Goal: Task Accomplishment & Management: Manage account settings

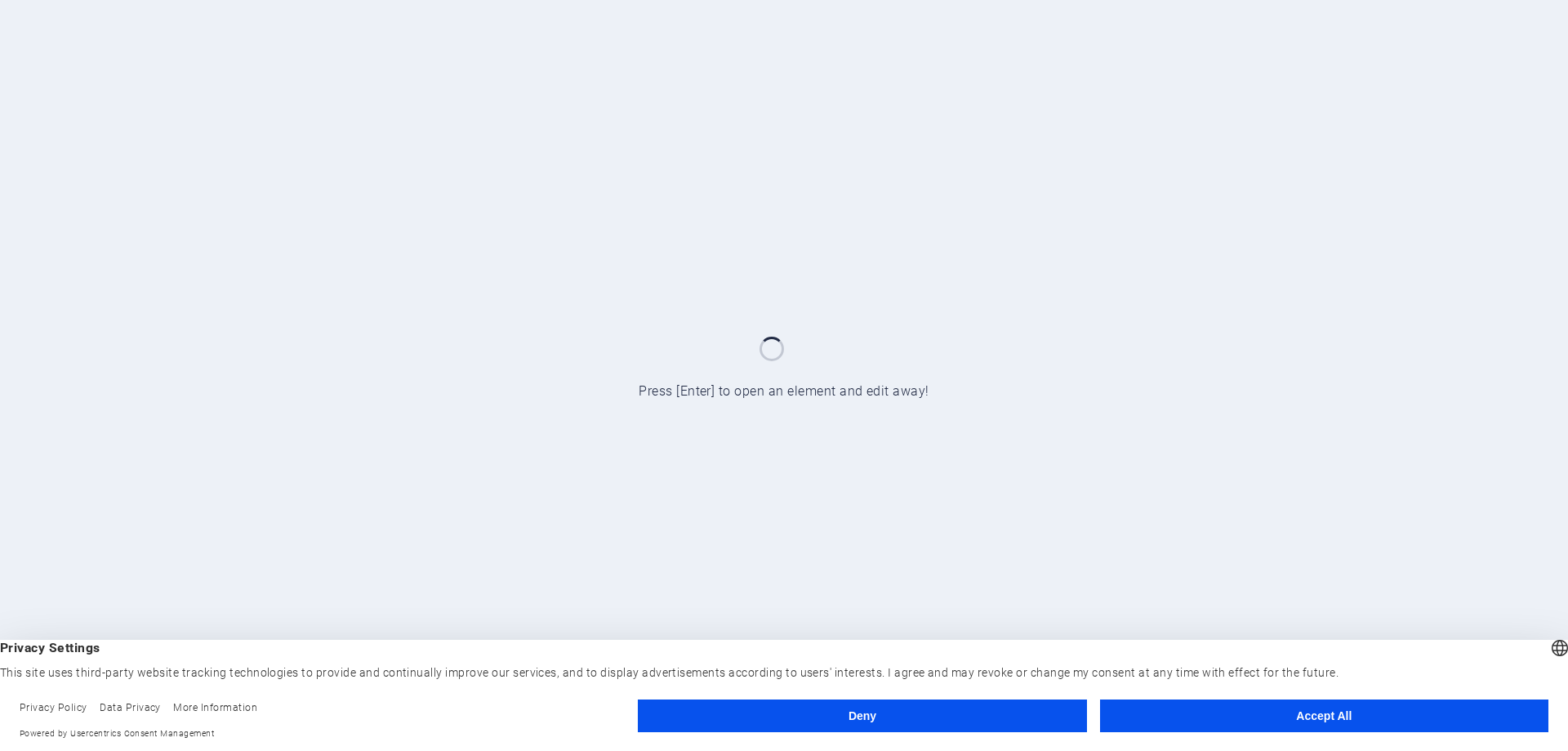
click at [900, 707] on button "Deny" at bounding box center [861, 715] width 448 height 32
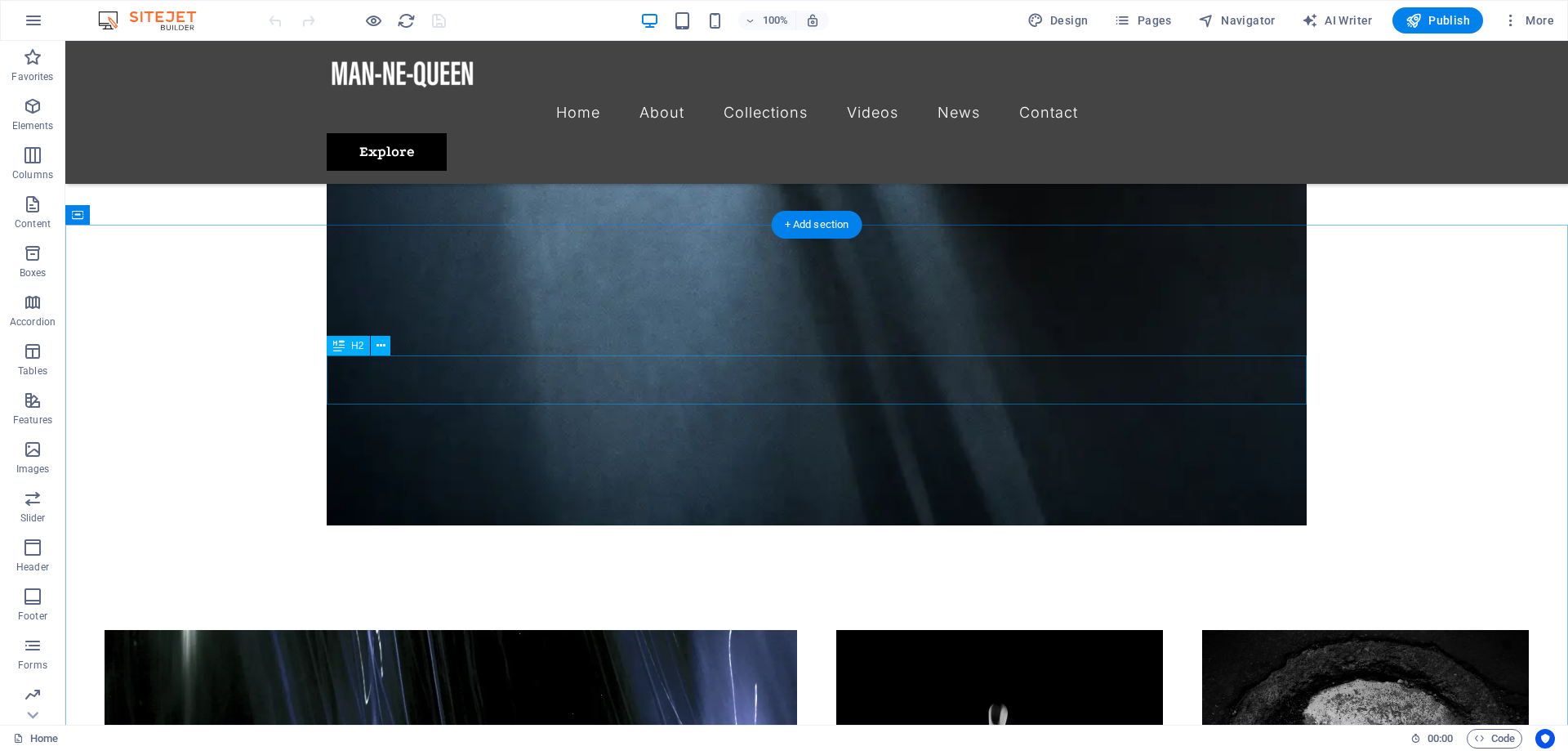
scroll to position [3416, 0]
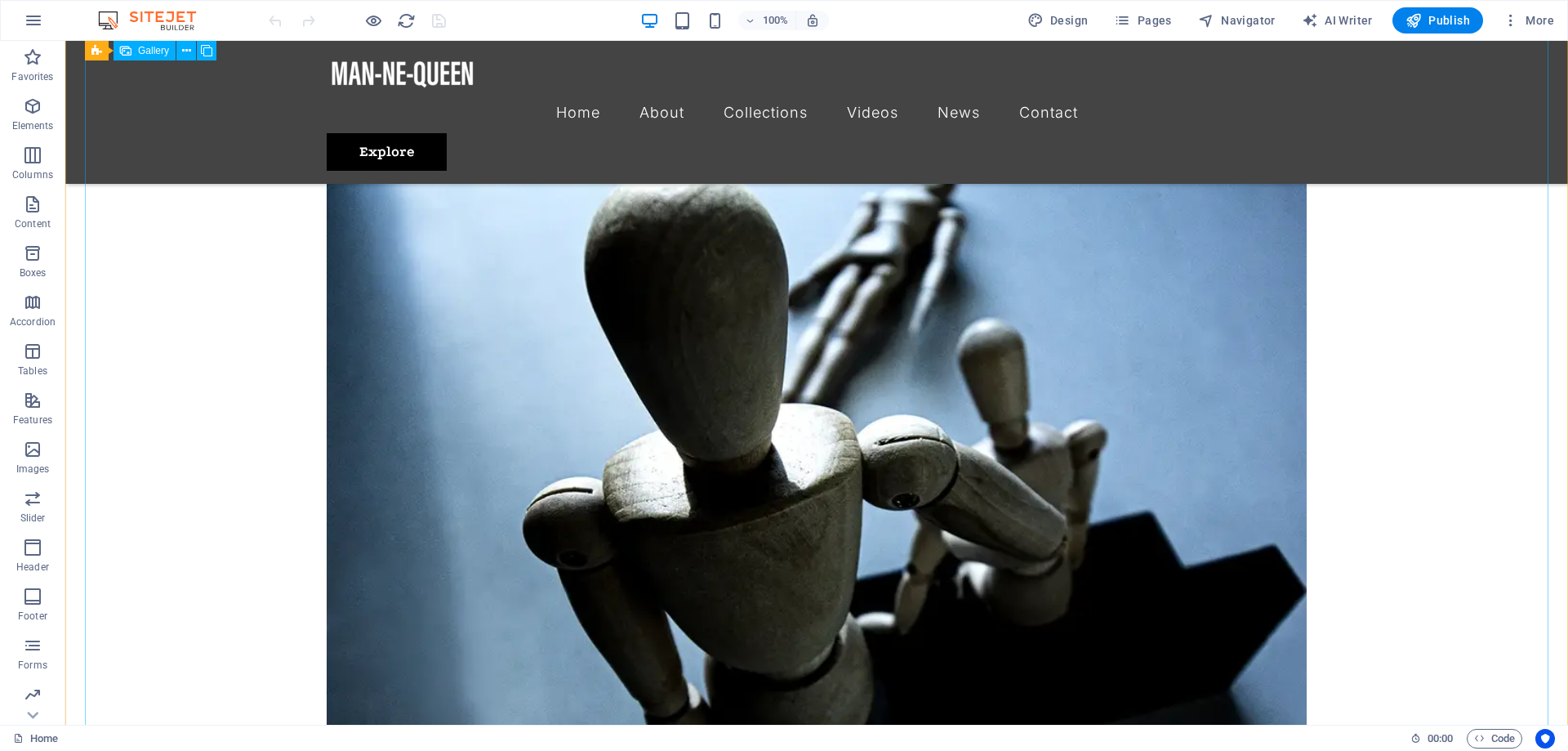
scroll to position [2582, 0]
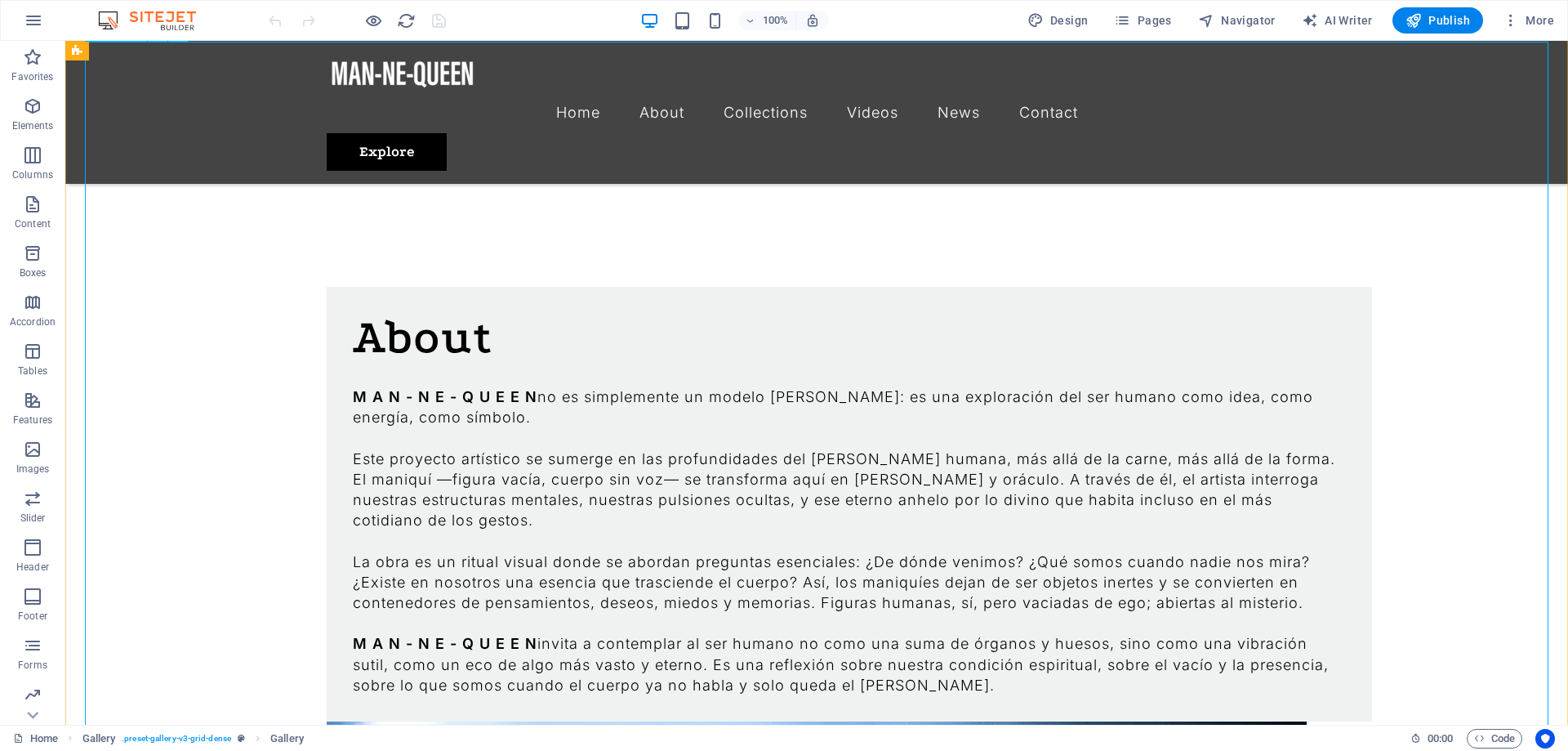
scroll to position [1249, 0]
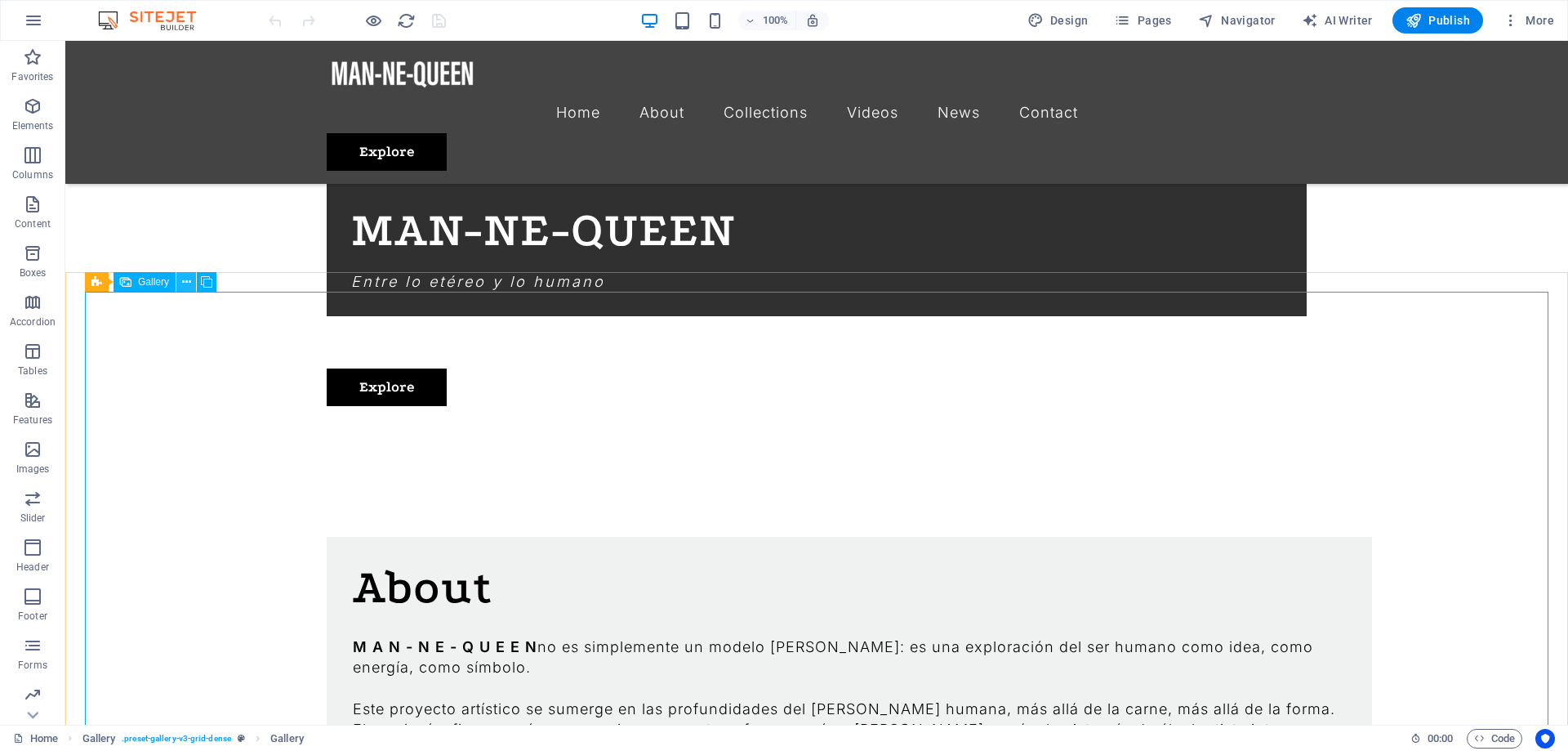
click at [183, 282] on icon at bounding box center [186, 282] width 9 height 17
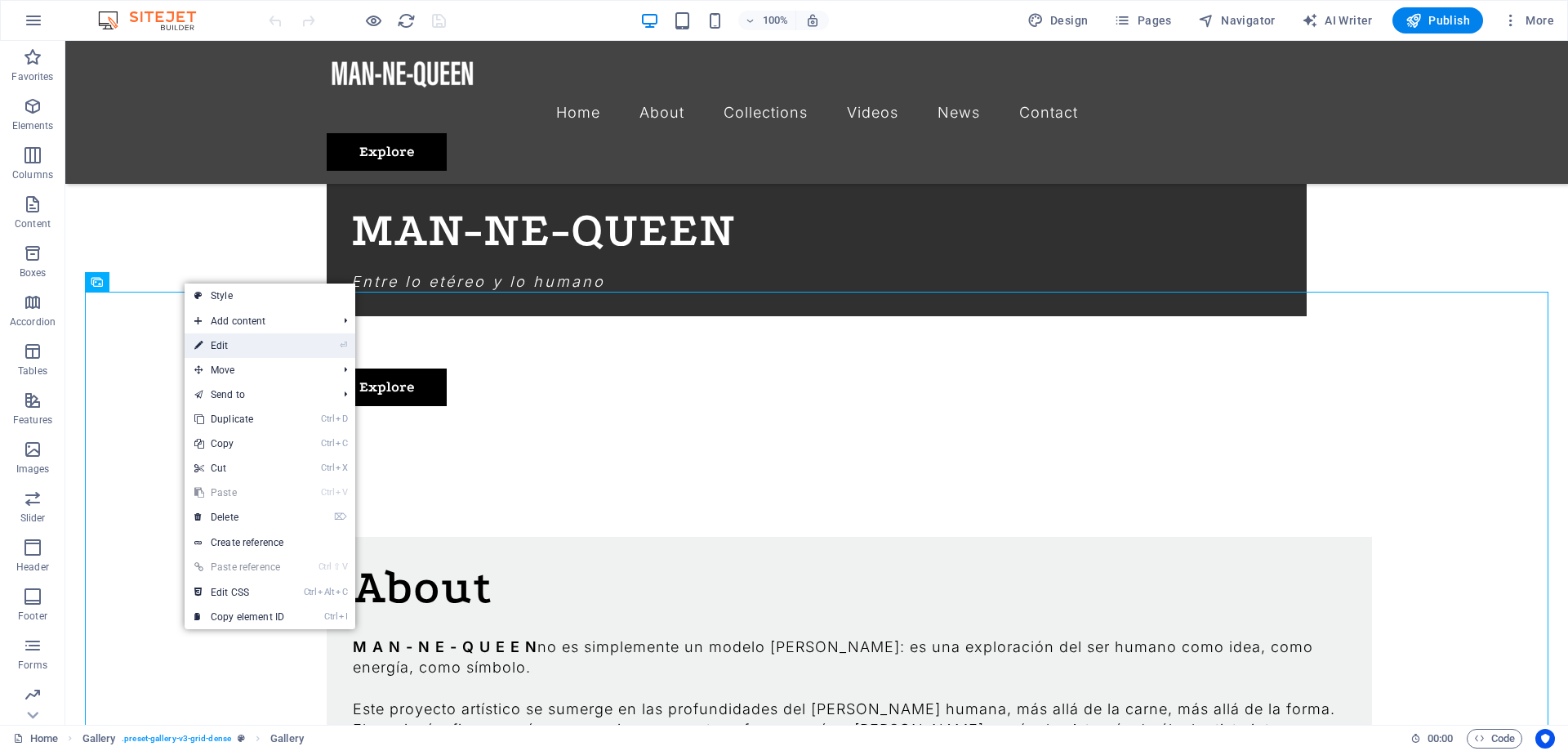
click at [244, 341] on link "⏎ Edit" at bounding box center [239, 345] width 109 height 25
select select "4"
select select "px"
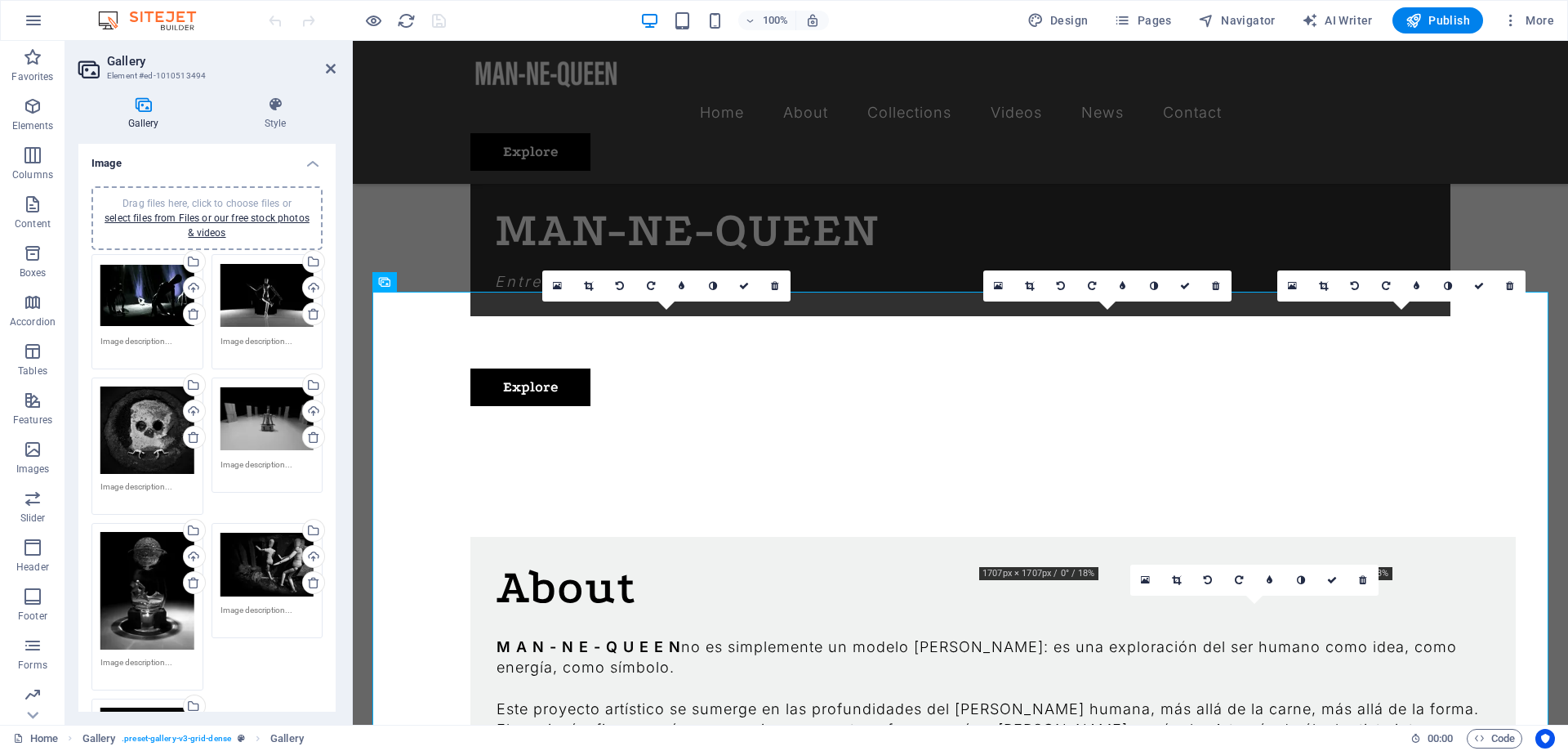
scroll to position [220, 0]
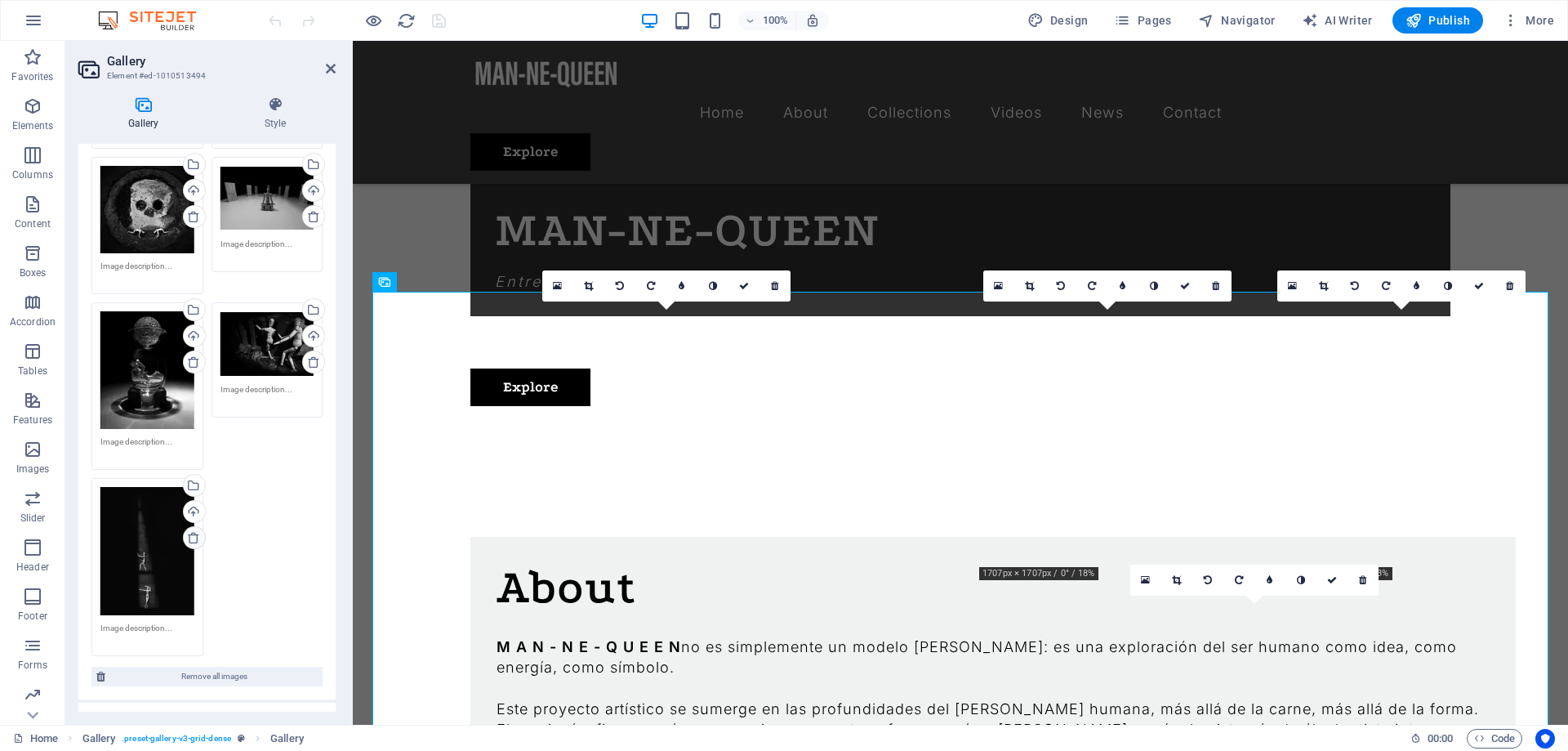
click at [192, 539] on icon at bounding box center [193, 537] width 13 height 13
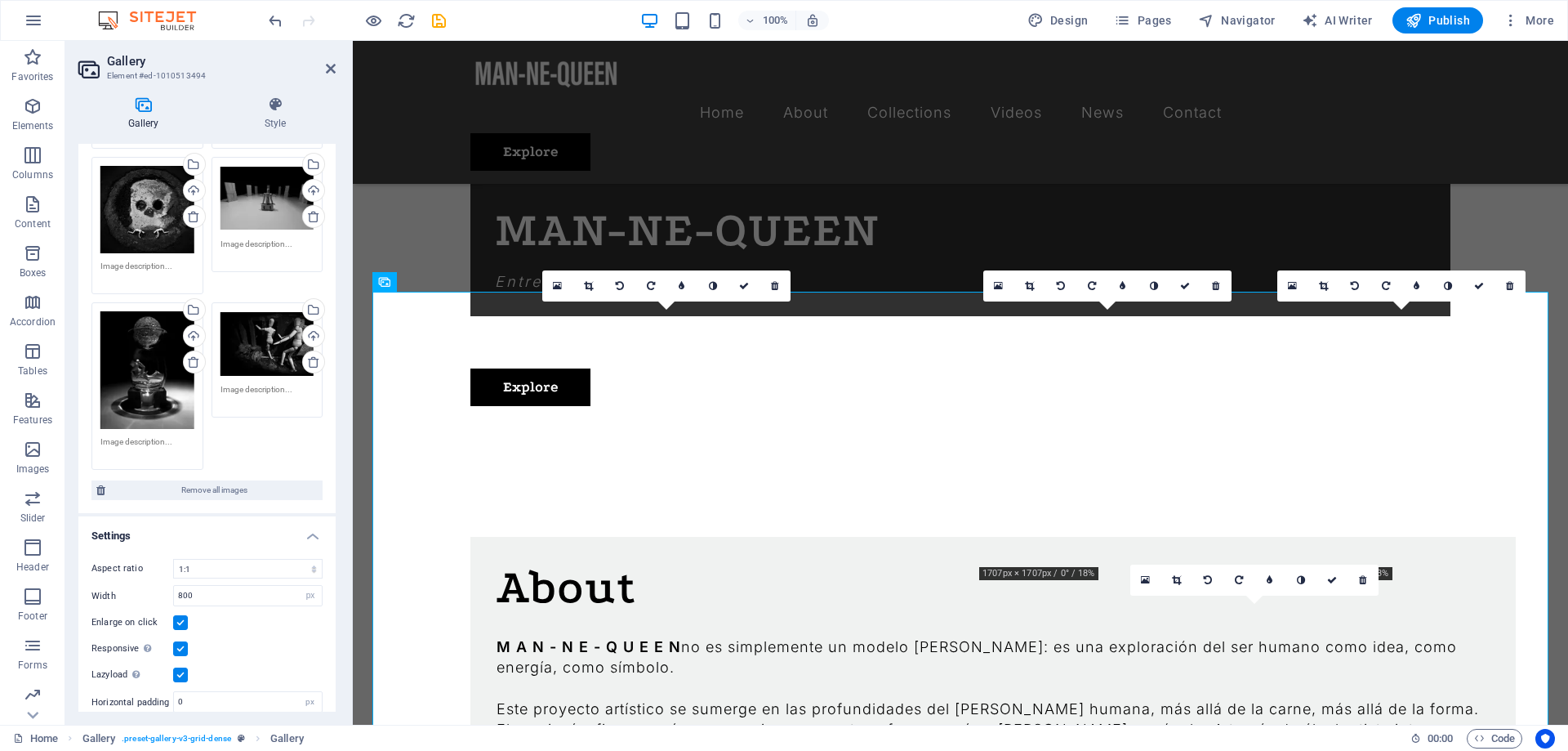
scroll to position [34, 0]
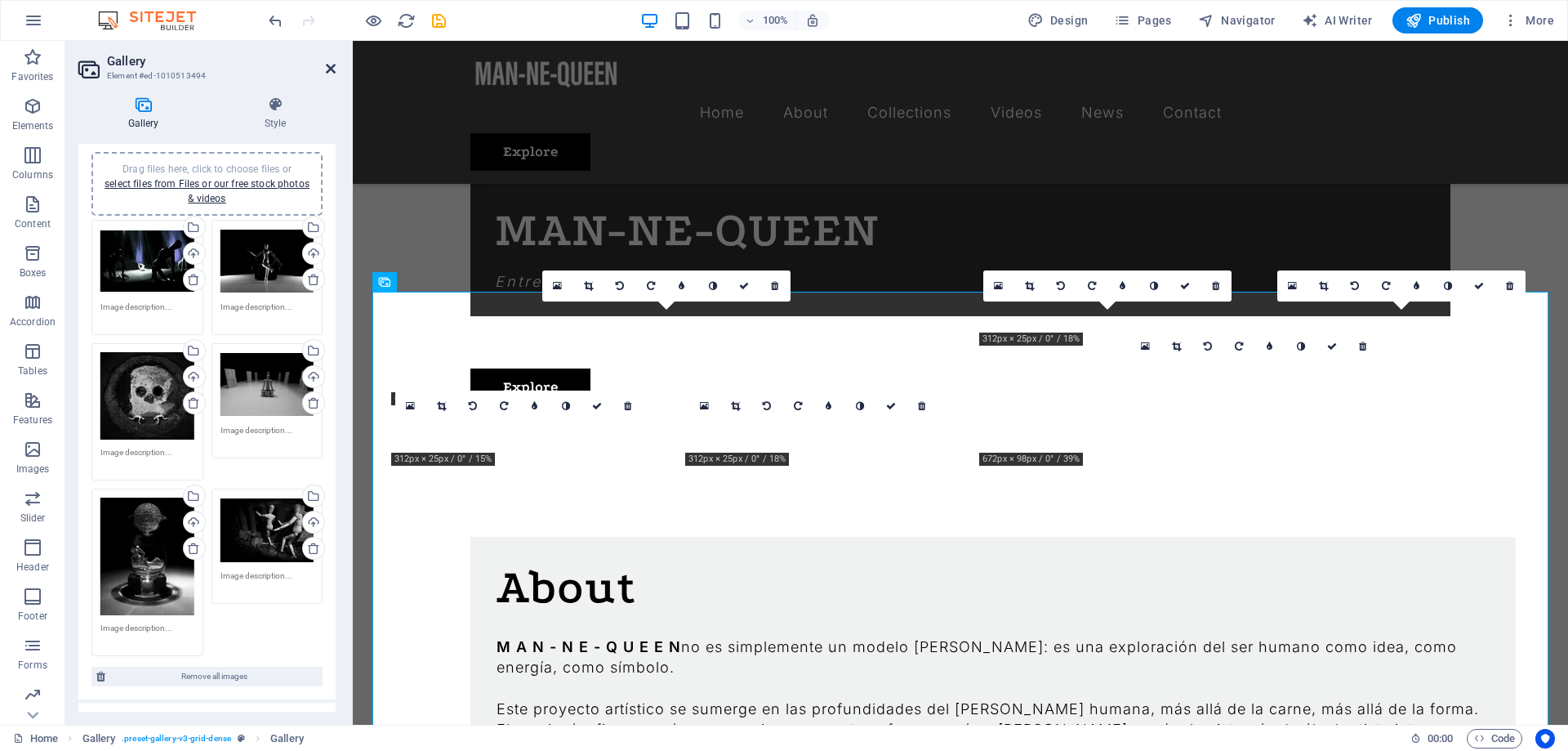
click at [332, 73] on icon at bounding box center [330, 68] width 9 height 13
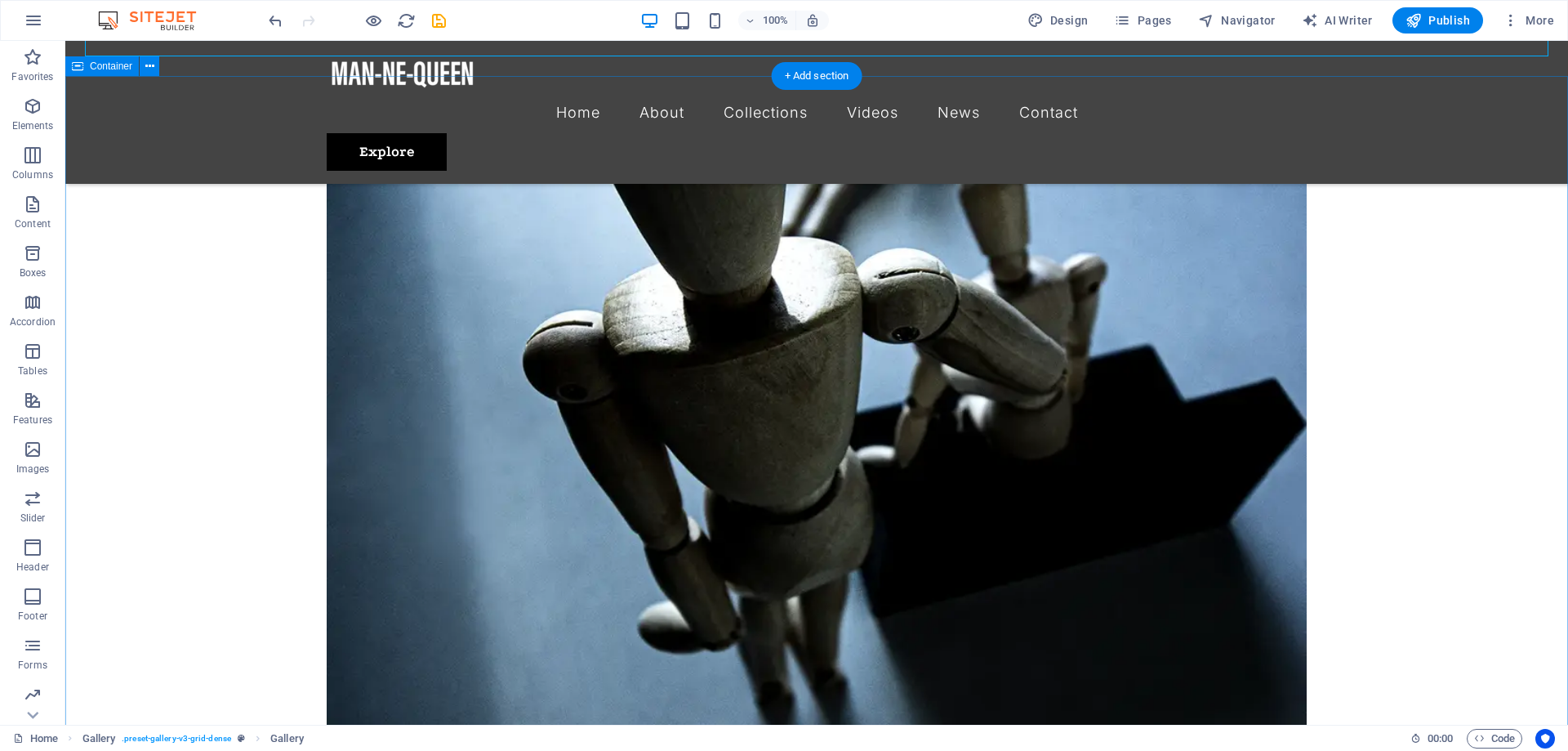
scroll to position [2750, 0]
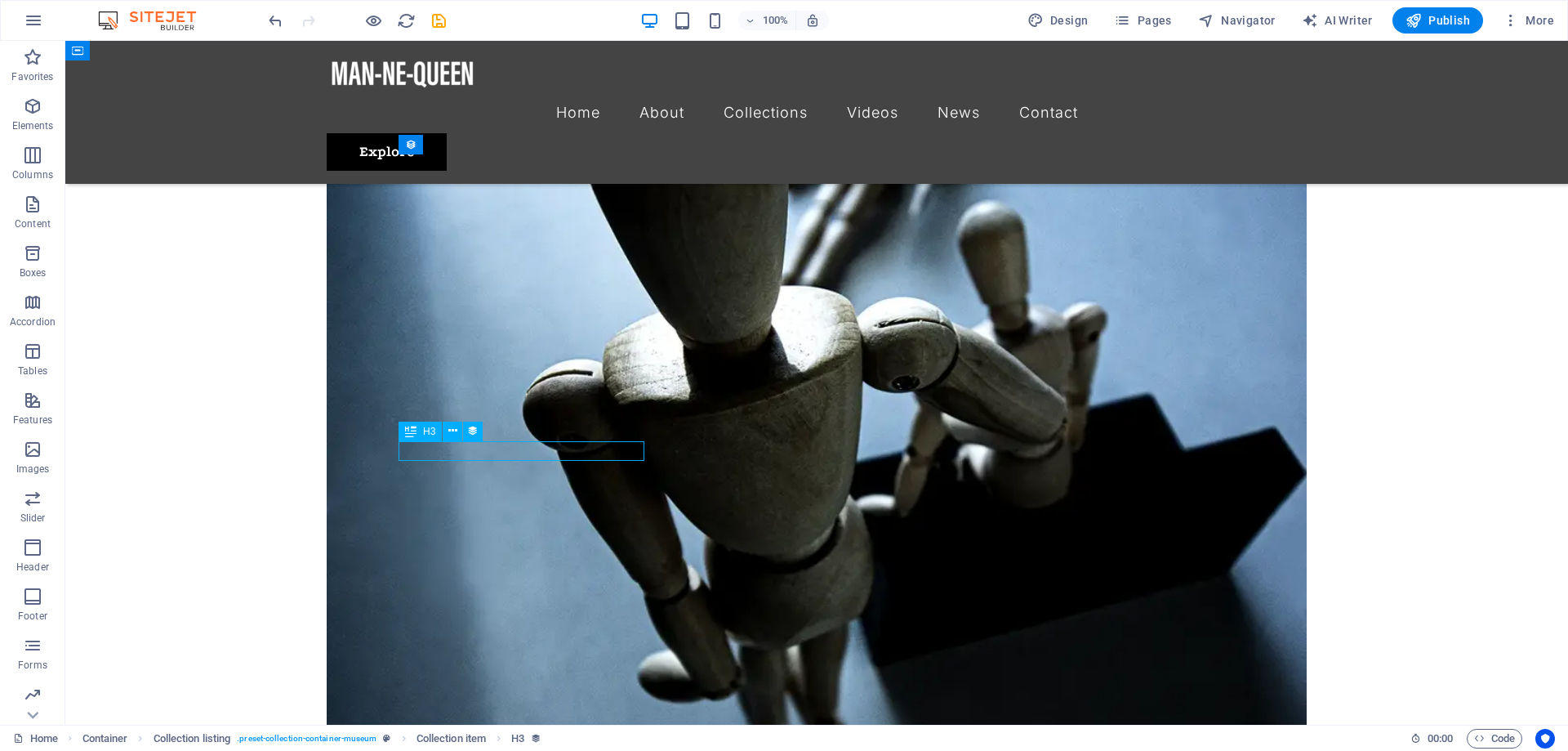
select select "name"
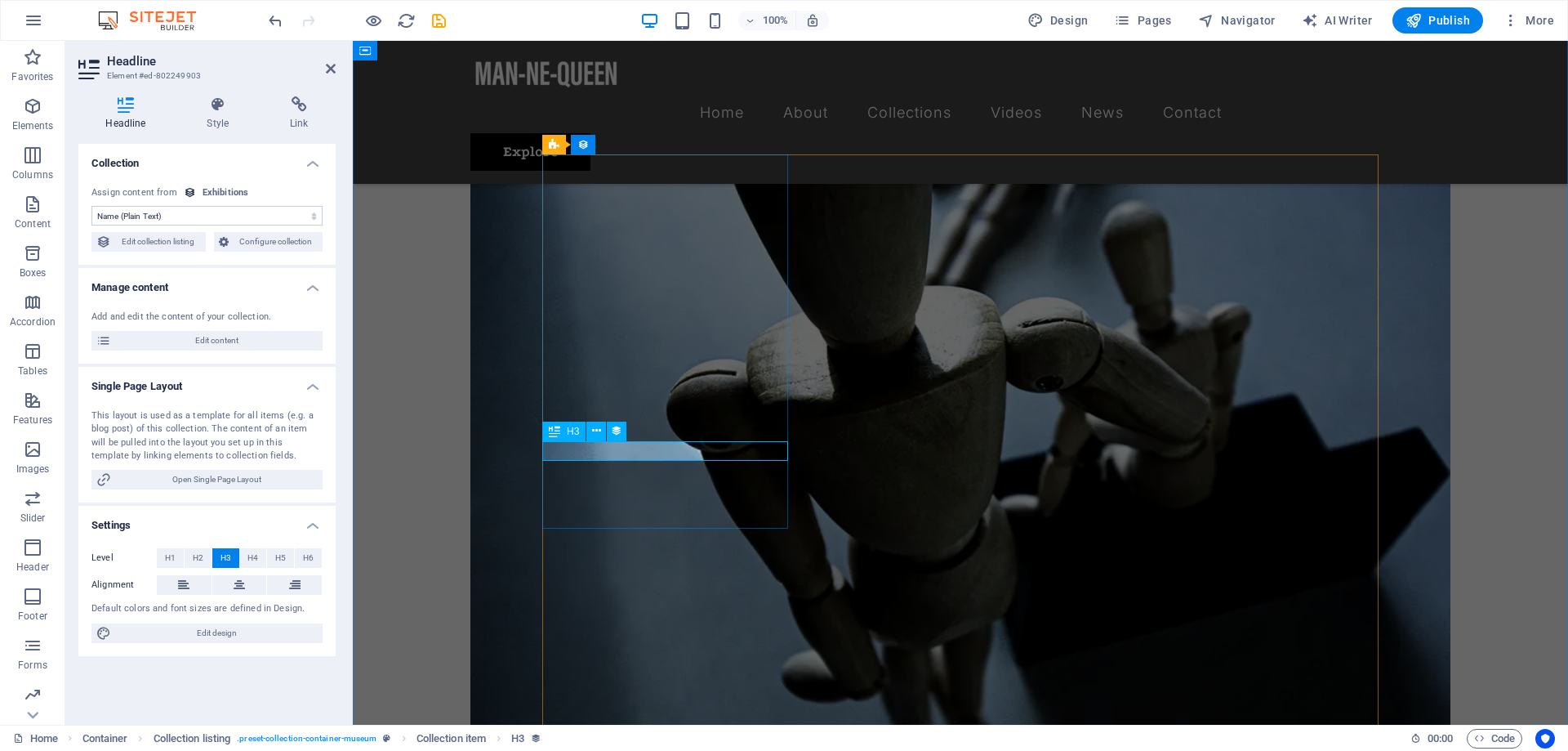
click at [200, 112] on icon at bounding box center [218, 104] width 77 height 16
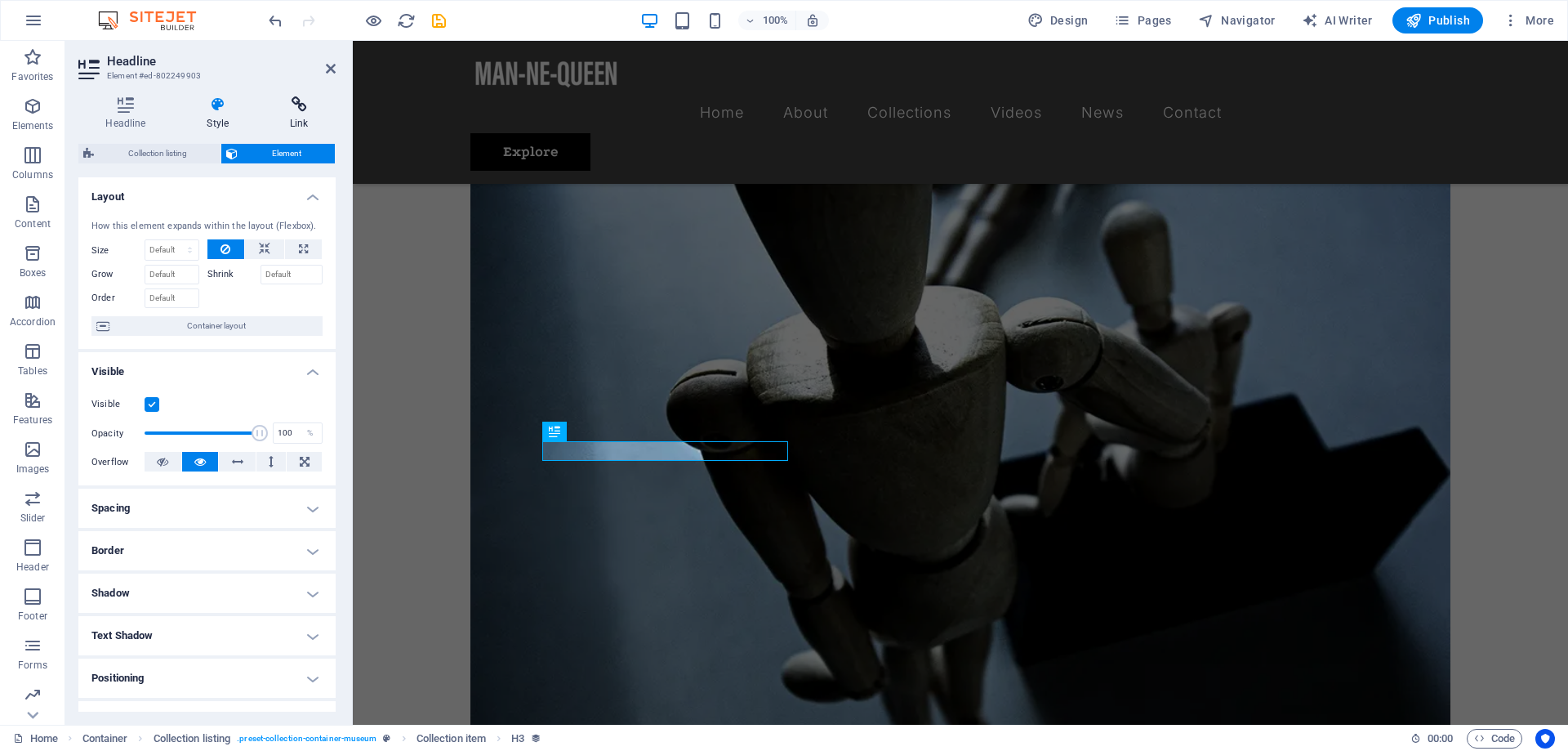
click at [295, 108] on icon at bounding box center [299, 104] width 73 height 16
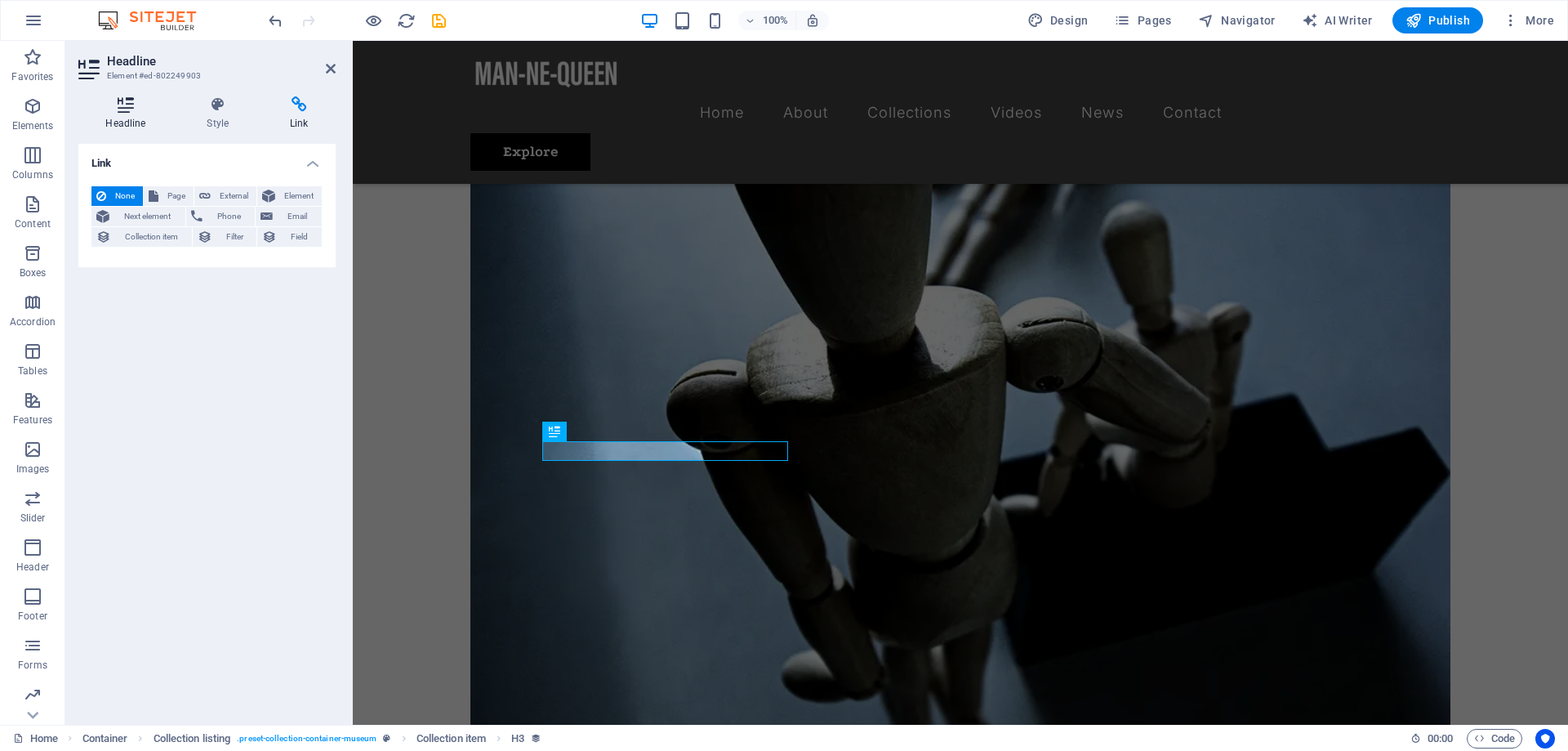
click at [116, 108] on icon at bounding box center [125, 104] width 95 height 16
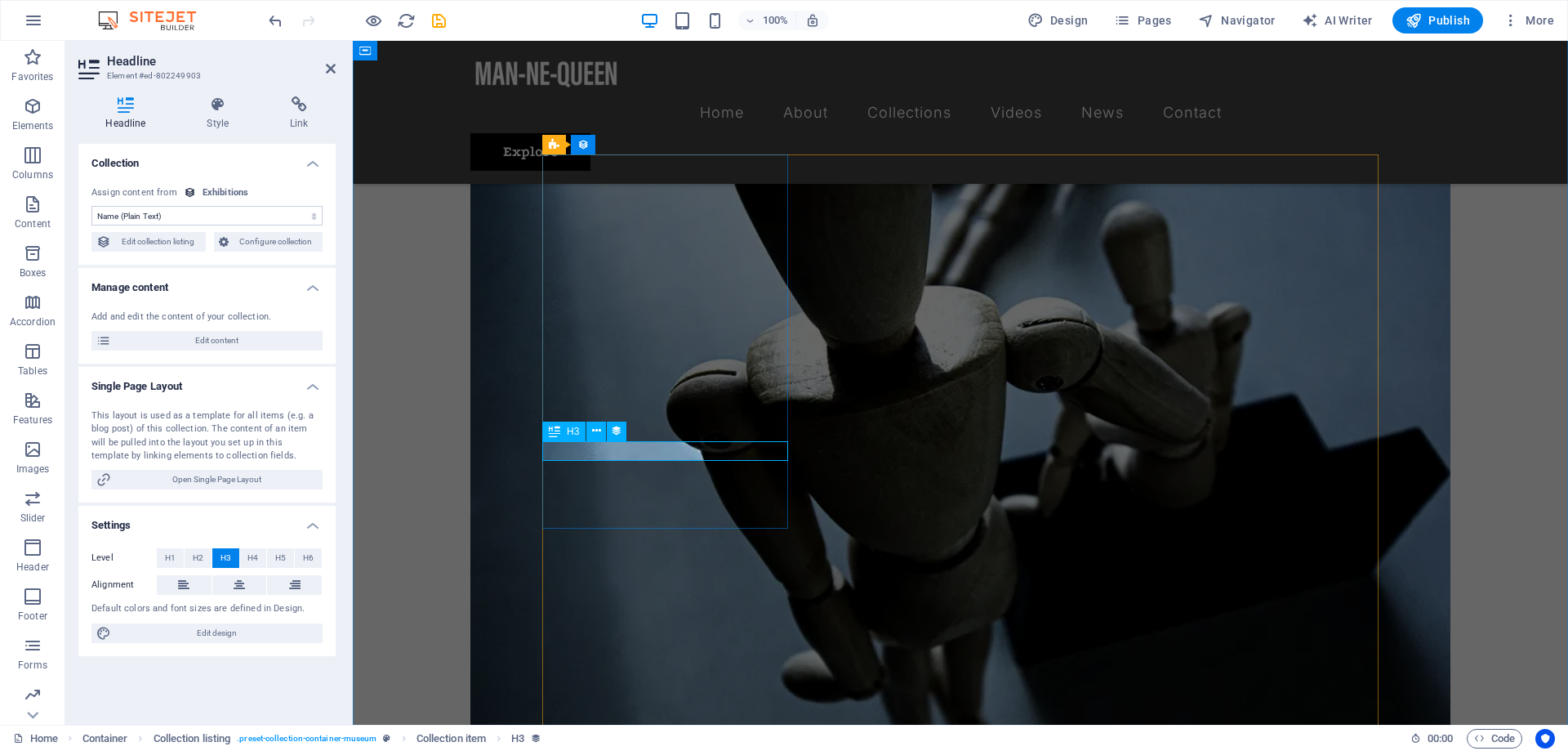
click at [592, 428] on icon at bounding box center [596, 431] width 9 height 17
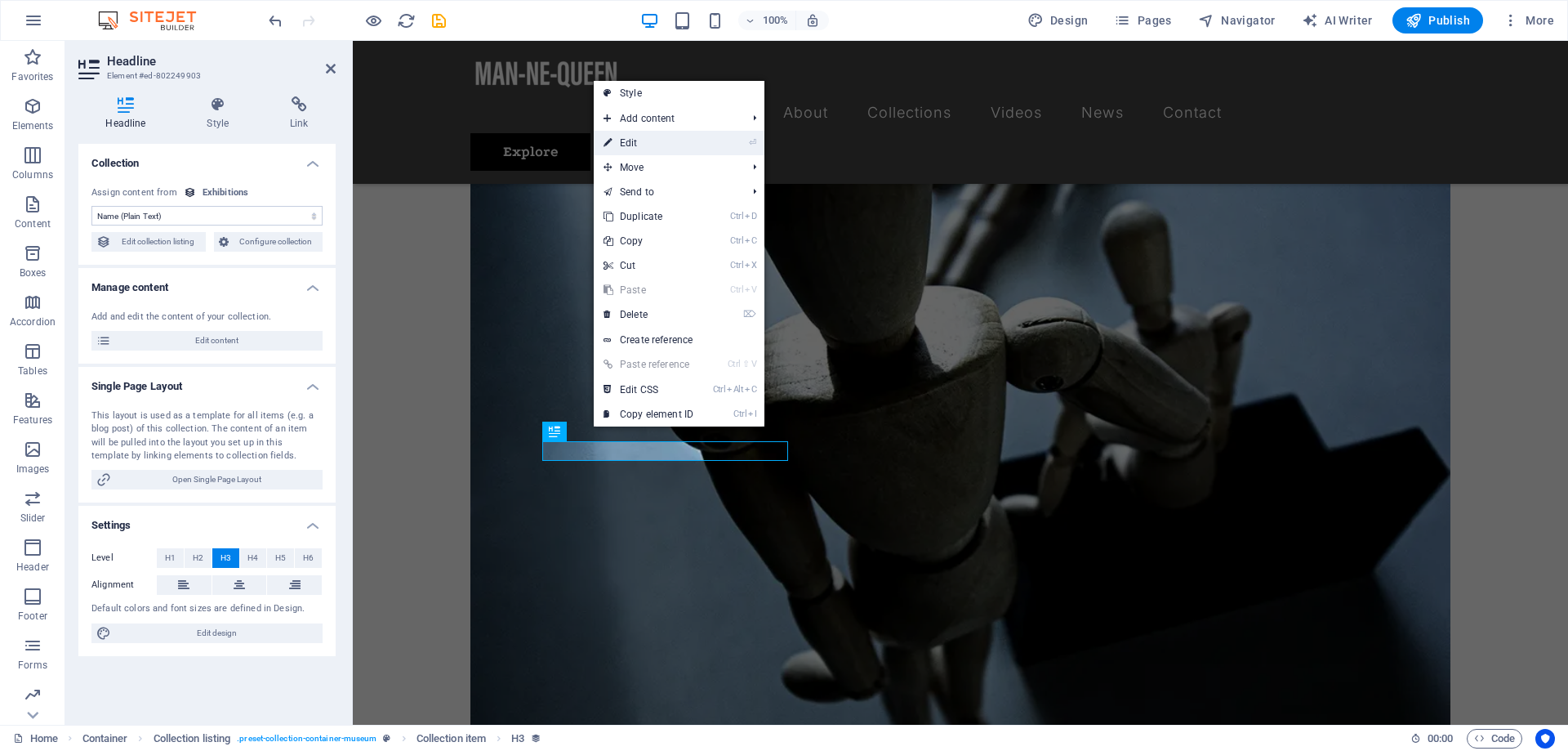
click at [625, 137] on link "⏎ Edit" at bounding box center [648, 143] width 109 height 25
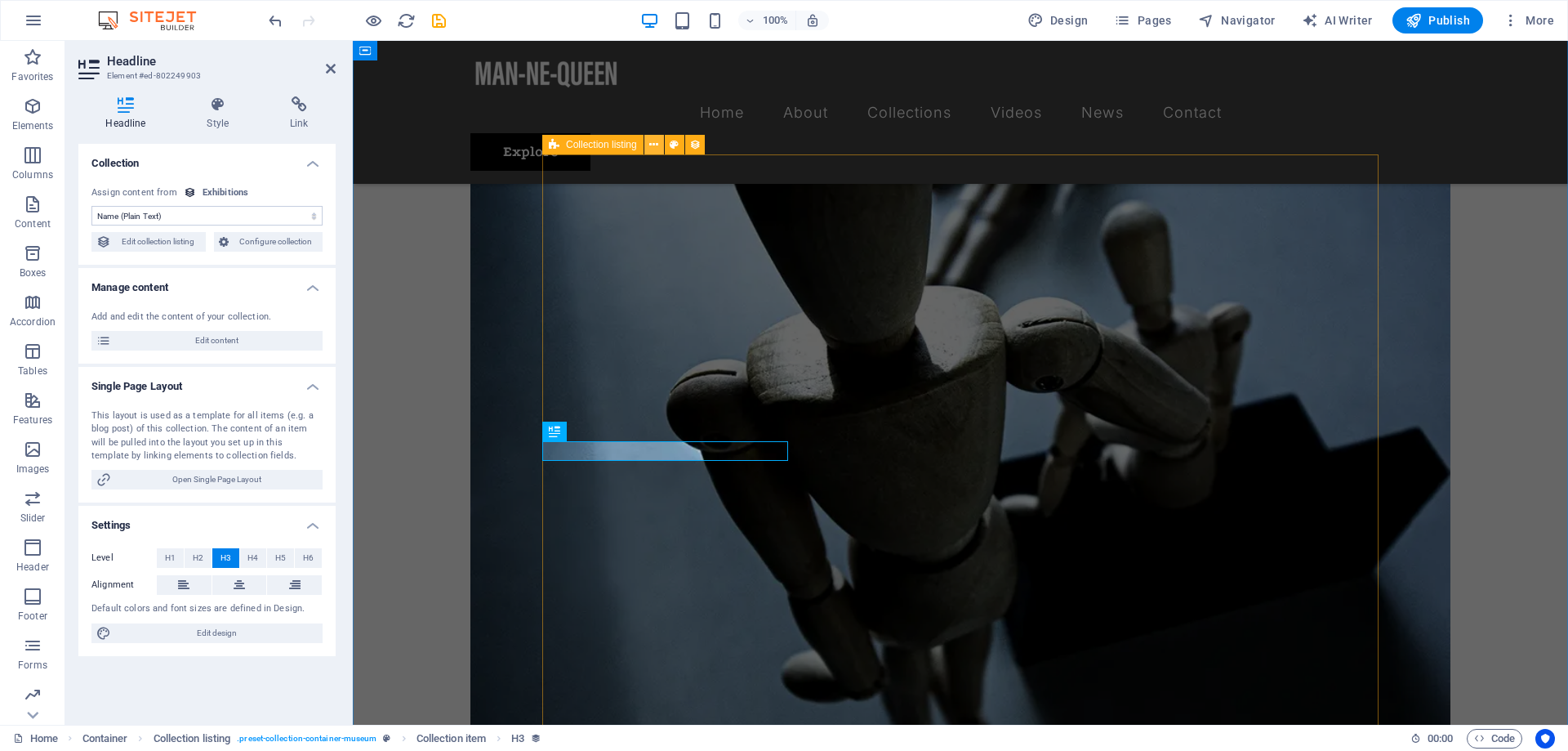
click at [653, 148] on icon at bounding box center [653, 145] width 9 height 17
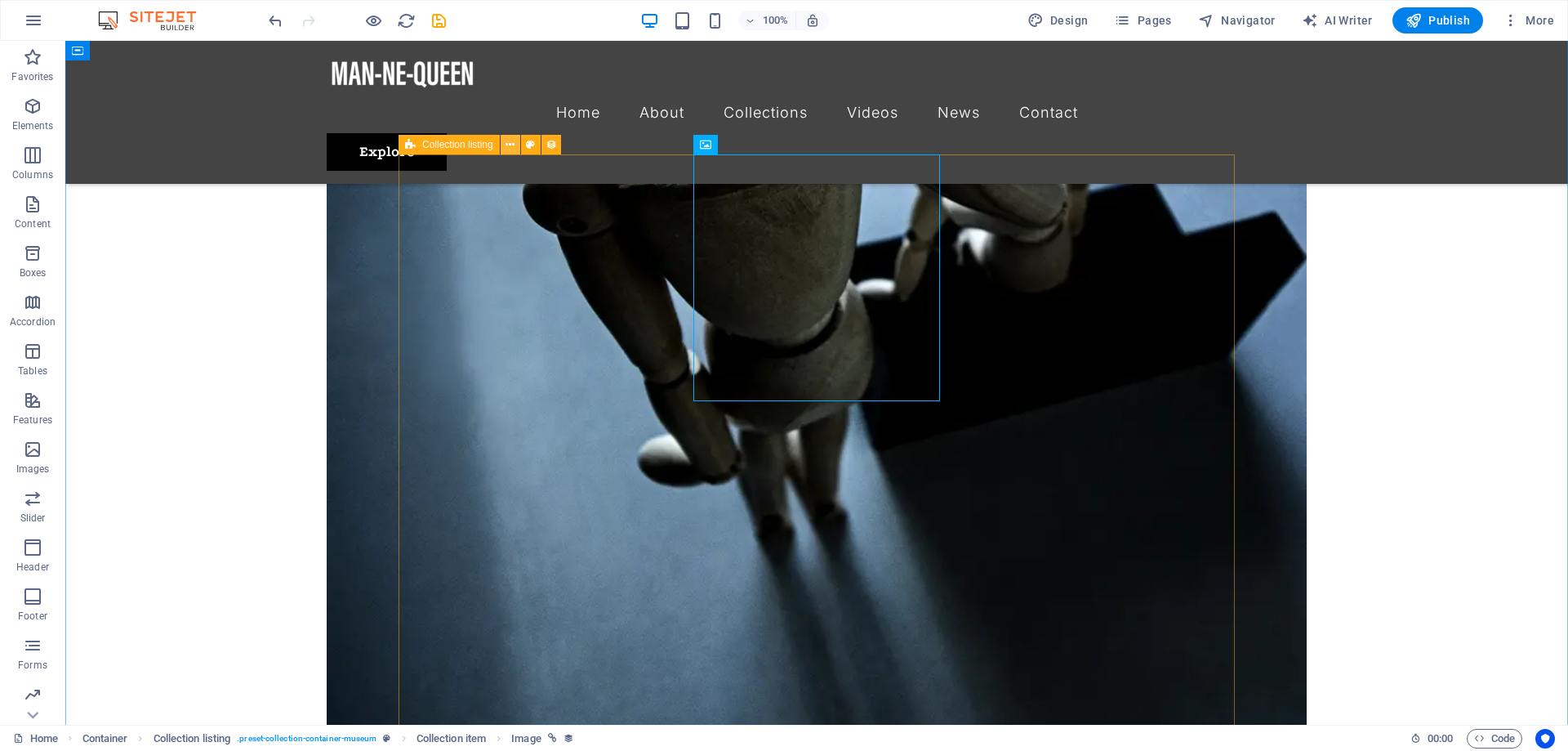
click at [506, 143] on icon at bounding box center [509, 145] width 9 height 17
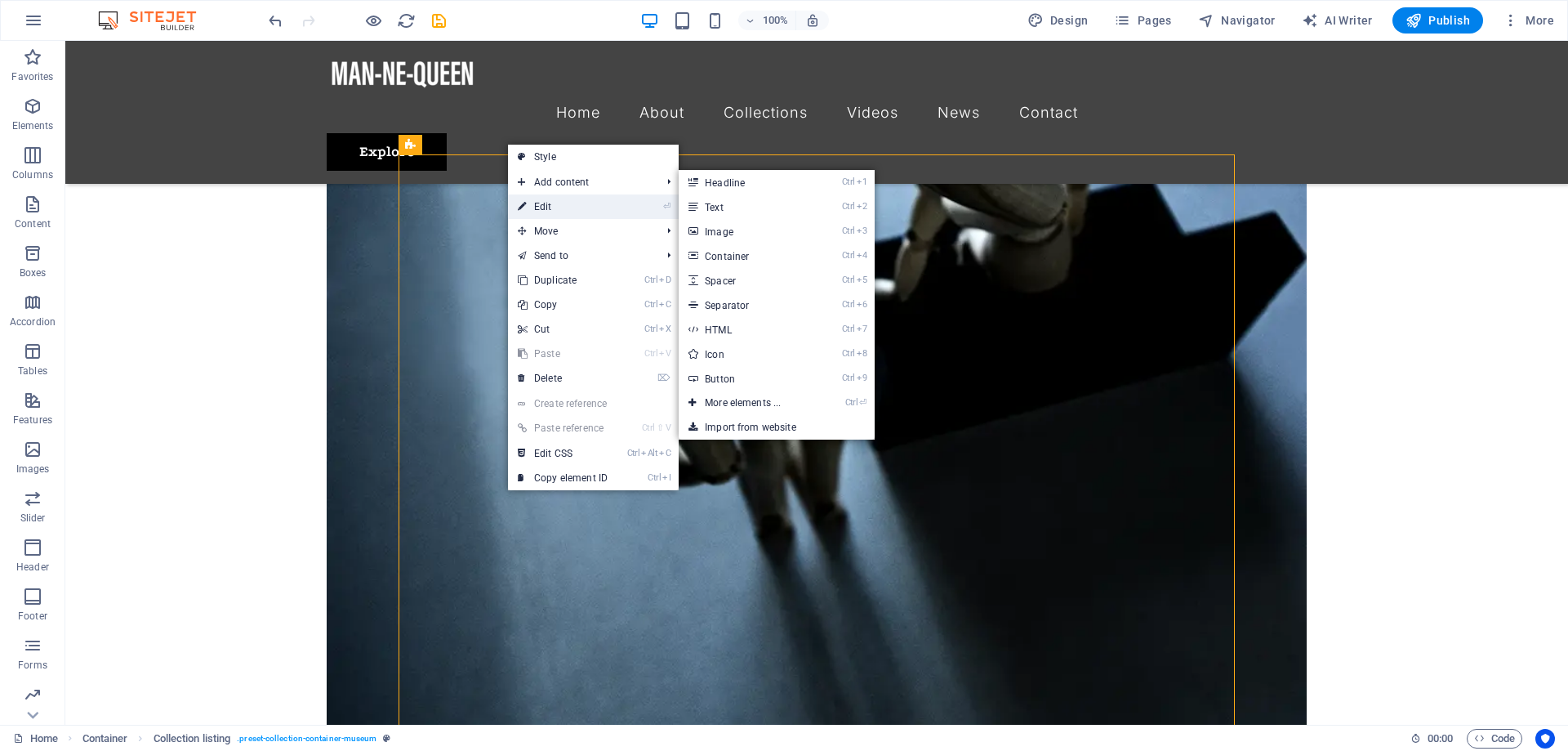
click at [553, 206] on link "⏎ Edit" at bounding box center [562, 207] width 109 height 25
select select "687eb3e4aecc005eb20b4a6d"
select select "columns.exhibition-date_ASC"
select select "columns.featured-exhibition"
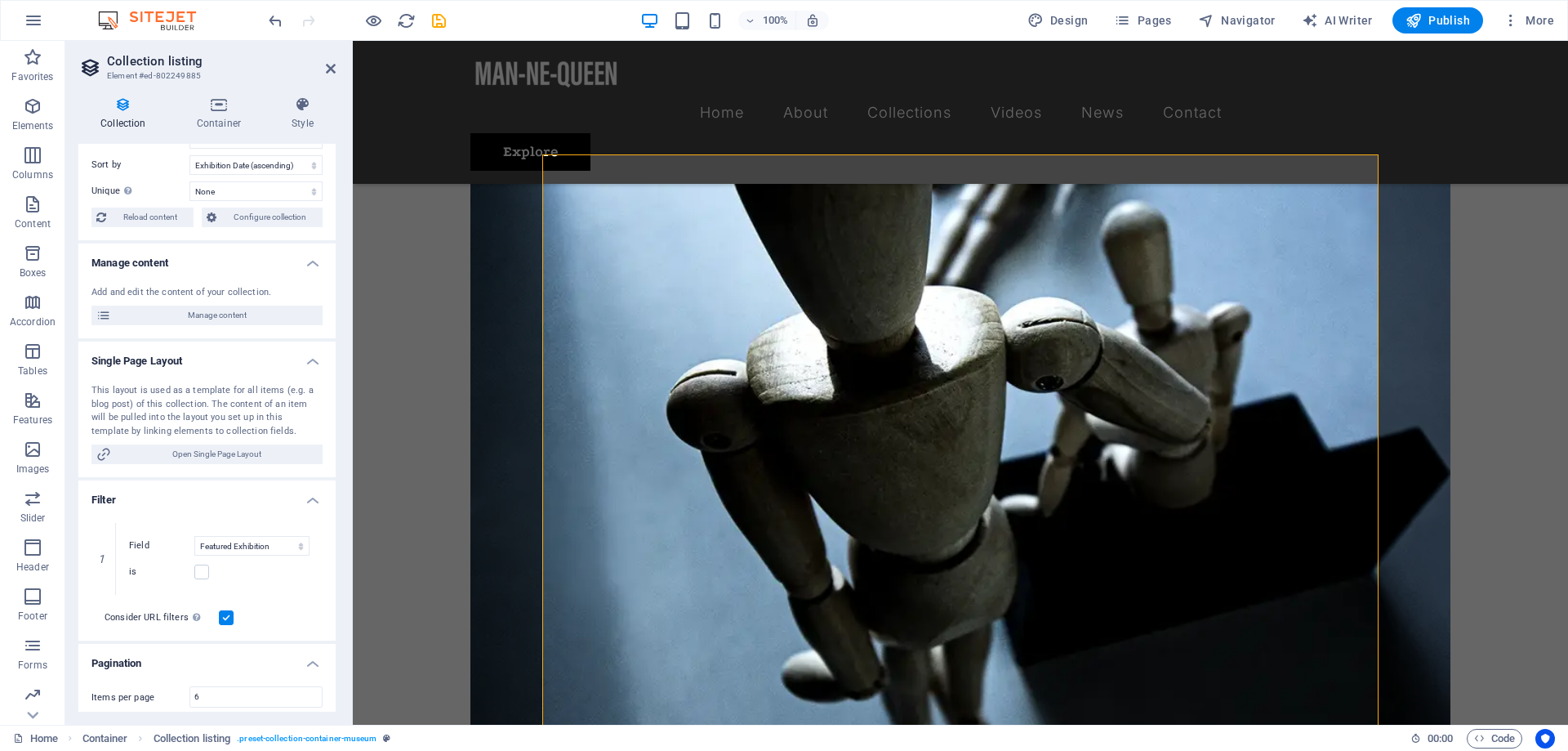
scroll to position [0, 0]
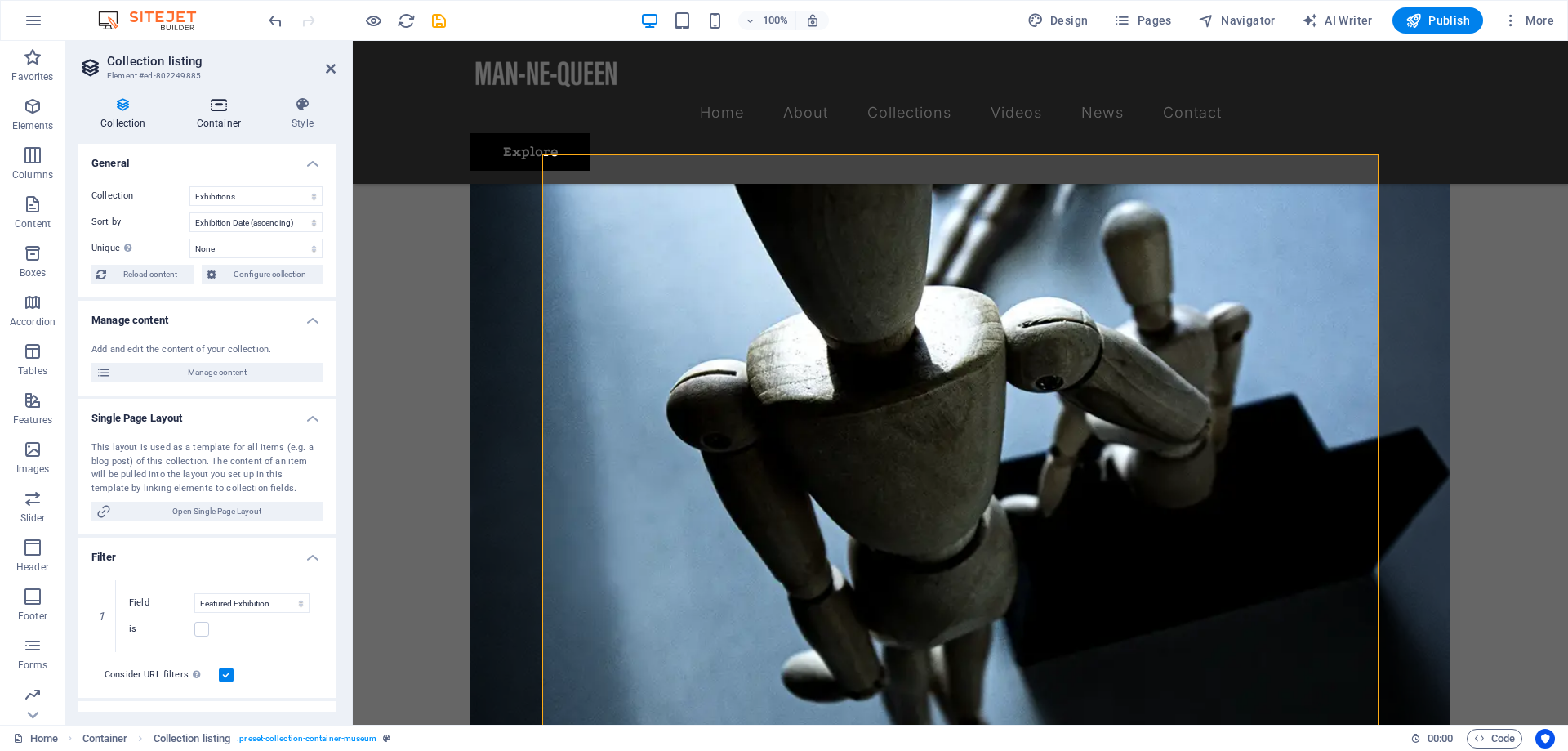
click at [200, 106] on icon at bounding box center [218, 104] width 88 height 16
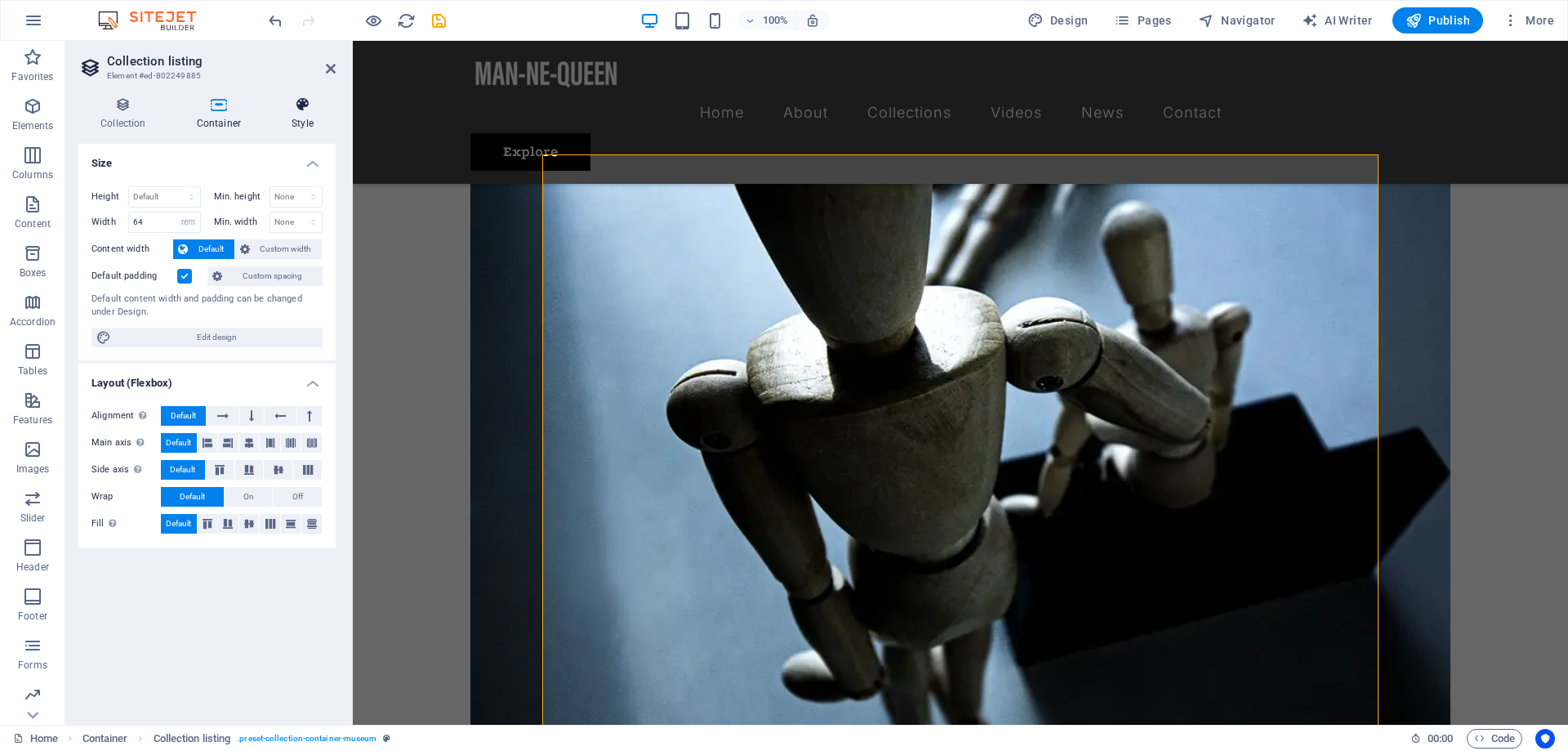
click at [290, 110] on icon at bounding box center [303, 104] width 67 height 16
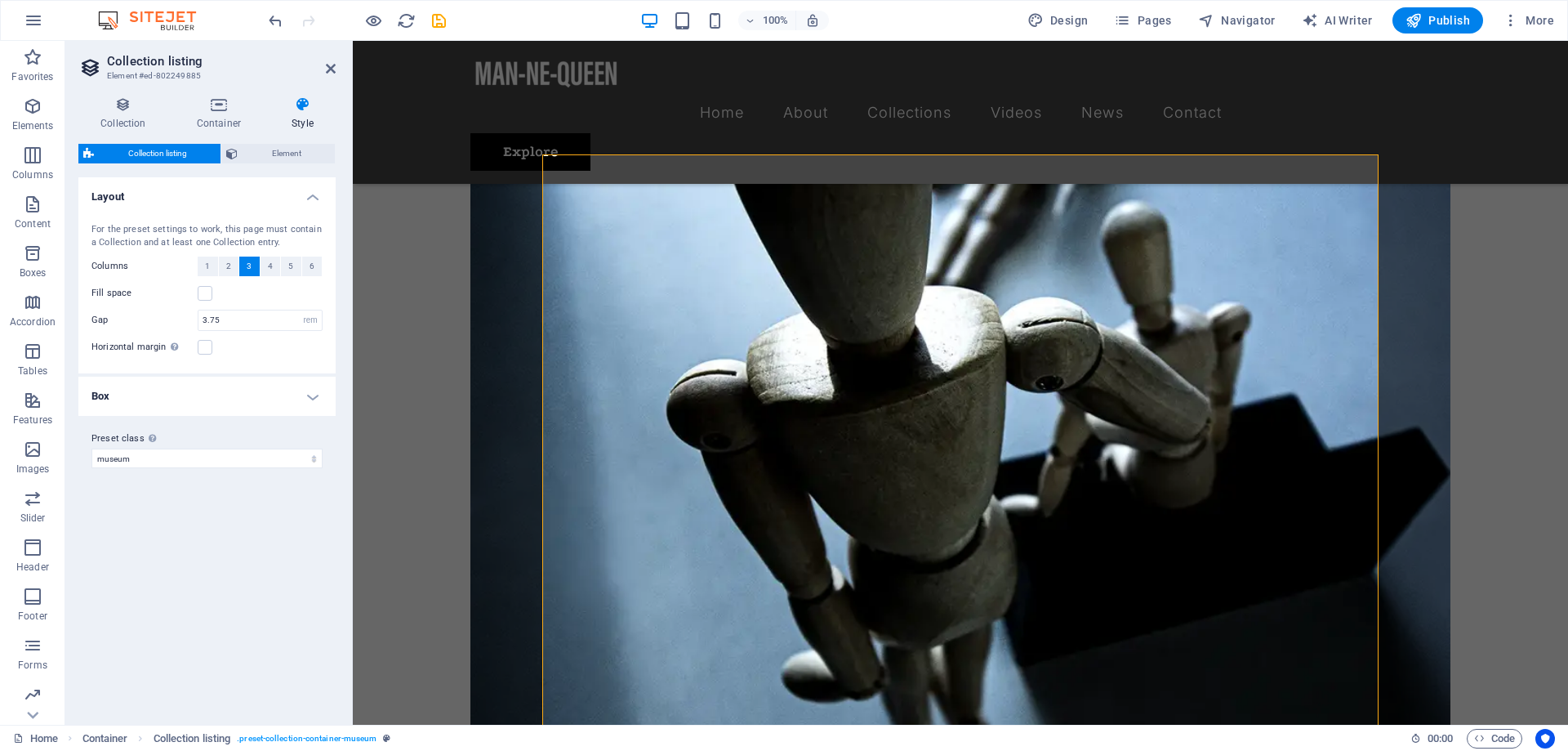
click at [305, 143] on div "Collection Container Style General Collection Events Exhibitions Sort by Create…" at bounding box center [206, 404] width 257 height 615
click at [302, 151] on span "Element" at bounding box center [286, 153] width 87 height 20
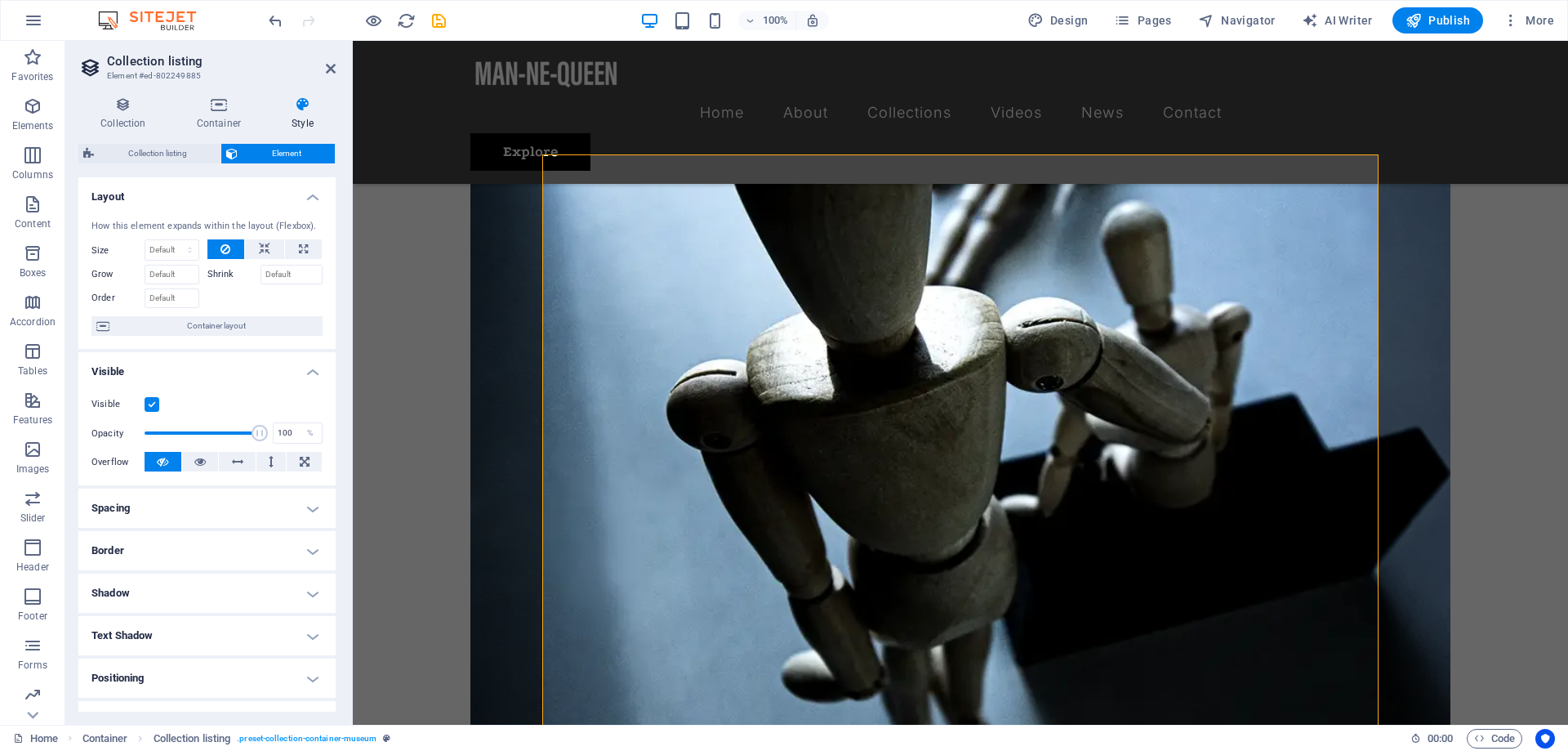
scroll to position [156, 0]
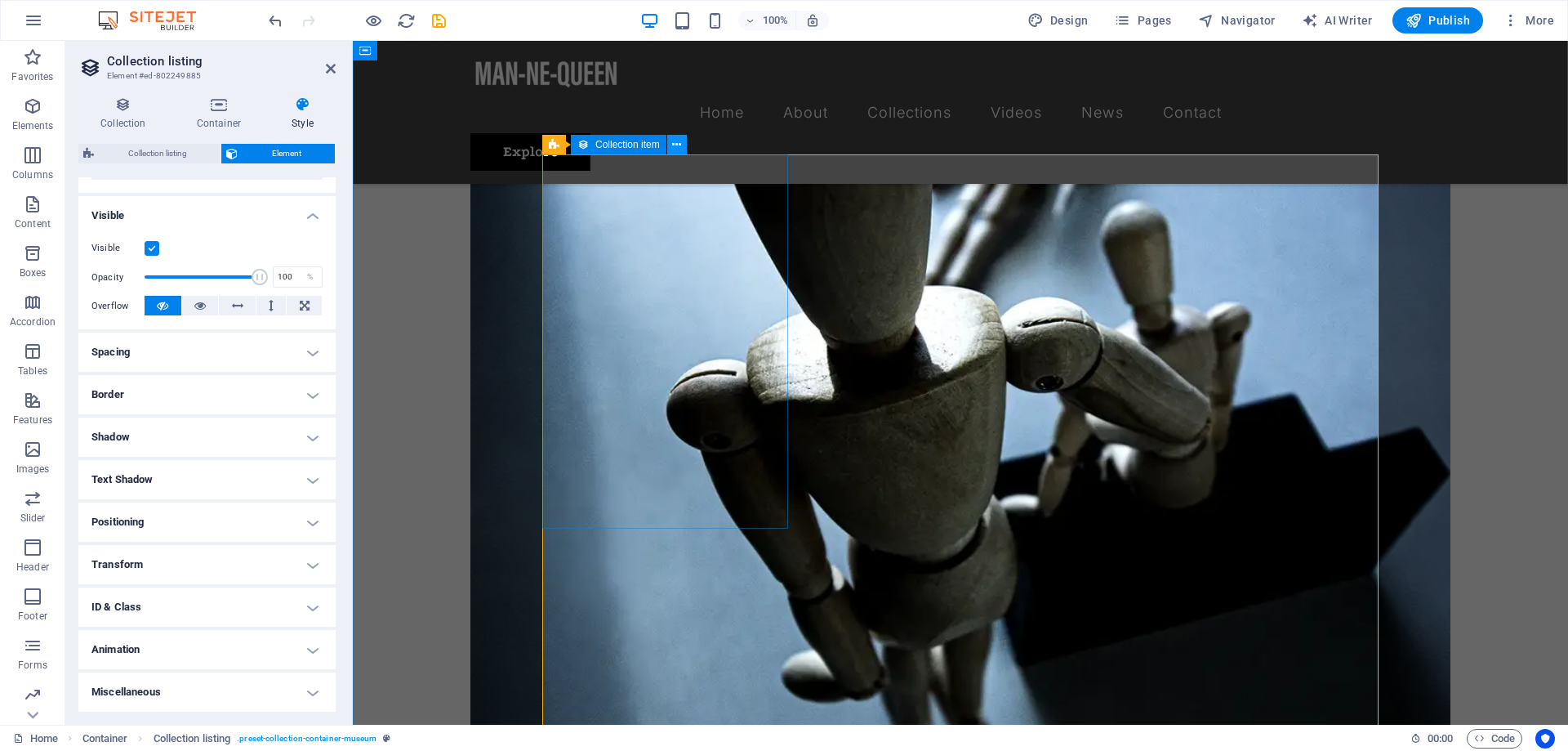
click at [681, 145] on icon at bounding box center [677, 145] width 9 height 17
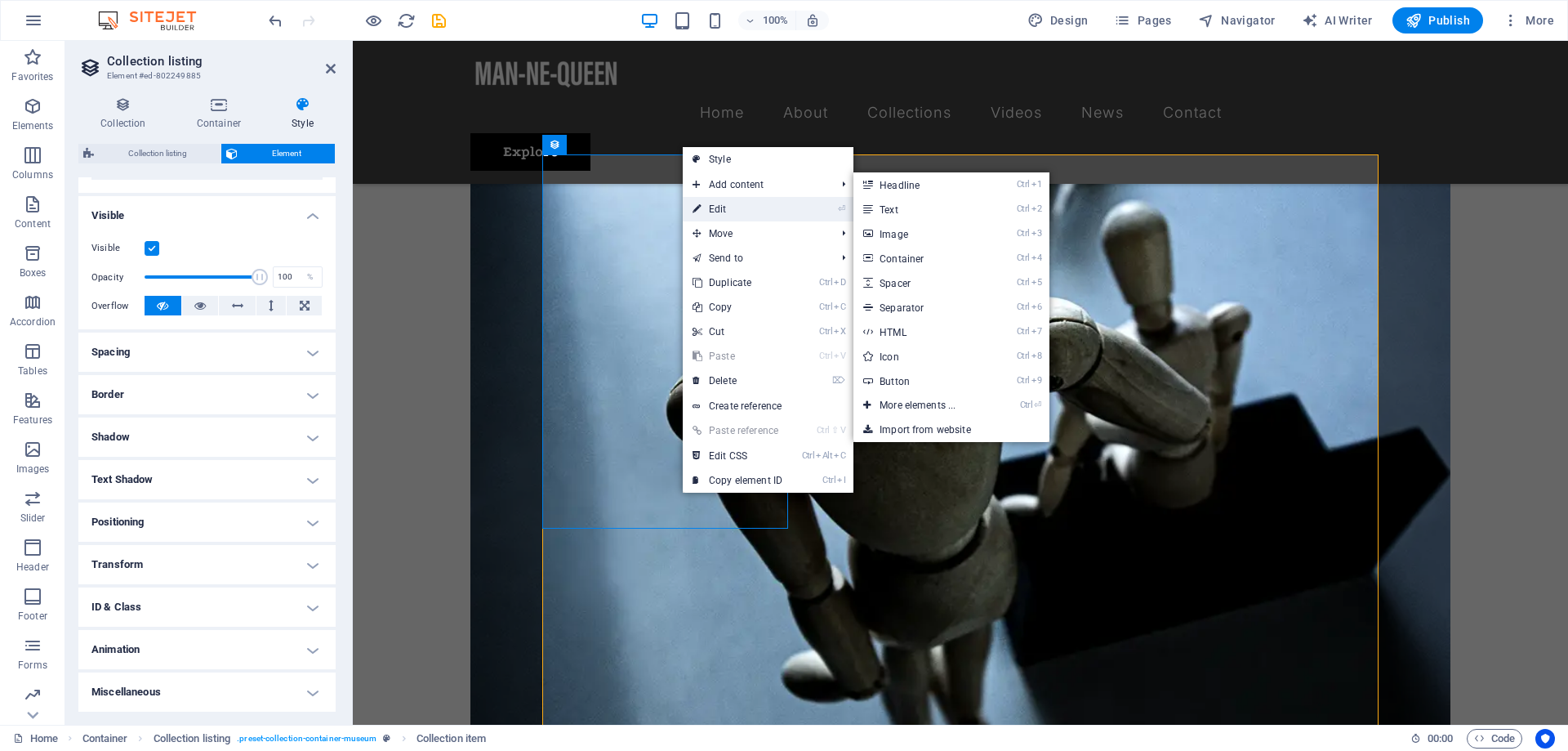
click at [725, 203] on link "⏎ Edit" at bounding box center [737, 209] width 109 height 25
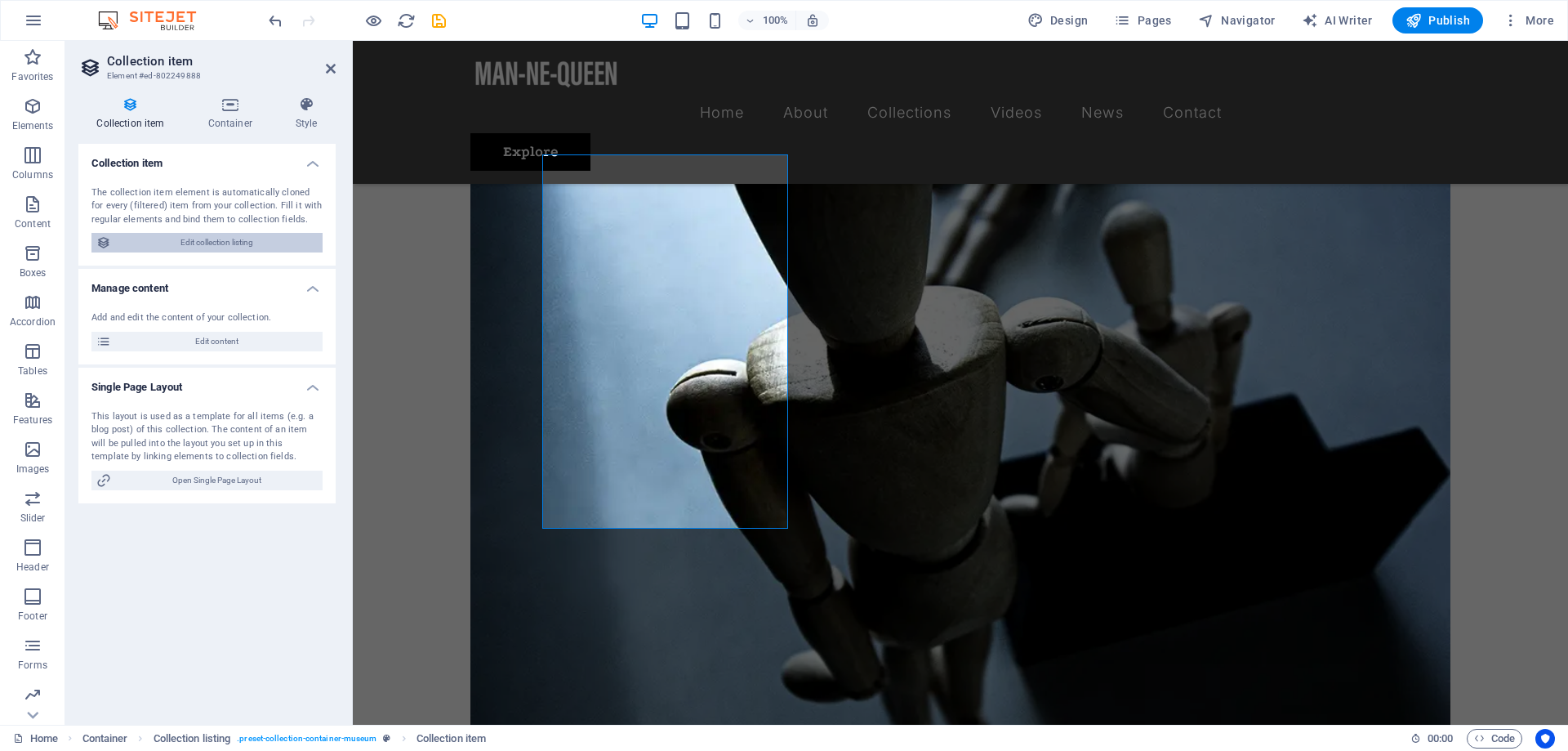
click at [242, 241] on span "Edit collection listing" at bounding box center [217, 242] width 201 height 20
select select "687eb3e4aecc005eb20b4a6d"
select select "columns.exhibition-date_ASC"
select select "columns.featured-exhibition"
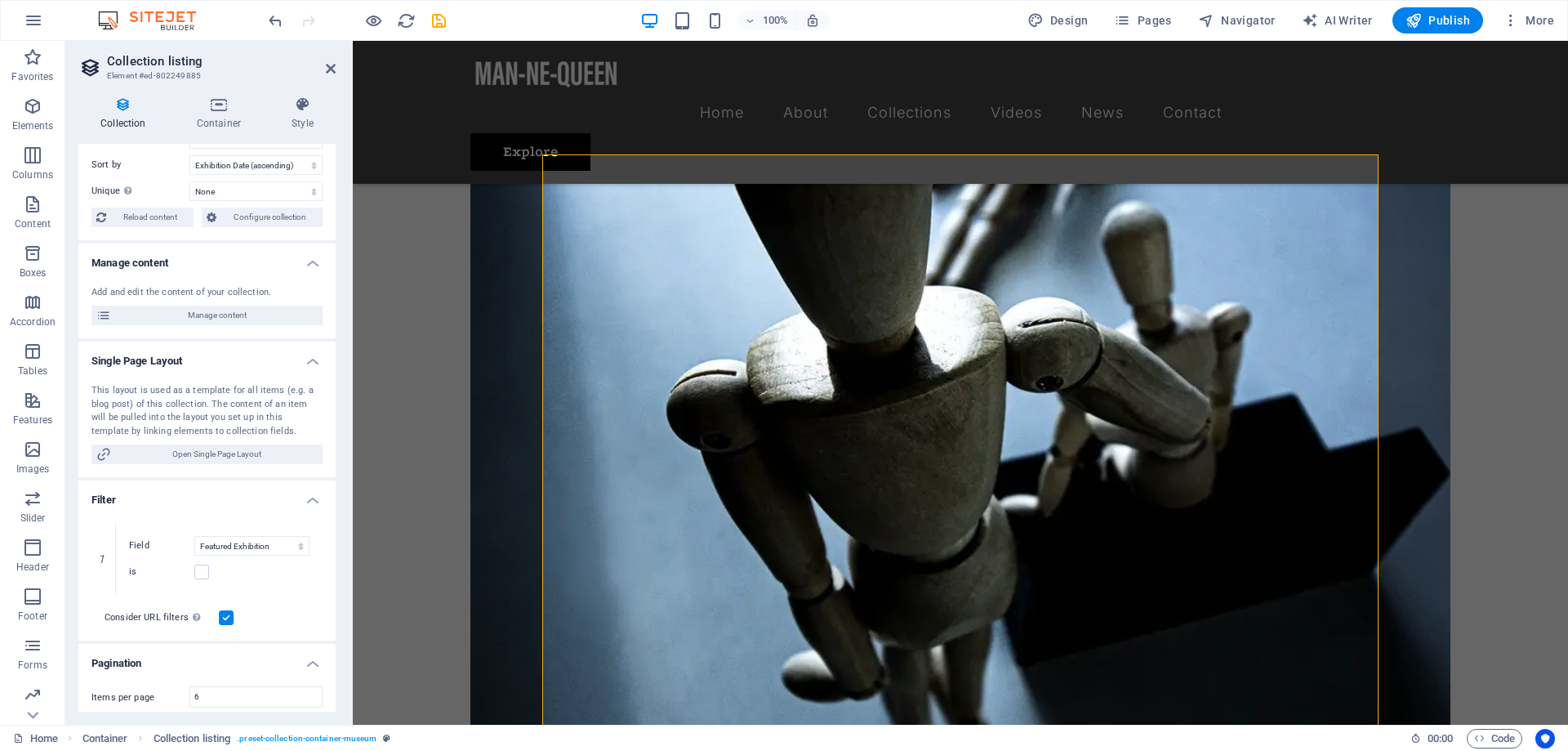
scroll to position [0, 0]
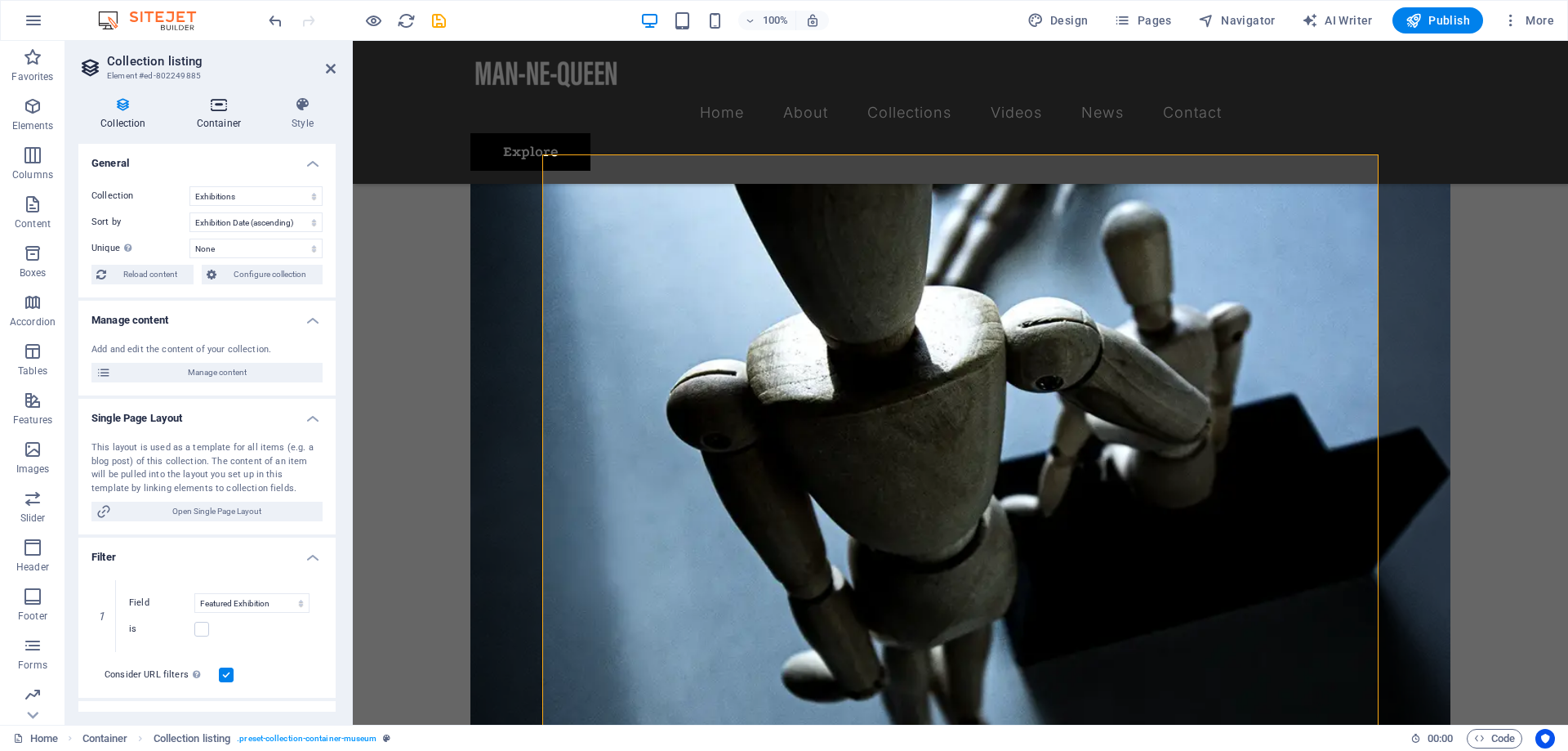
click at [226, 114] on h4 "Container" at bounding box center [222, 114] width 95 height 34
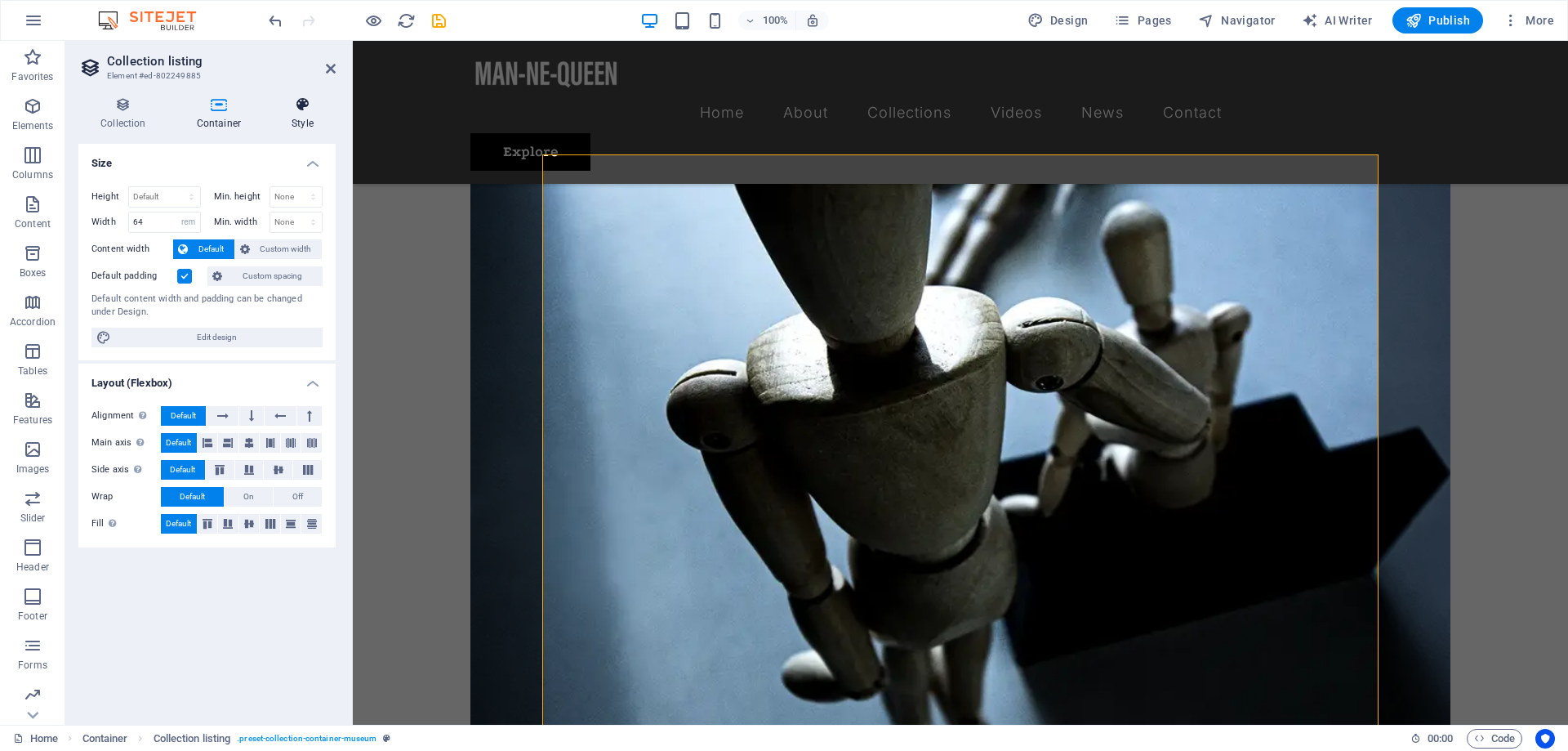
click at [300, 115] on h4 "Style" at bounding box center [303, 114] width 67 height 34
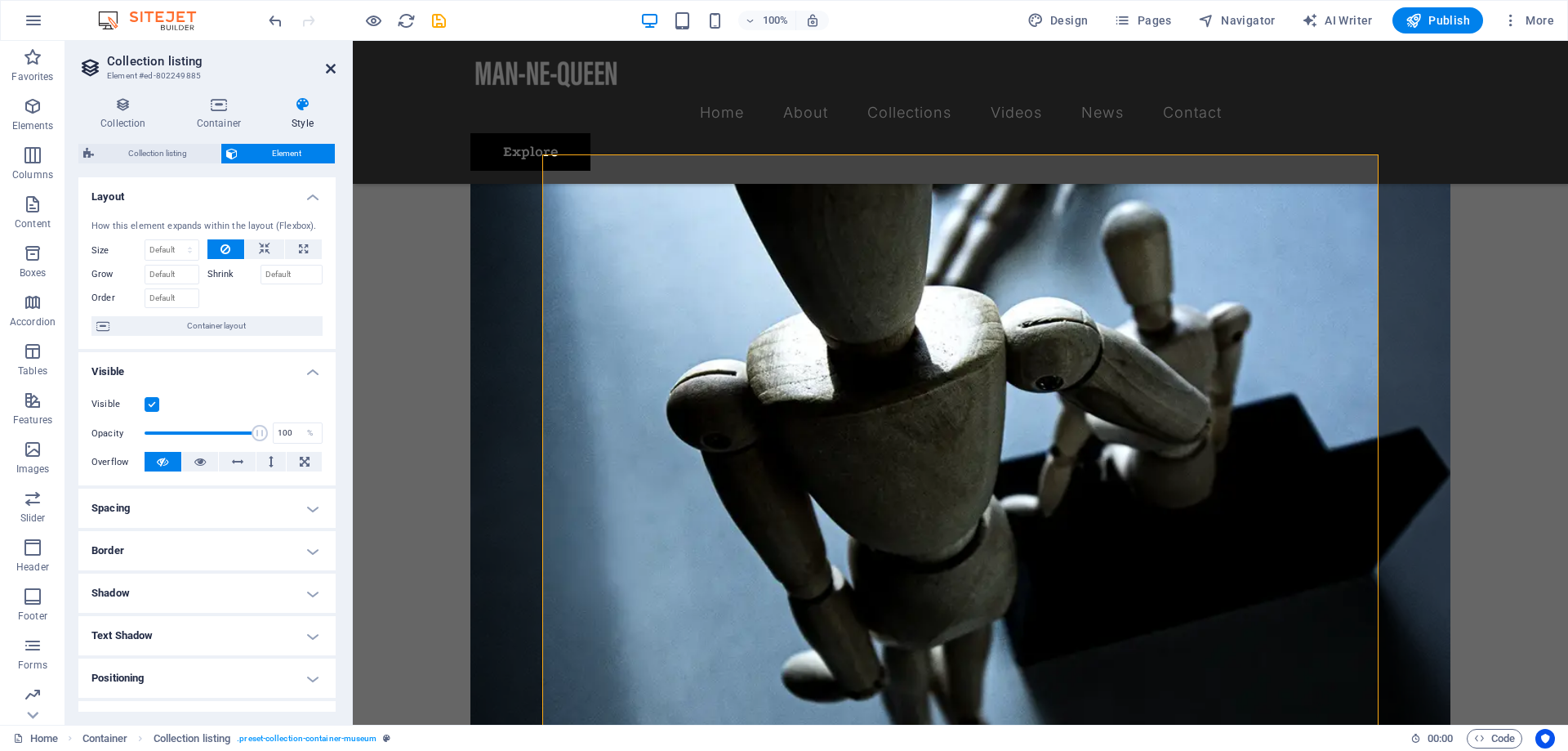
click at [328, 67] on icon at bounding box center [330, 68] width 9 height 13
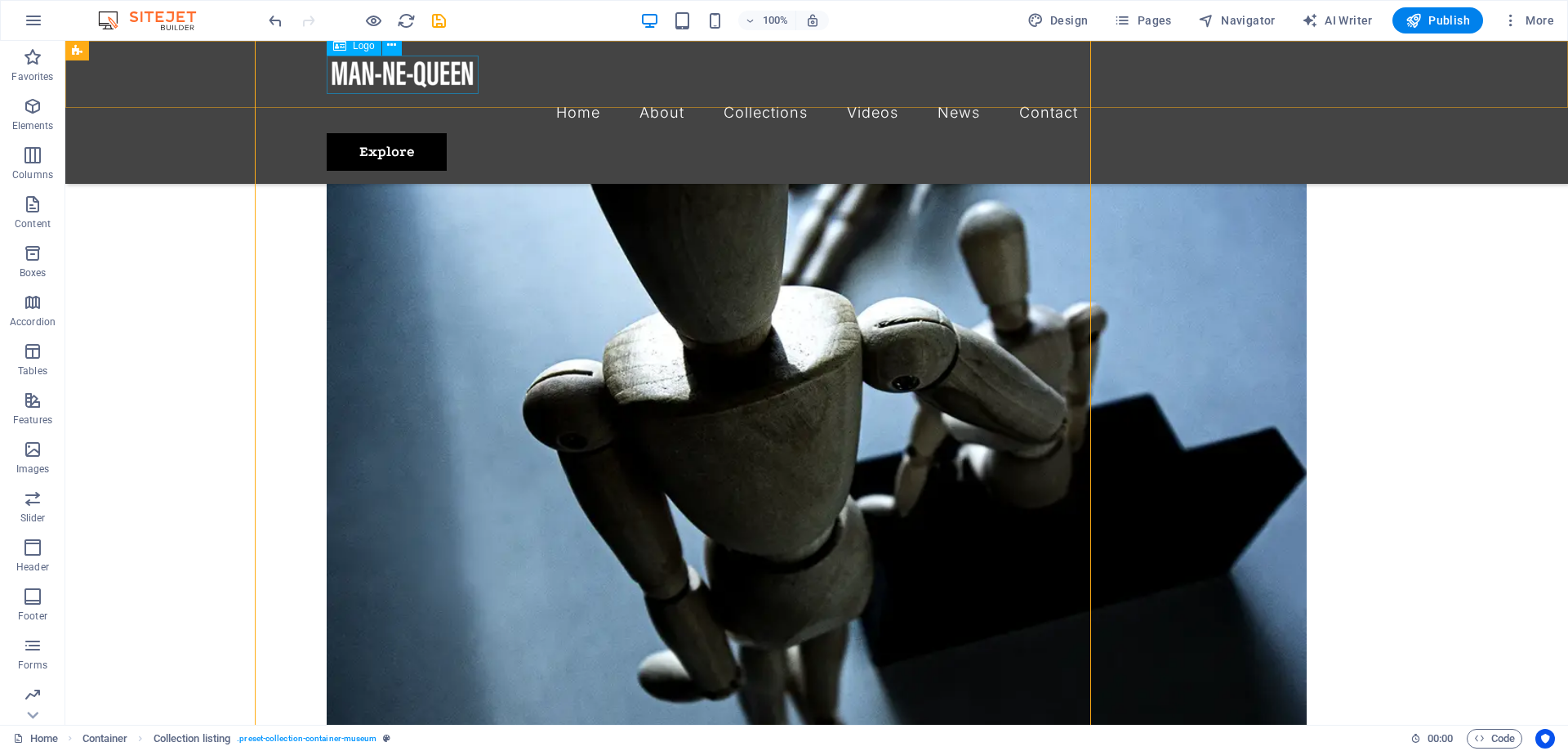
scroll to position [2750, 0]
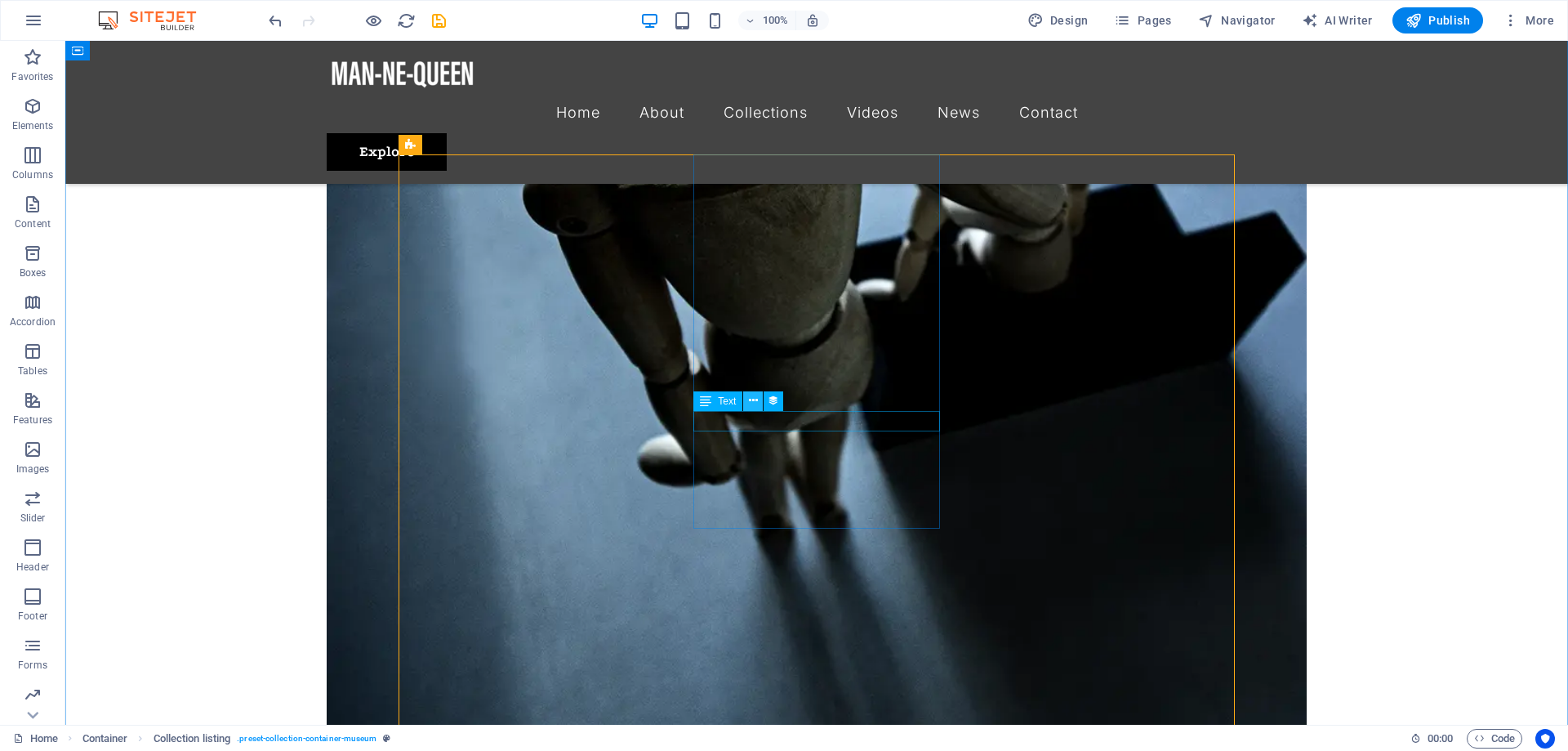
click at [746, 405] on button at bounding box center [752, 400] width 20 height 20
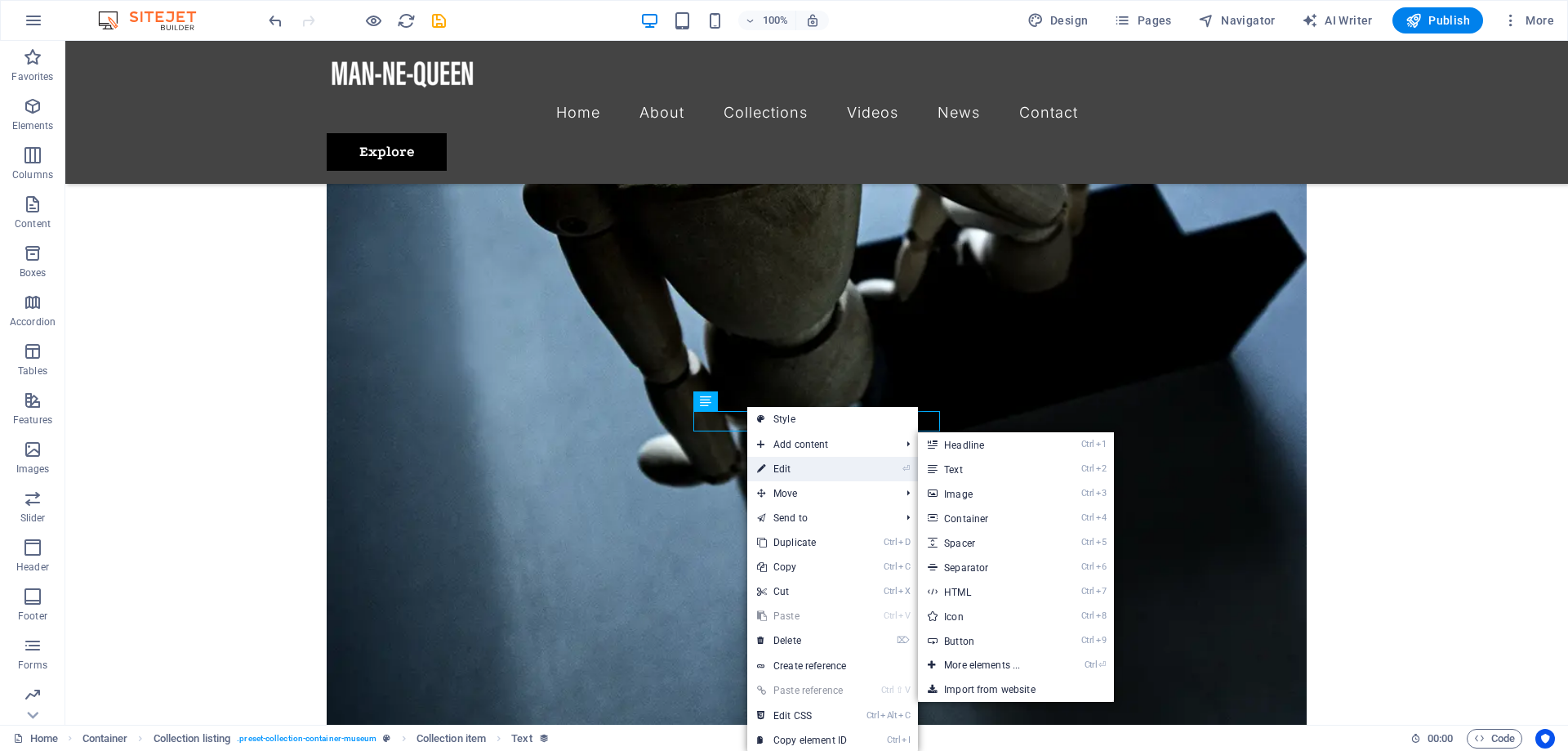
click at [789, 471] on link "⏎ Edit" at bounding box center [802, 469] width 109 height 25
select select "exhibition-date"
select select "3"
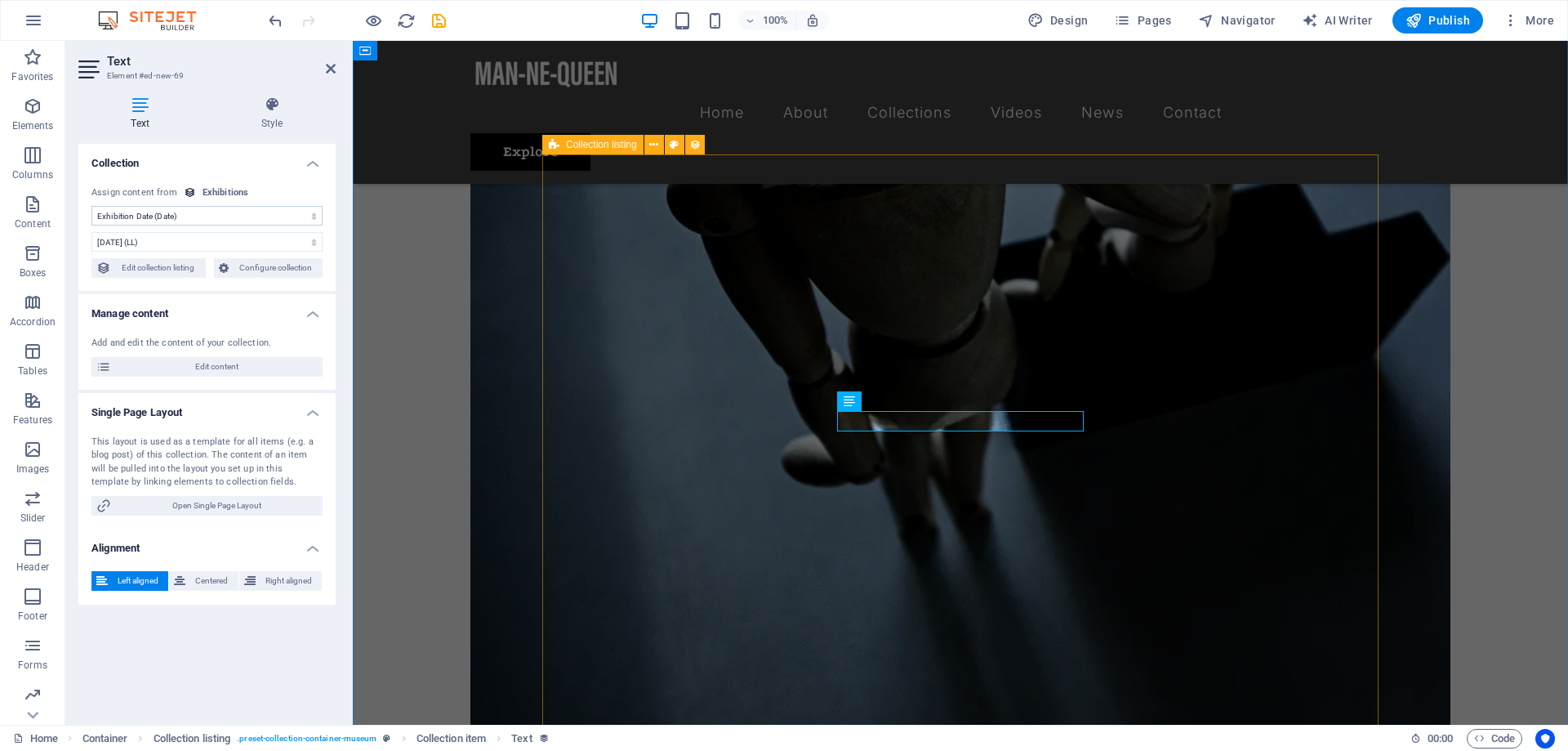
scroll to position [2534, 0]
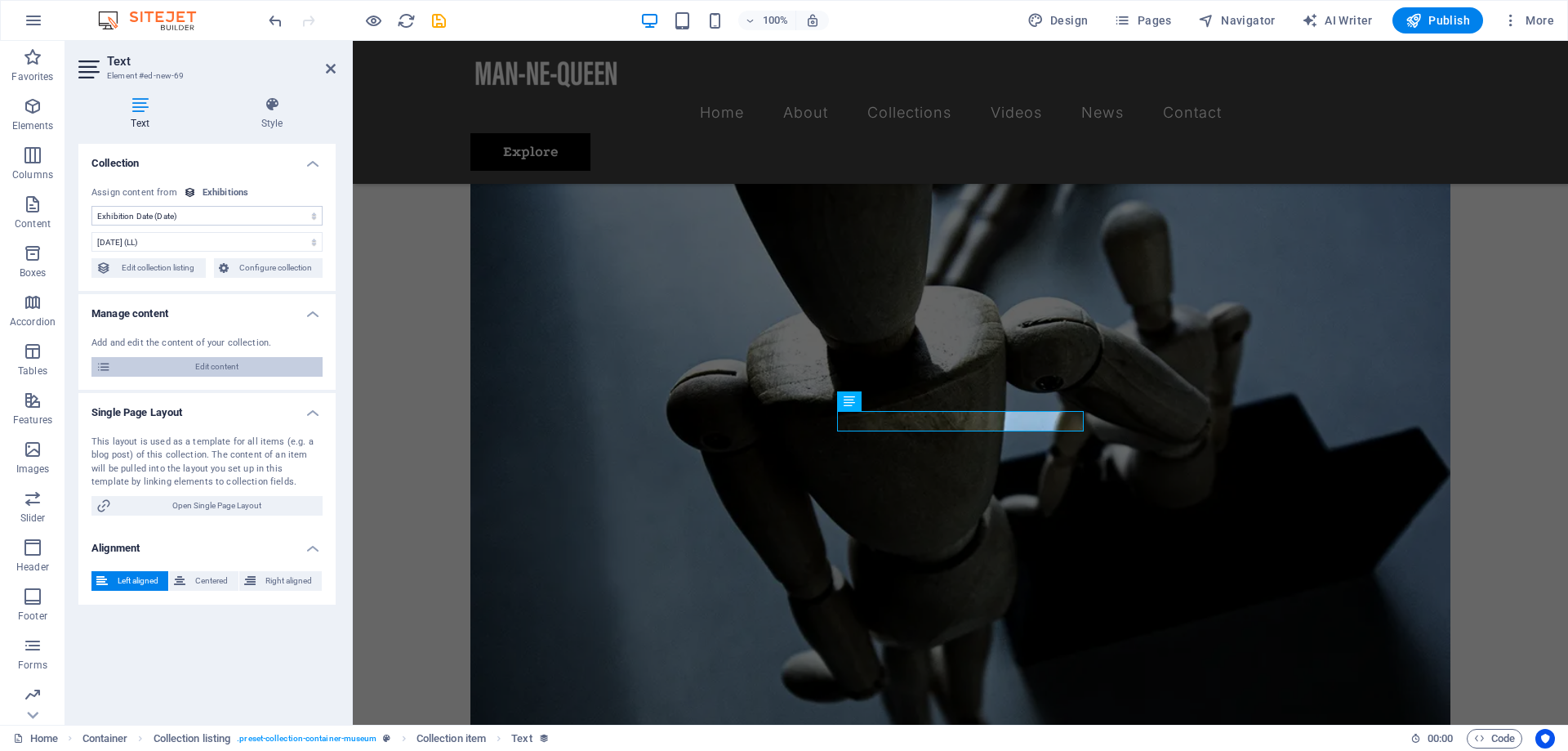
click at [223, 360] on span "Edit content" at bounding box center [217, 366] width 201 height 20
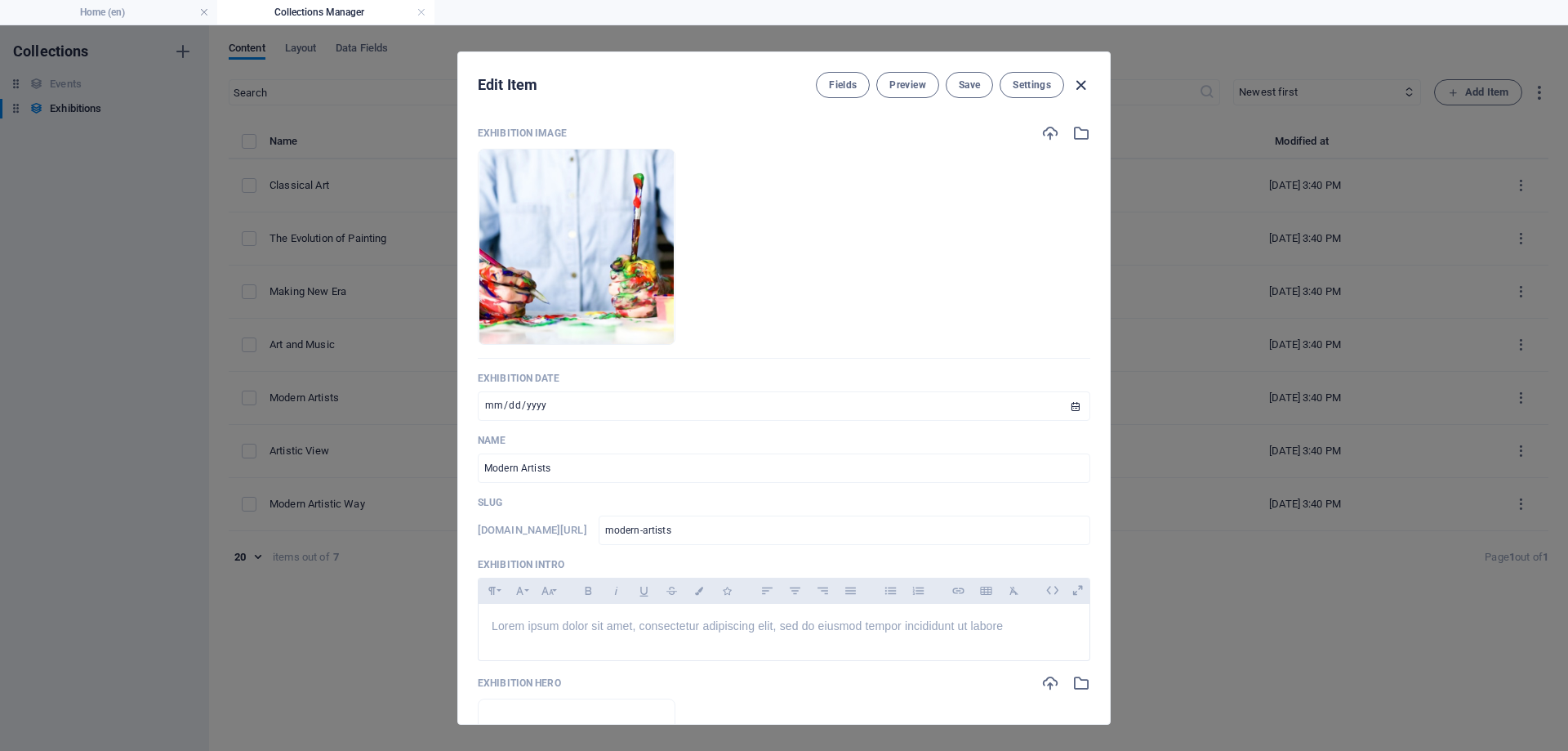
click at [1079, 78] on icon "button" at bounding box center [1081, 85] width 19 height 19
type input "2025-10-05"
type input "modern-artists"
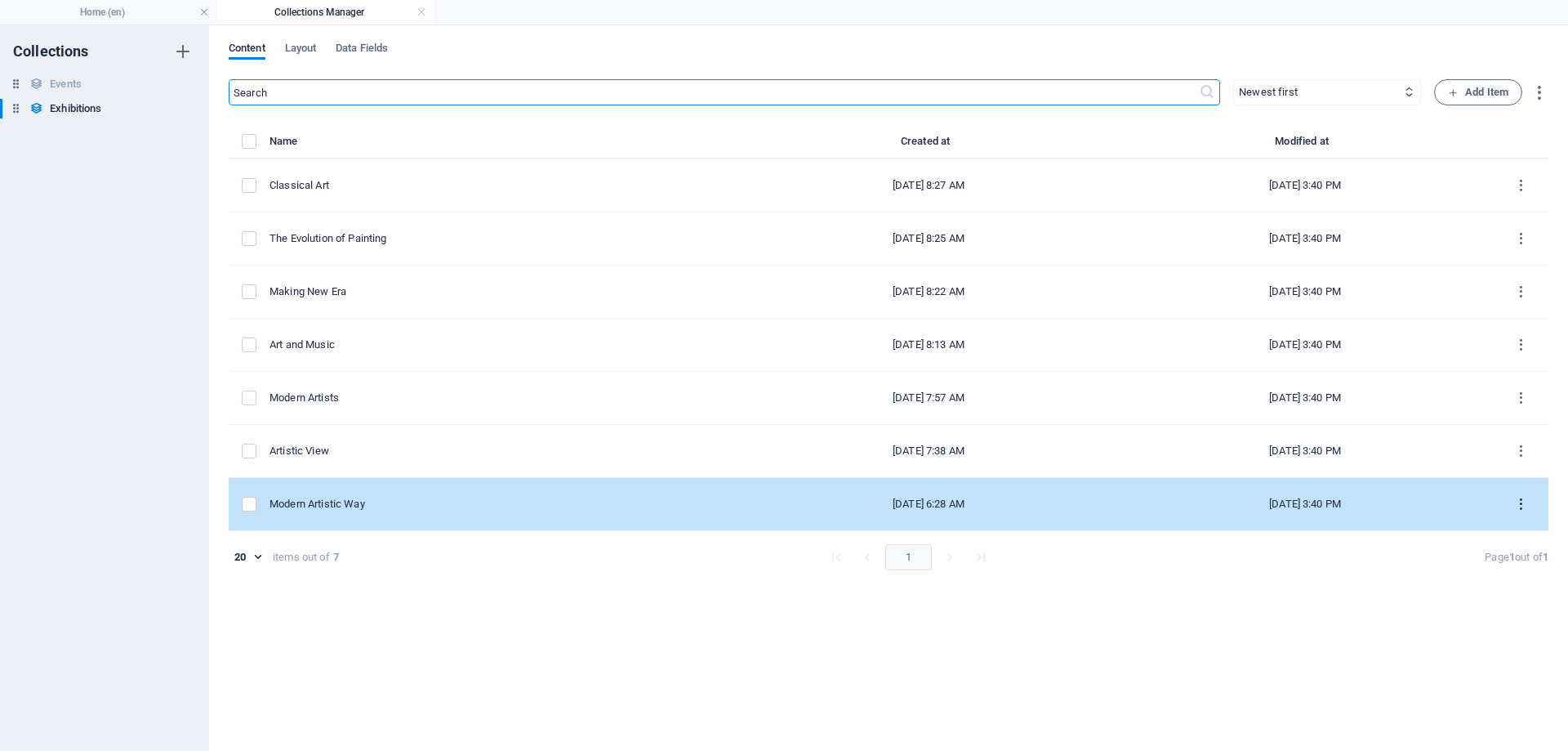
click at [1525, 502] on icon "items list" at bounding box center [1521, 504] width 15 height 15
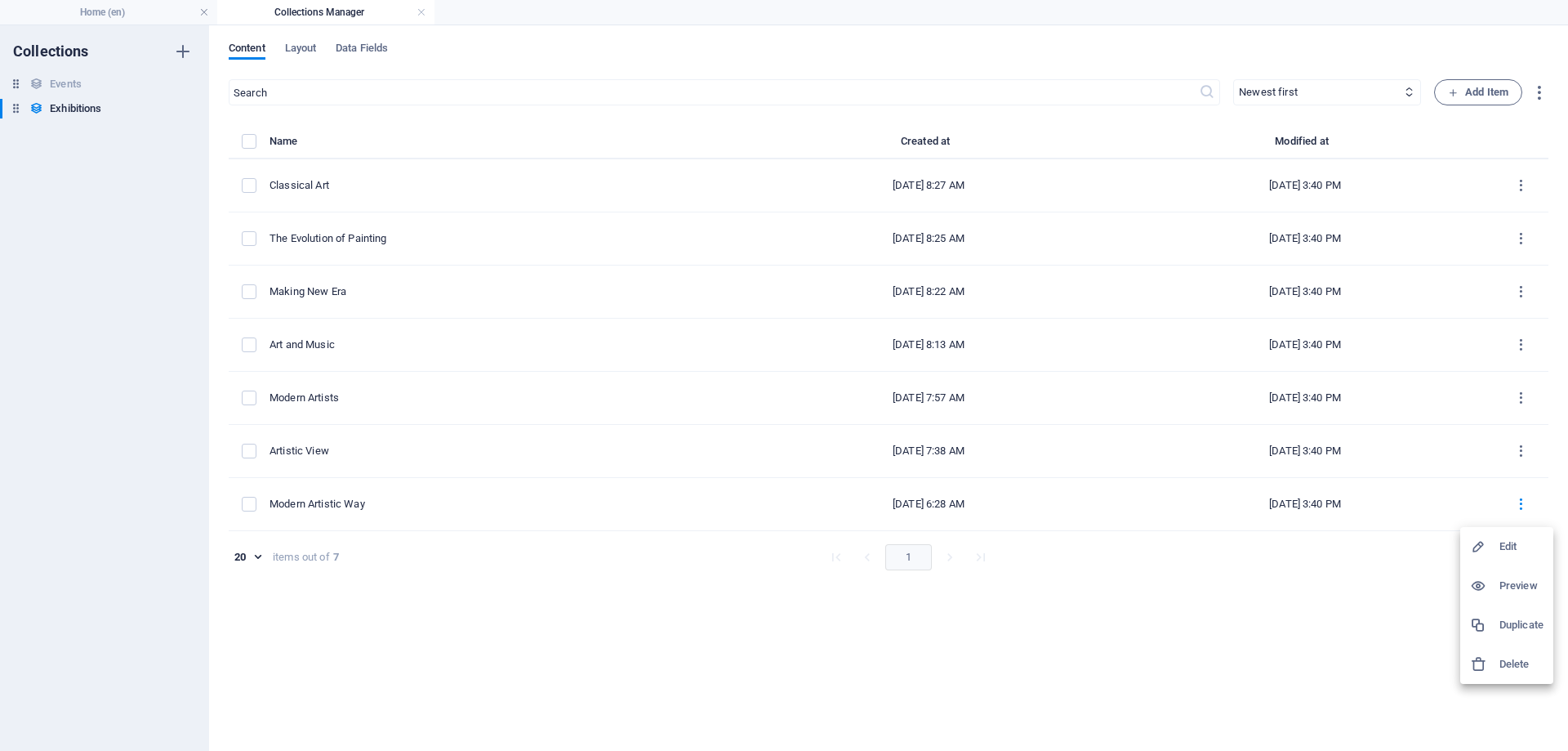
click at [1520, 660] on h6 "Delete" at bounding box center [1521, 664] width 44 height 20
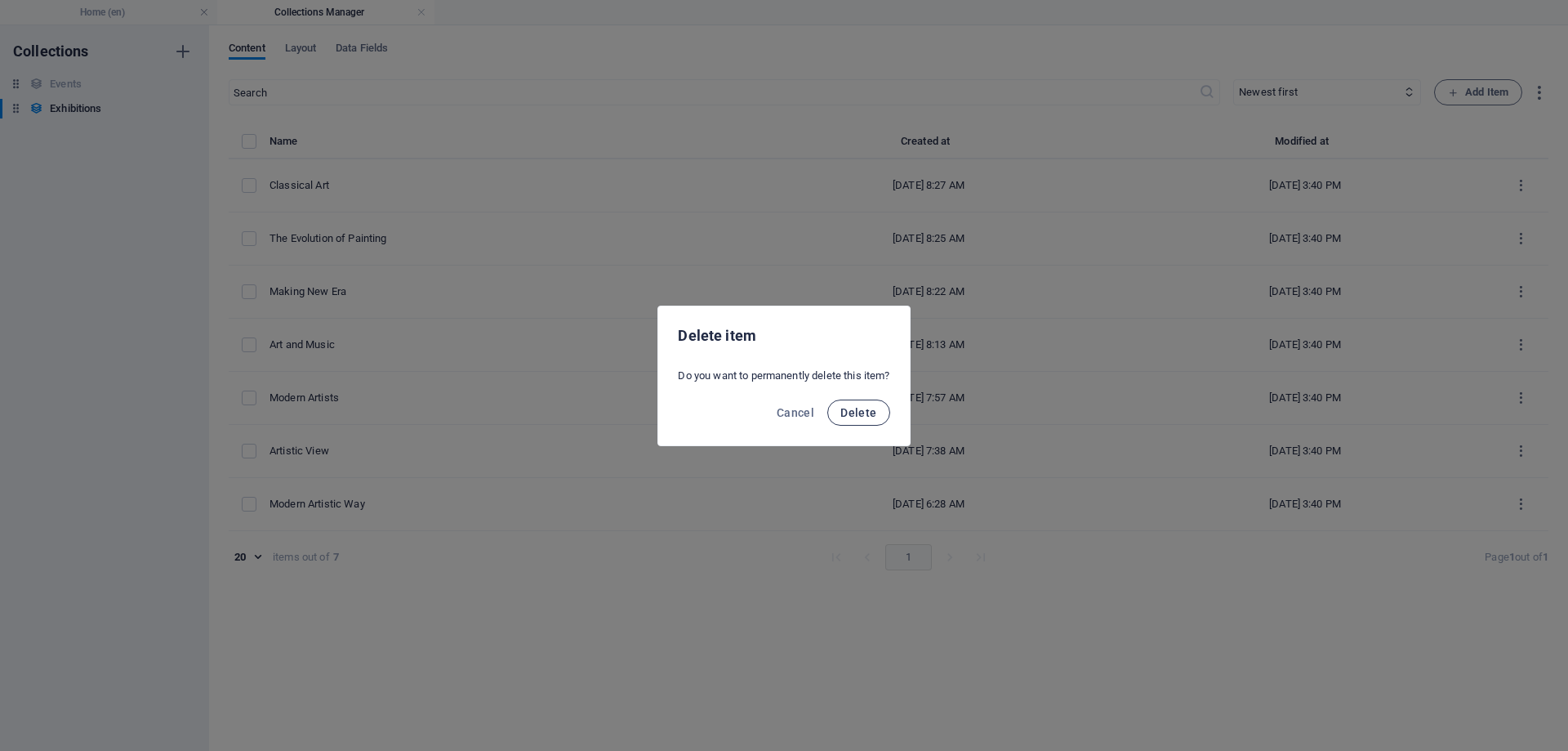
click at [870, 408] on span "Delete" at bounding box center [858, 412] width 36 height 13
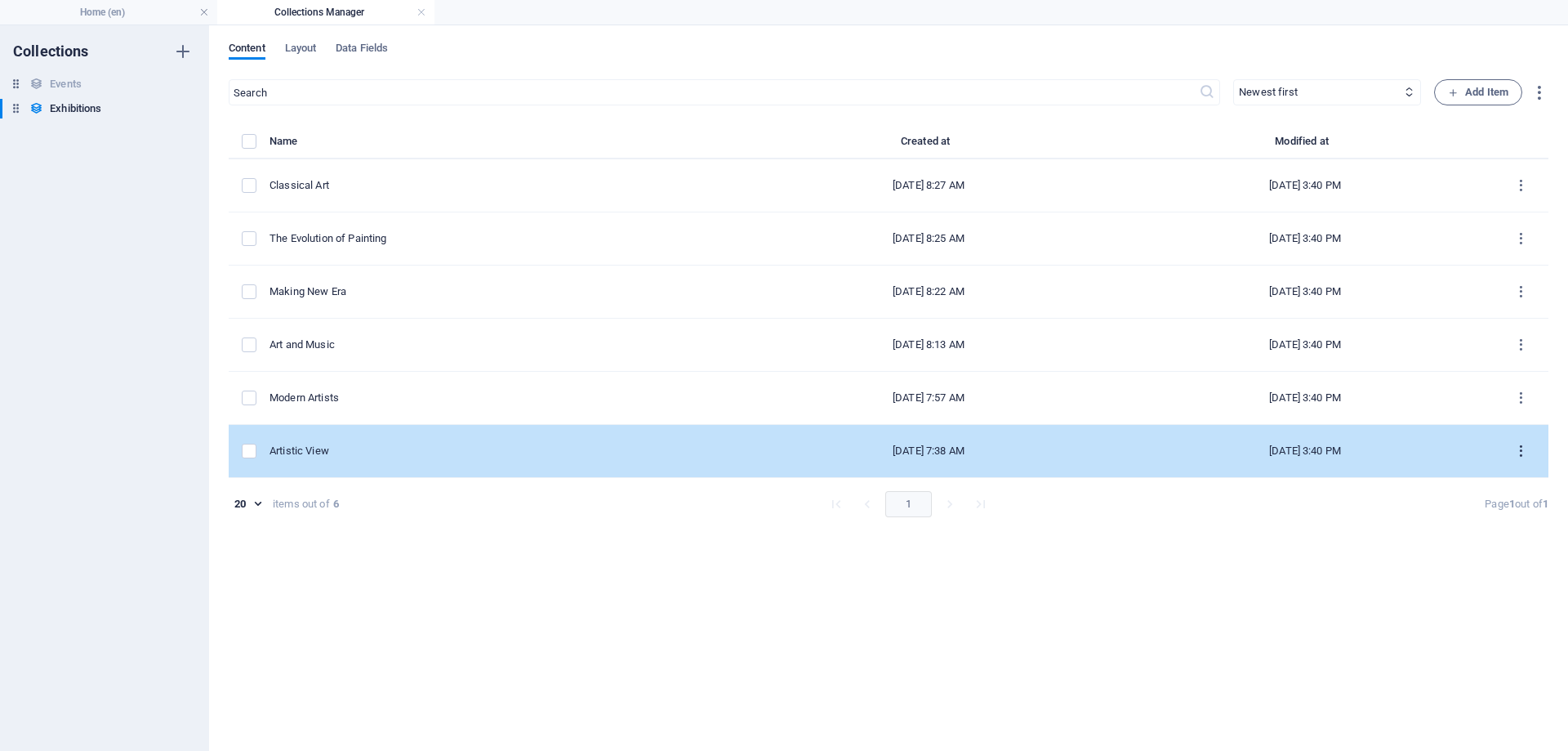
click at [1521, 452] on icon "items list" at bounding box center [1521, 451] width 15 height 15
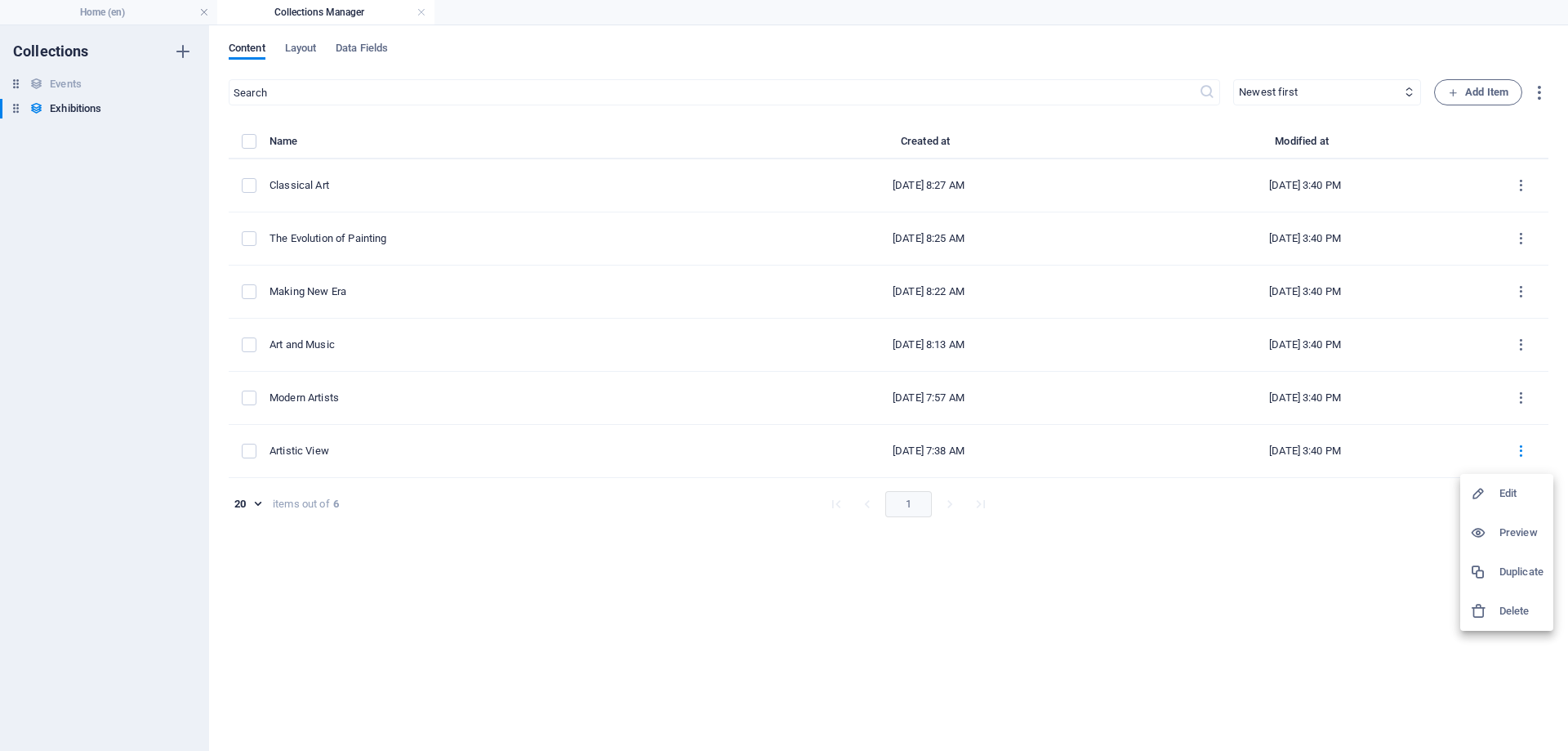
click at [1533, 610] on h6 "Delete" at bounding box center [1521, 610] width 44 height 20
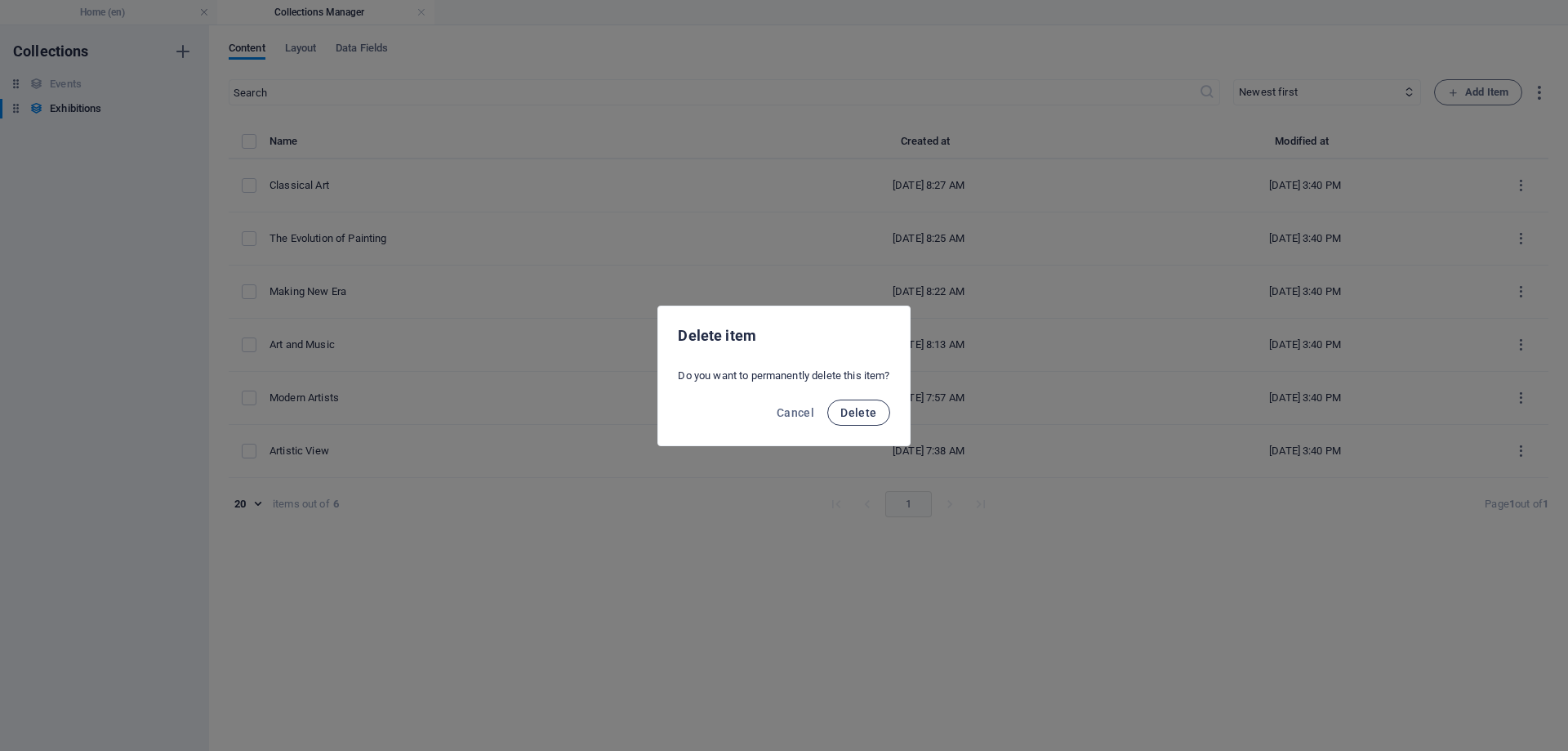
click at [876, 412] on span "Delete" at bounding box center [858, 412] width 36 height 13
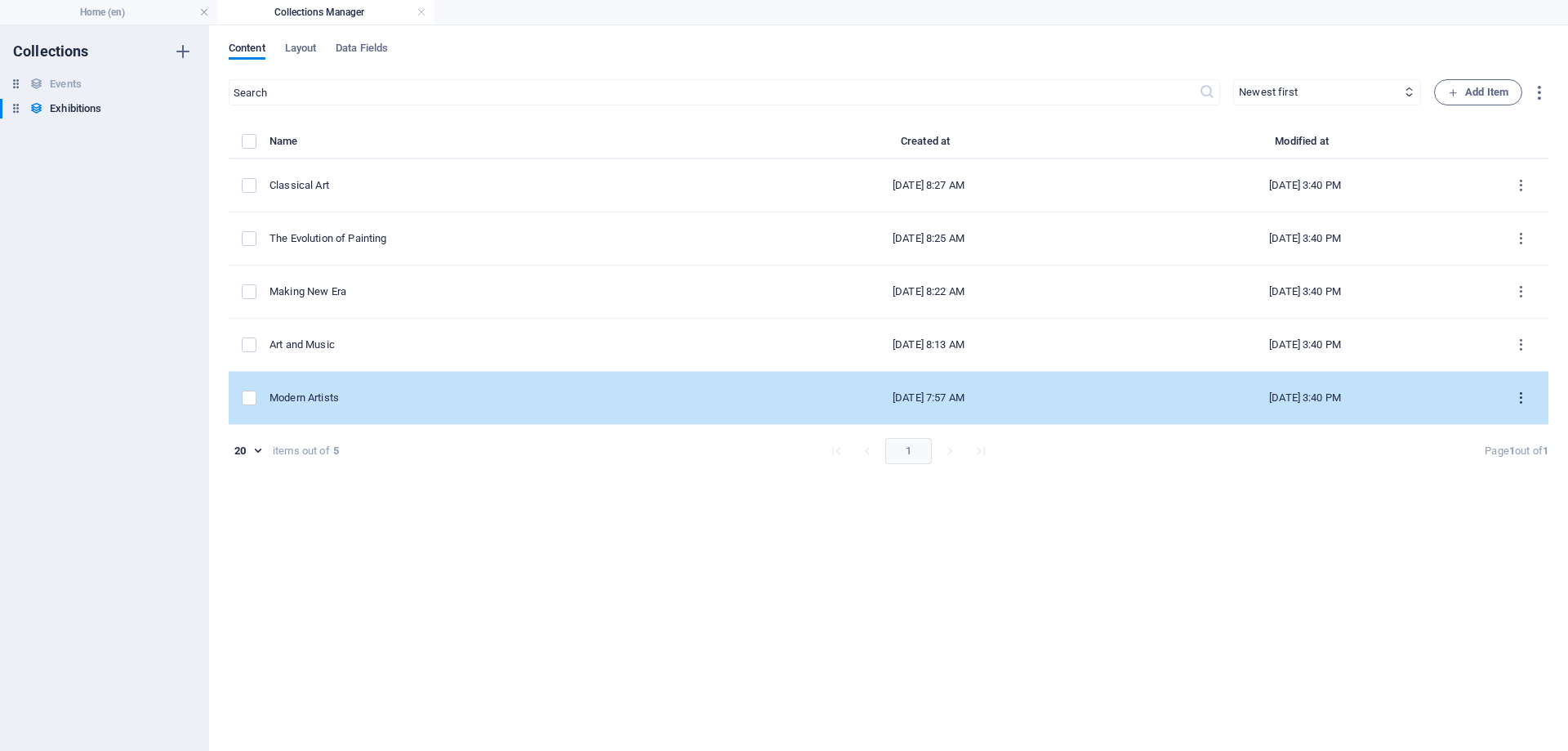
click at [1519, 399] on icon "items list" at bounding box center [1521, 398] width 15 height 15
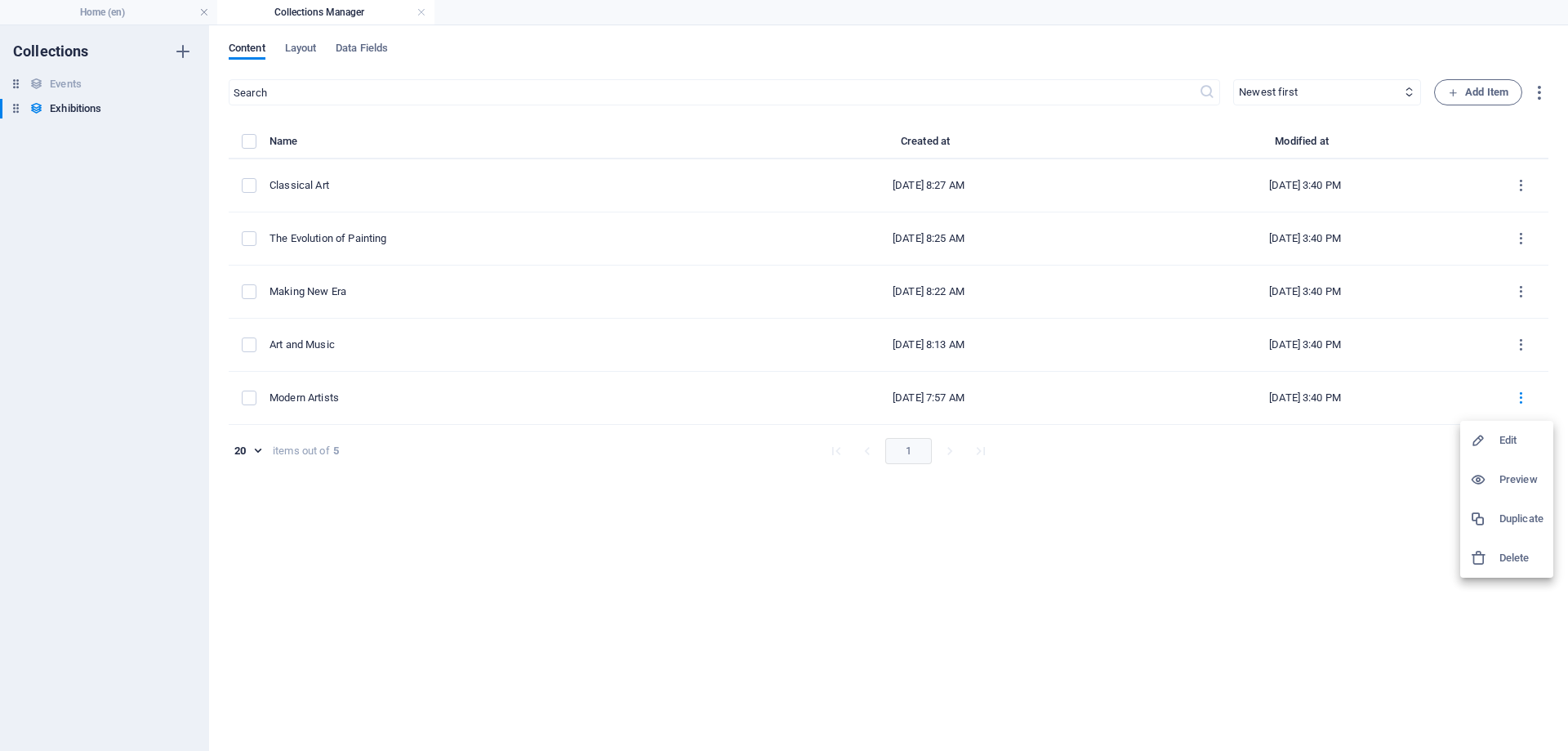
click at [1503, 556] on h6 "Delete" at bounding box center [1521, 557] width 44 height 20
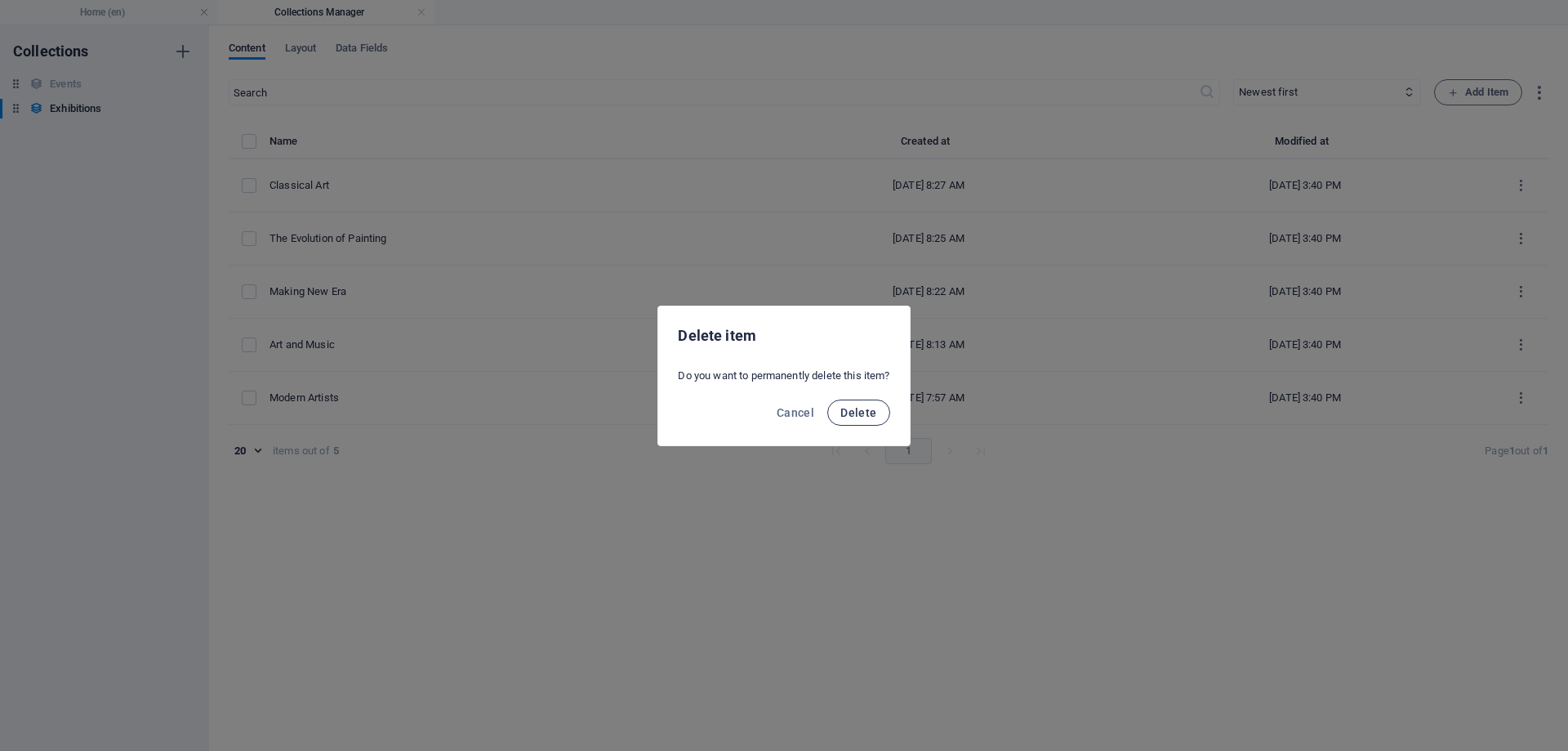
click at [879, 419] on button "Delete" at bounding box center [858, 412] width 62 height 26
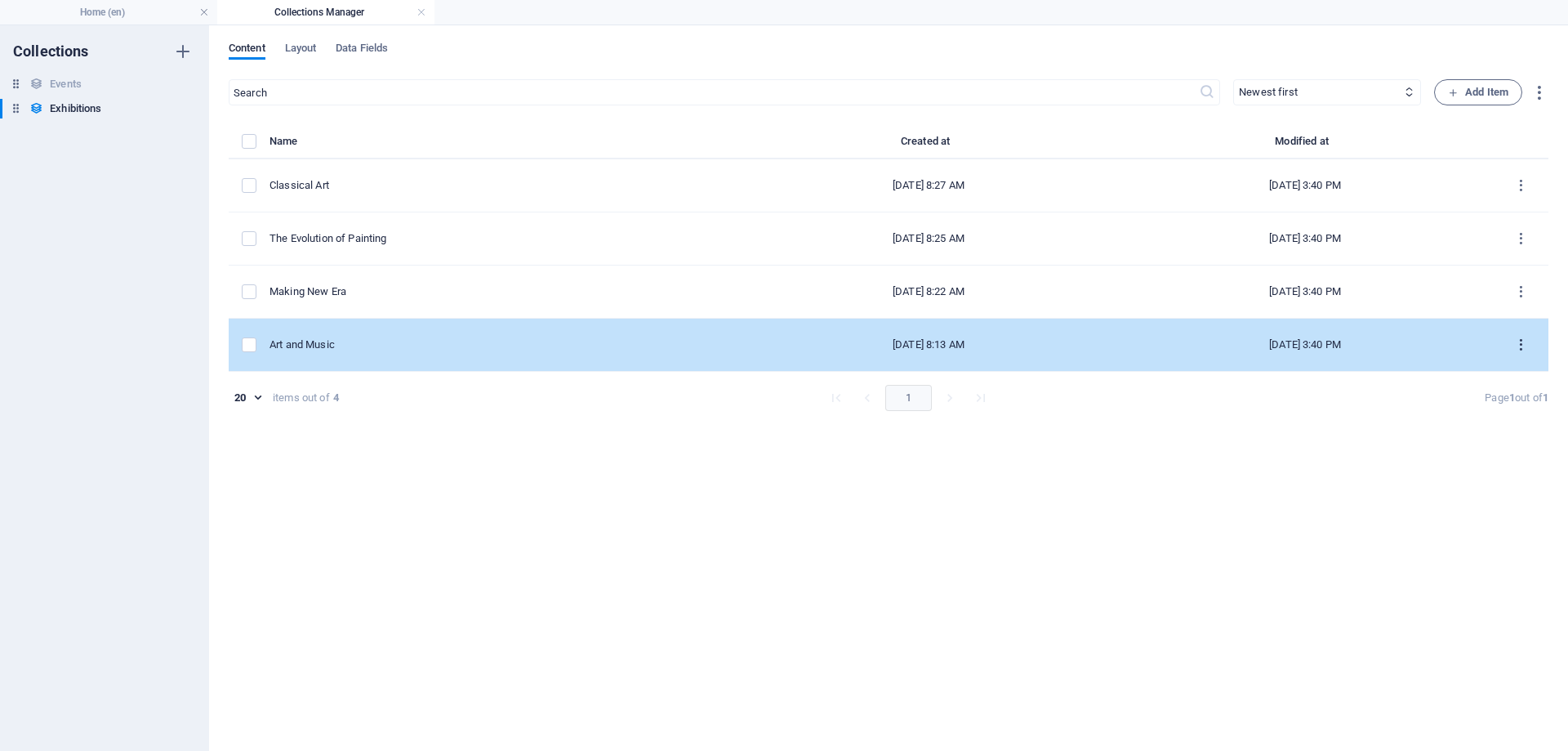
click at [1520, 342] on icon "items list" at bounding box center [1521, 345] width 15 height 15
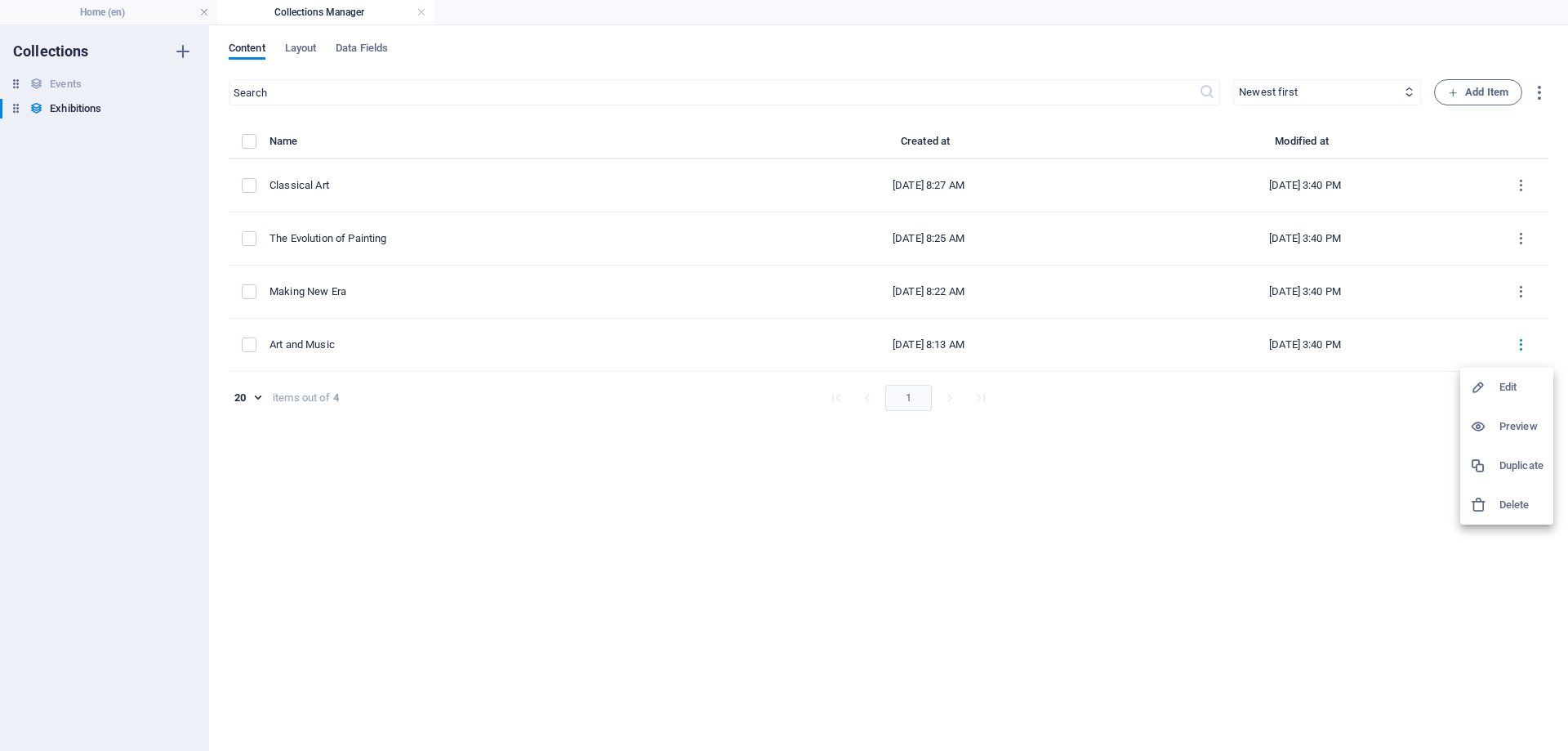
click at [1523, 509] on h6 "Delete" at bounding box center [1521, 504] width 44 height 20
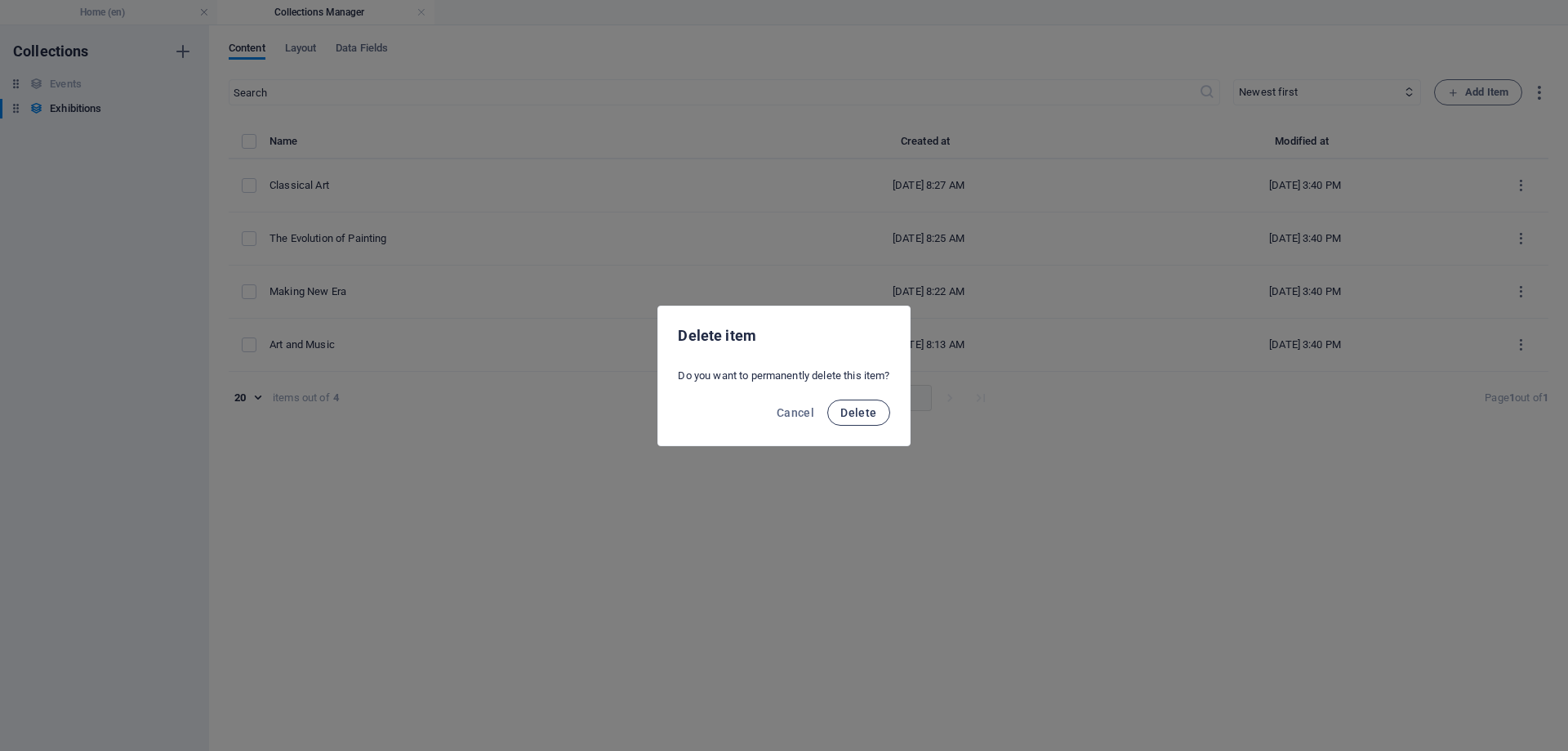
click at [865, 409] on span "Delete" at bounding box center [858, 412] width 36 height 13
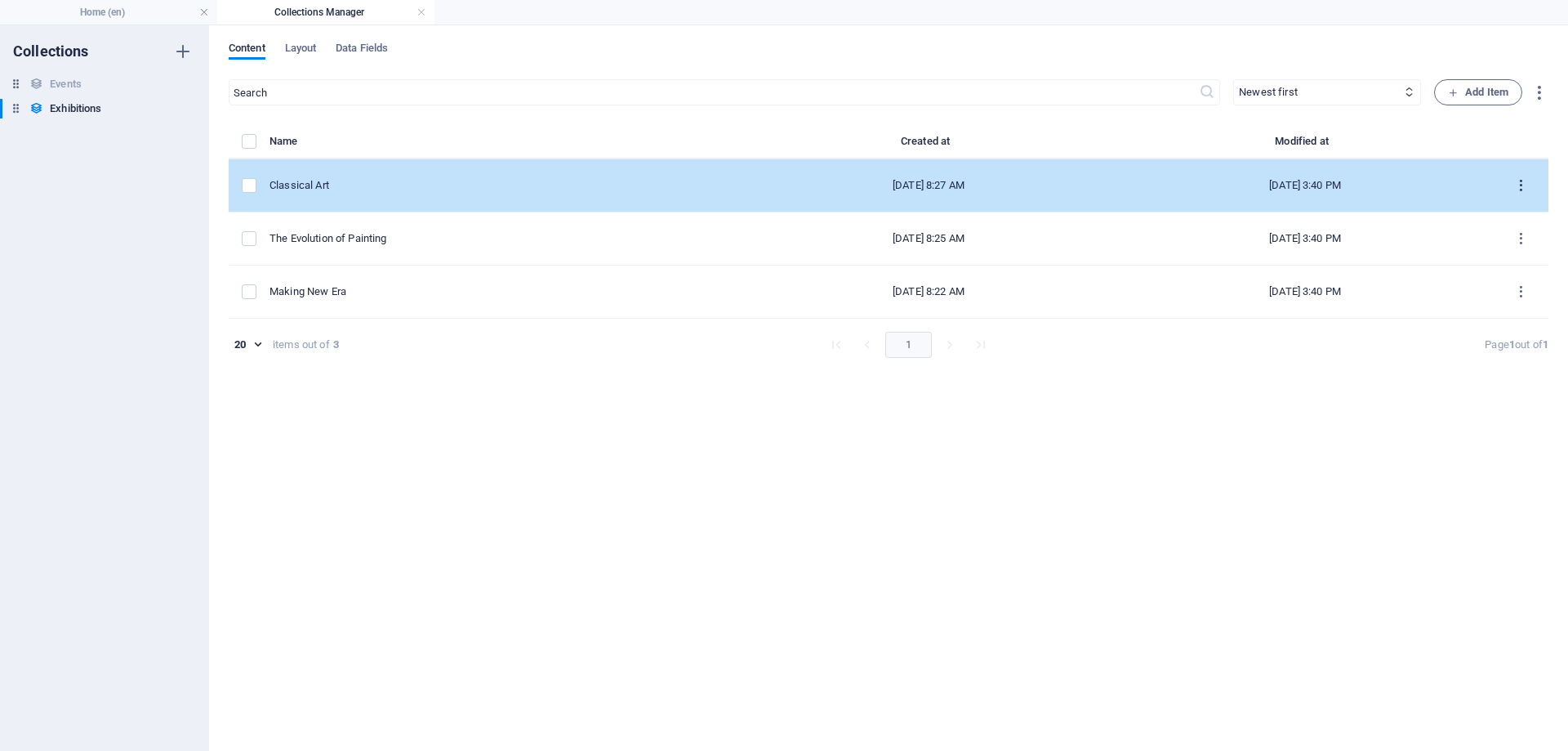
click at [1525, 188] on icon "items list" at bounding box center [1521, 186] width 15 height 15
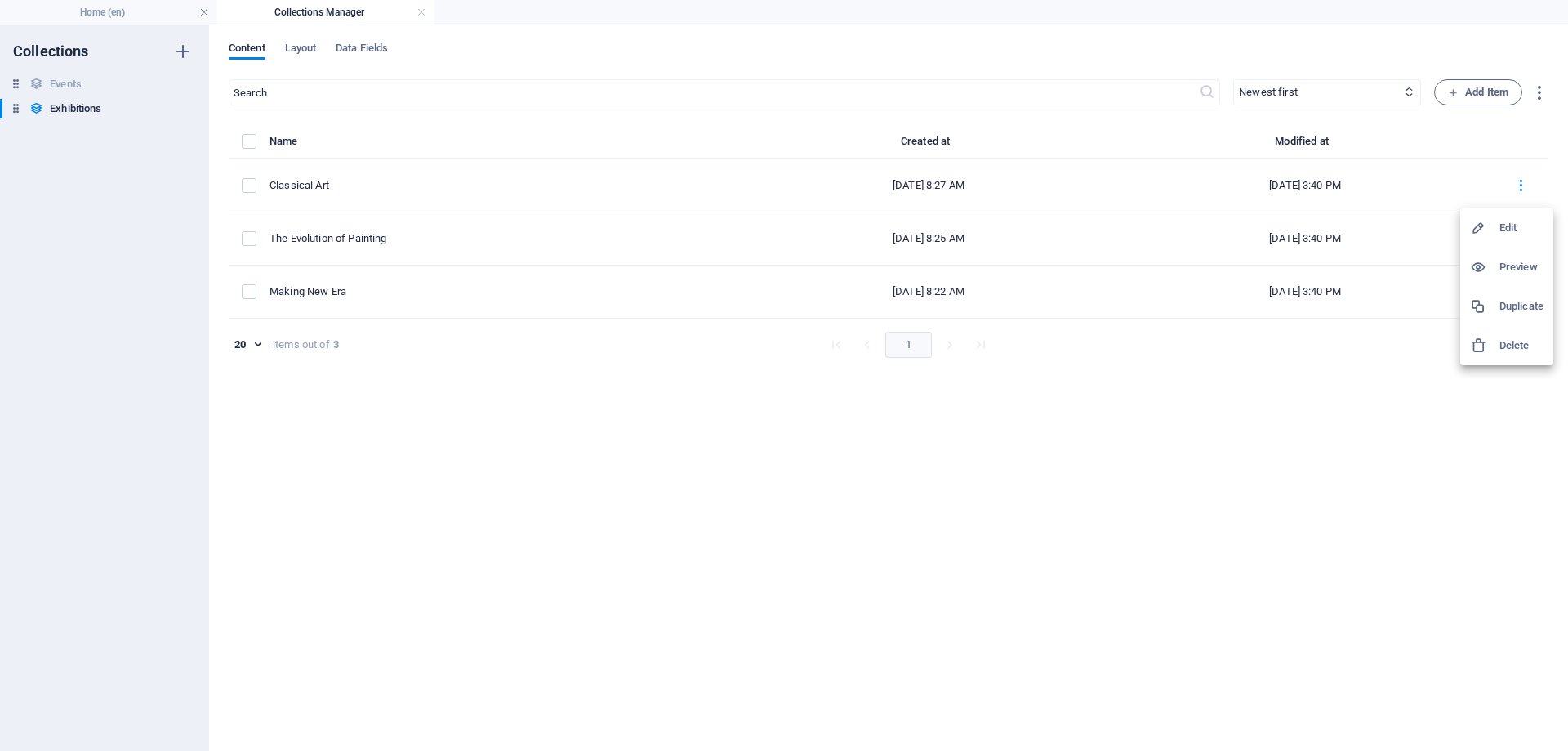
click at [1502, 226] on h6 "Edit" at bounding box center [1521, 228] width 44 height 20
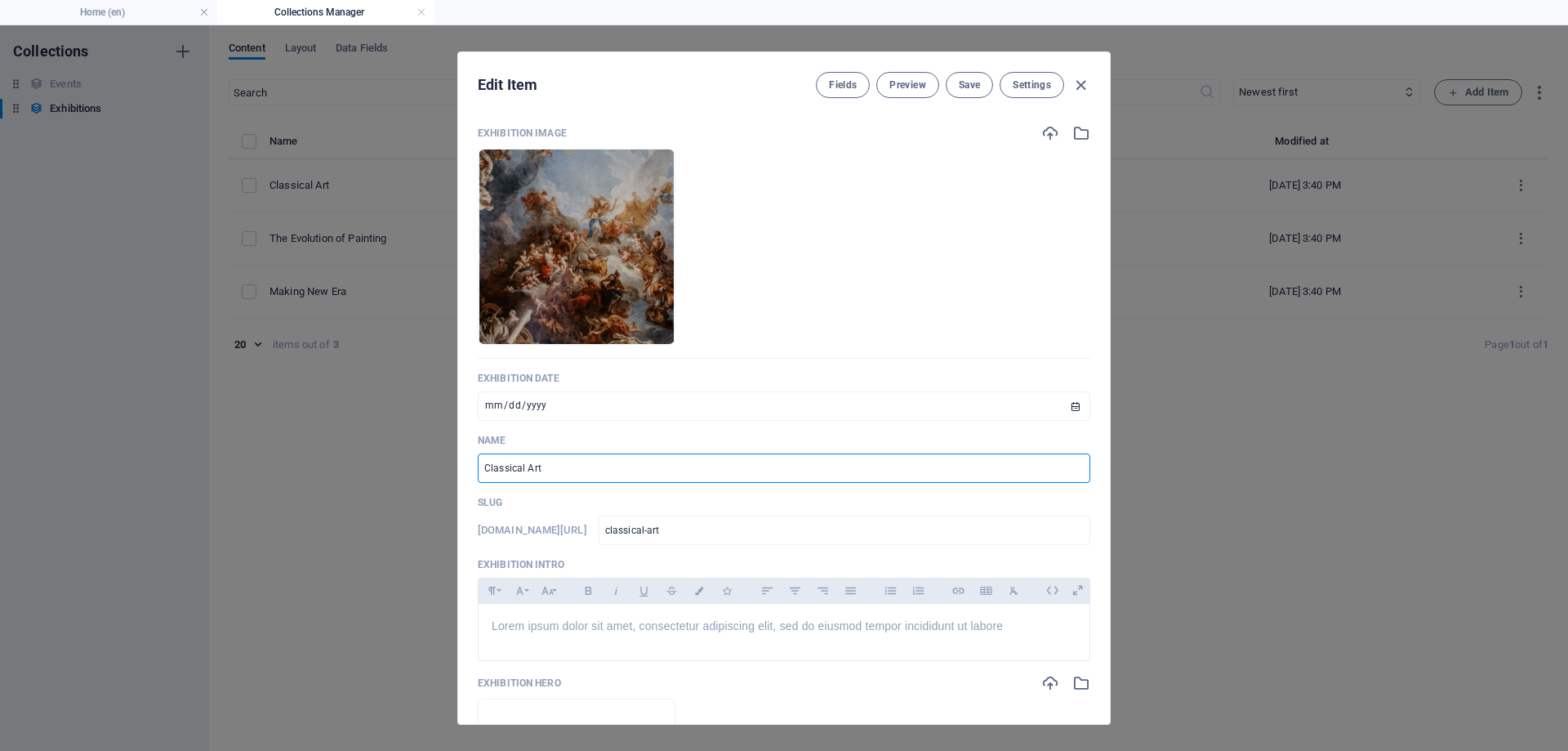
drag, startPoint x: 602, startPoint y: 464, endPoint x: 442, endPoint y: 467, distance: 160.0
click at [478, 467] on input "Classical Art" at bounding box center [784, 468] width 613 height 29
type input "M"
type input "m"
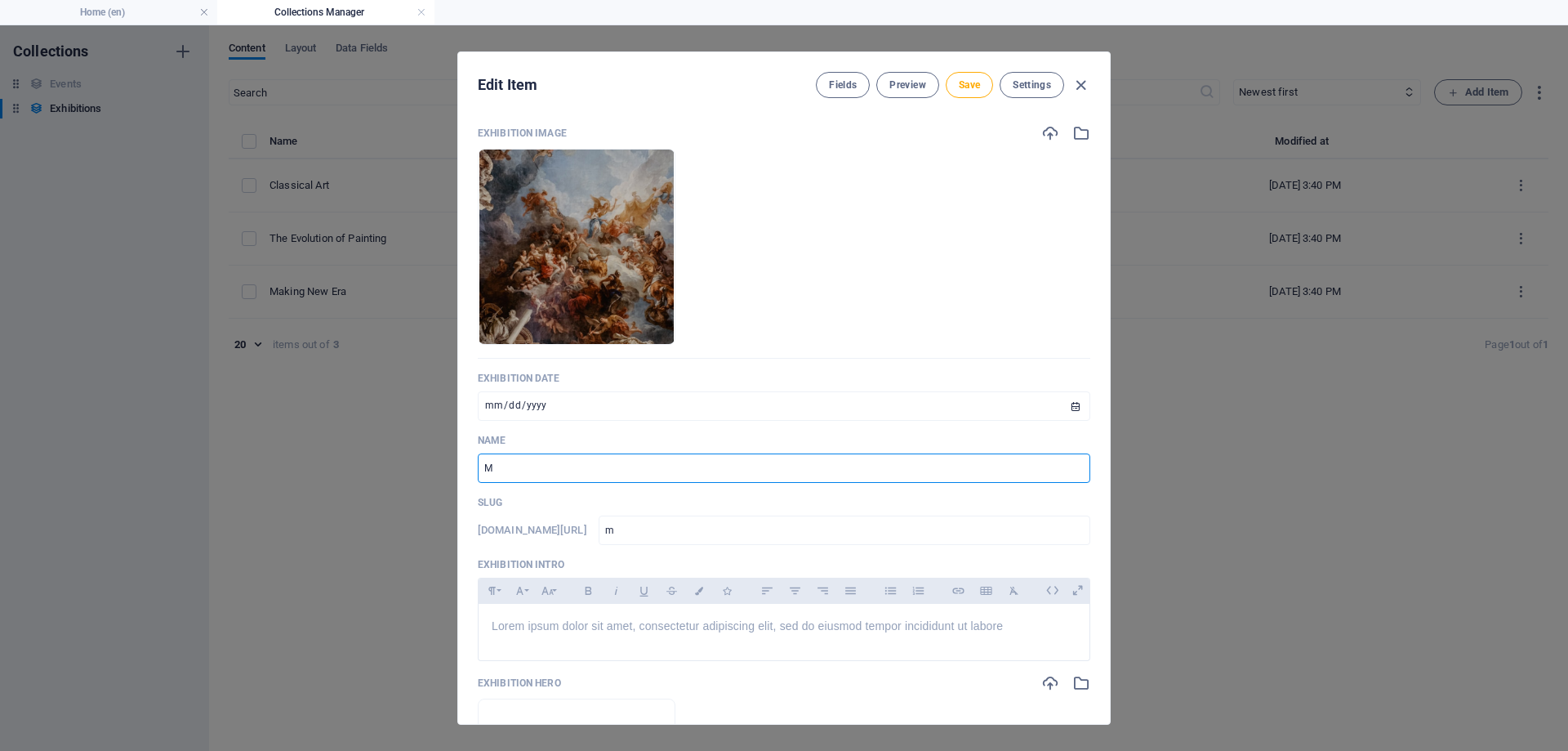
type input "MA"
type input "ma"
type input "M"
type input "m"
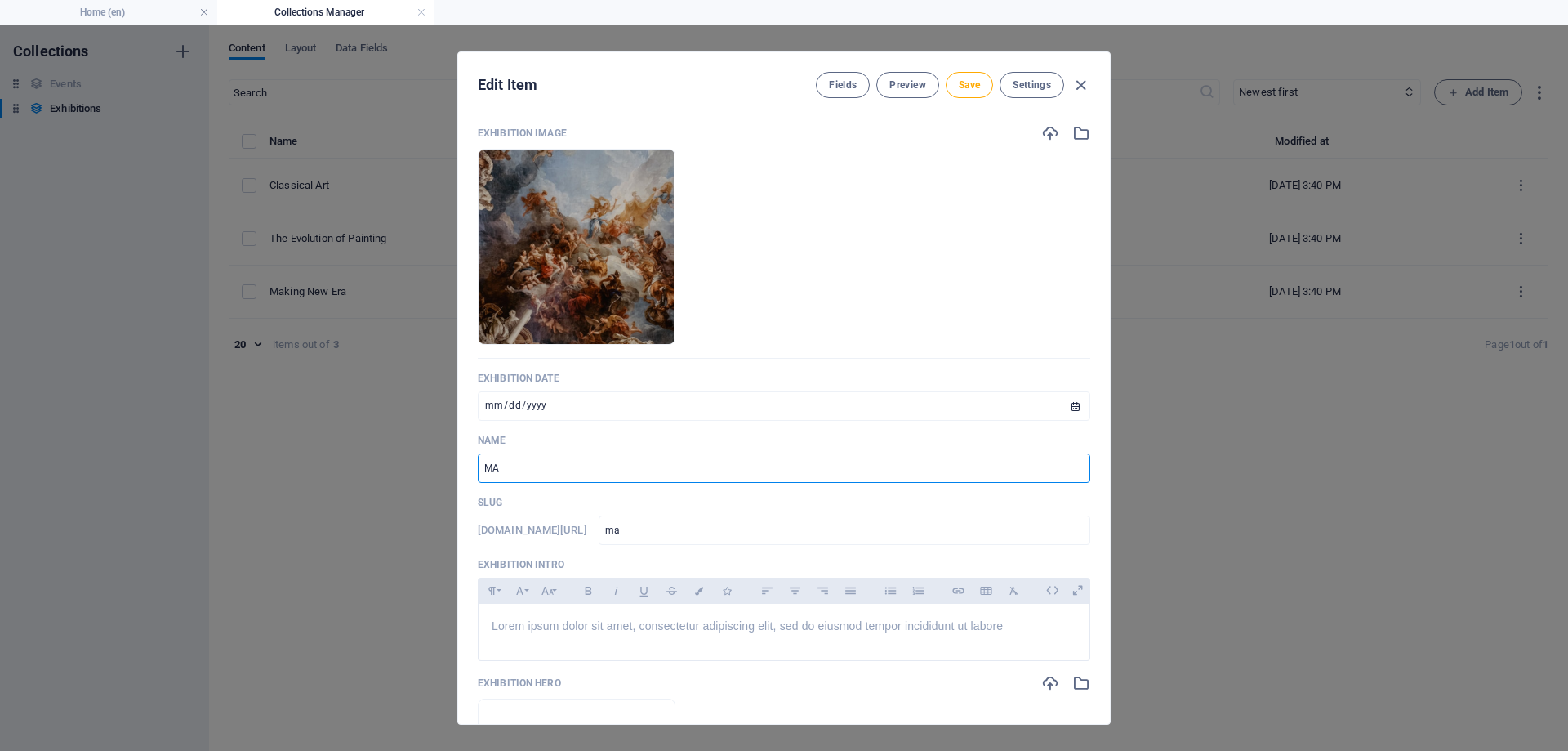
type input "m"
type input "M N"
type input "m-n"
type input "M"
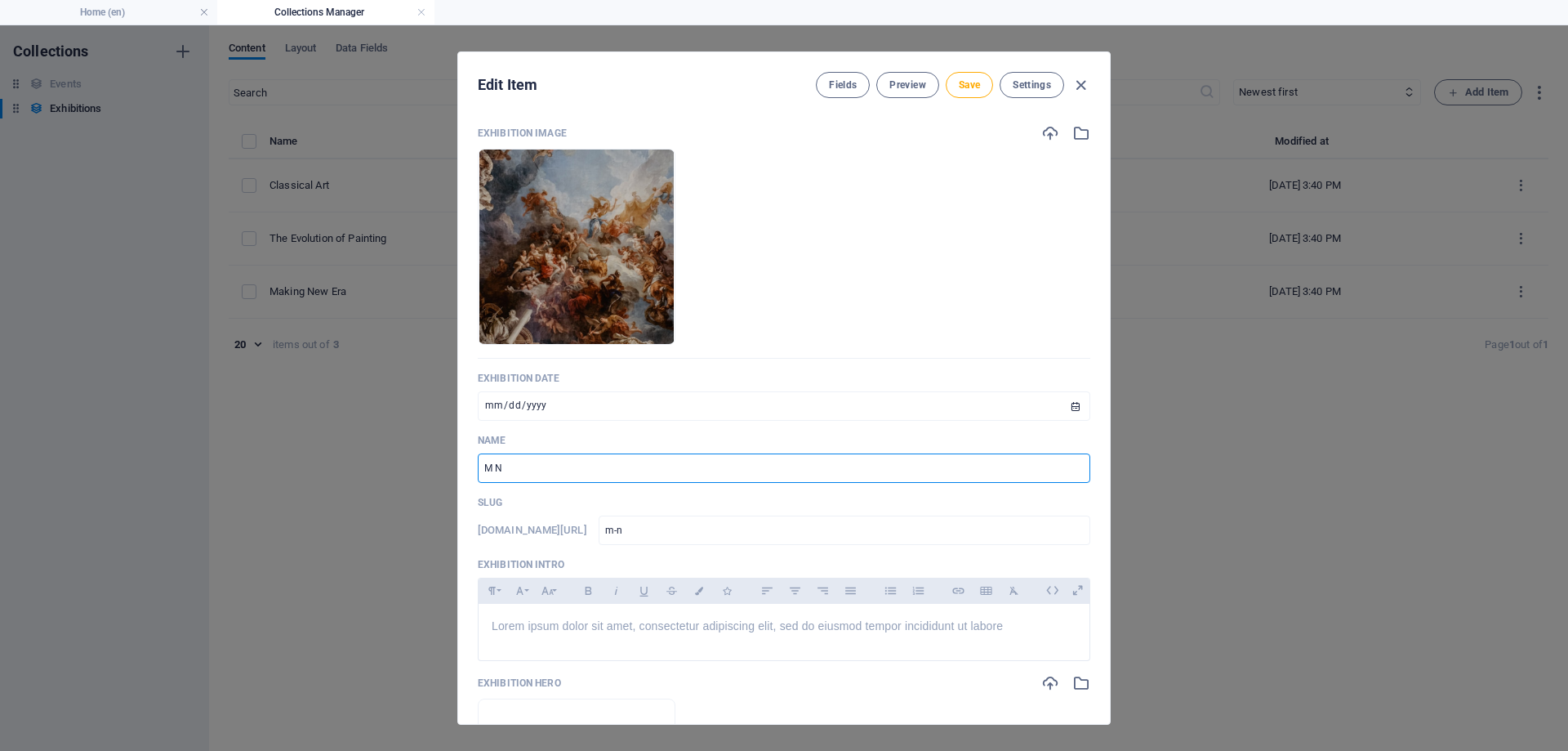
type input "m"
type input "M A"
type input "m-a"
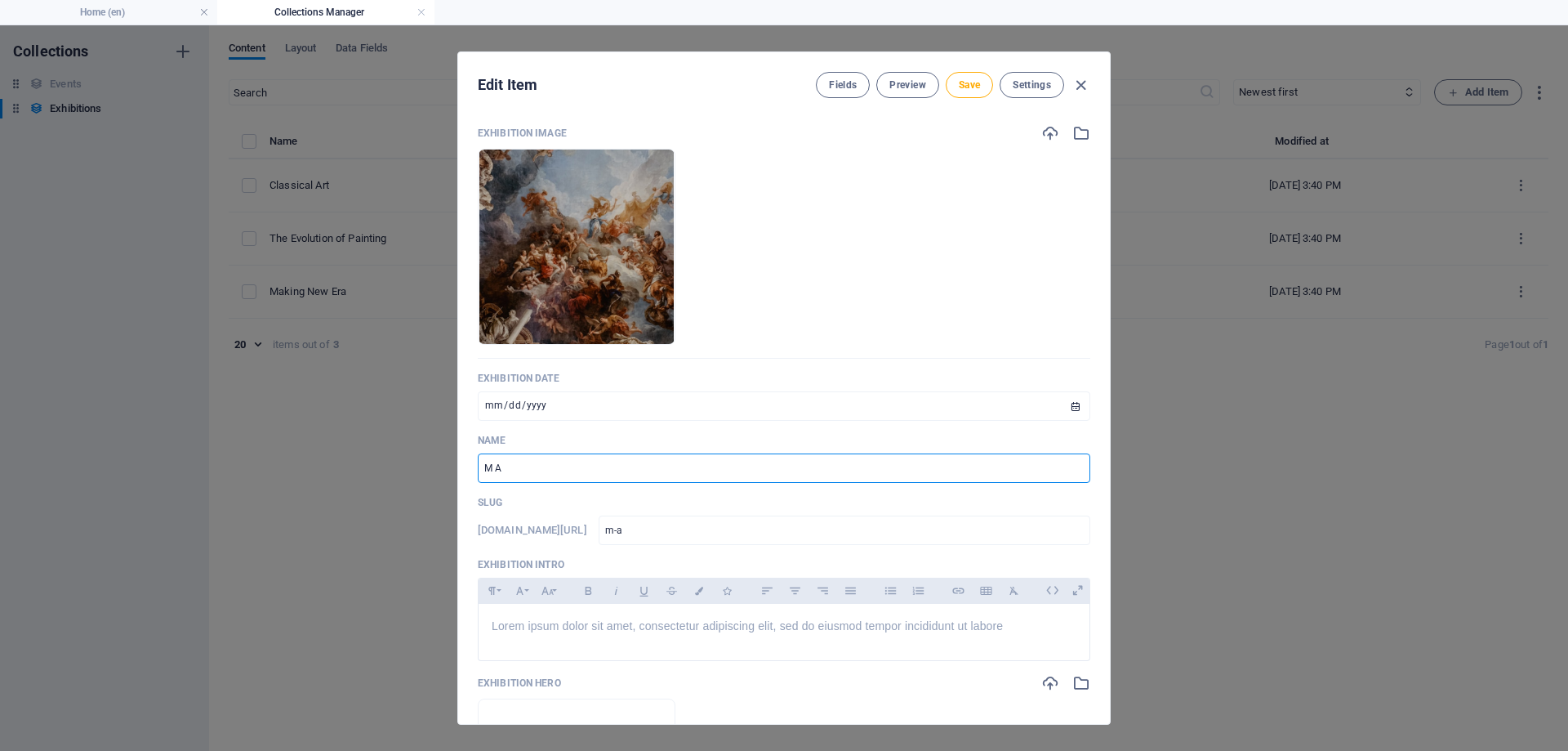
type input "M A N"
type input "m-a-n"
type input "M A N - N"
type input "m-a-n-n"
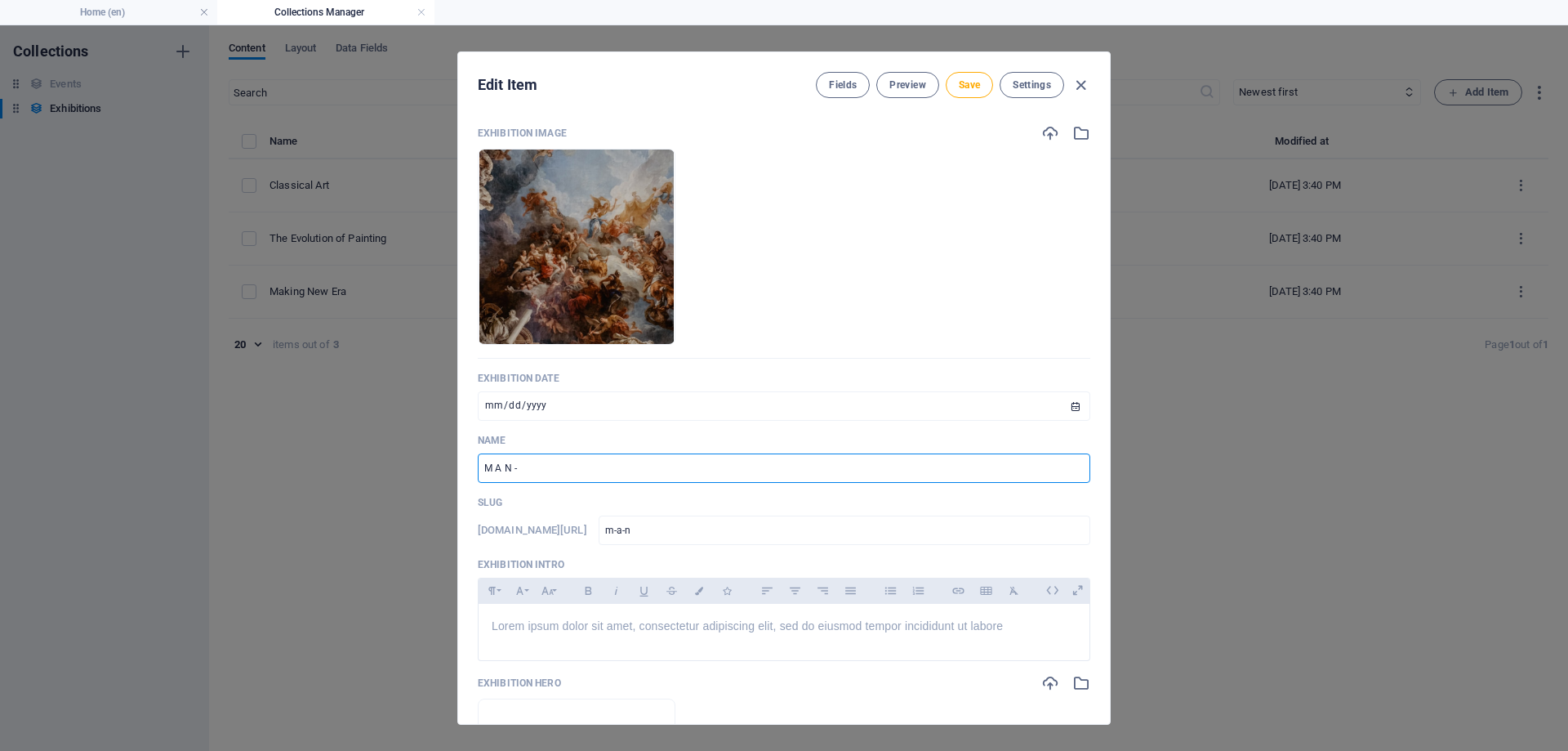
type input "m-a-n-n"
type input "M A N - N E"
type input "m-a-n-n-e"
type input "M A N - N E - Q"
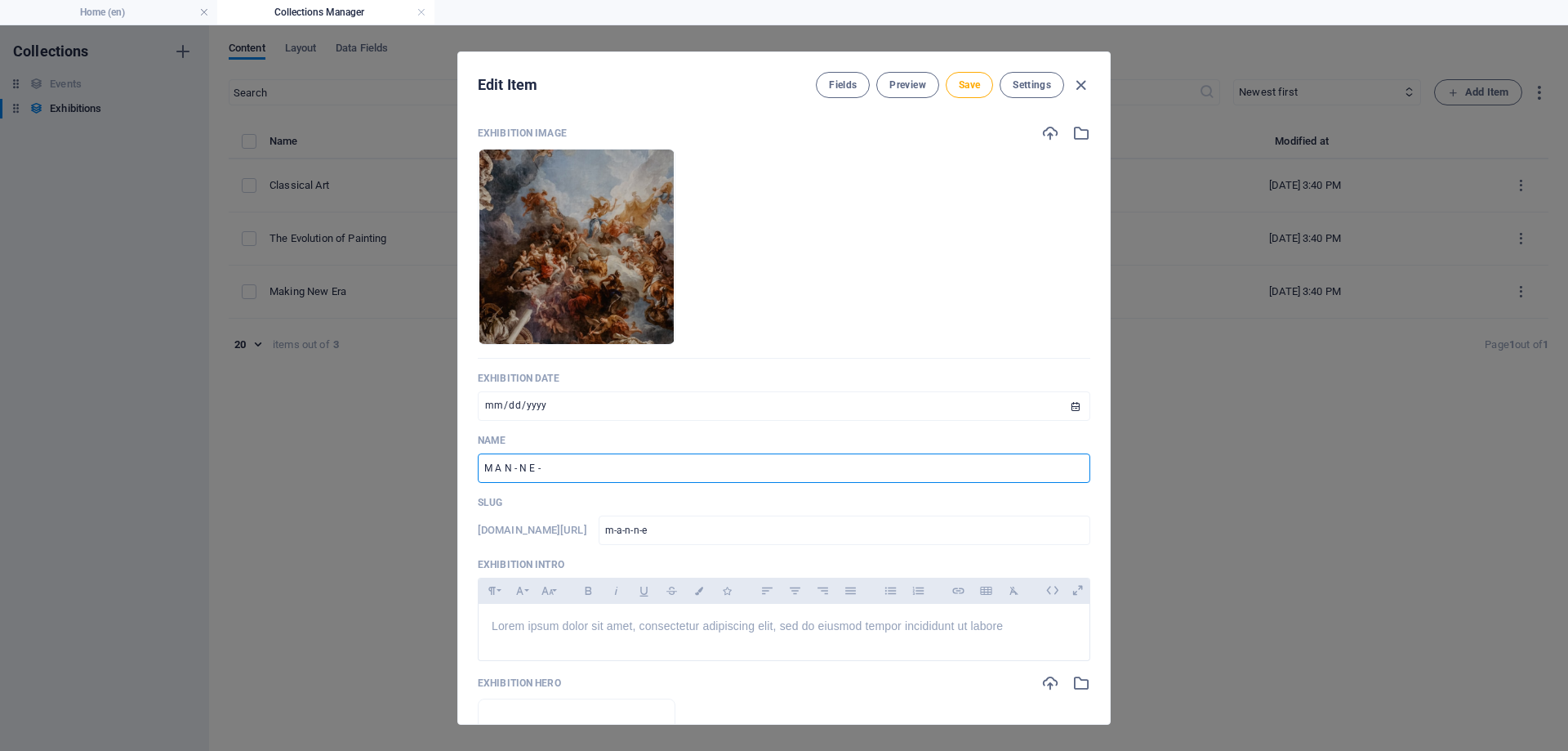
type input "m-a-n-n-e-q"
type input "M A N - N E - Q U"
type input "m-a-n-n-e-q-u"
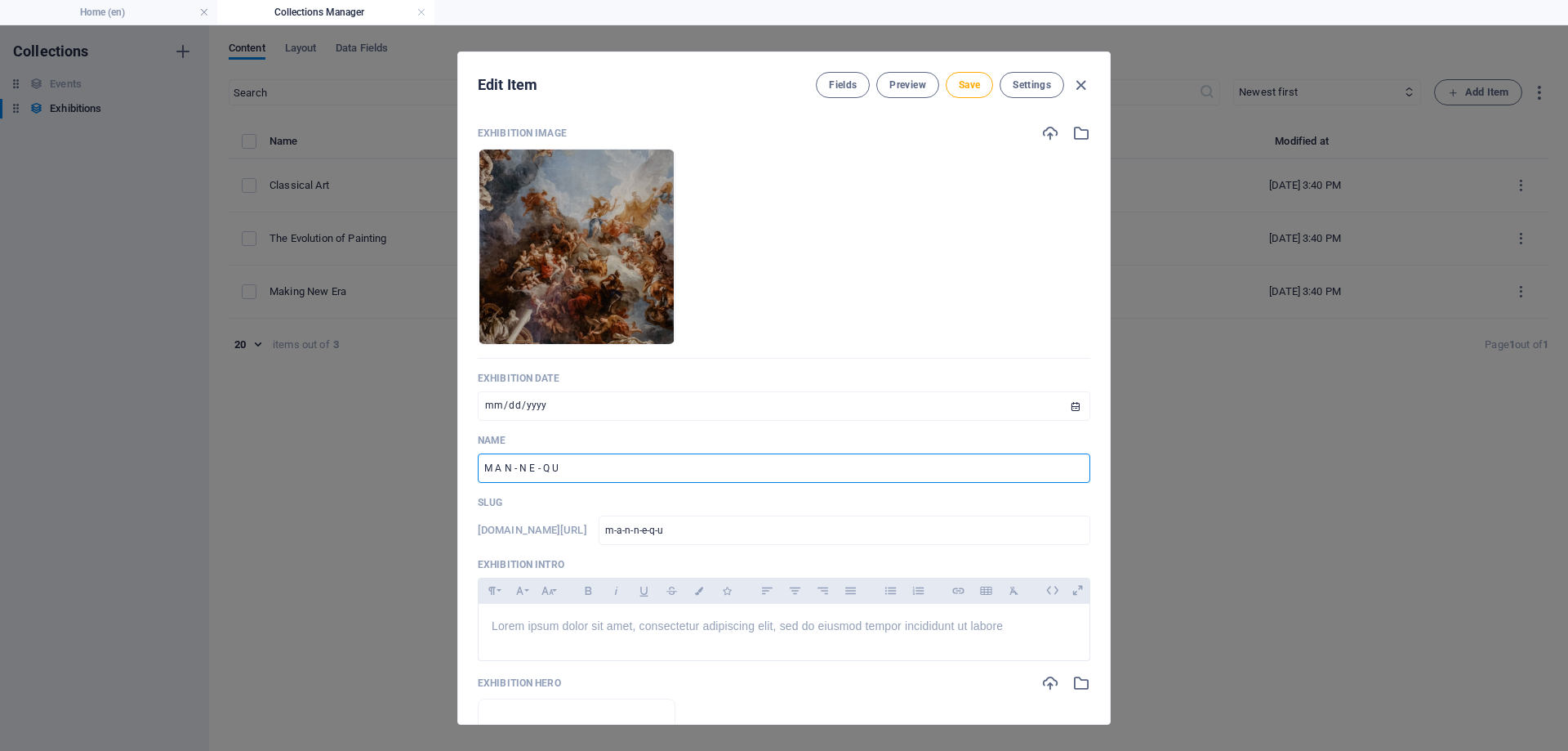
type input "M A N - N E - Q U E"
type input "m-a-n-n-e-q-u-e"
type input "M A N - N E - Q U E E"
type input "m-a-n-n-e-q-u-e-e"
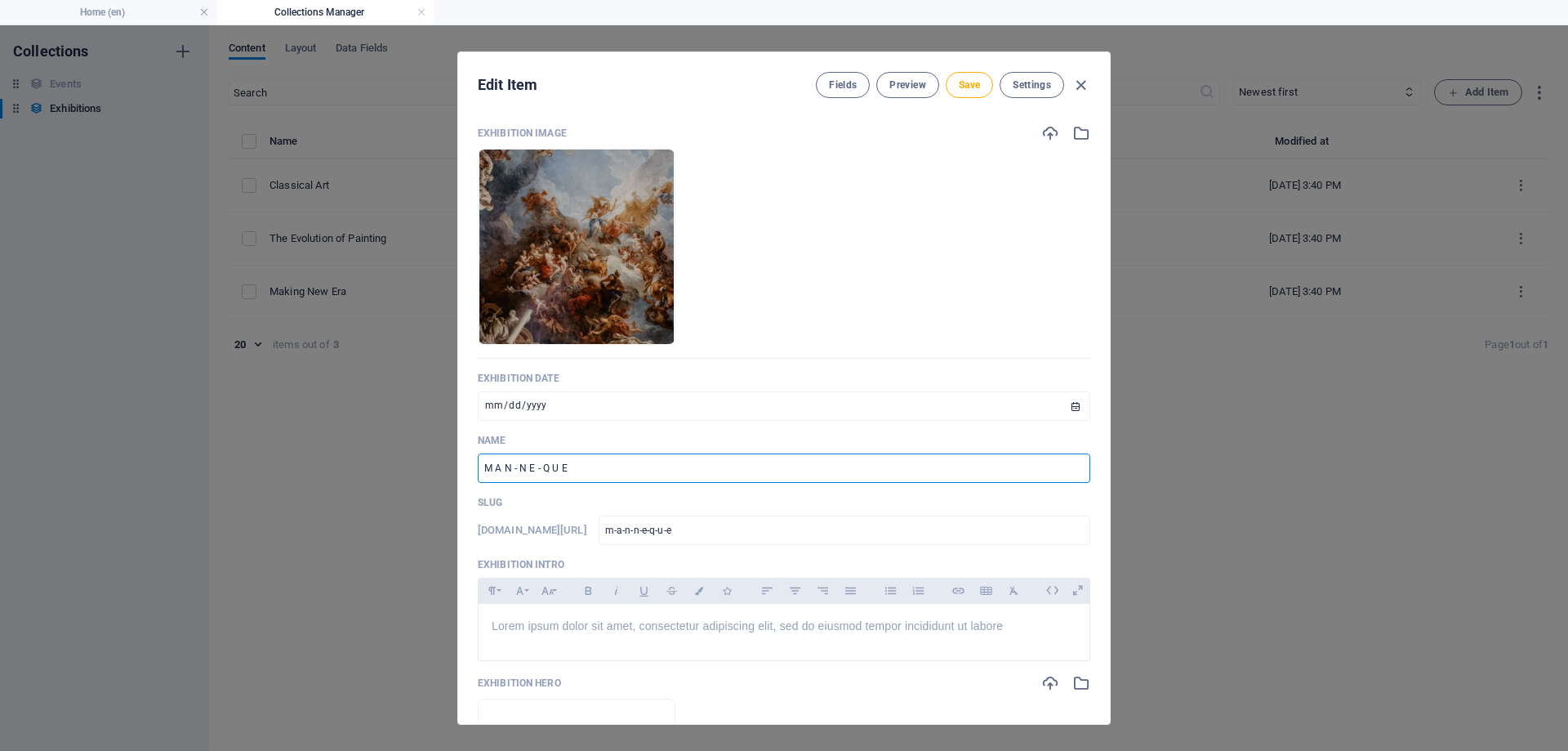
type input "m-a-n-n-e-q-u-e-e"
type input "M A N - N E - Q U E E N"
type input "m-a-n-n-e-q-u-e-e-n"
click at [499, 468] on input "M A N - N E - Q U E E N" at bounding box center [784, 468] width 613 height 29
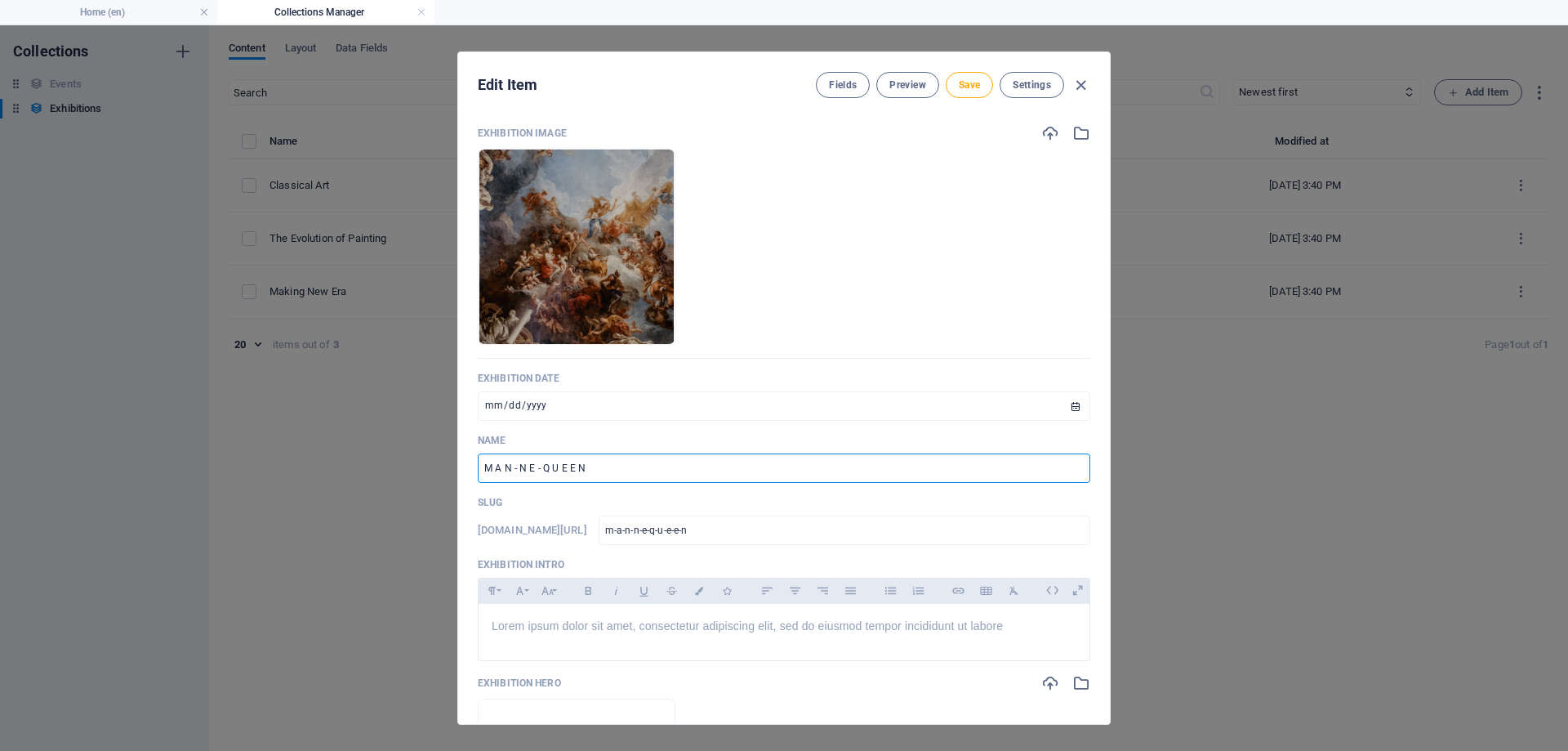
click at [497, 467] on input "M A N - N E - Q U E E N" at bounding box center [784, 468] width 613 height 29
type input "MA N - N E - Q U E E N"
type input "ma-n-n-e-q-u-e-e-n"
click at [504, 467] on input "MA N - N E - Q U E E N" at bounding box center [784, 468] width 613 height 29
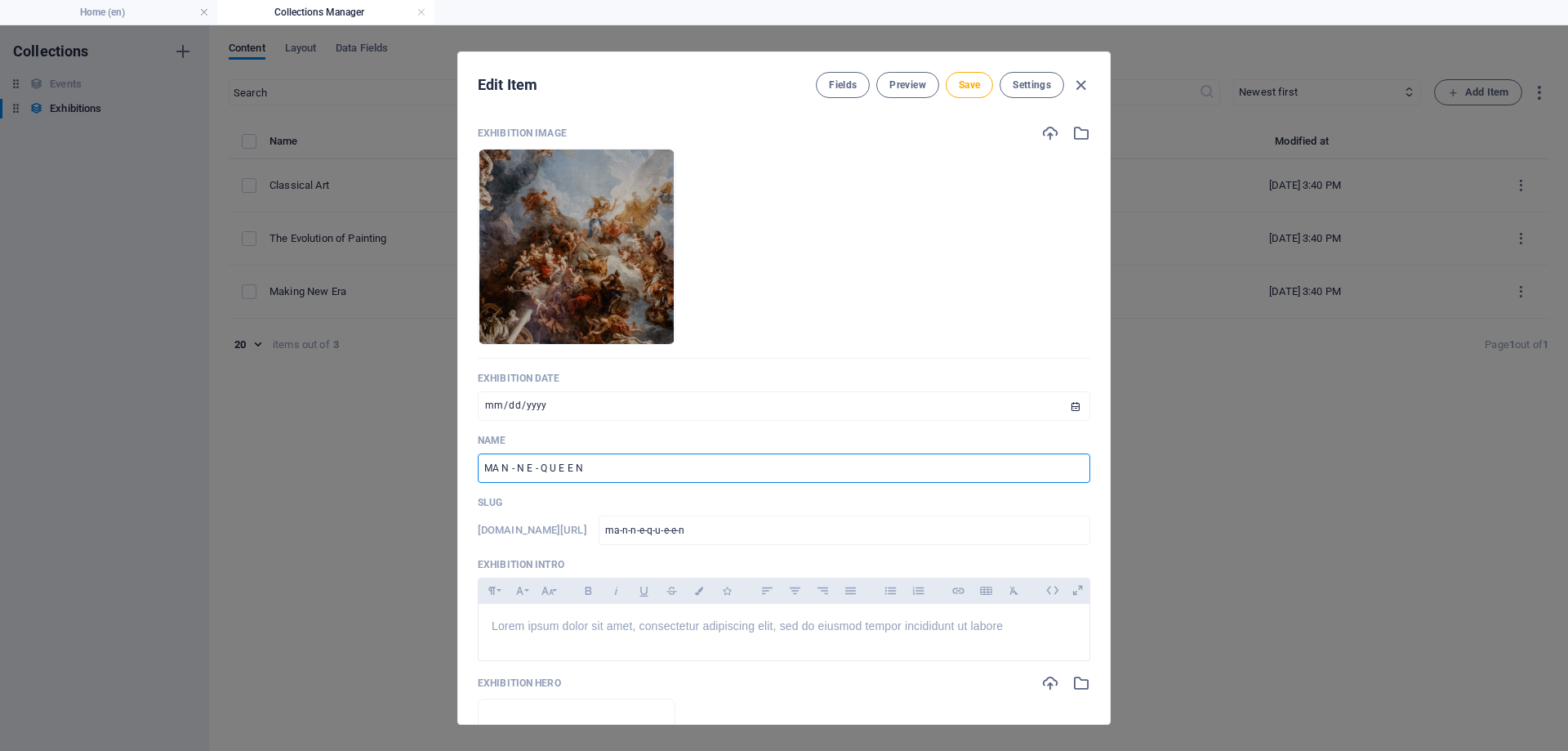
type input "MAN - N E - Q U E E N"
type input "man-n-e-q-u-e-e-n"
click at [512, 462] on input "MAN - N E - Q U E E N" at bounding box center [784, 468] width 613 height 29
click at [517, 467] on input "MAN - N E - Q U E E N" at bounding box center [784, 468] width 613 height 29
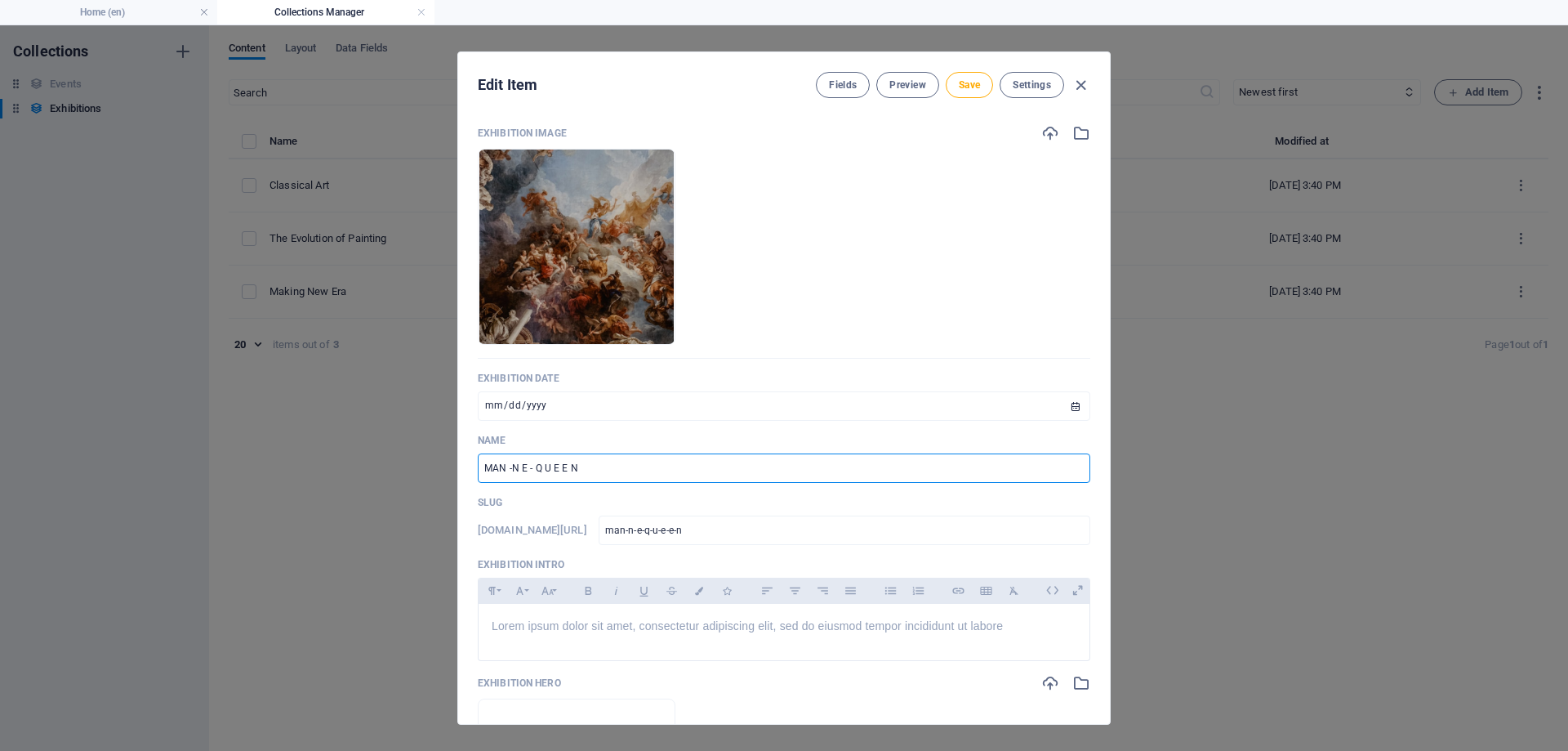
click at [509, 468] on input "MAN -N E - Q U E E N" at bounding box center [784, 468] width 613 height 29
click at [533, 469] on input "MAN-N E - Q U E E N" at bounding box center [784, 468] width 613 height 29
click at [526, 469] on input "MAN-N E -Q U E E N" at bounding box center [784, 468] width 613 height 29
click at [520, 468] on input "MAN-N E-Q U E E N" at bounding box center [784, 468] width 613 height 29
type input "MAN-NE-Q U E E N"
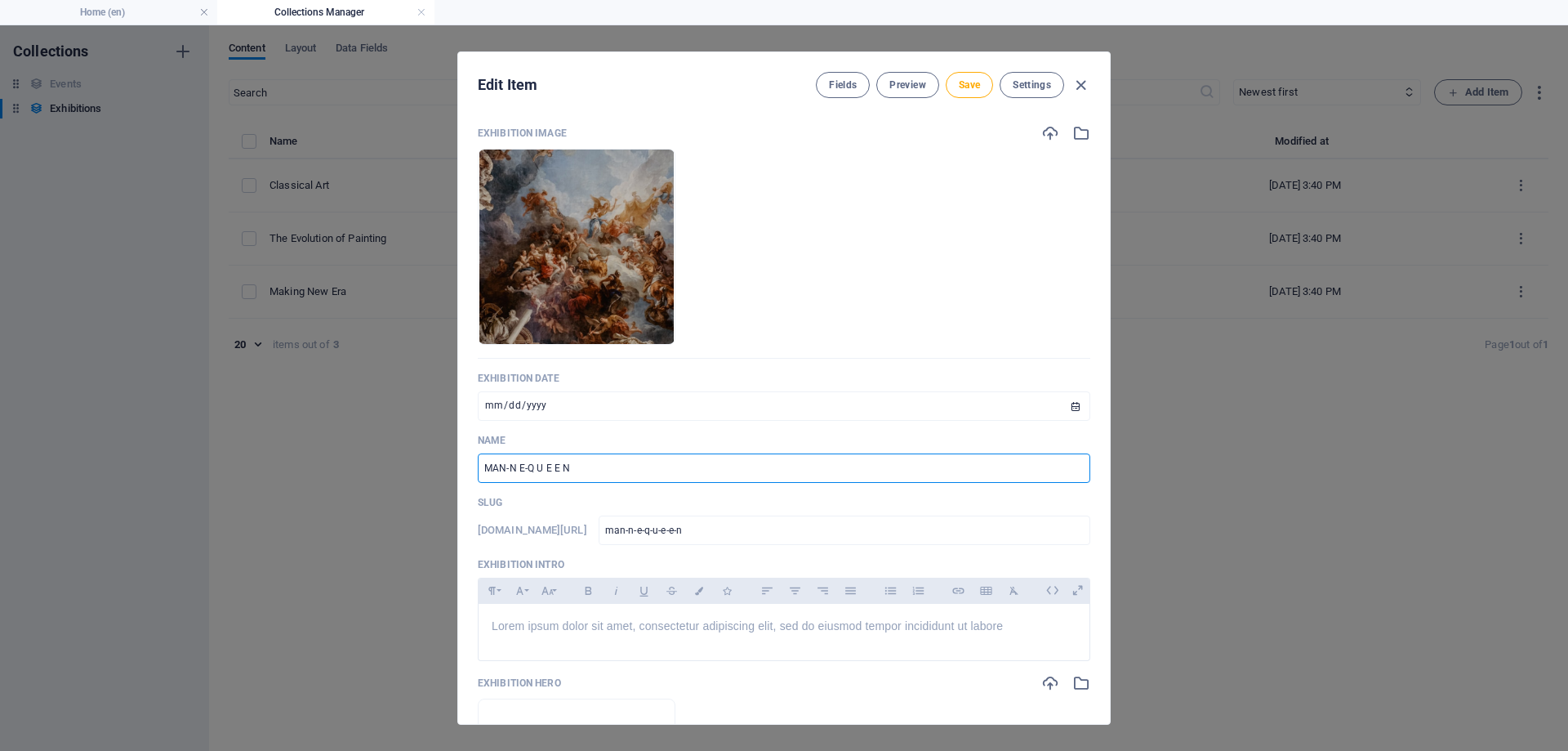
type input "man-ne-q-u-e-e-n"
click at [534, 469] on input "MAN-NE-Q U E E N" at bounding box center [784, 468] width 613 height 29
type input "MAN-NE-QU E E N"
type input "man-ne-qu-e-e-n"
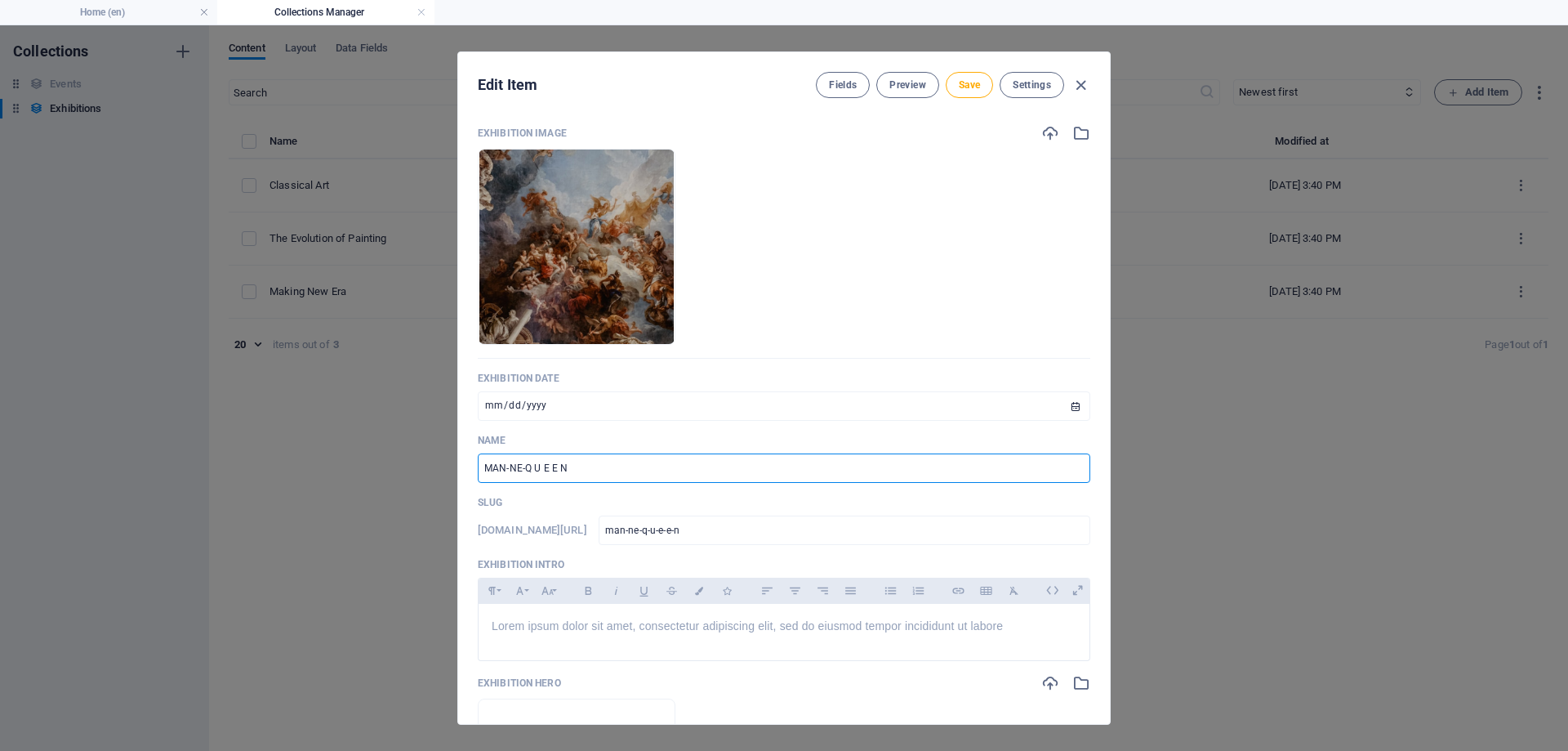
type input "man-ne-qu-e-e-n"
click at [542, 469] on input "MAN-NE-QU E E N" at bounding box center [784, 468] width 613 height 29
type input "MAN-NE-QUE E N"
type input "man-ne-que-e-n"
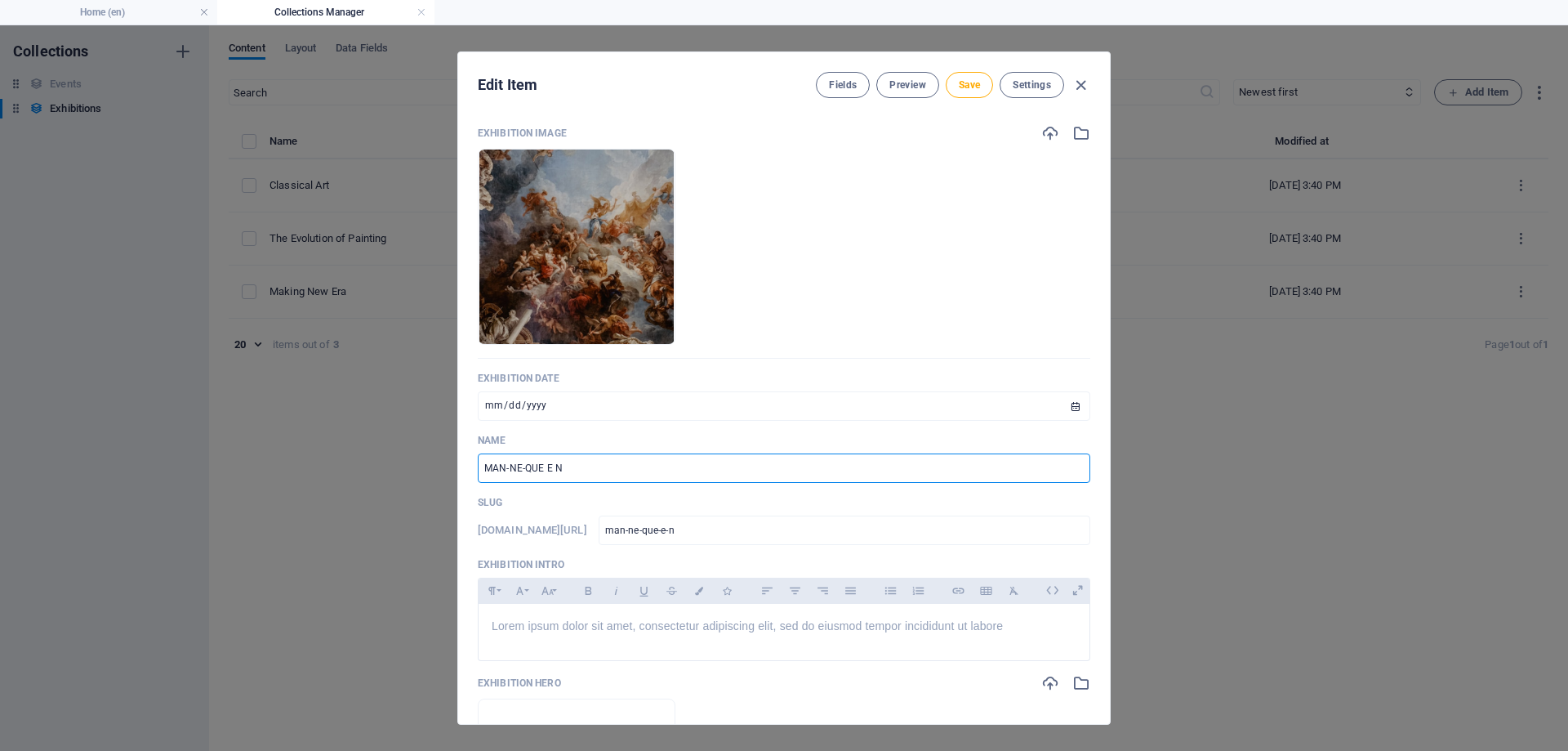
click at [548, 471] on input "MAN-NE-QUE E N" at bounding box center [784, 468] width 613 height 29
type input "MAN-NE-QUEE N"
type input "man-ne-quee-n"
click at [553, 469] on input "MAN-NE-QUEE N" at bounding box center [784, 468] width 613 height 29
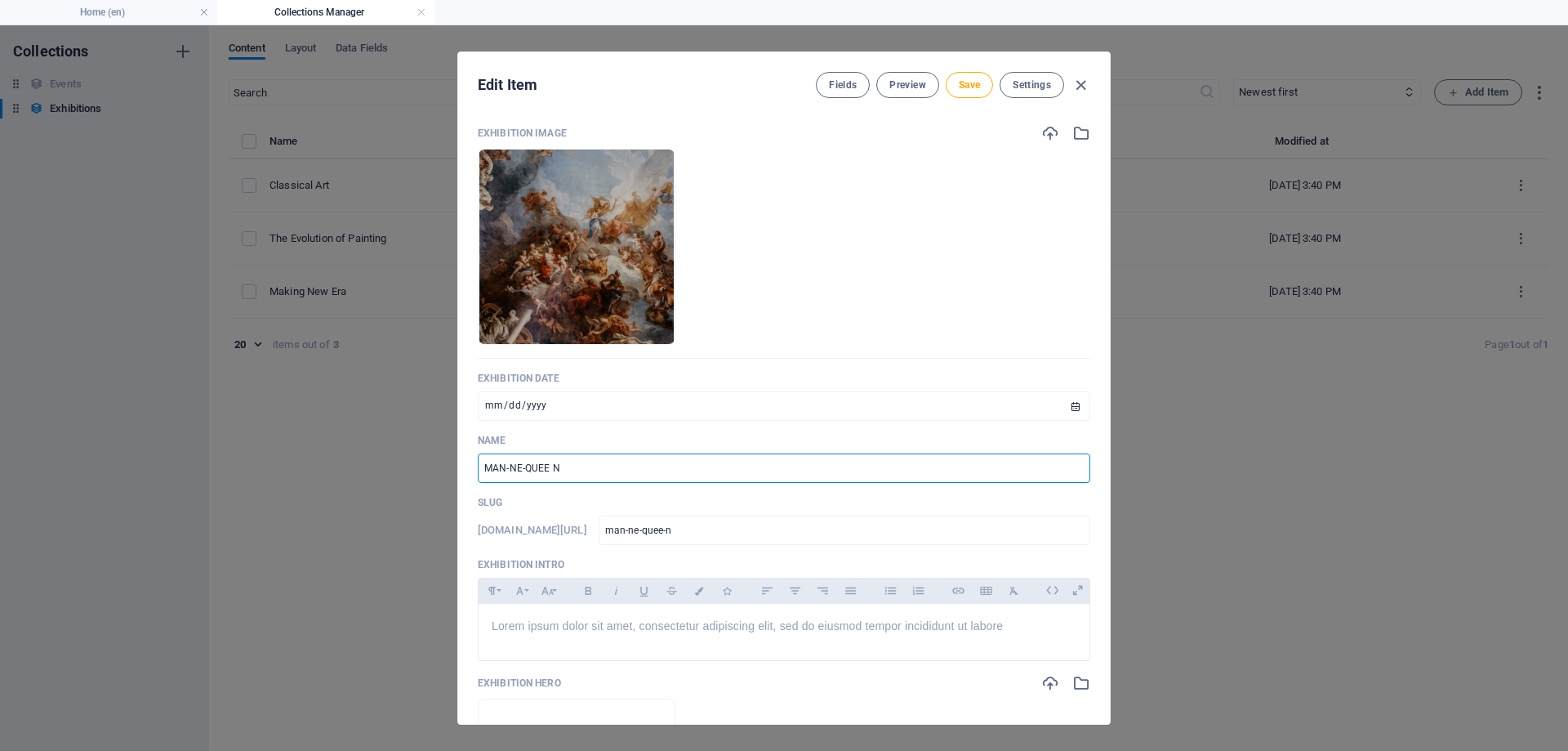
type input "MAN-NE-QUEEN"
type input "man-ne-queen"
click at [888, 441] on p "Name" at bounding box center [784, 440] width 613 height 13
click at [557, 469] on input "MAN-NE-QUEEN" at bounding box center [784, 468] width 613 height 29
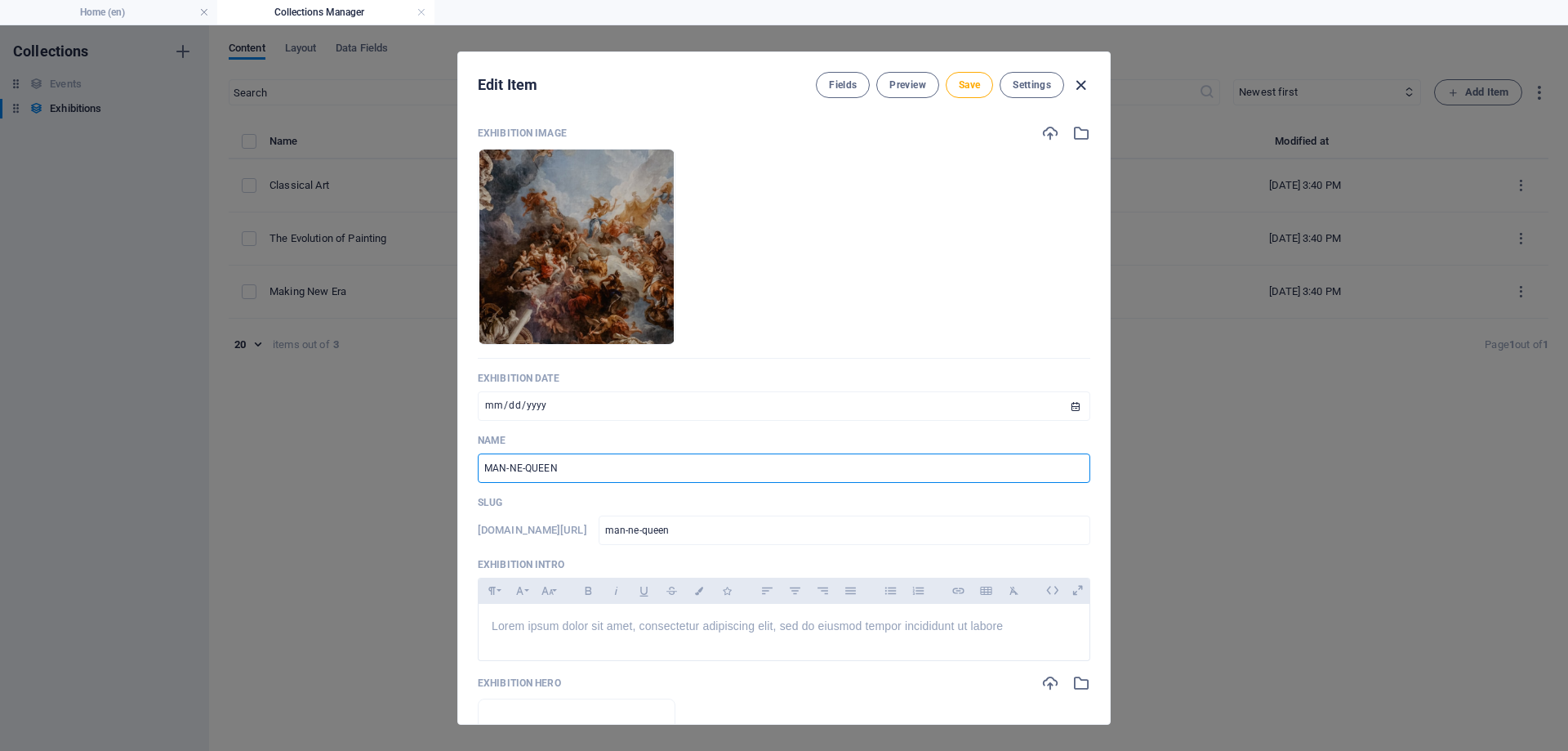
click at [1077, 84] on icon "button" at bounding box center [1081, 85] width 19 height 19
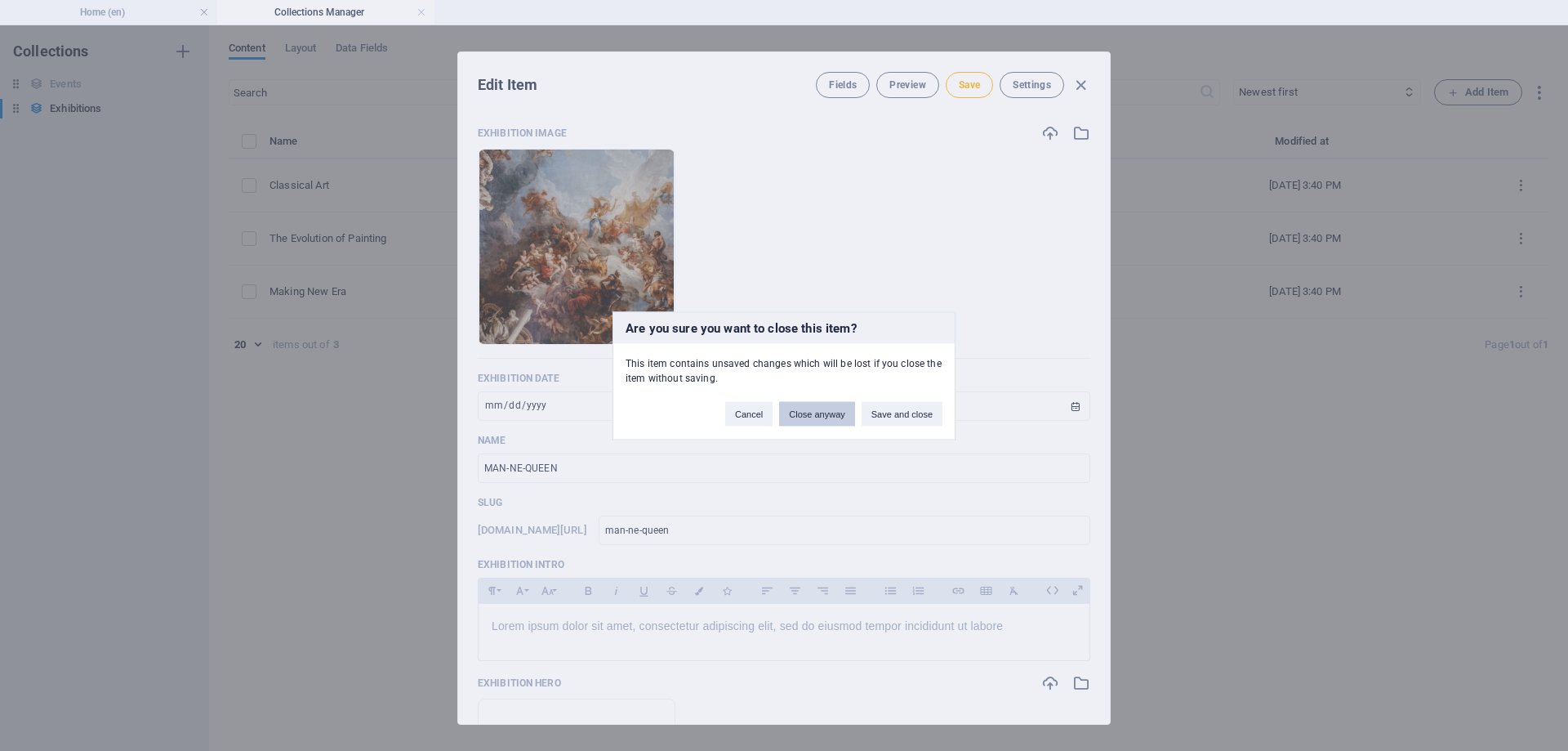
click at [826, 419] on button "Close anyway" at bounding box center [816, 413] width 75 height 25
type input "Classical Art"
type input "classical-art"
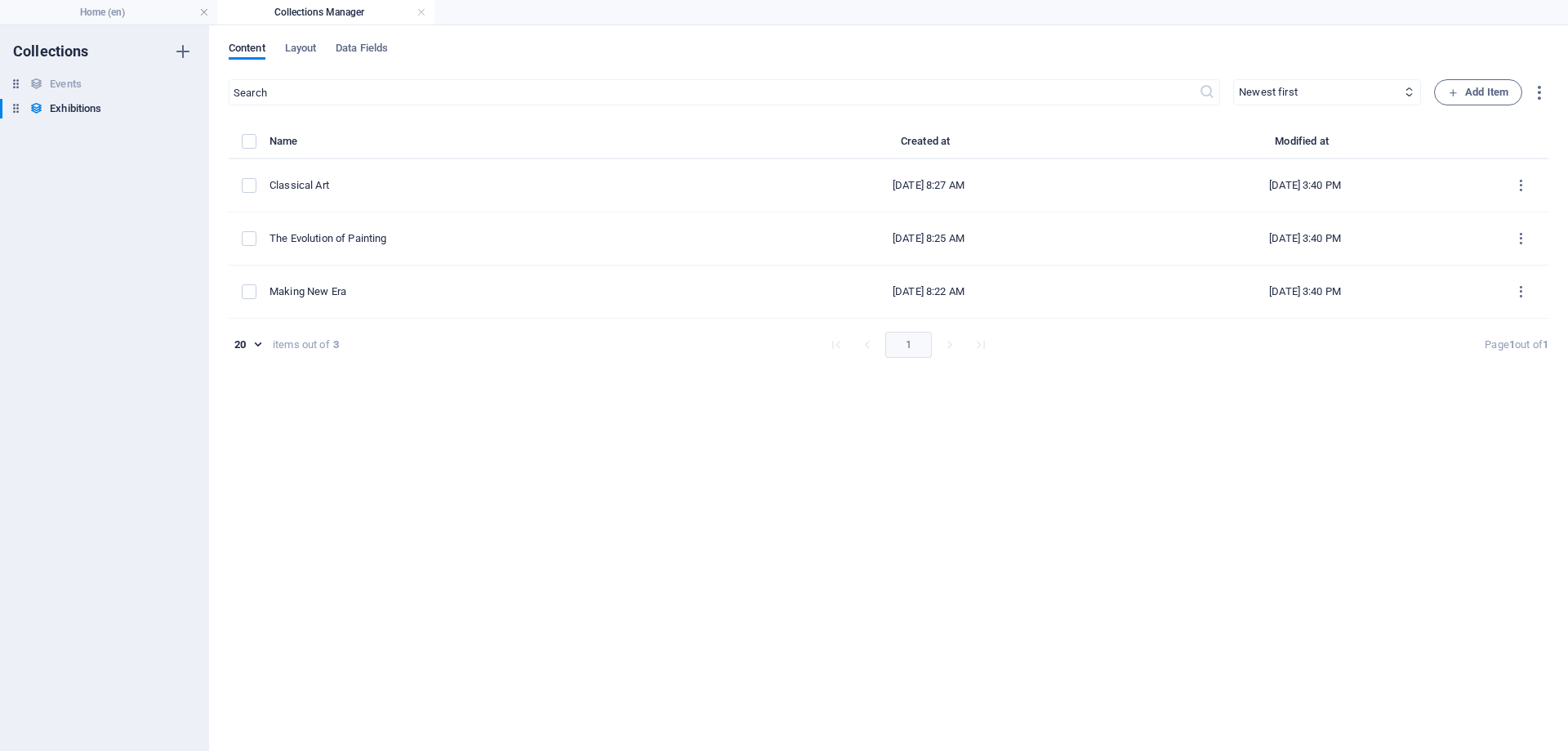
type input "2025-10-05"
type input "classical-art"
click at [115, 13] on h4 "Home (en)" at bounding box center [108, 12] width 218 height 18
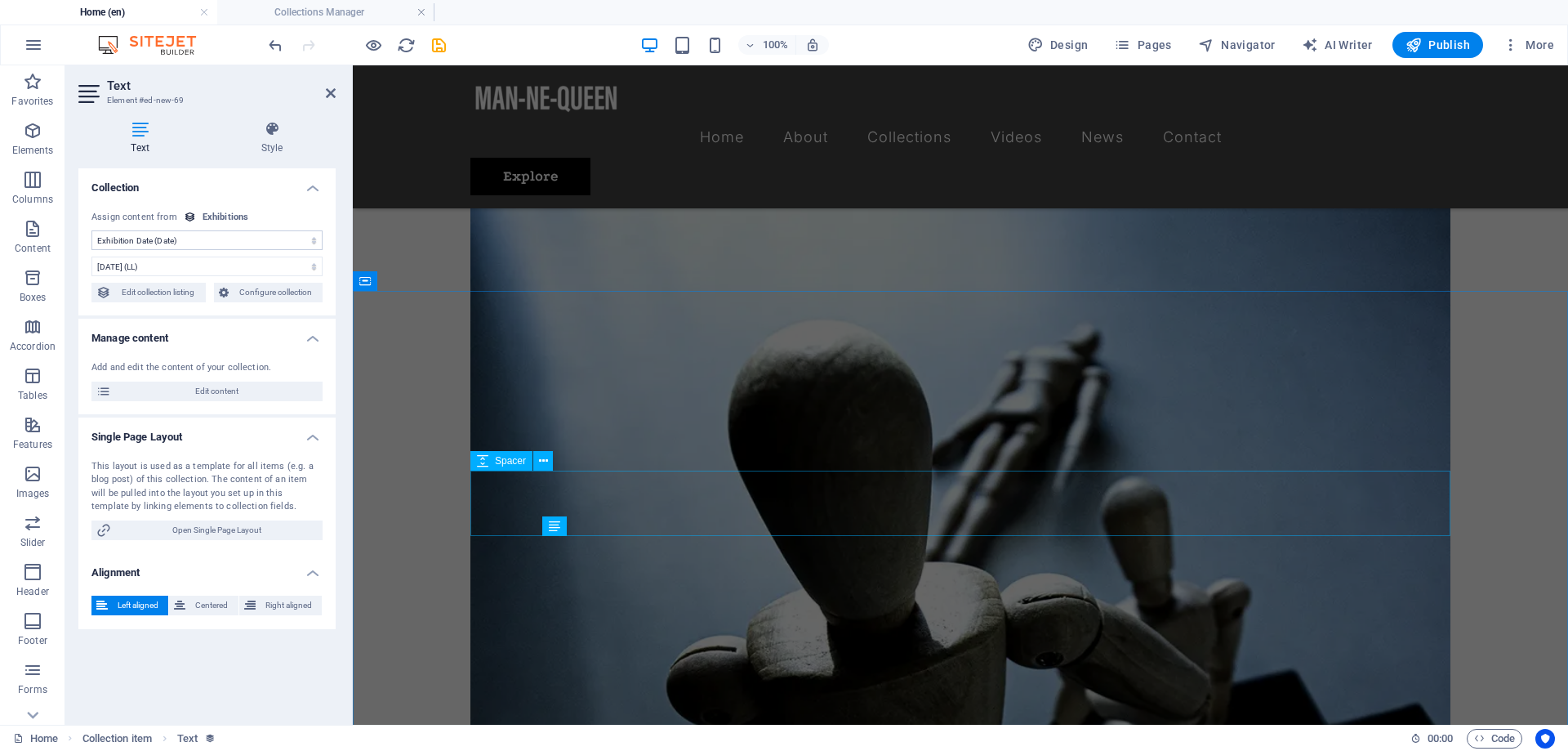
scroll to position [2154, 0]
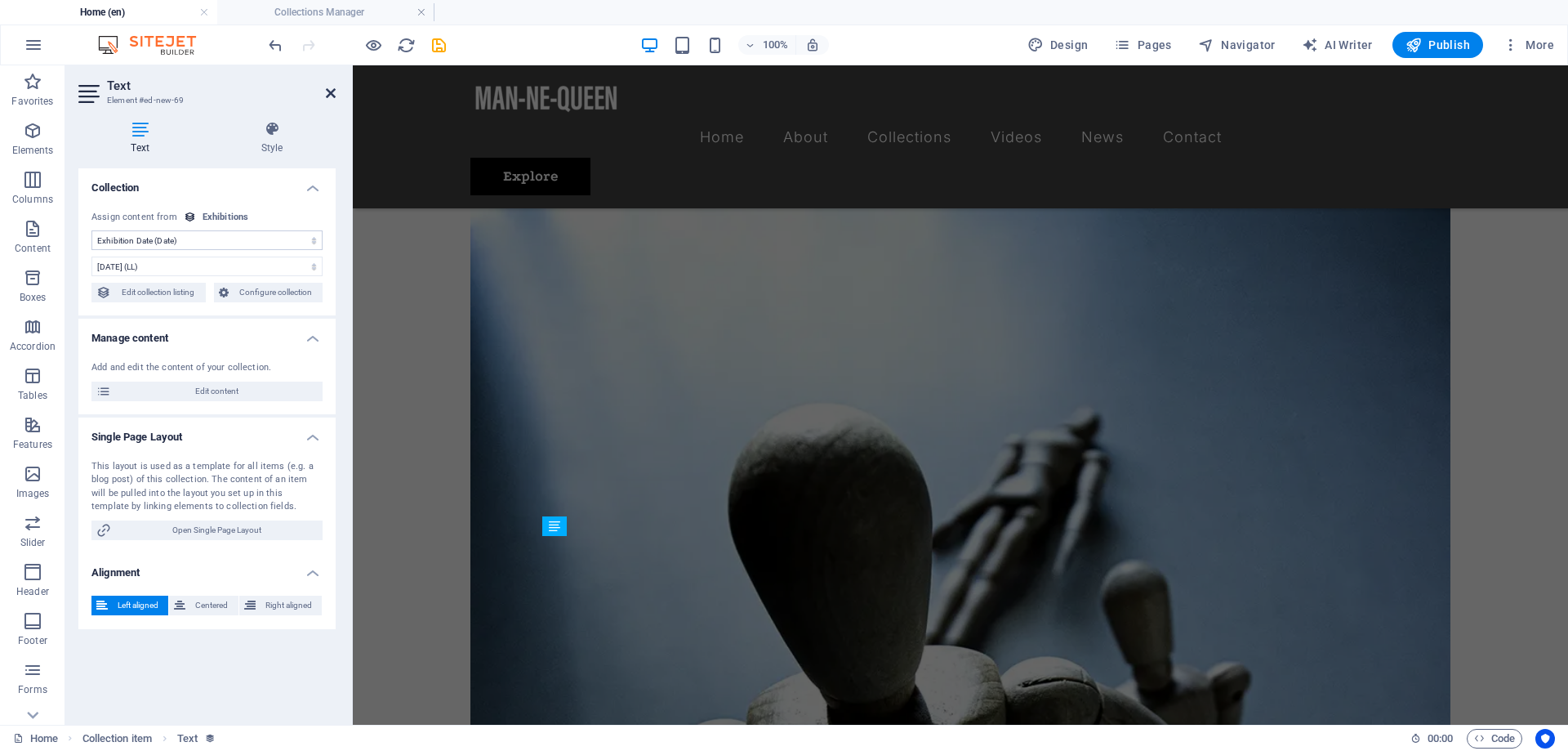
click at [329, 96] on icon at bounding box center [330, 92] width 9 height 13
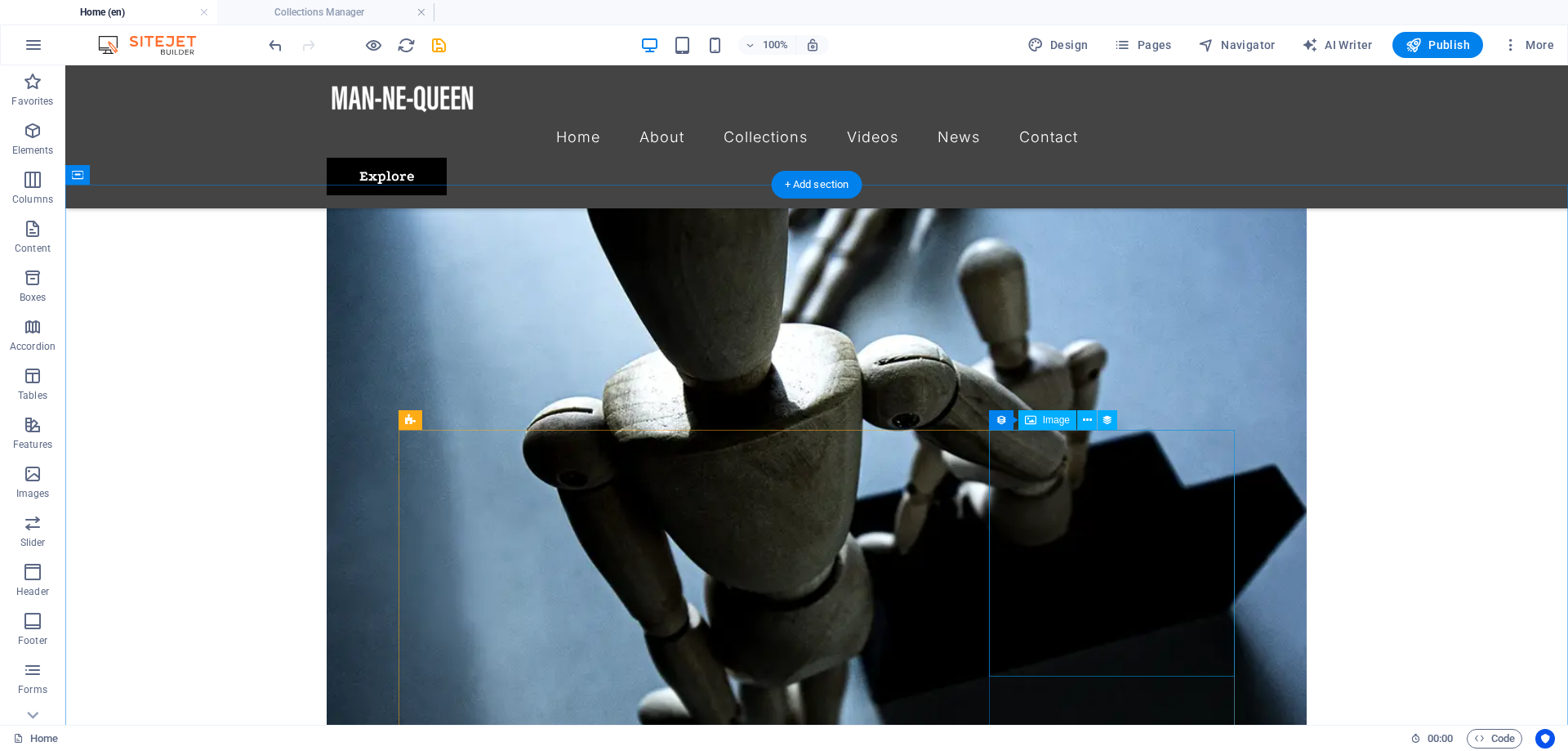
scroll to position [2976, 0]
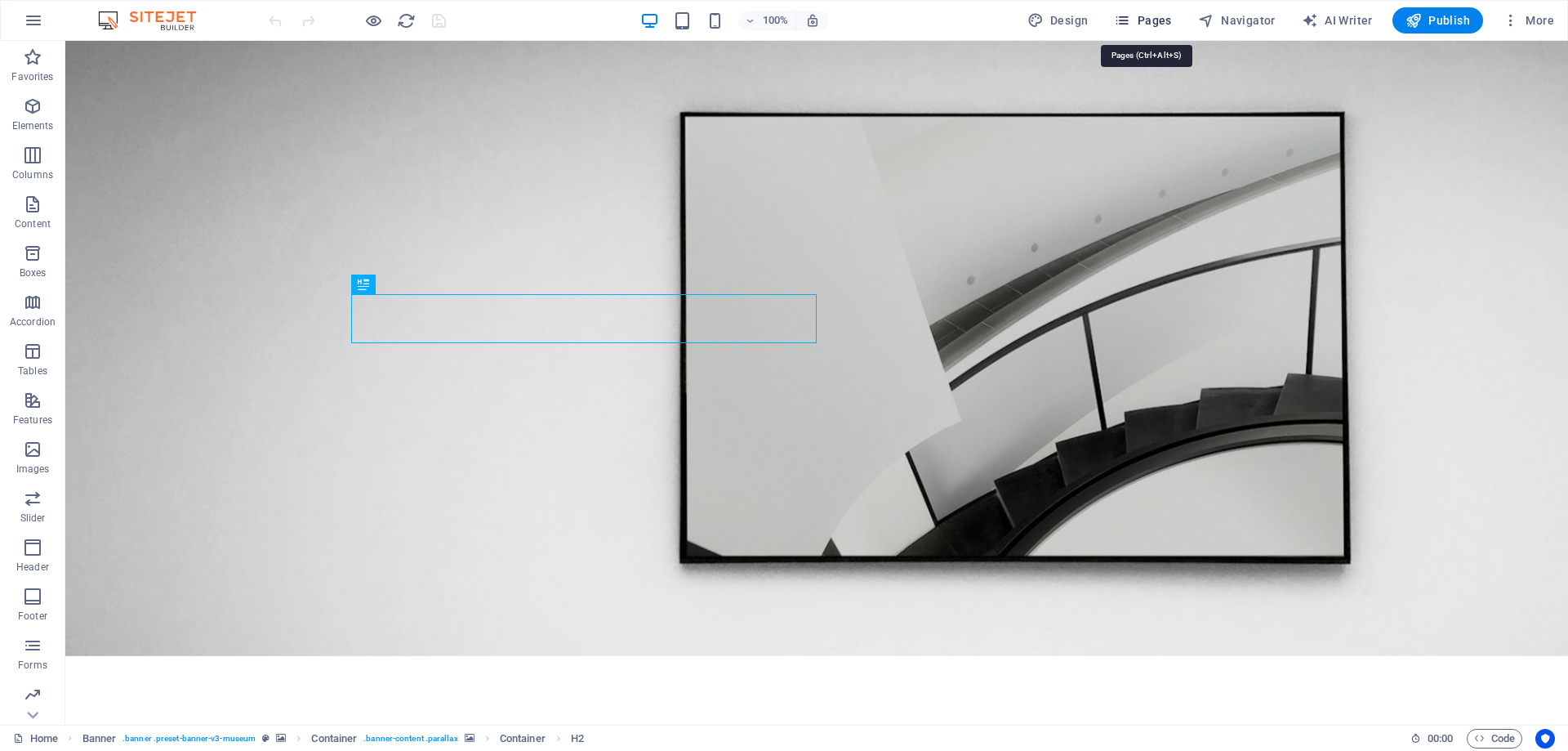
click at [1155, 19] on span "Pages" at bounding box center [1141, 20] width 57 height 16
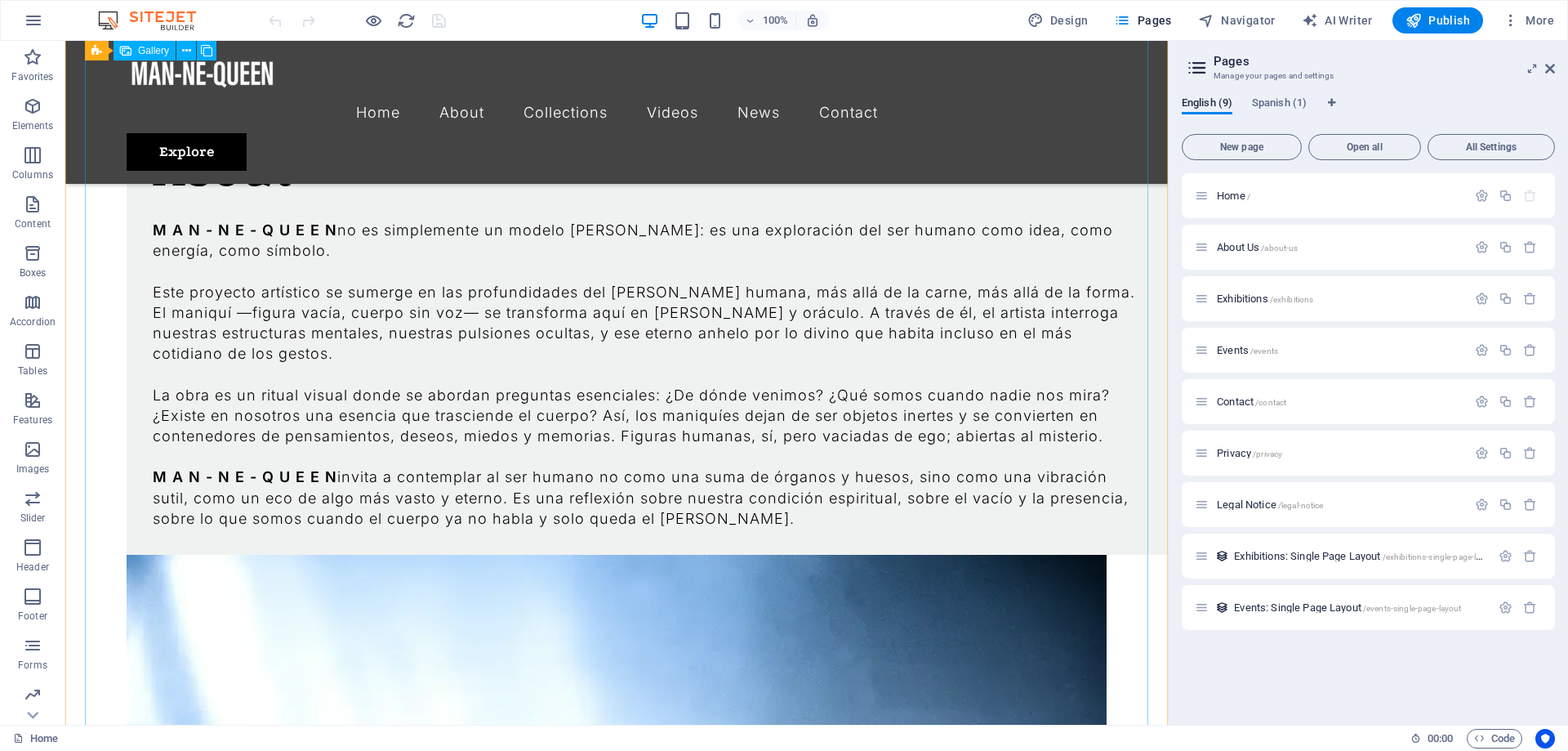
scroll to position [1333, 0]
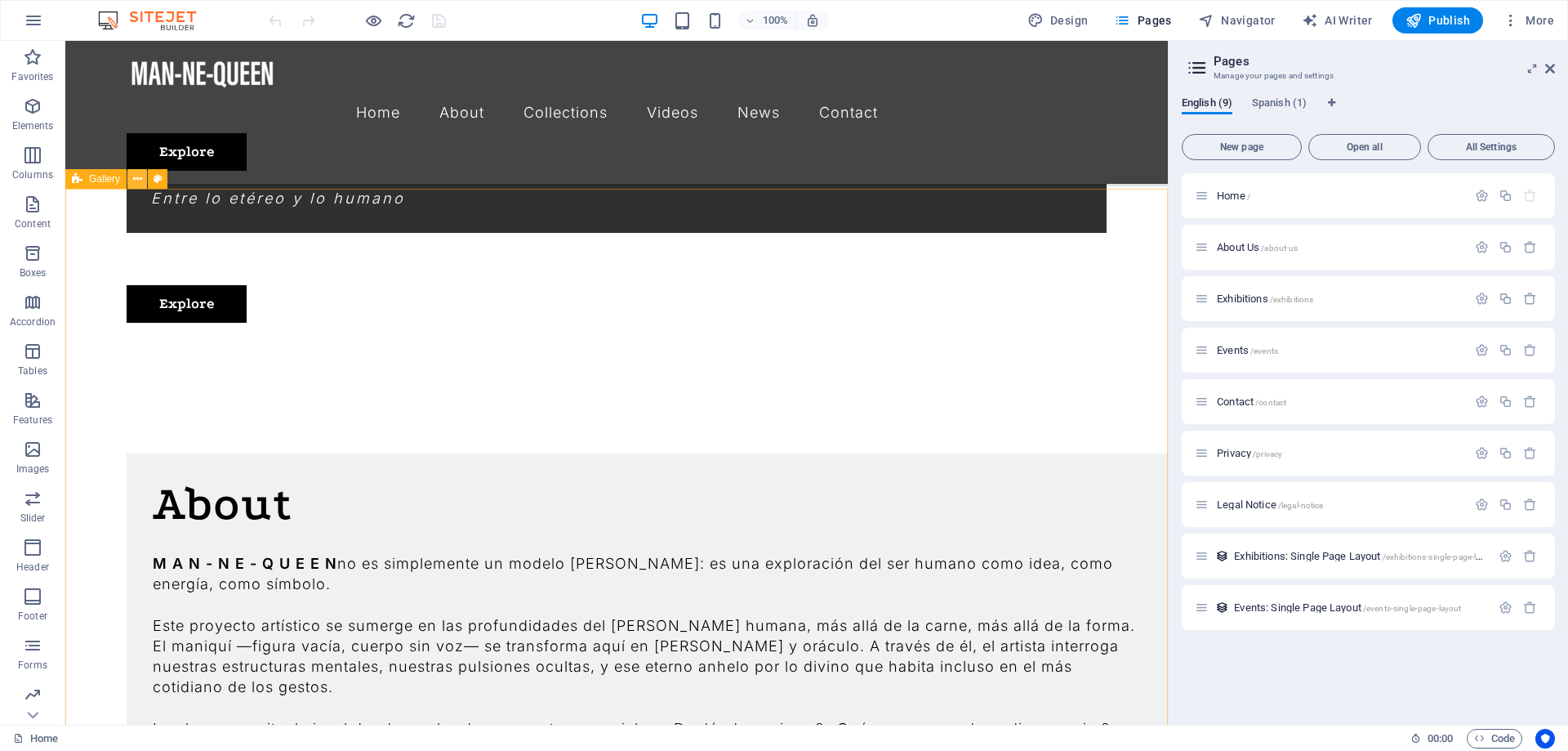
click at [134, 182] on icon at bounding box center [137, 179] width 9 height 17
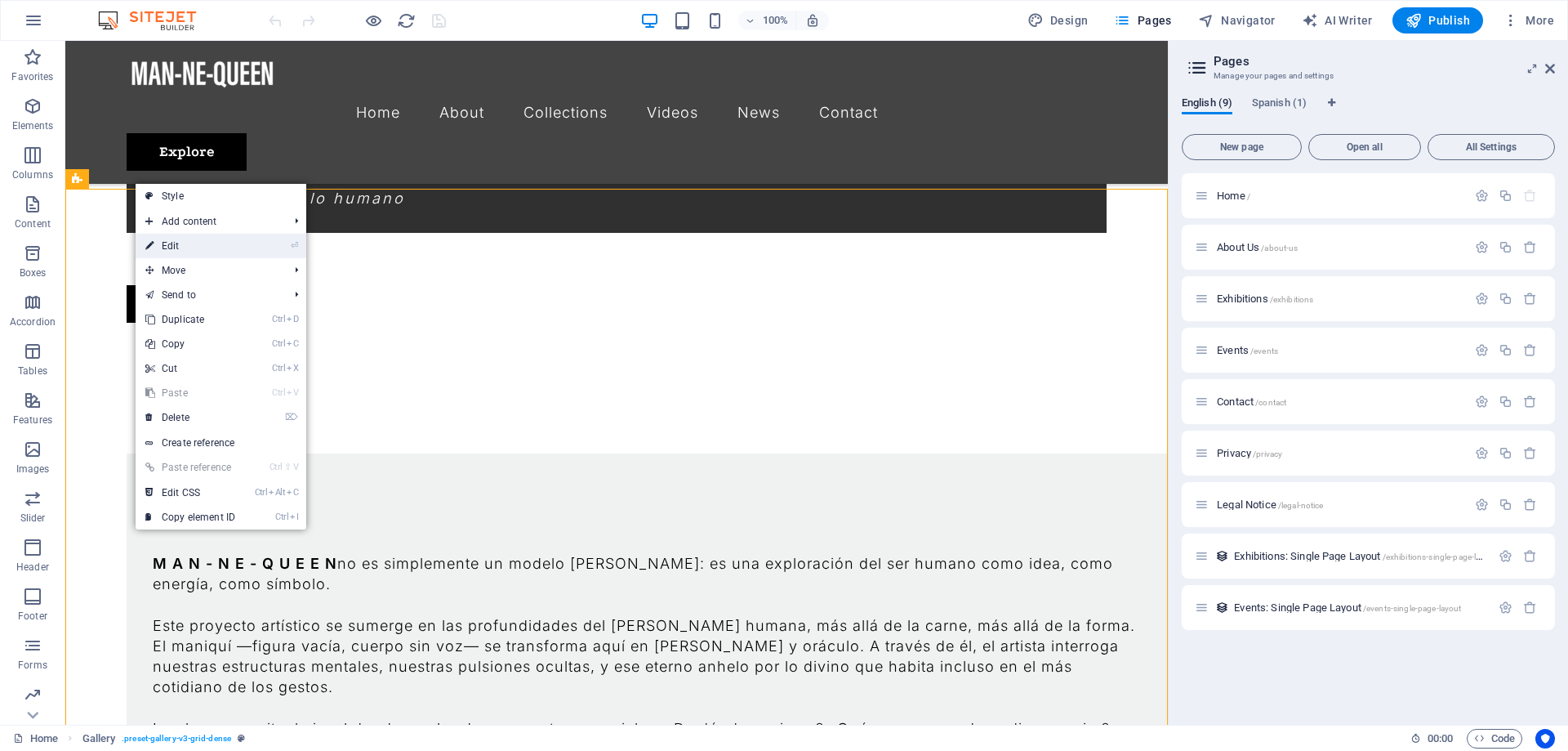
click at [181, 242] on link "⏎ Edit" at bounding box center [190, 246] width 109 height 25
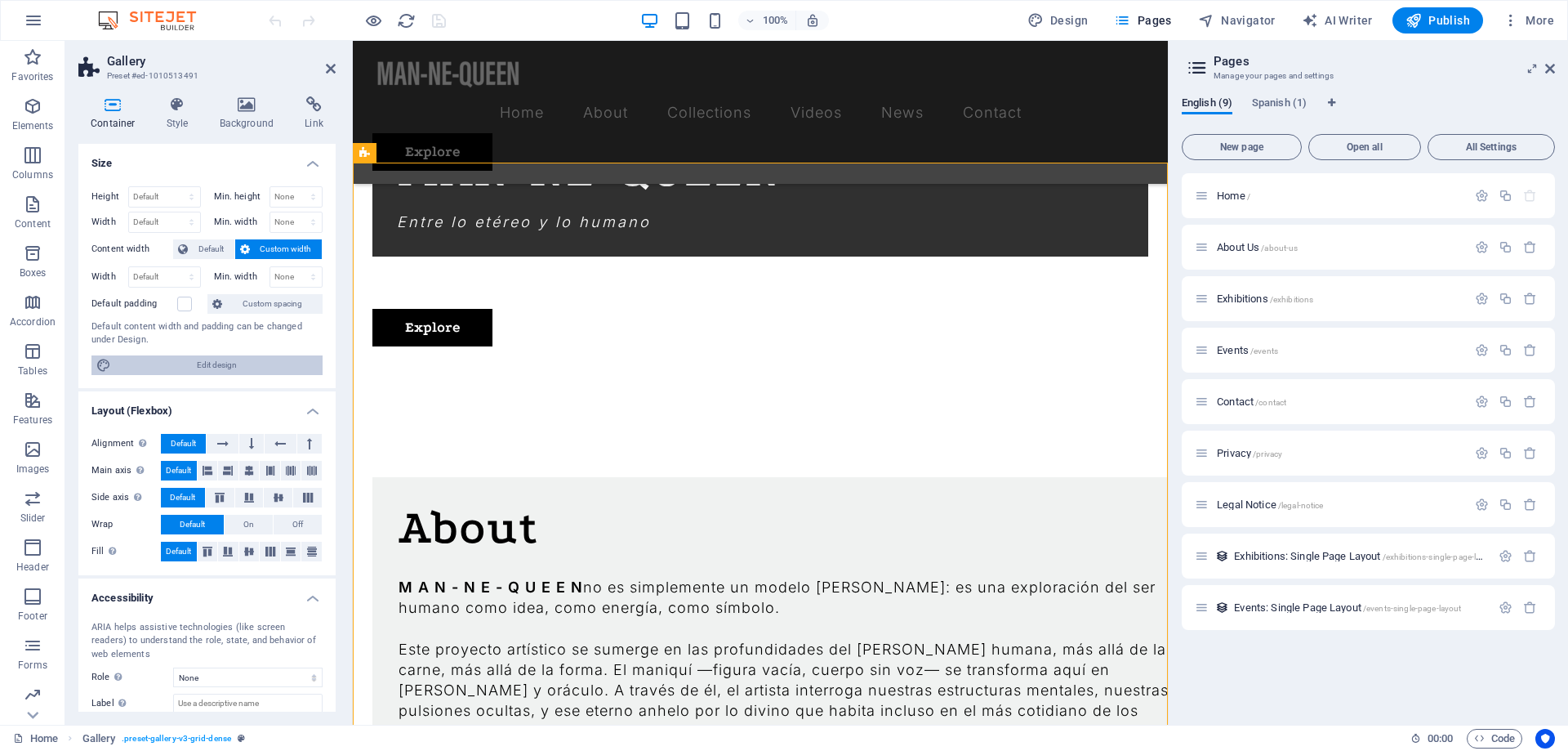
scroll to position [73, 0]
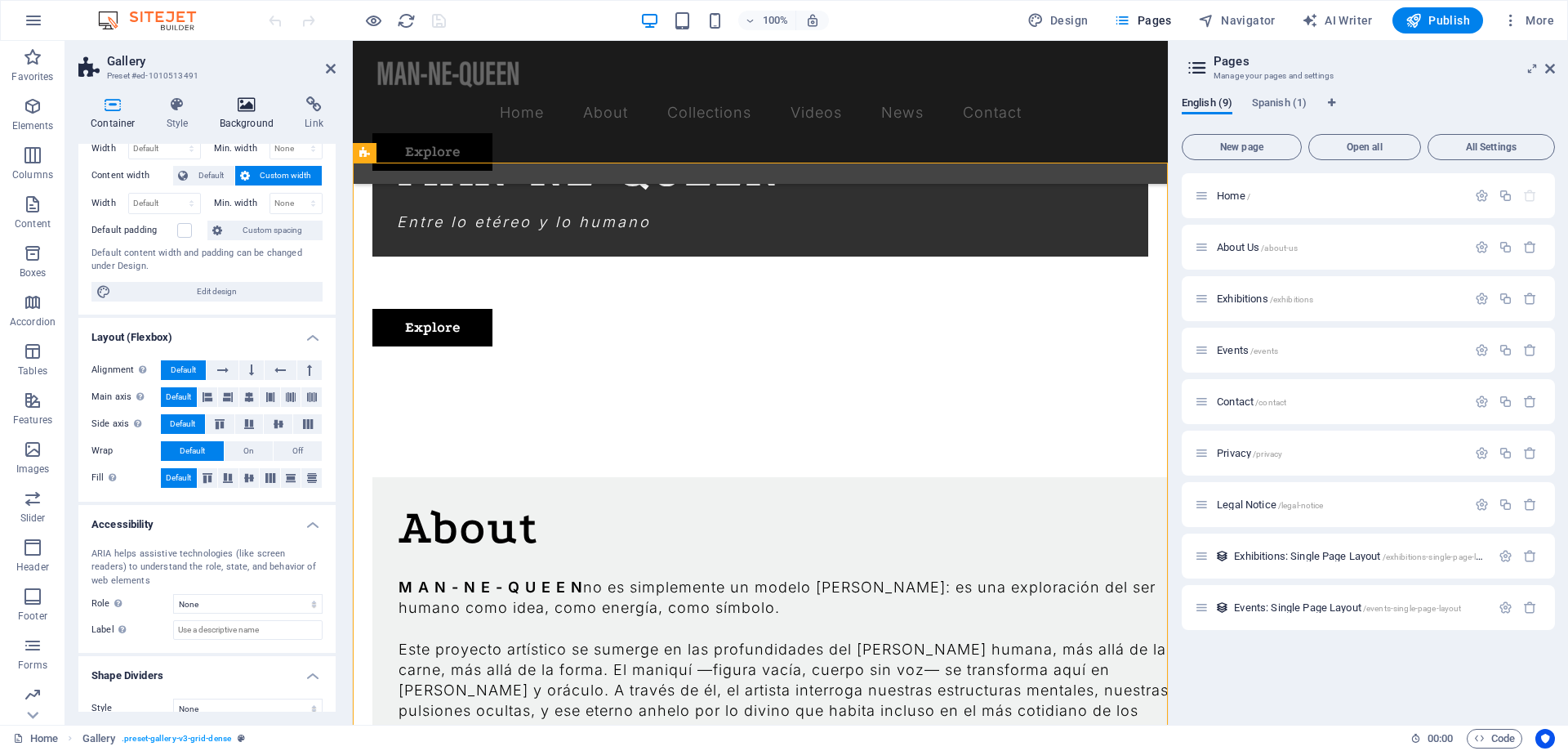
click at [242, 130] on h4 "Background" at bounding box center [250, 114] width 85 height 34
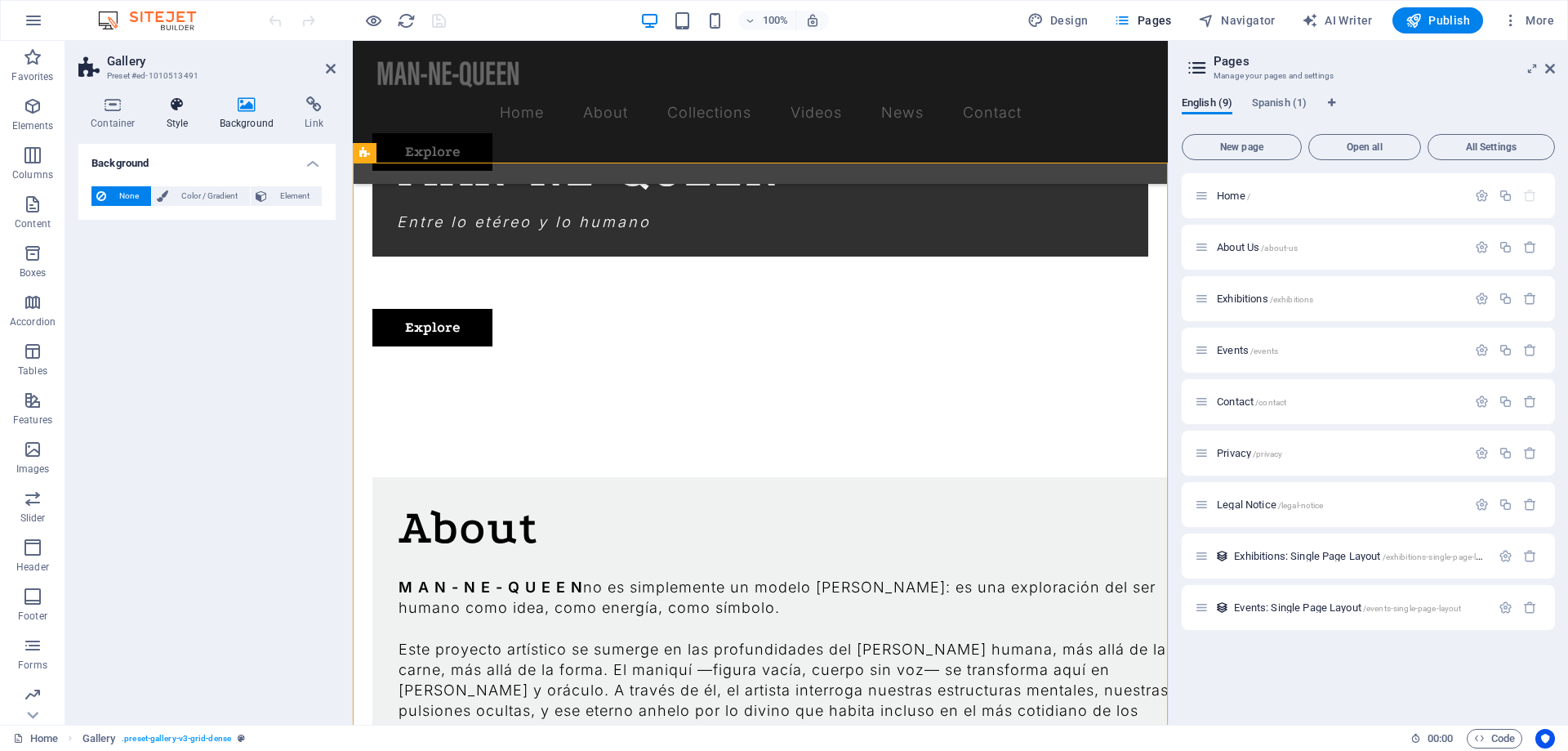
click at [184, 127] on h4 "Style" at bounding box center [181, 114] width 53 height 34
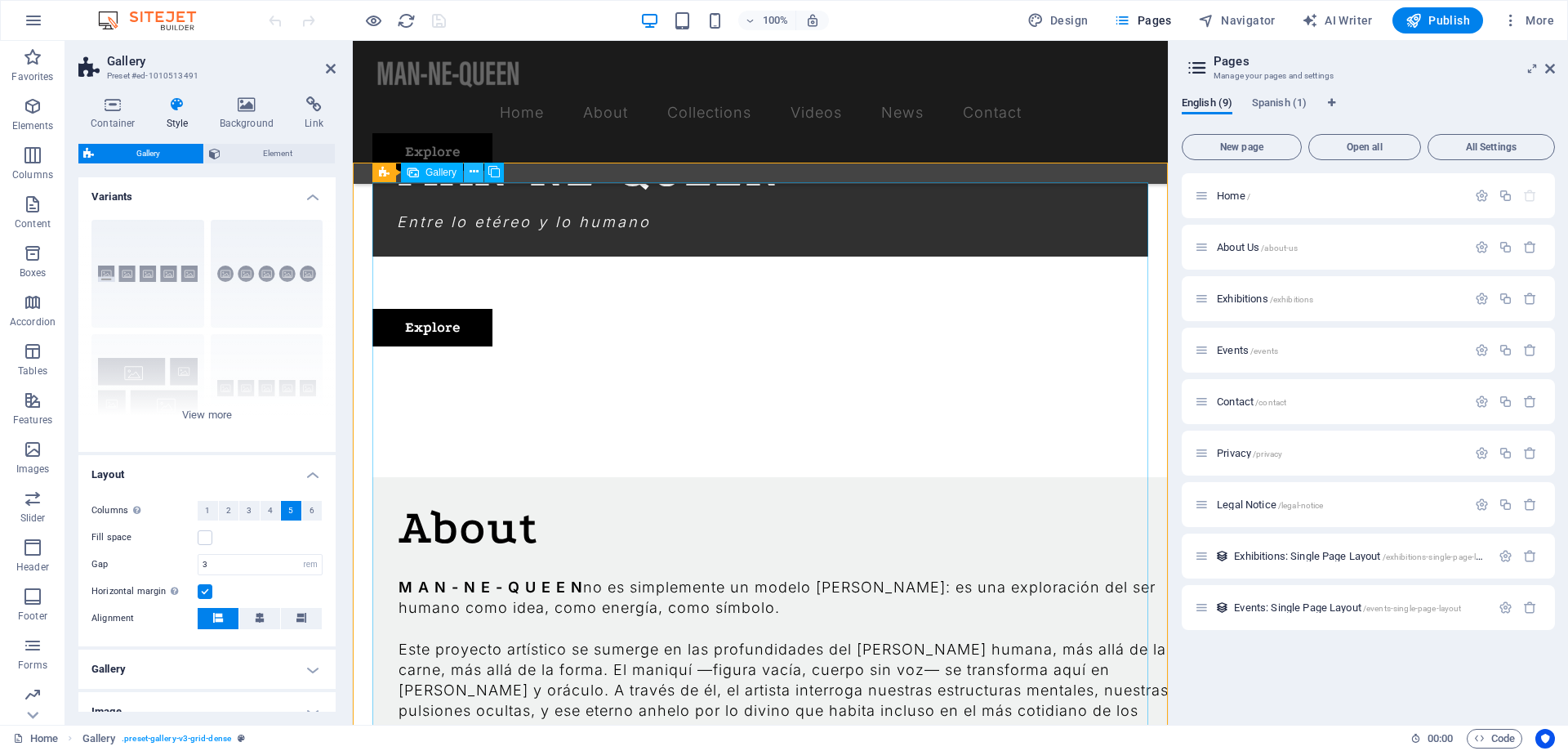
click at [473, 181] on button at bounding box center [473, 172] width 20 height 20
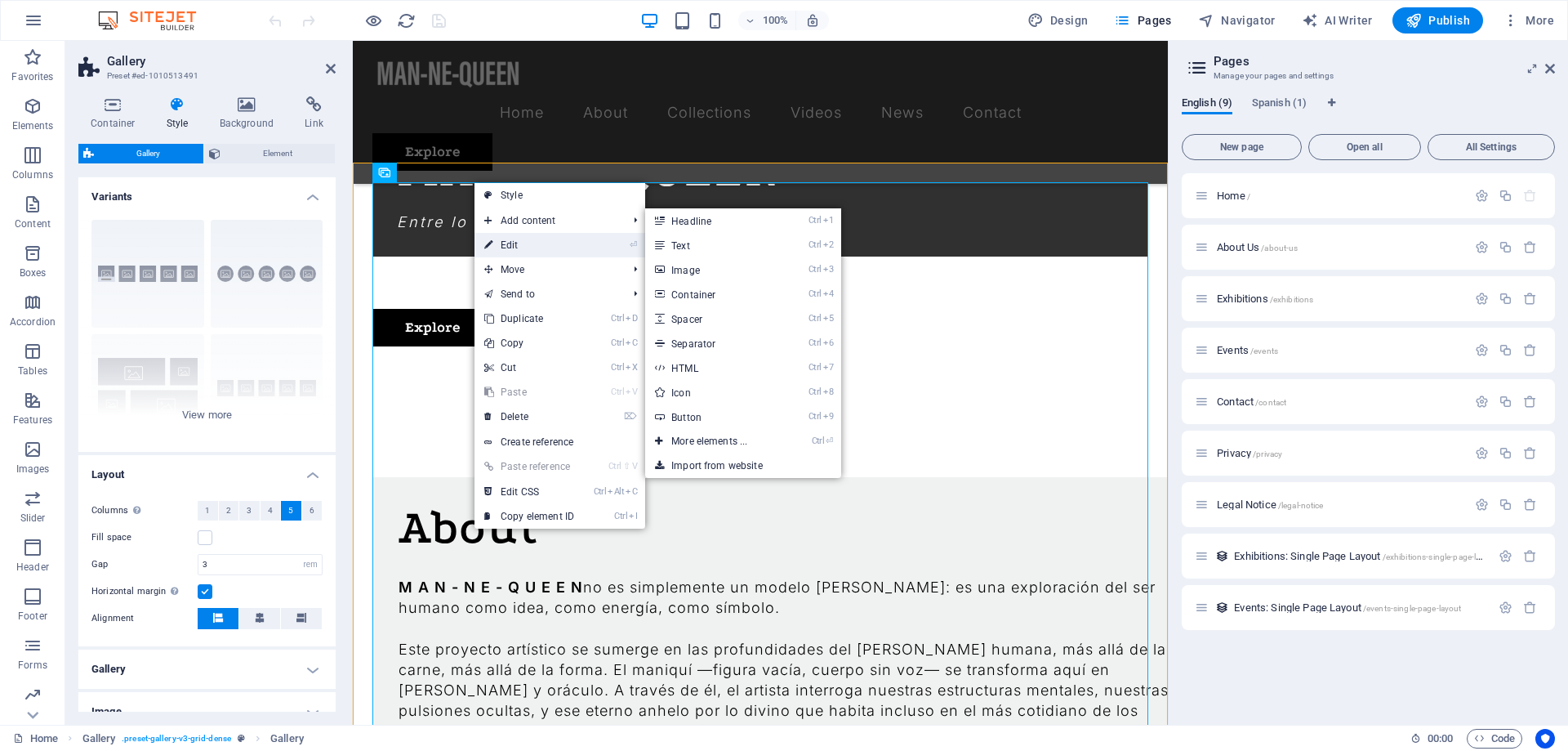
click at [517, 247] on link "⏎ Edit" at bounding box center [529, 245] width 109 height 25
select select "4"
select select "px"
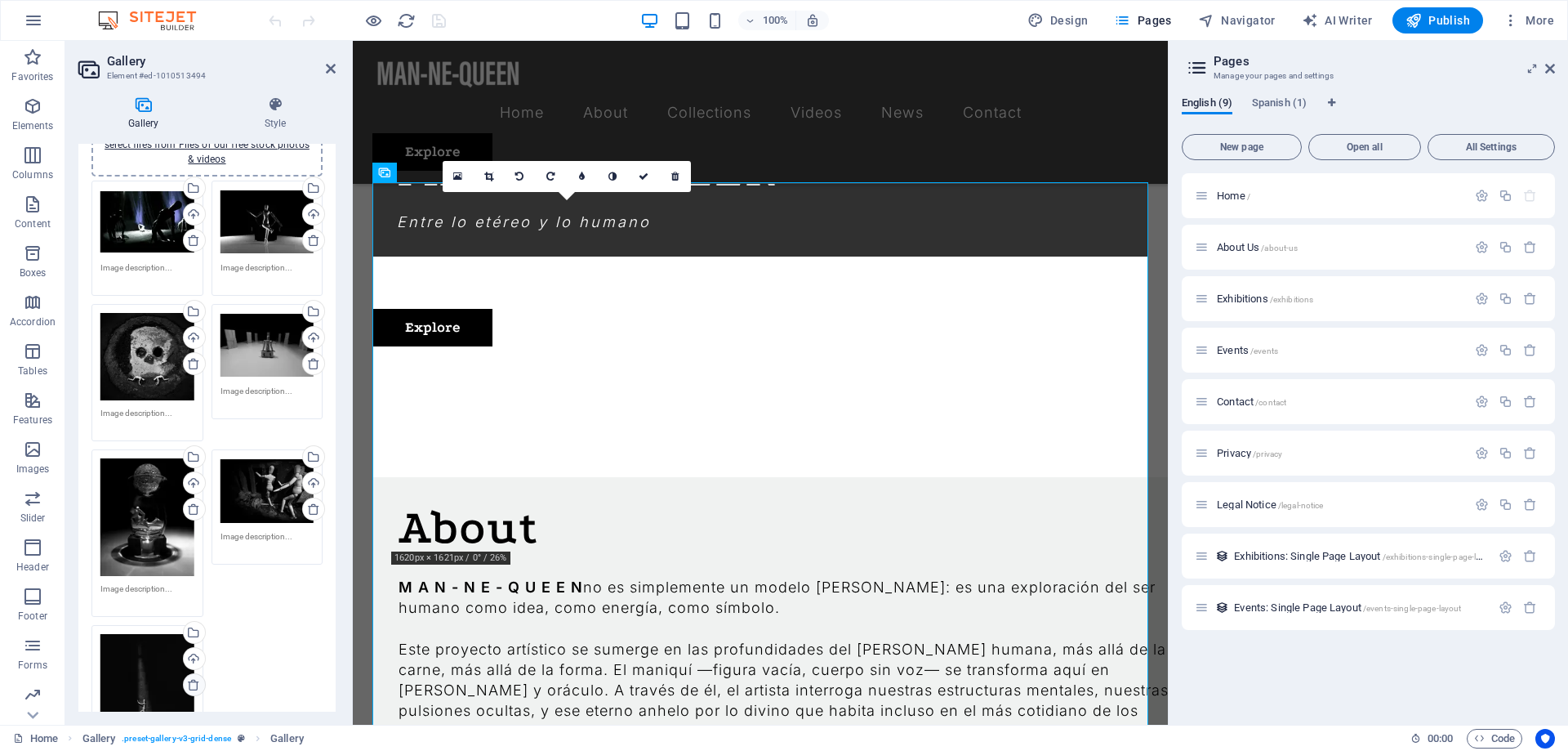
click at [188, 687] on icon at bounding box center [193, 684] width 13 height 13
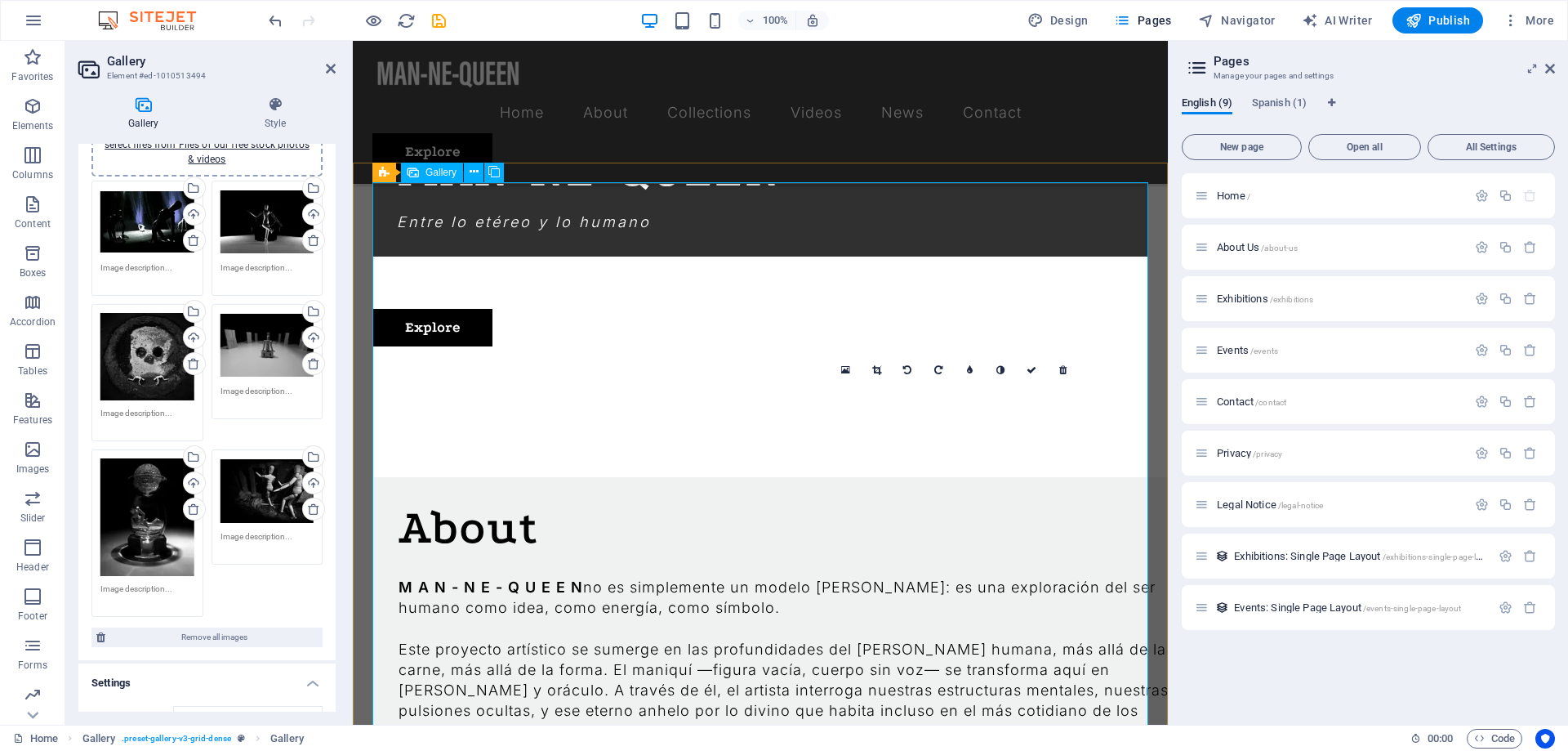
scroll to position [1763, 0]
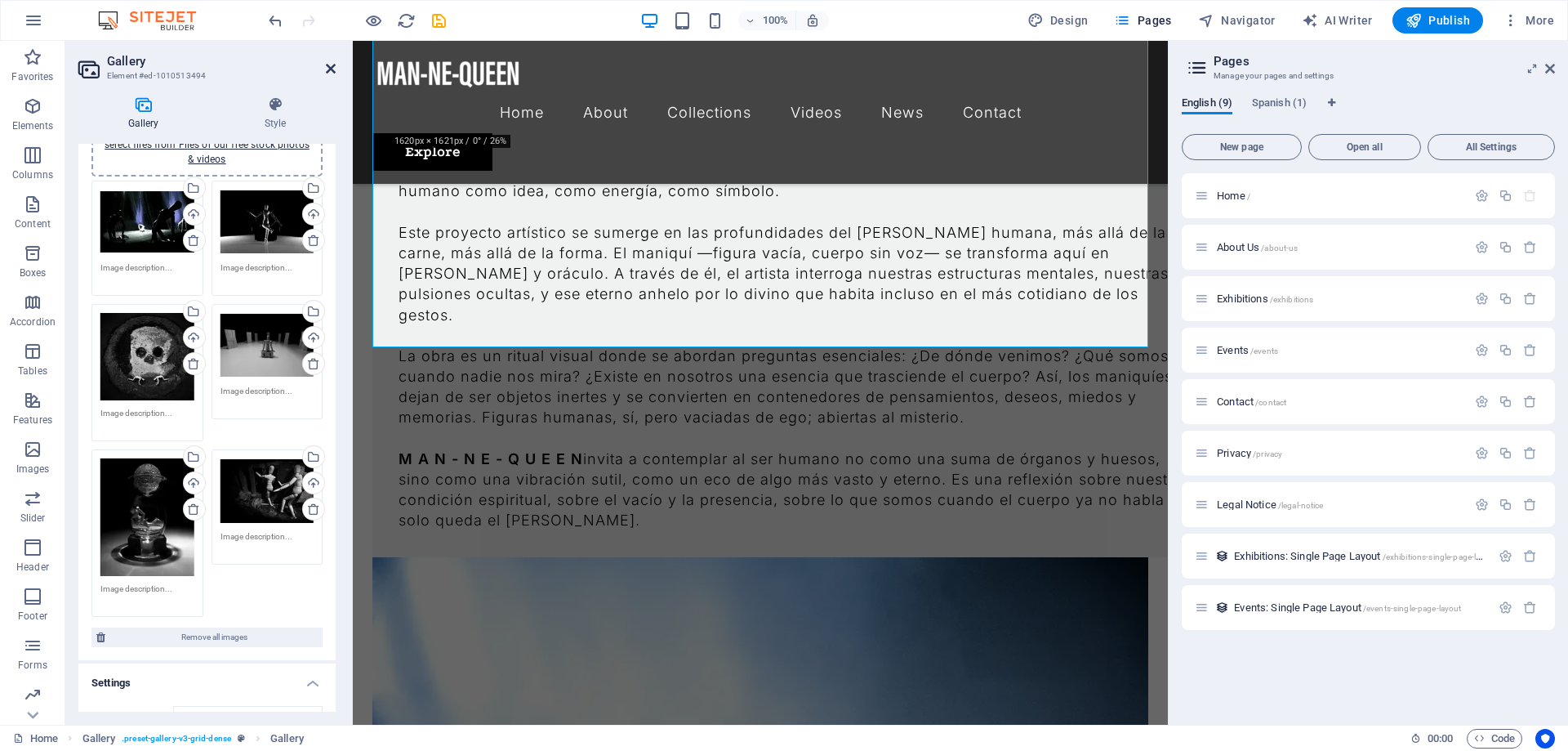
drag, startPoint x: 330, startPoint y: 68, endPoint x: 264, endPoint y: 39, distance: 72.1
click at [330, 68] on icon at bounding box center [330, 68] width 9 height 13
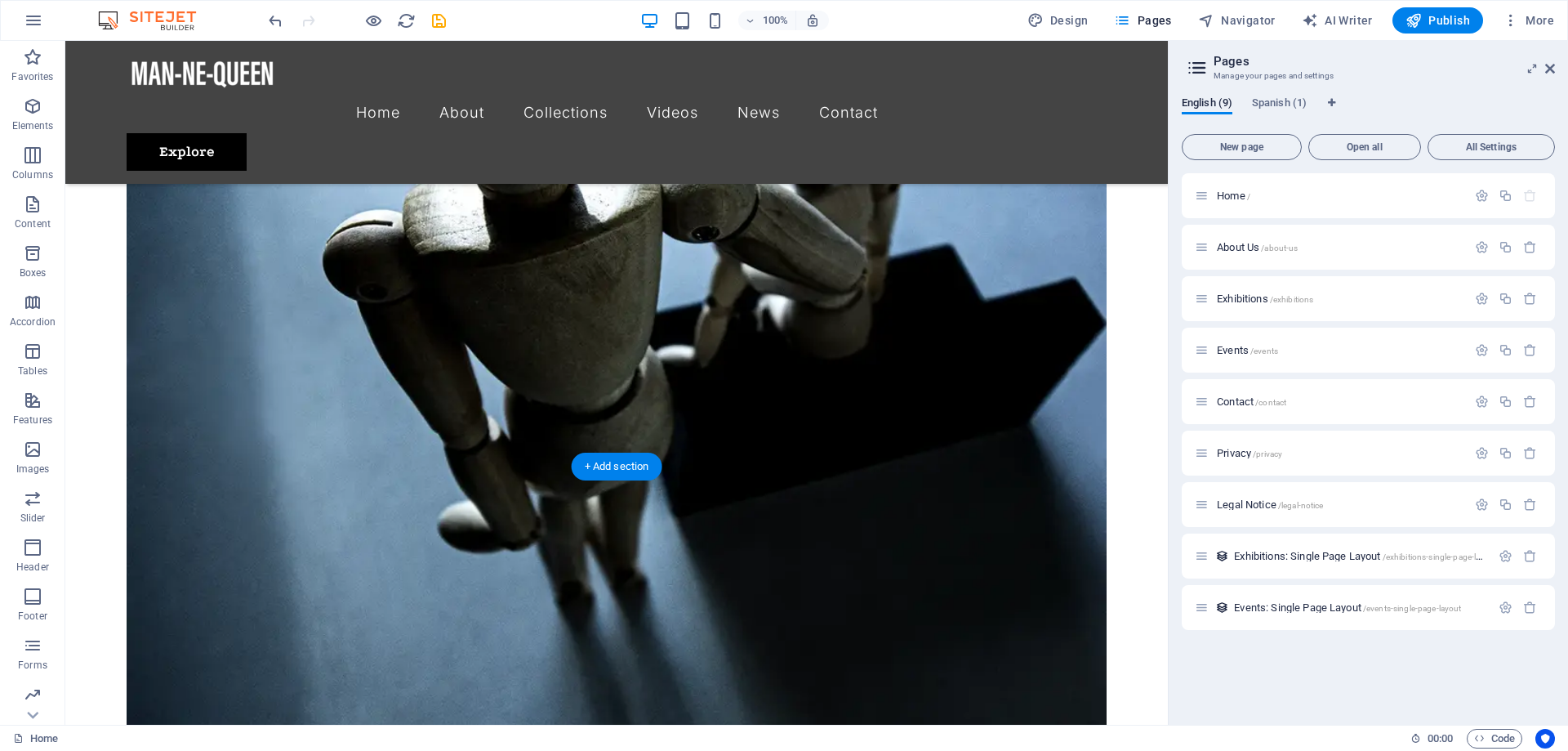
scroll to position [3017, 0]
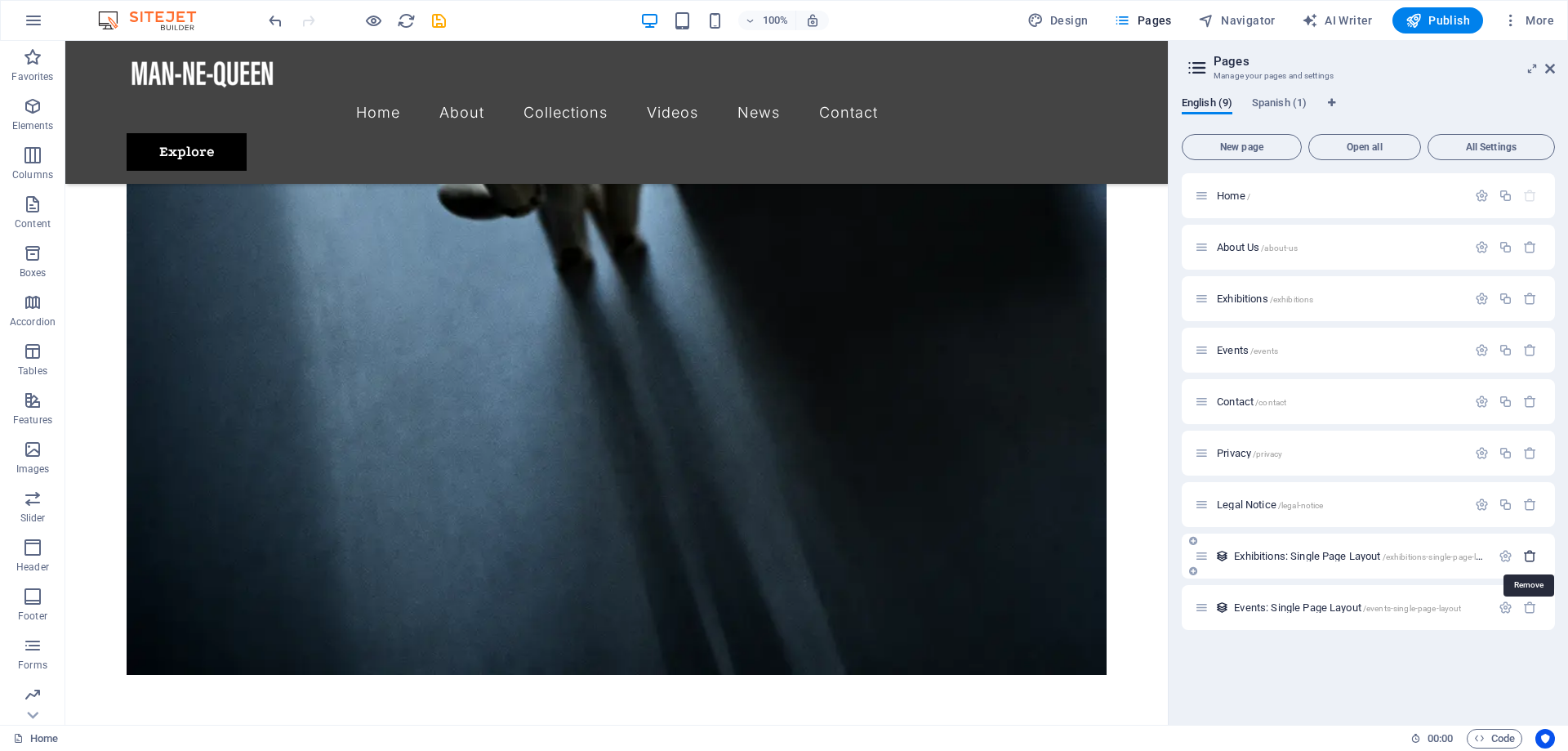
click at [1530, 554] on icon "button" at bounding box center [1530, 556] width 14 height 14
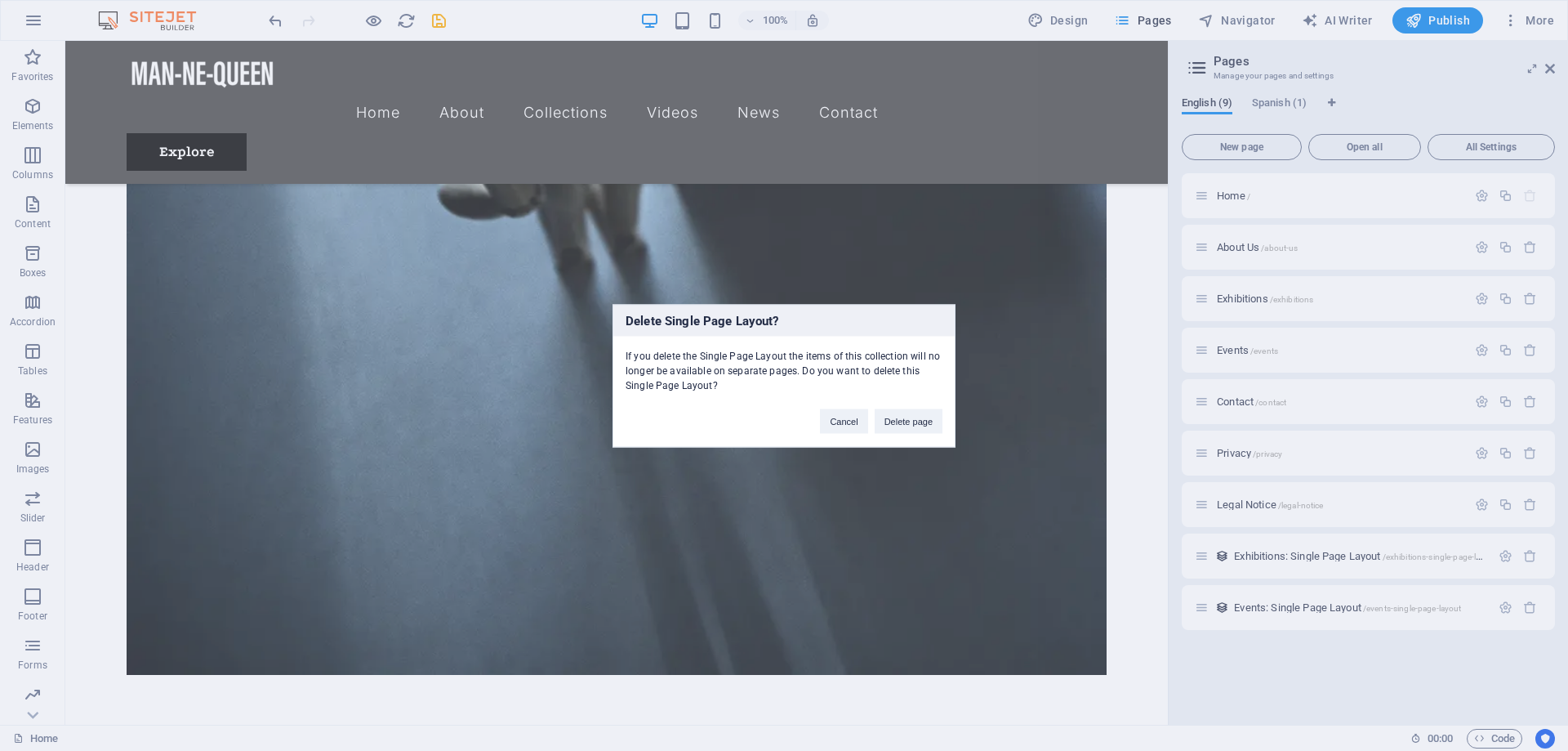
click at [899, 413] on button "Delete page" at bounding box center [908, 421] width 67 height 25
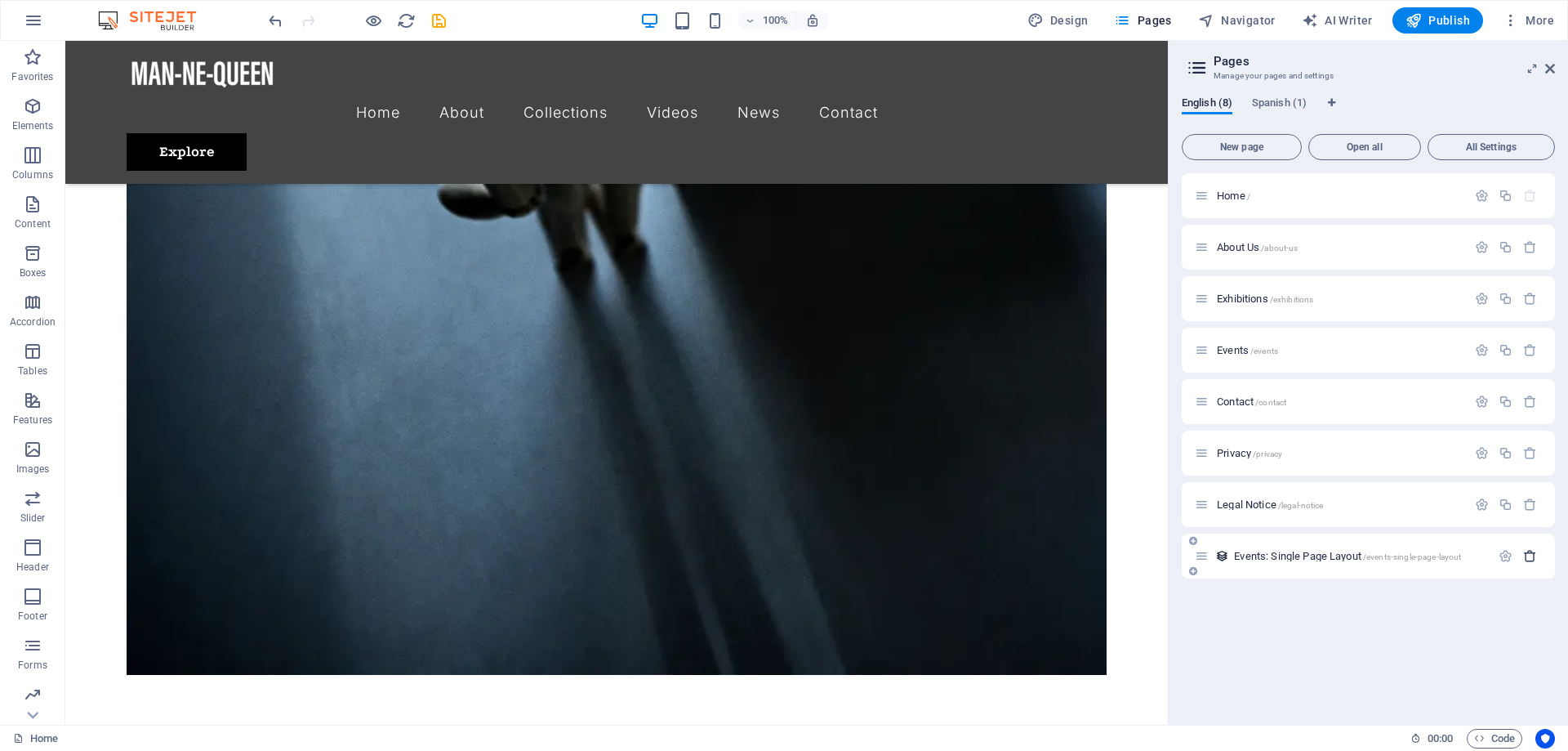
click at [1533, 556] on icon "button" at bounding box center [1530, 556] width 14 height 14
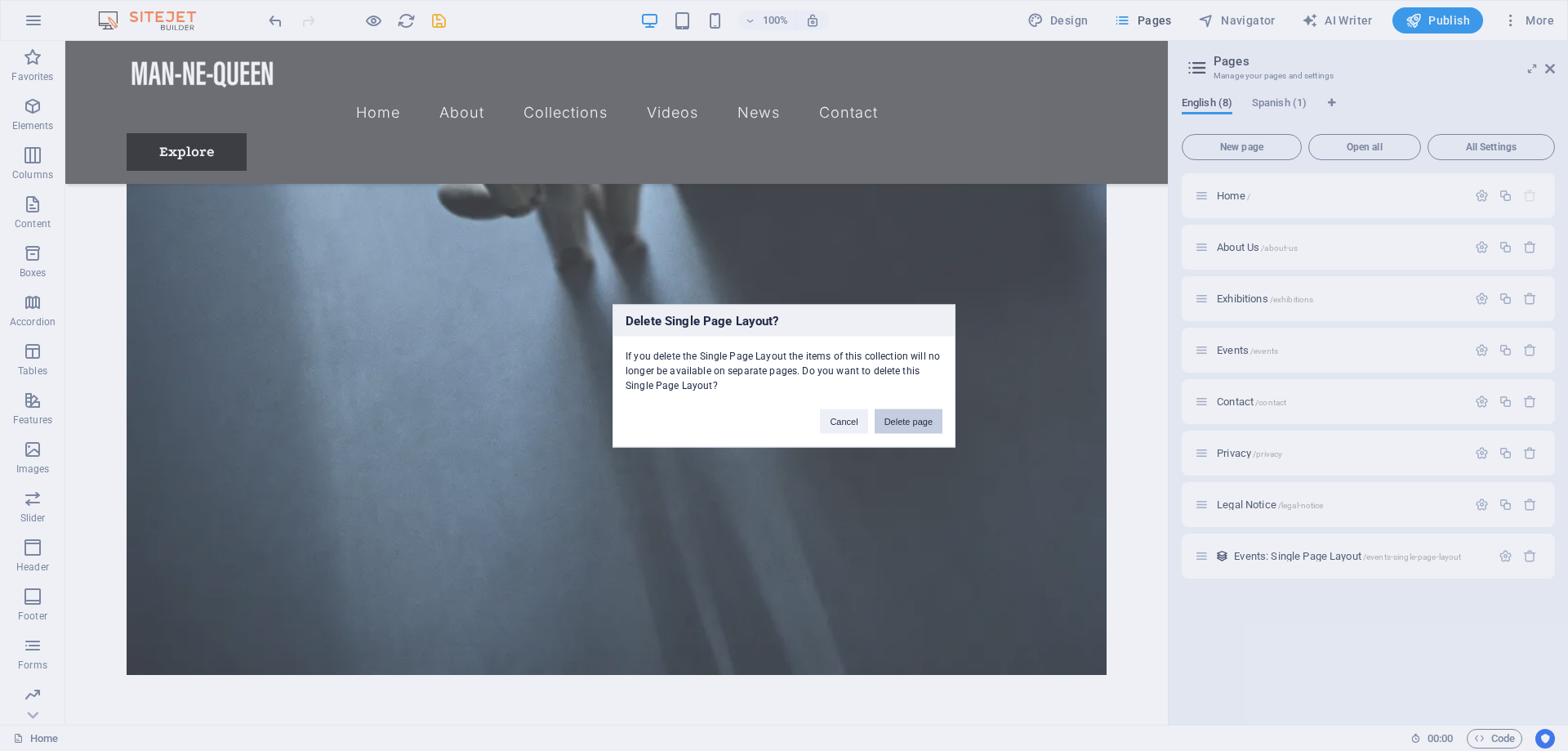
drag, startPoint x: 921, startPoint y: 420, endPoint x: 918, endPoint y: 399, distance: 21.2
click at [921, 419] on button "Delete page" at bounding box center [908, 421] width 67 height 25
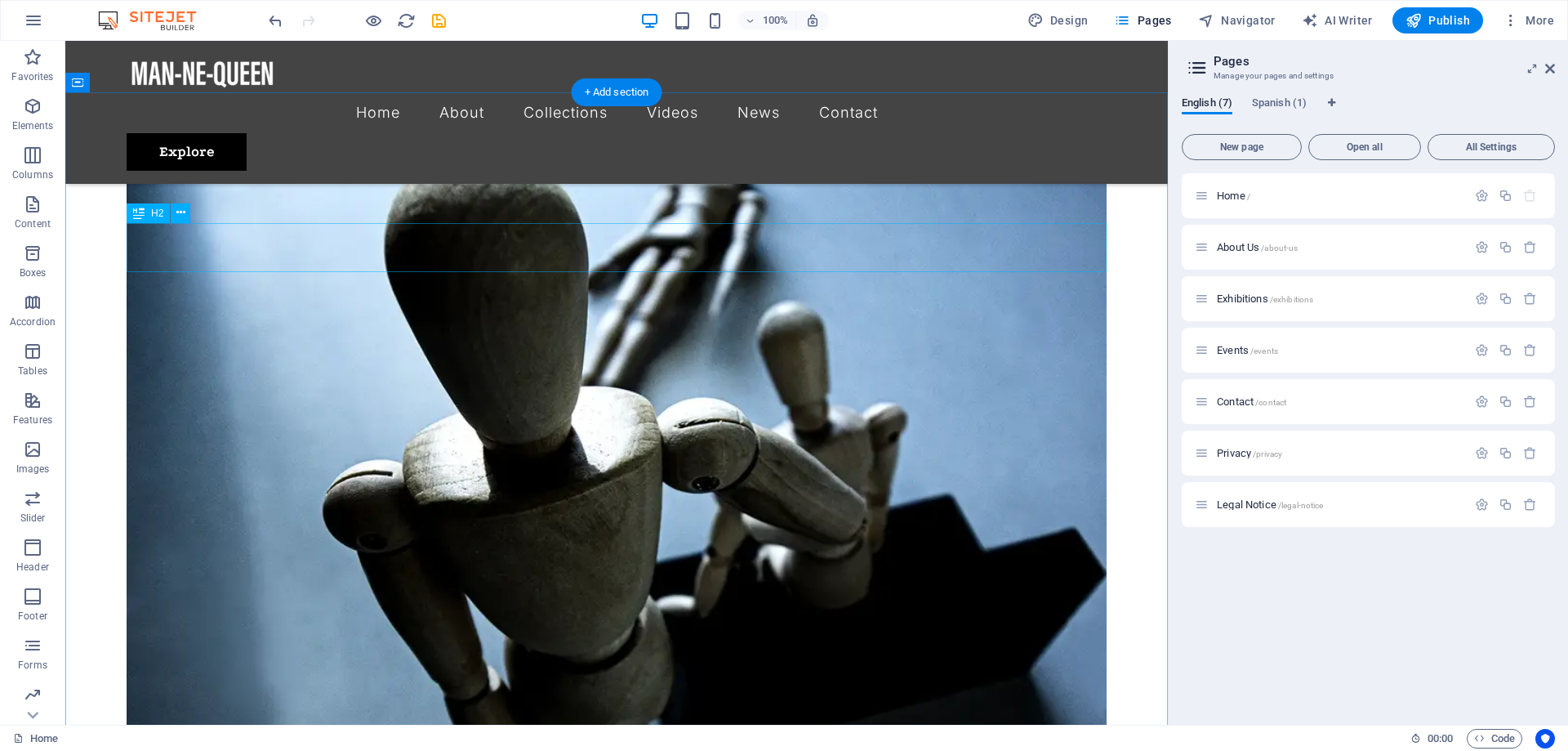
scroll to position [2183, 0]
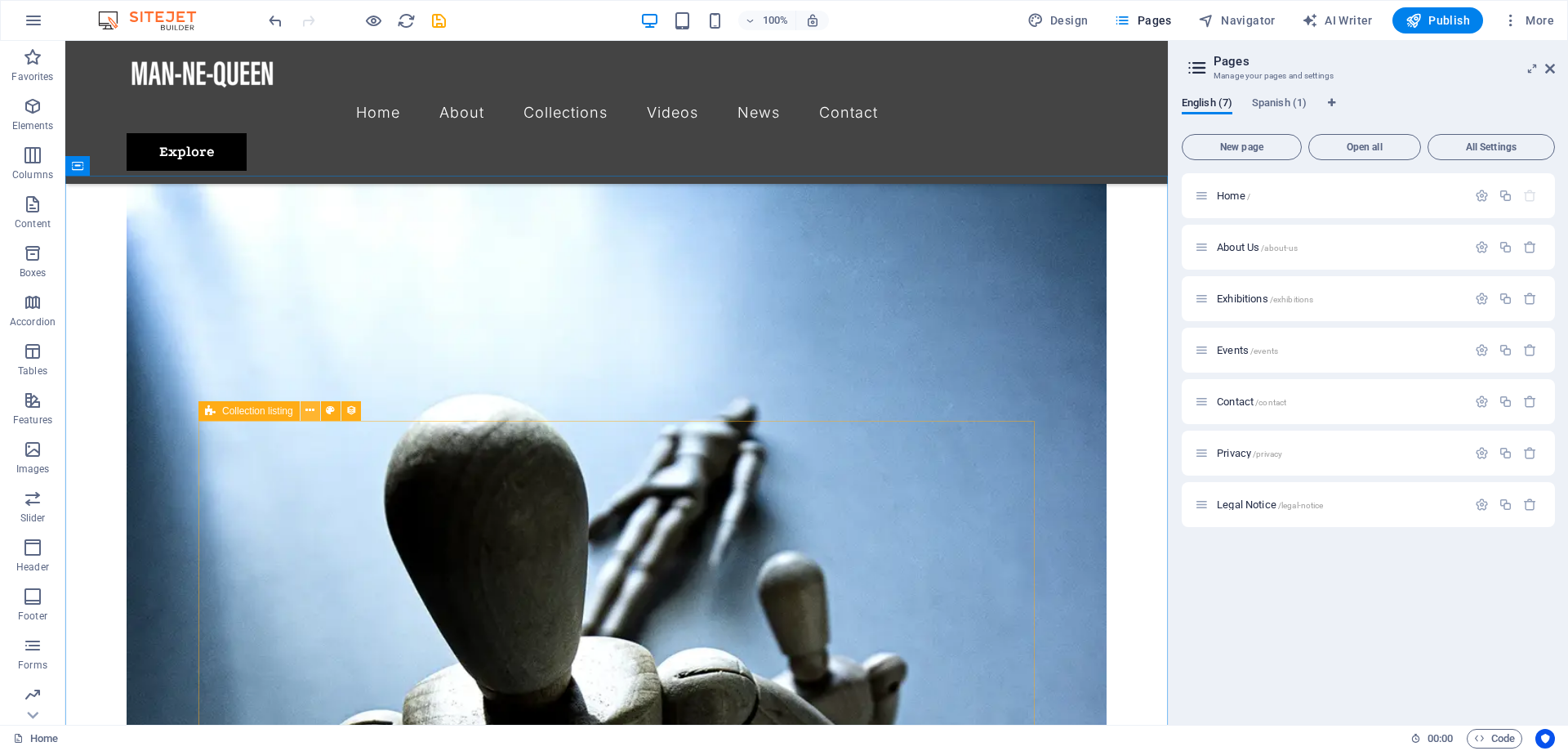
click at [308, 413] on icon at bounding box center [310, 410] width 9 height 17
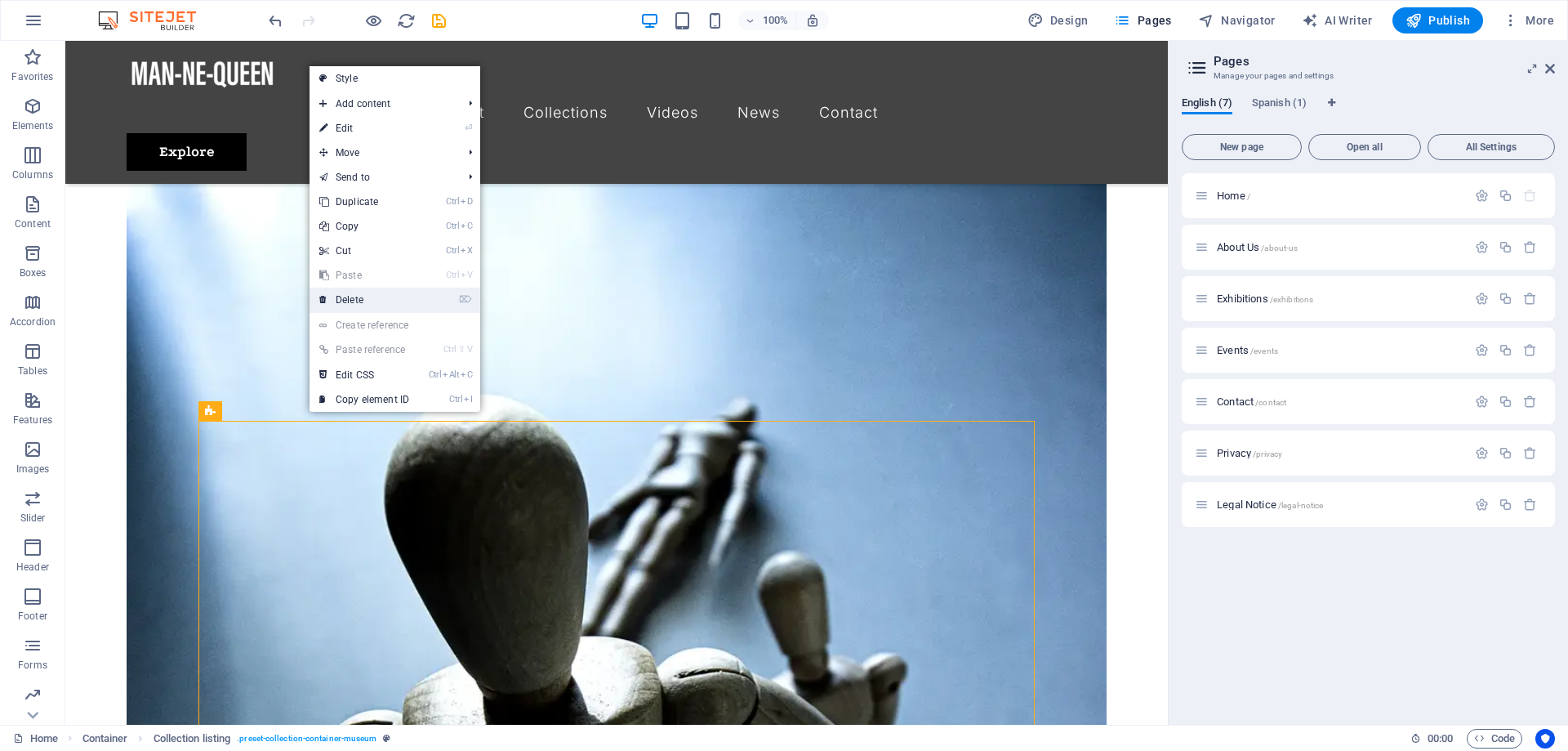
click at [359, 296] on link "⌦ Delete" at bounding box center [364, 300] width 109 height 25
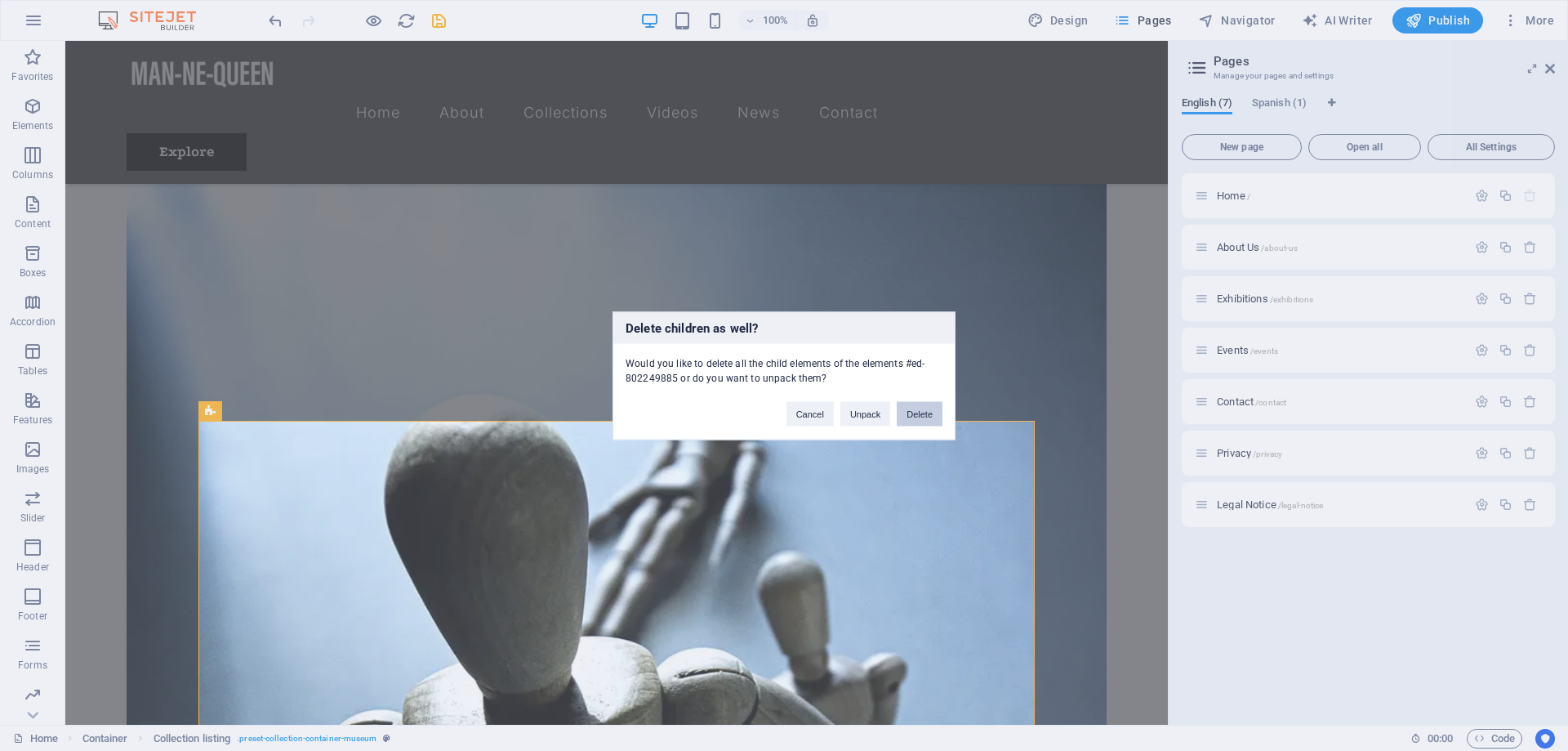
click at [914, 413] on button "Delete" at bounding box center [920, 413] width 46 height 25
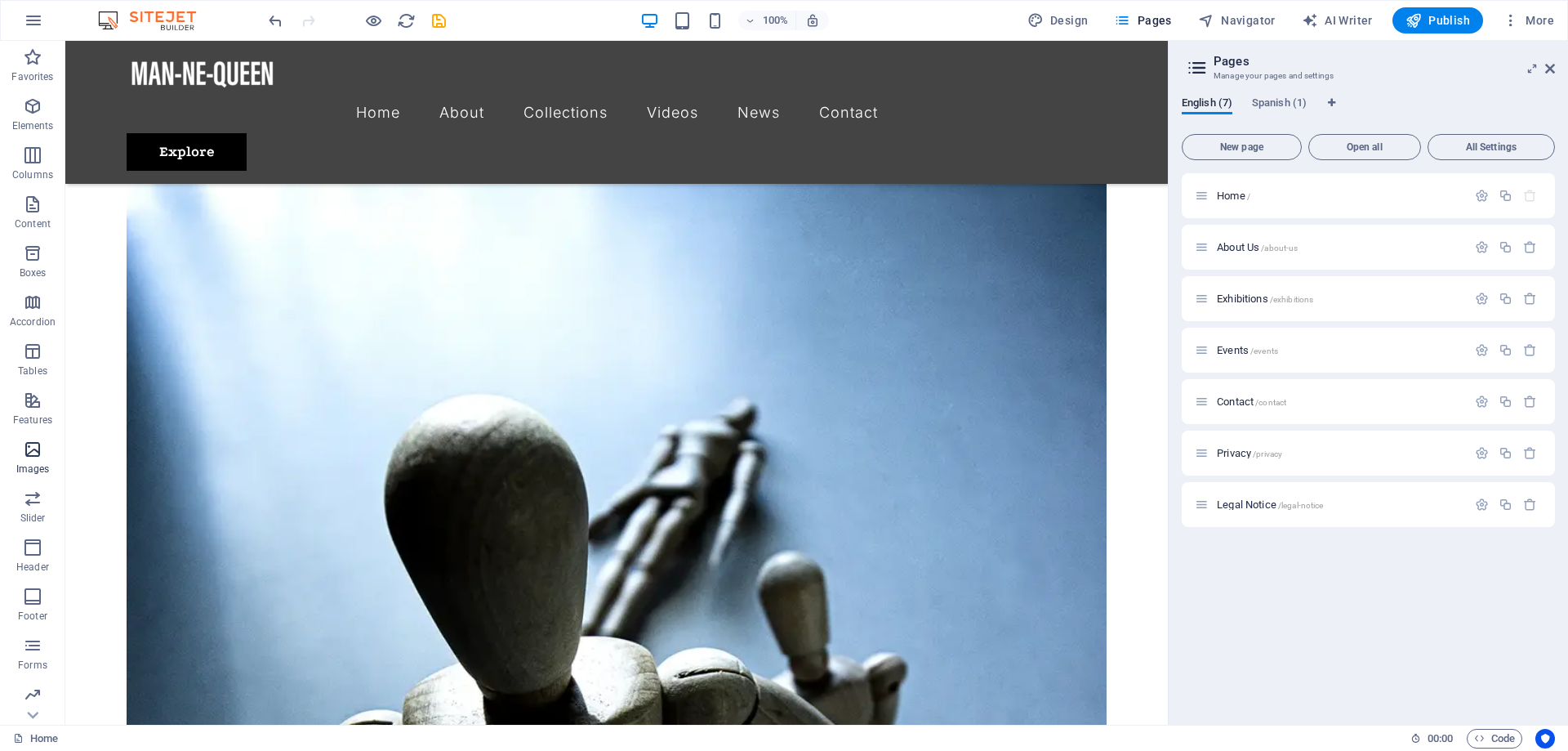
click at [30, 454] on icon "button" at bounding box center [32, 449] width 20 height 20
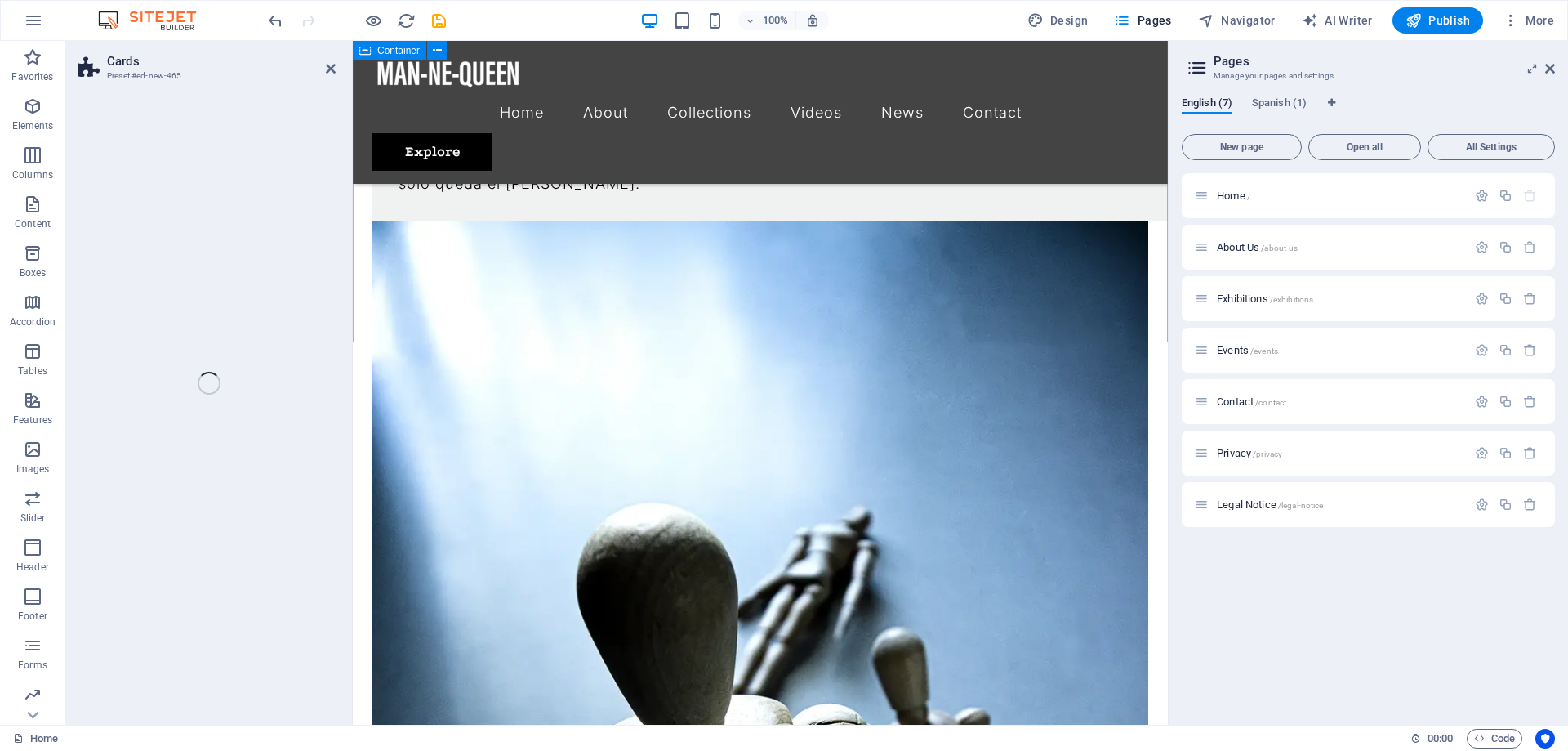
scroll to position [2099, 0]
select select "rem"
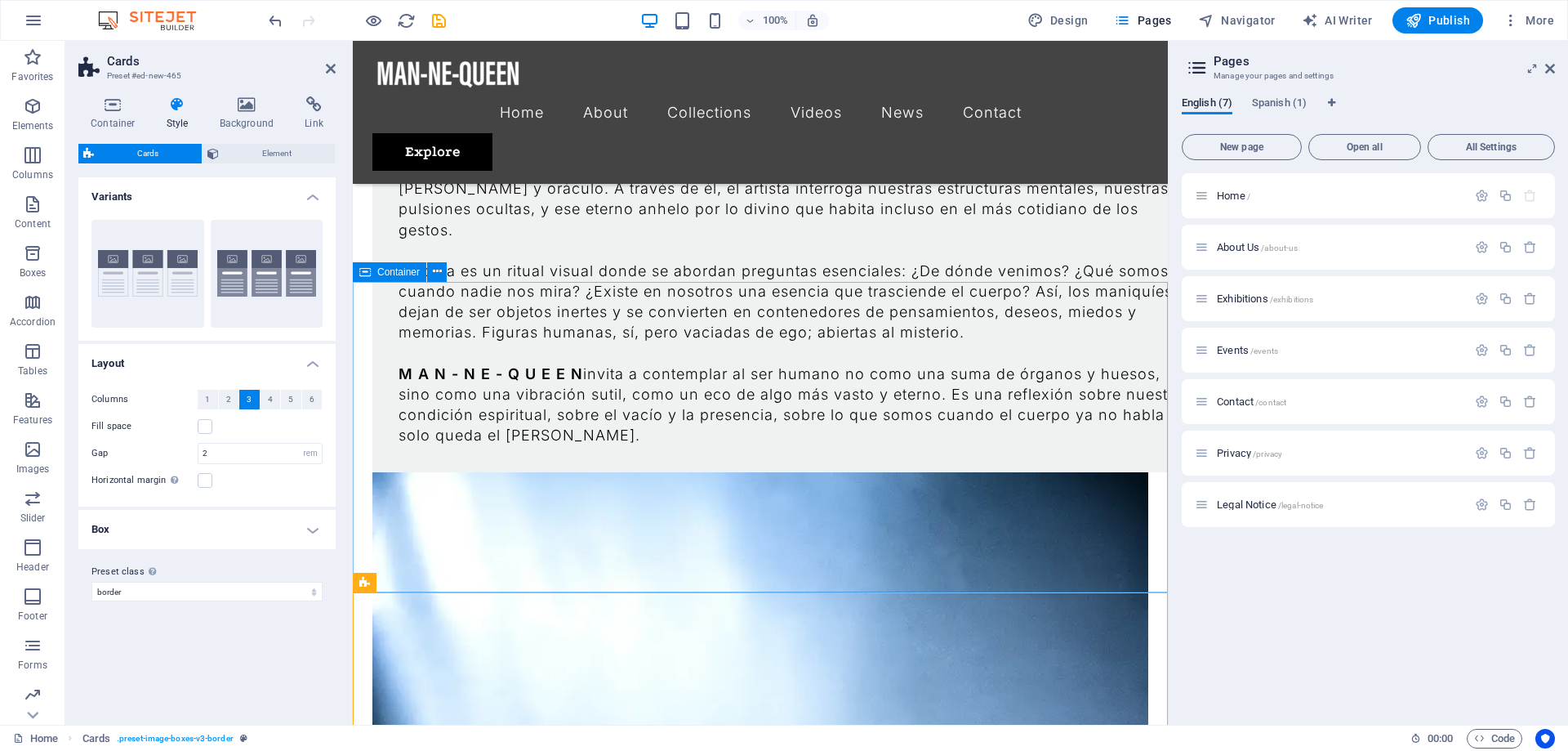
scroll to position [1932, 0]
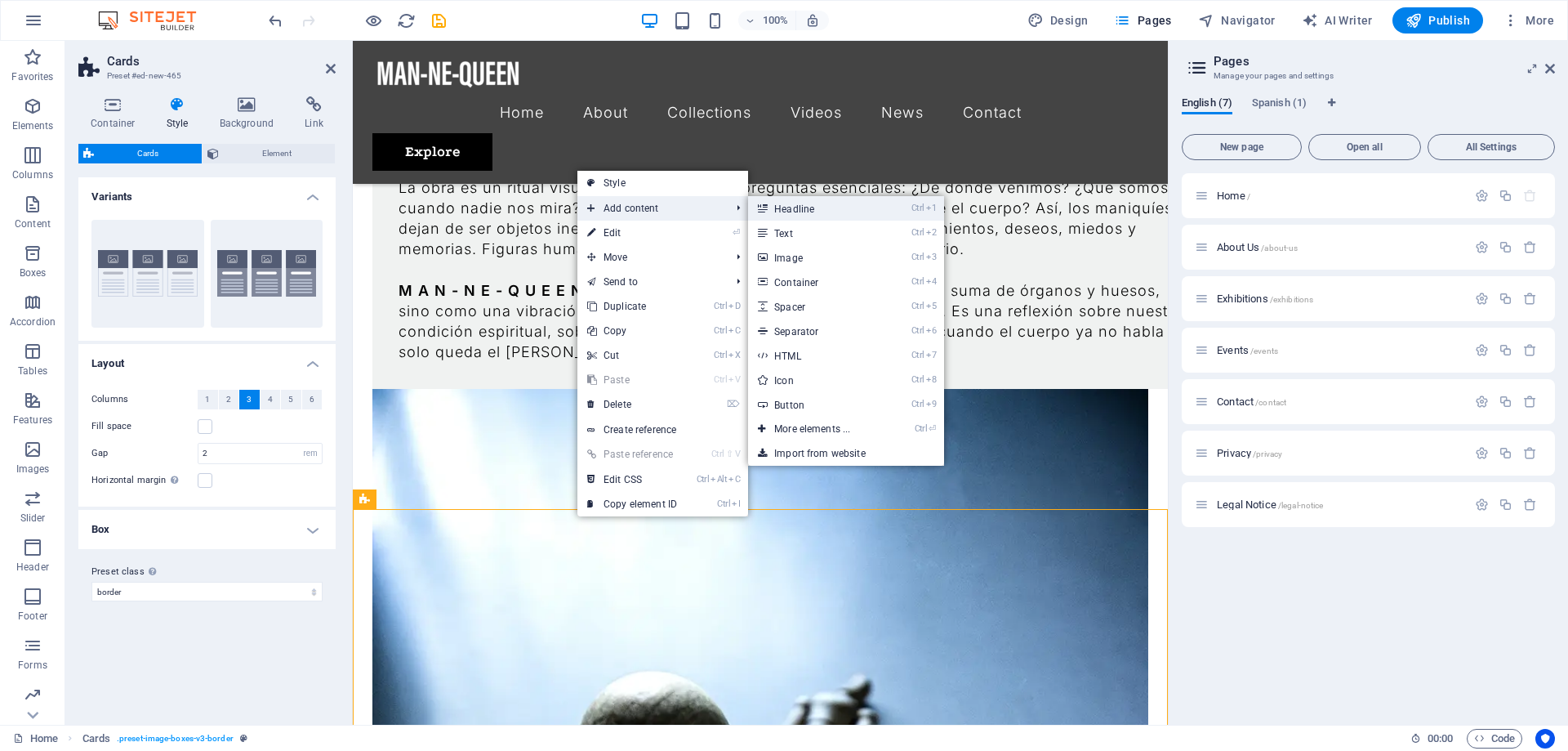
click at [803, 208] on link "Ctrl 1 Headline" at bounding box center [816, 208] width 135 height 25
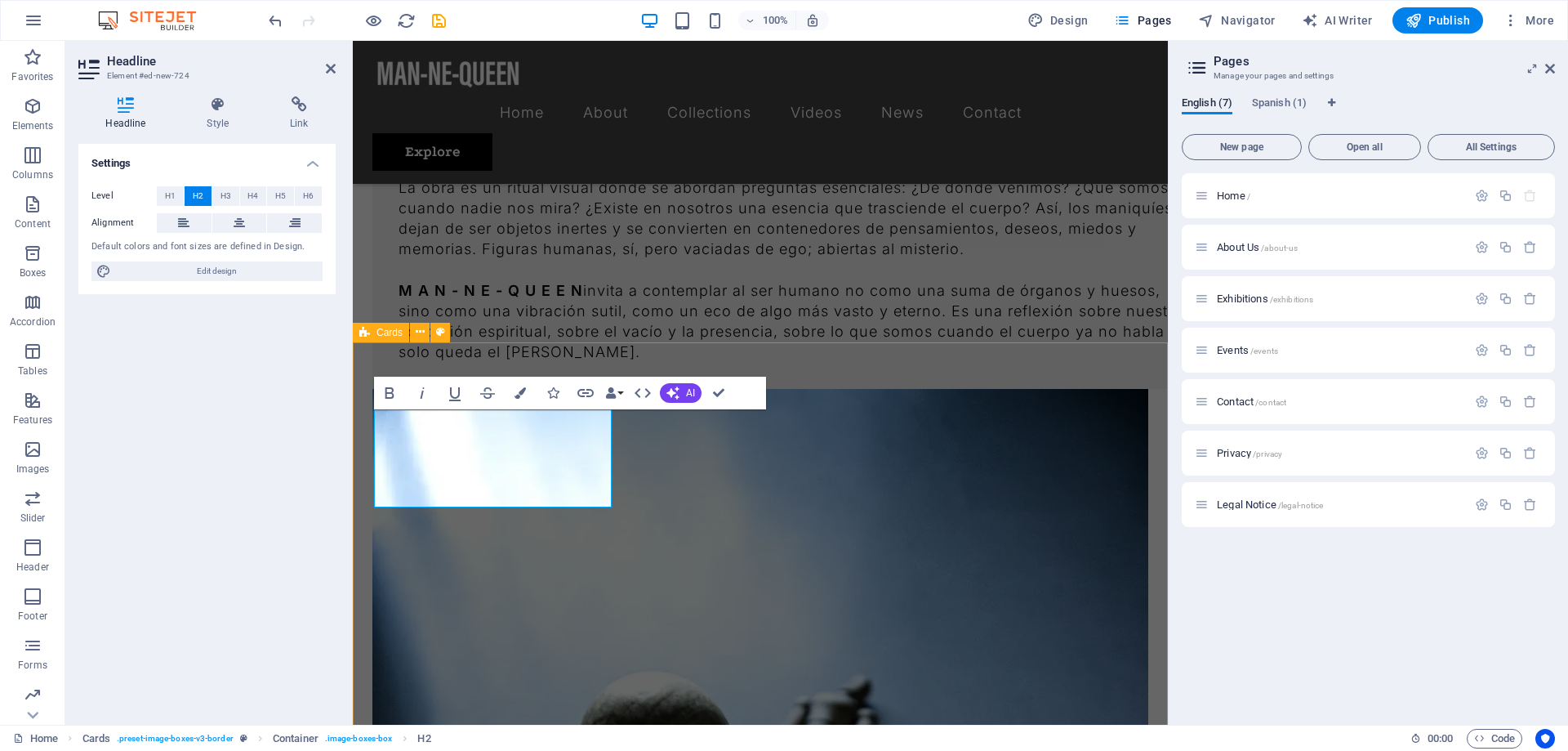
scroll to position [2099, 0]
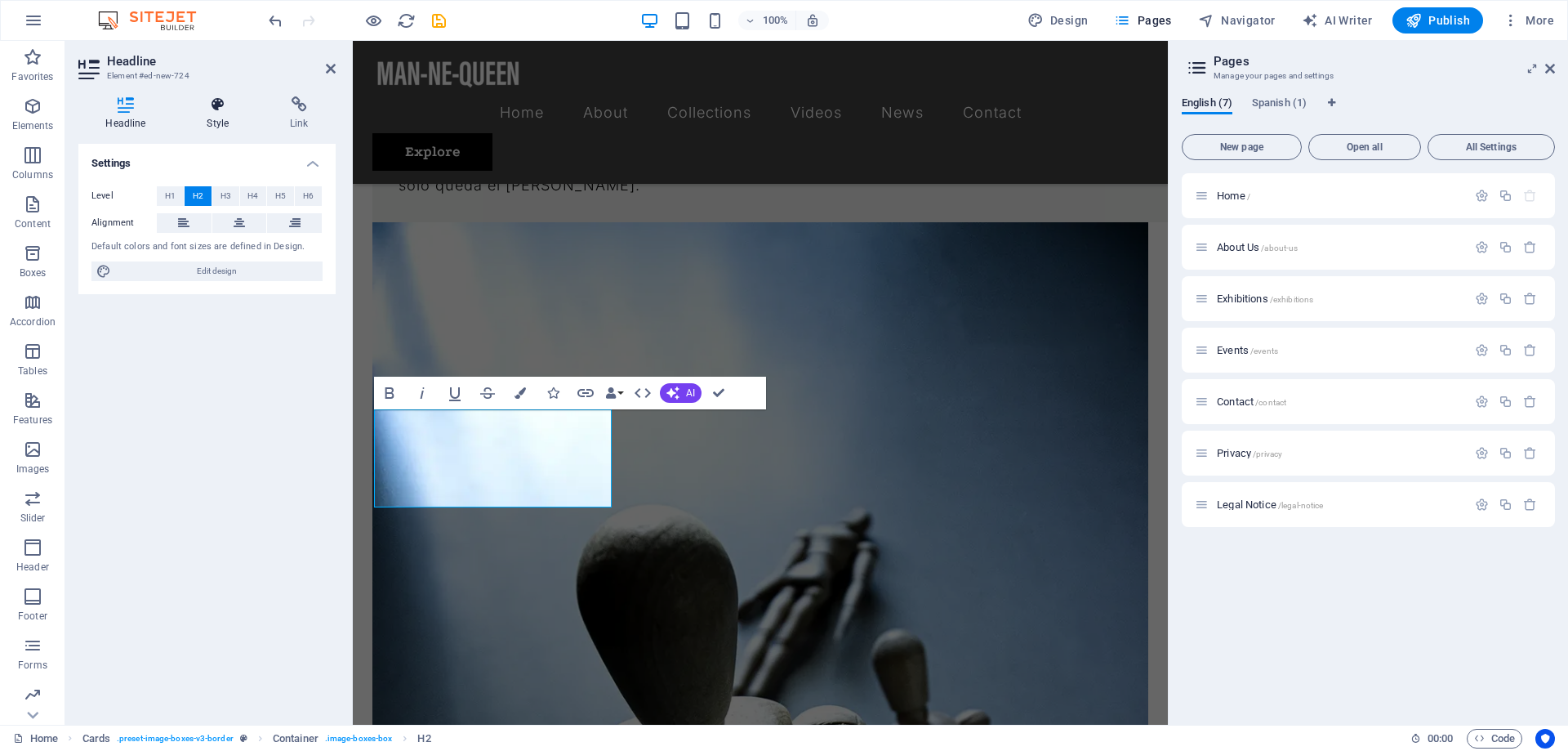
click at [224, 126] on h4 "Style" at bounding box center [222, 114] width 84 height 34
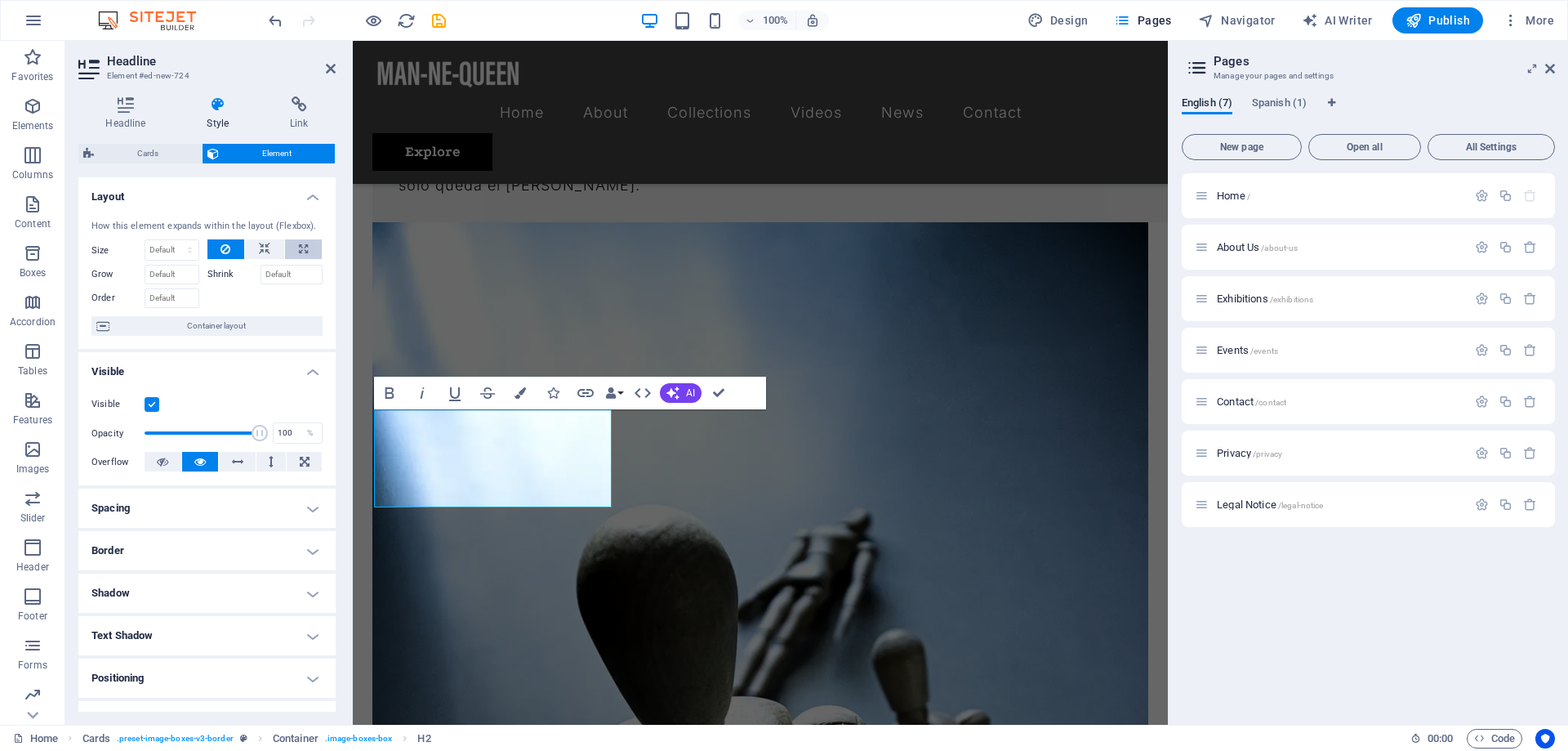
click at [305, 244] on icon at bounding box center [303, 248] width 9 height 20
type input "100"
select select "%"
click at [264, 245] on icon at bounding box center [264, 248] width 11 height 20
select select "DISABLED_OPTION_VALUE"
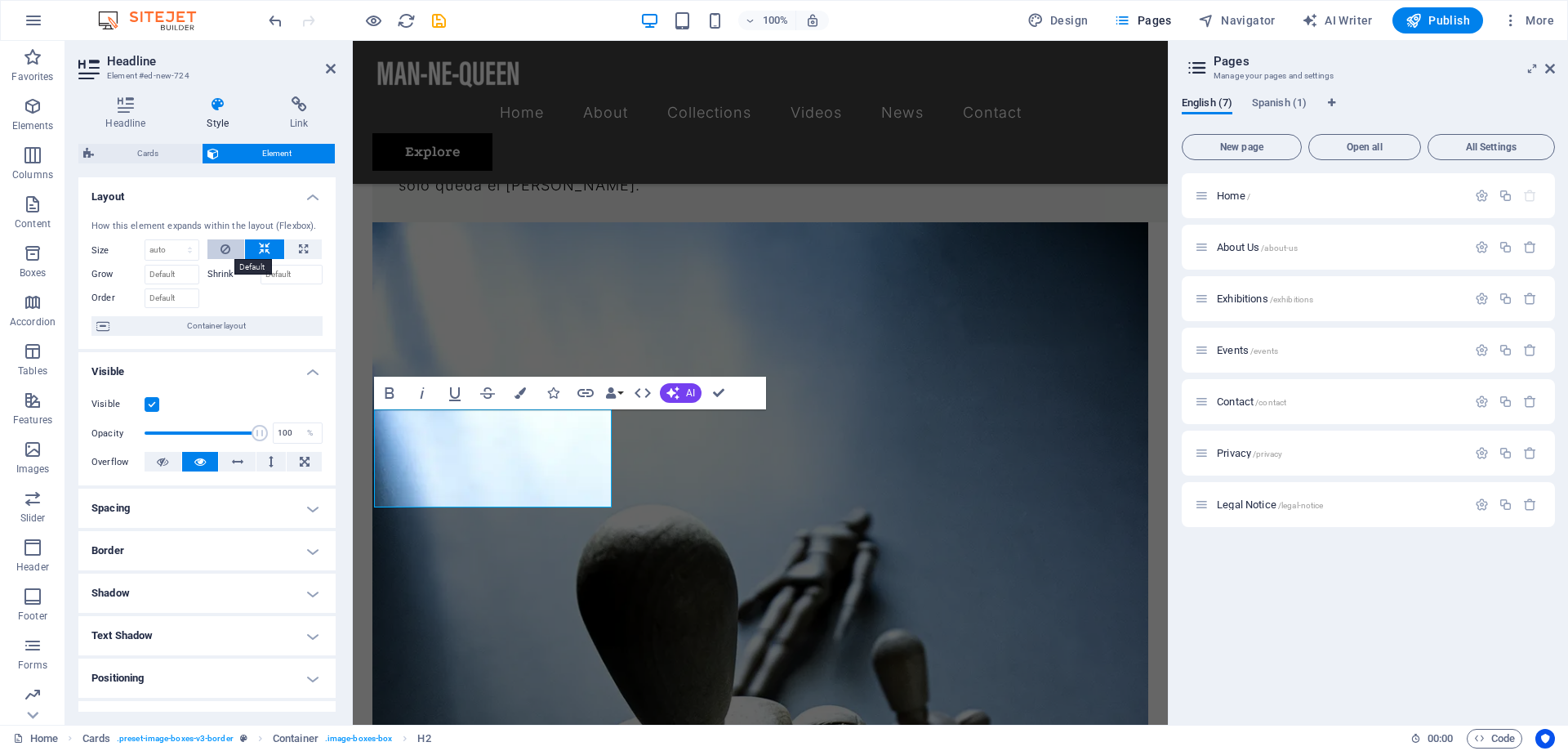
click at [226, 242] on icon at bounding box center [224, 248] width 9 height 20
click at [270, 18] on icon "undo" at bounding box center [276, 20] width 19 height 19
click at [272, 18] on icon "undo" at bounding box center [276, 20] width 19 height 19
type input "100"
select select "%"
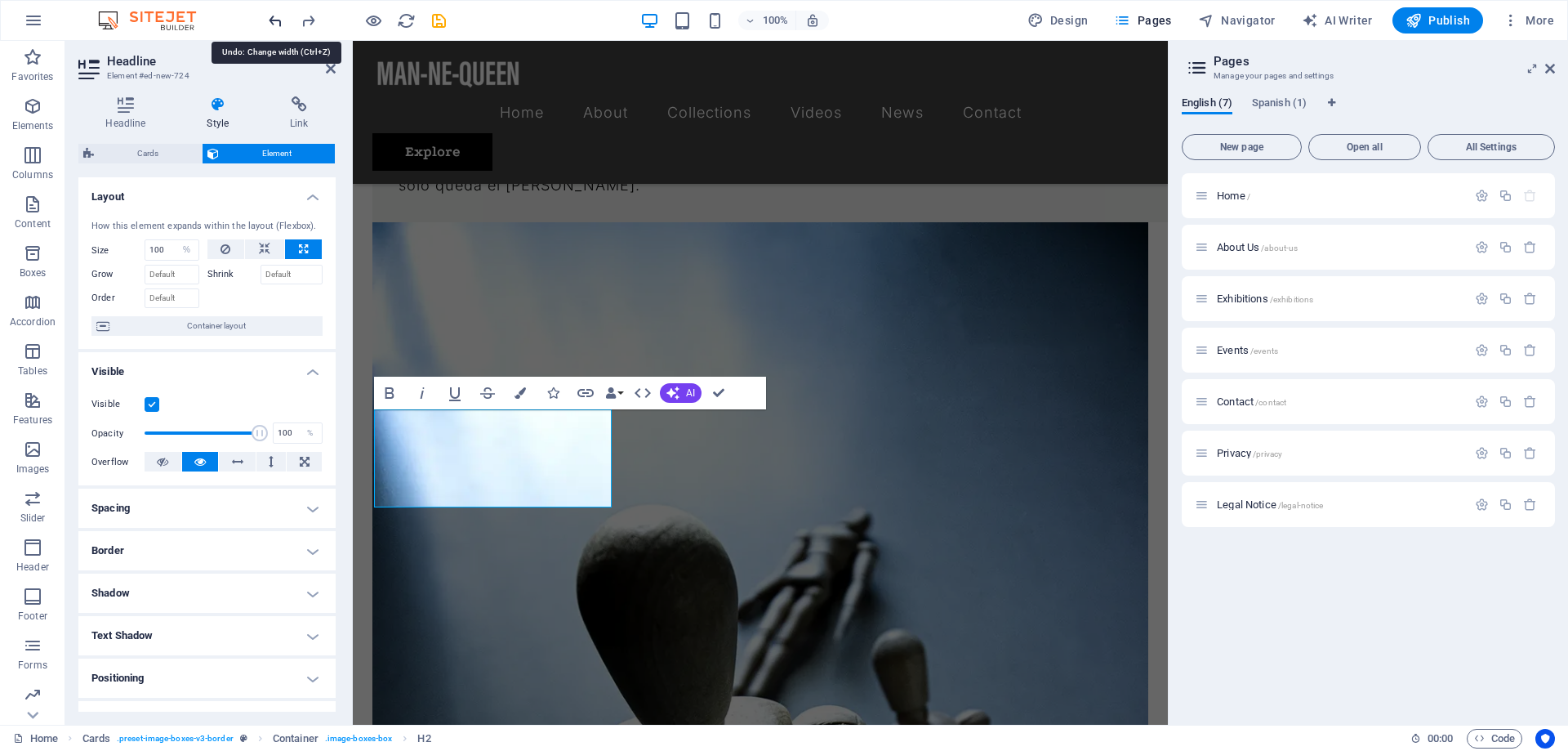
click at [272, 18] on icon "undo" at bounding box center [276, 20] width 19 height 19
select select "DISABLED_OPTION_VALUE"
click at [272, 18] on icon "undo" at bounding box center [276, 20] width 19 height 19
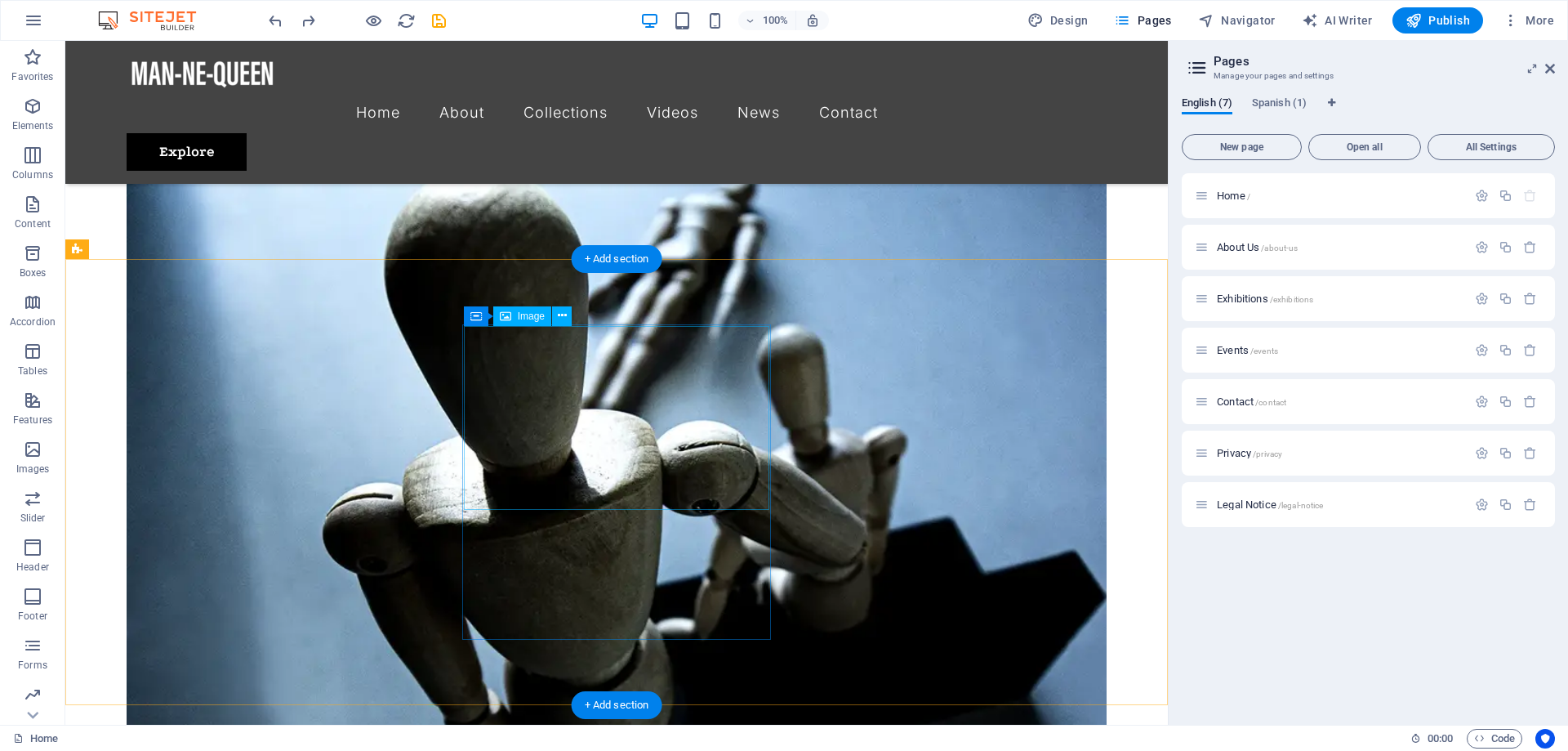
scroll to position [2327, 0]
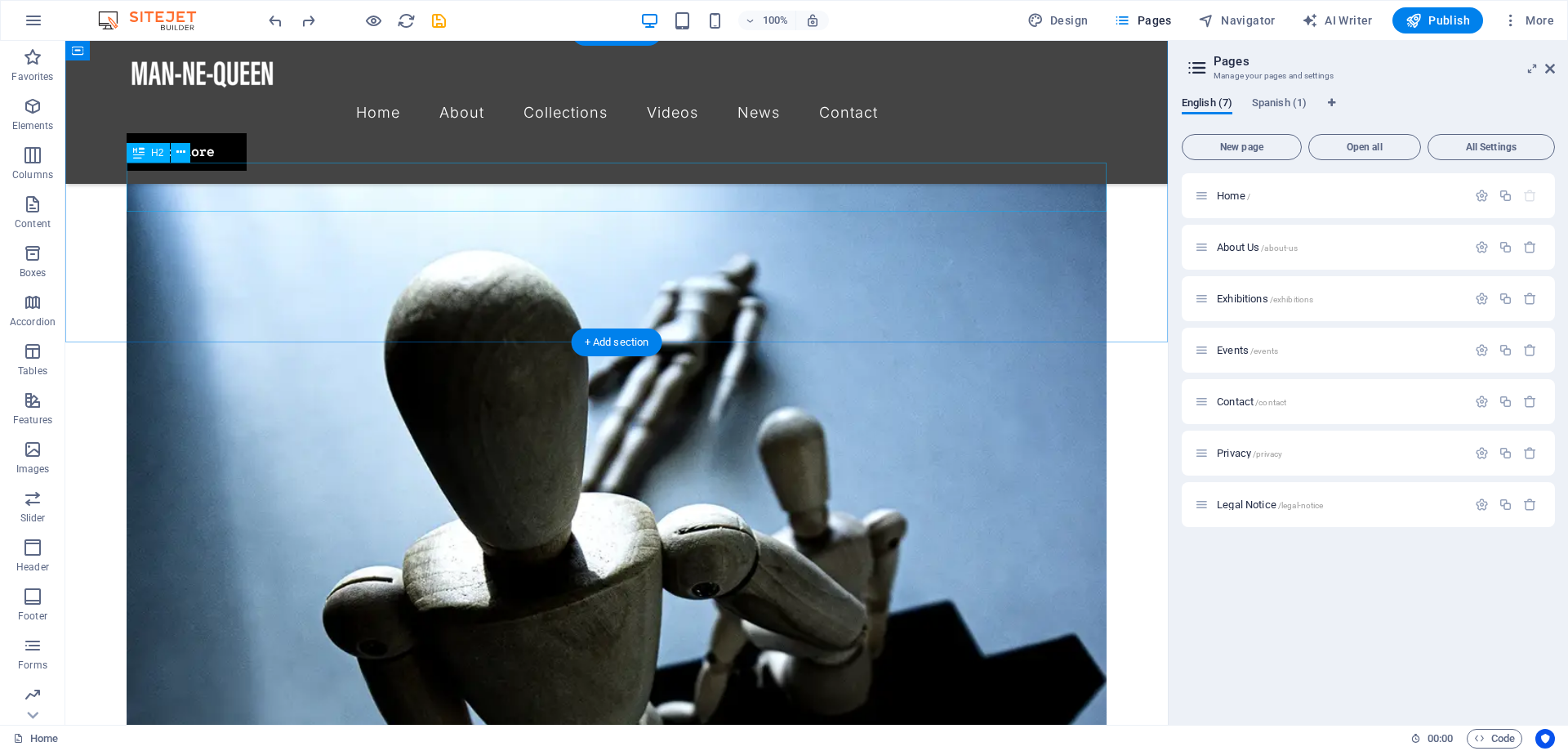
drag, startPoint x: 219, startPoint y: 197, endPoint x: 494, endPoint y: 193, distance: 275.0
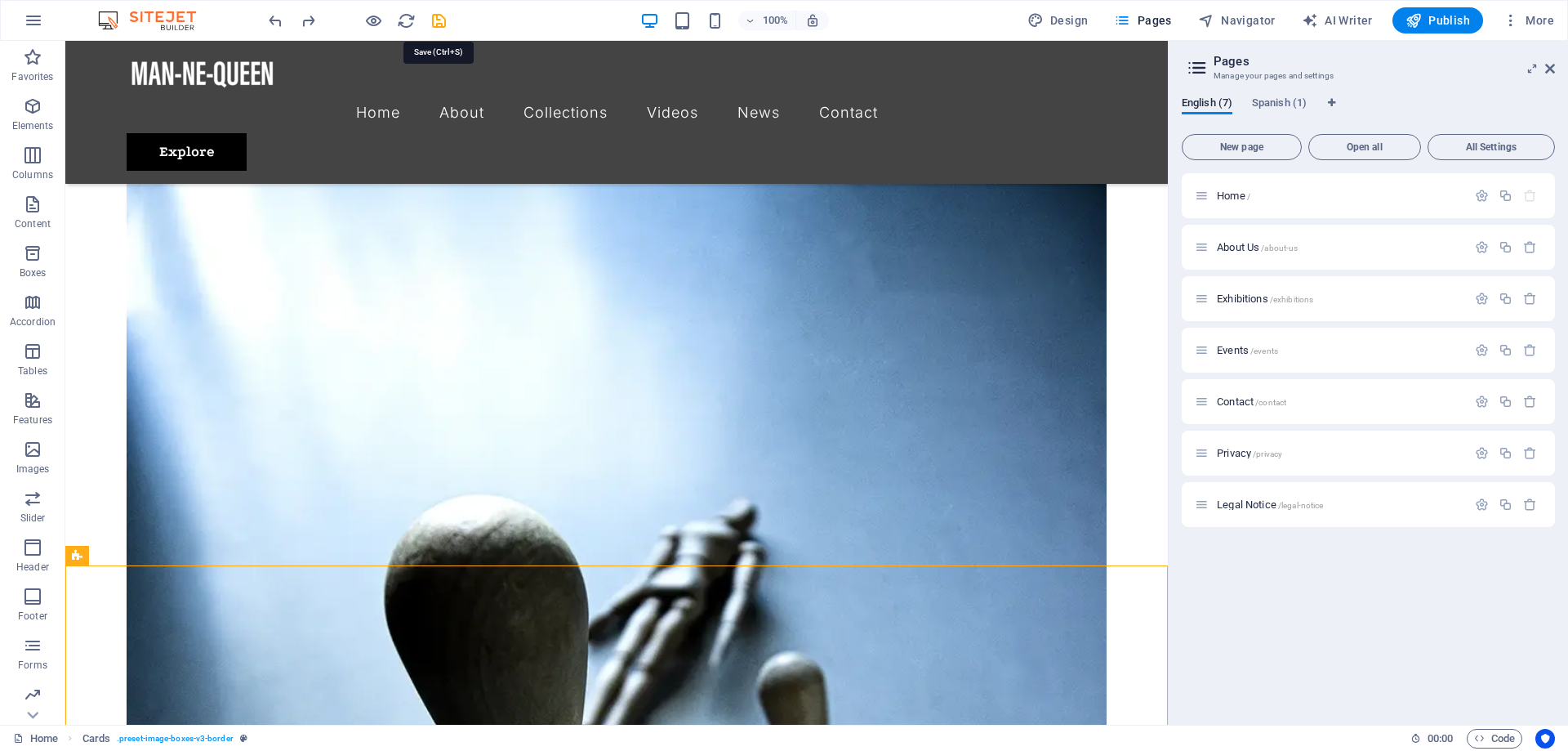
scroll to position [2061, 0]
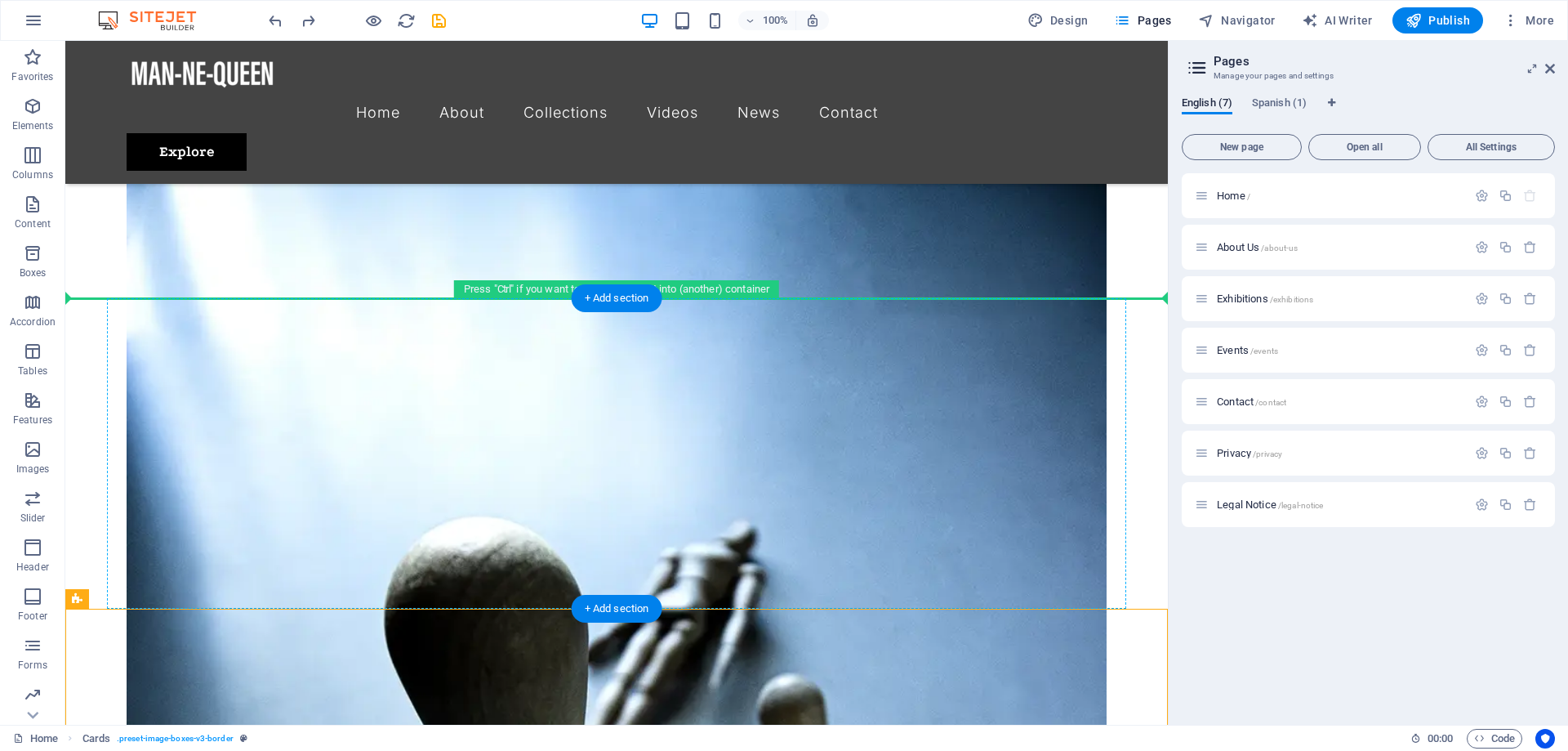
drag, startPoint x: 166, startPoint y: 372, endPoint x: 318, endPoint y: 450, distance: 170.8
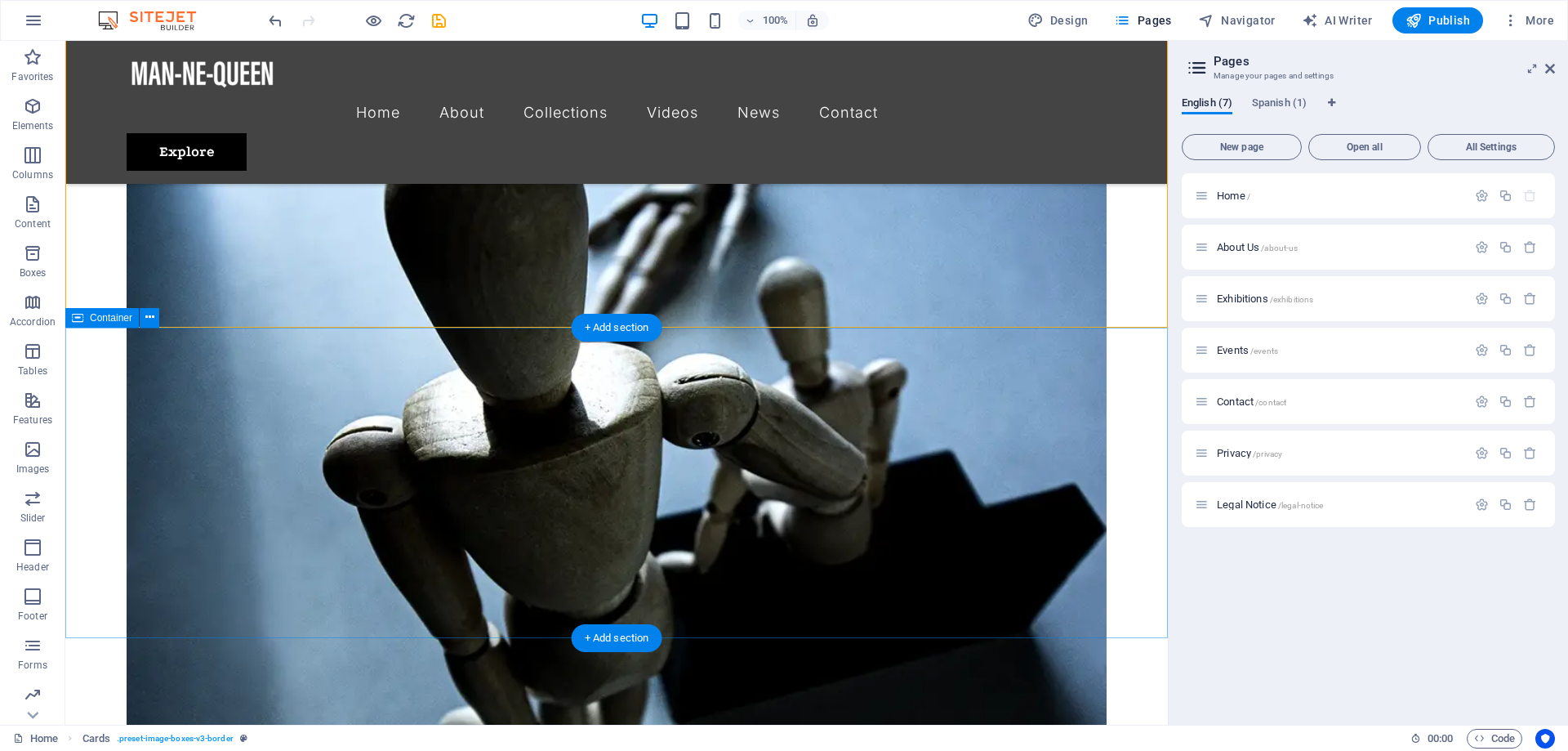
scroll to position [2394, 0]
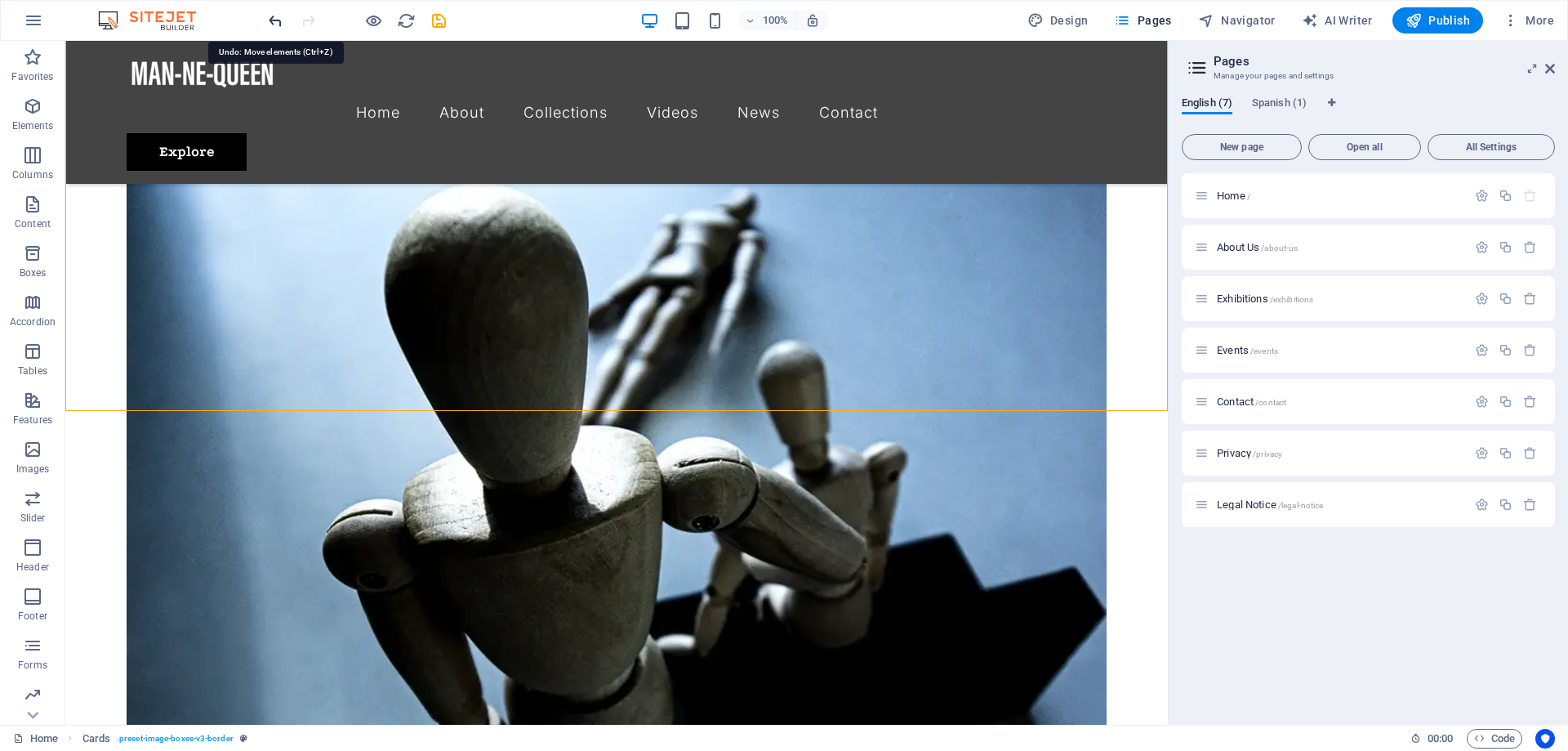
click at [276, 15] on icon "undo" at bounding box center [276, 20] width 19 height 19
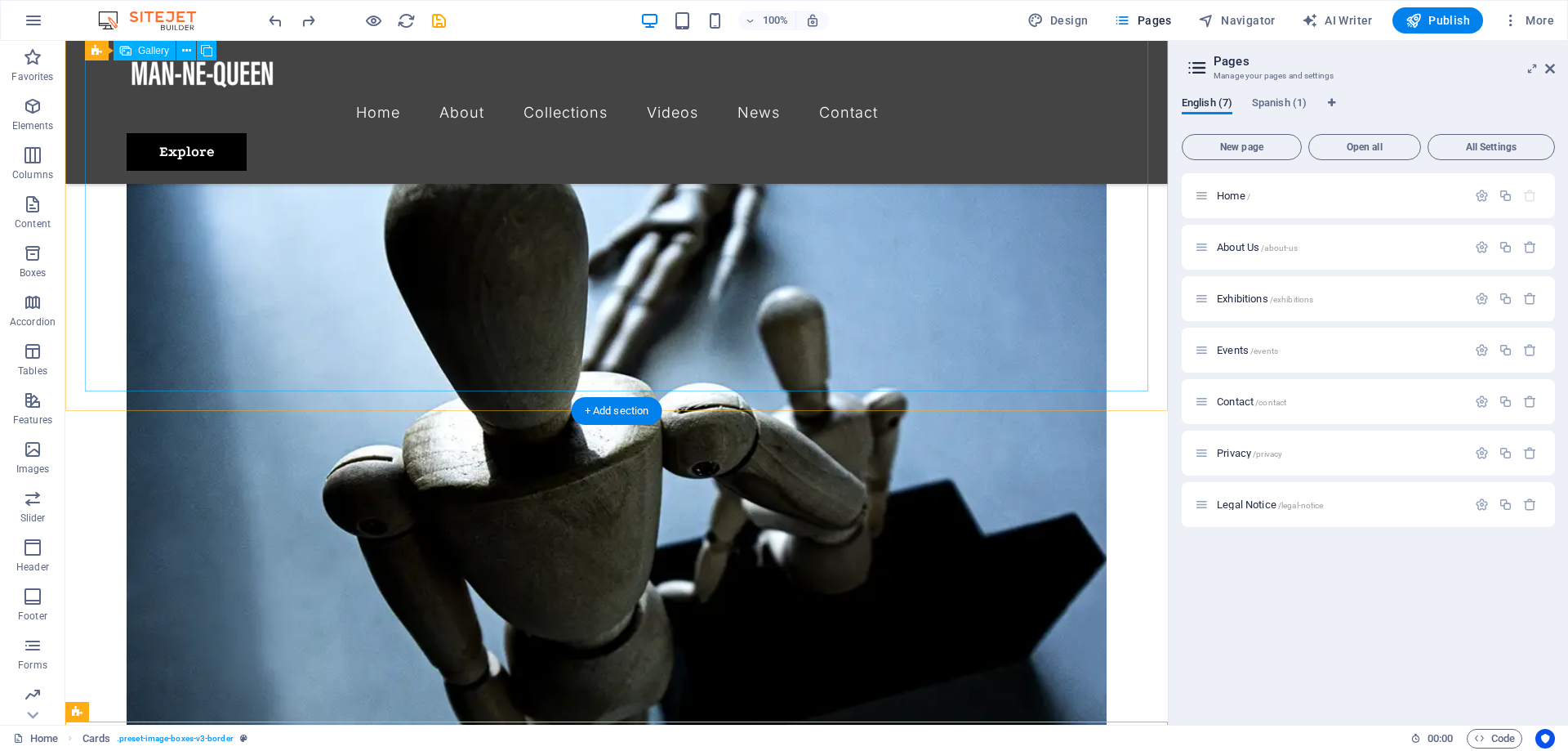
scroll to position [2531, 0]
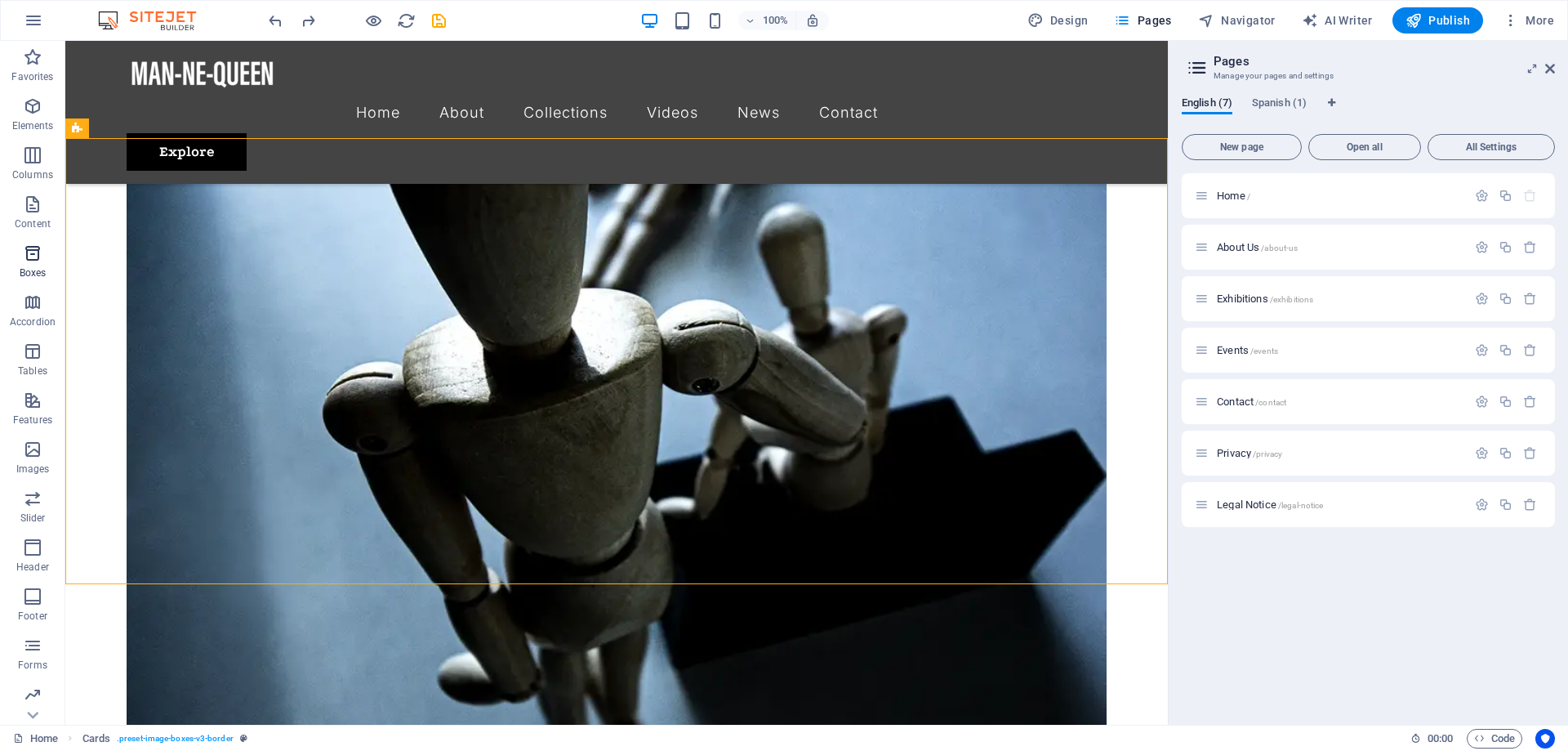
click at [38, 253] on icon "button" at bounding box center [32, 253] width 20 height 20
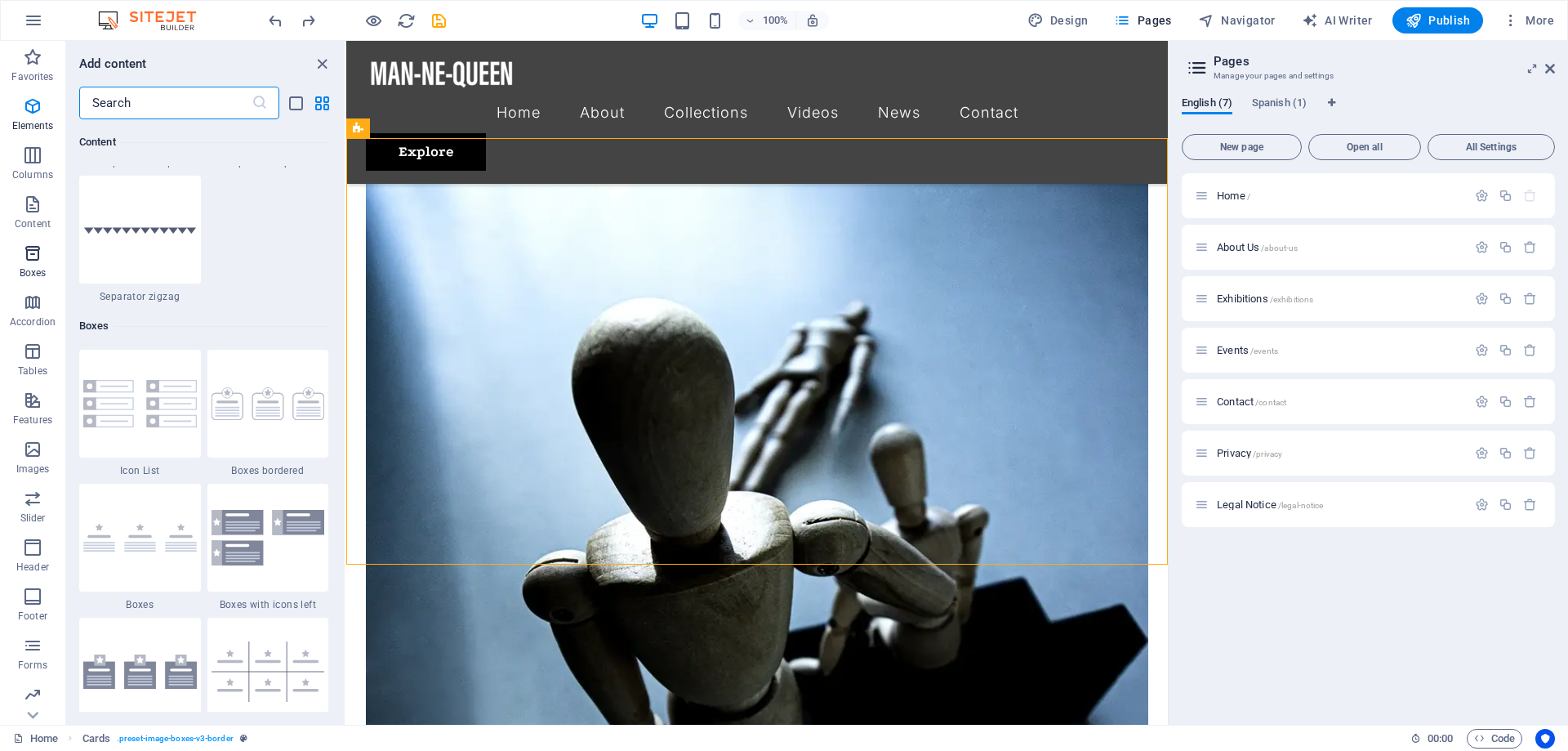
scroll to position [4535, 0]
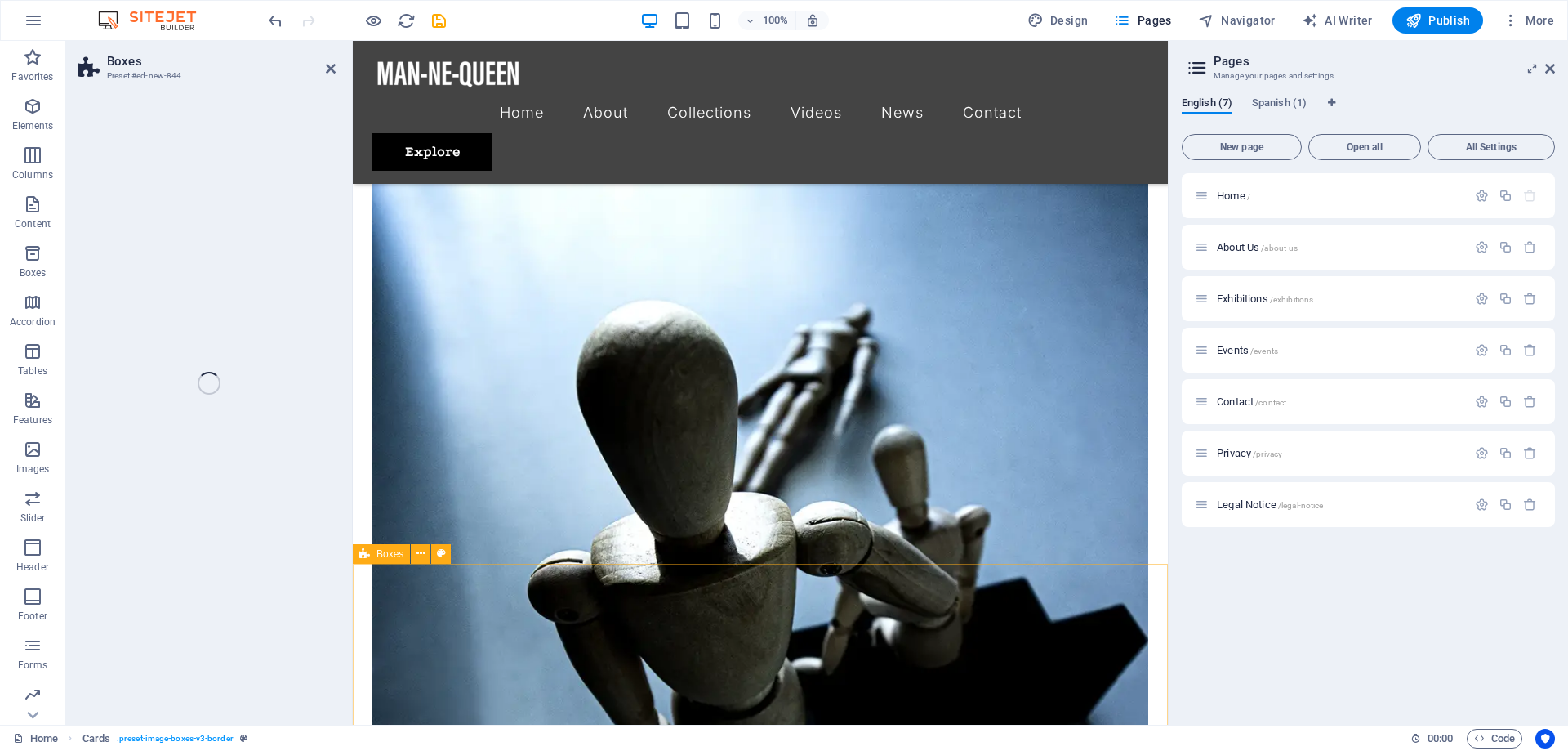
select select "rem"
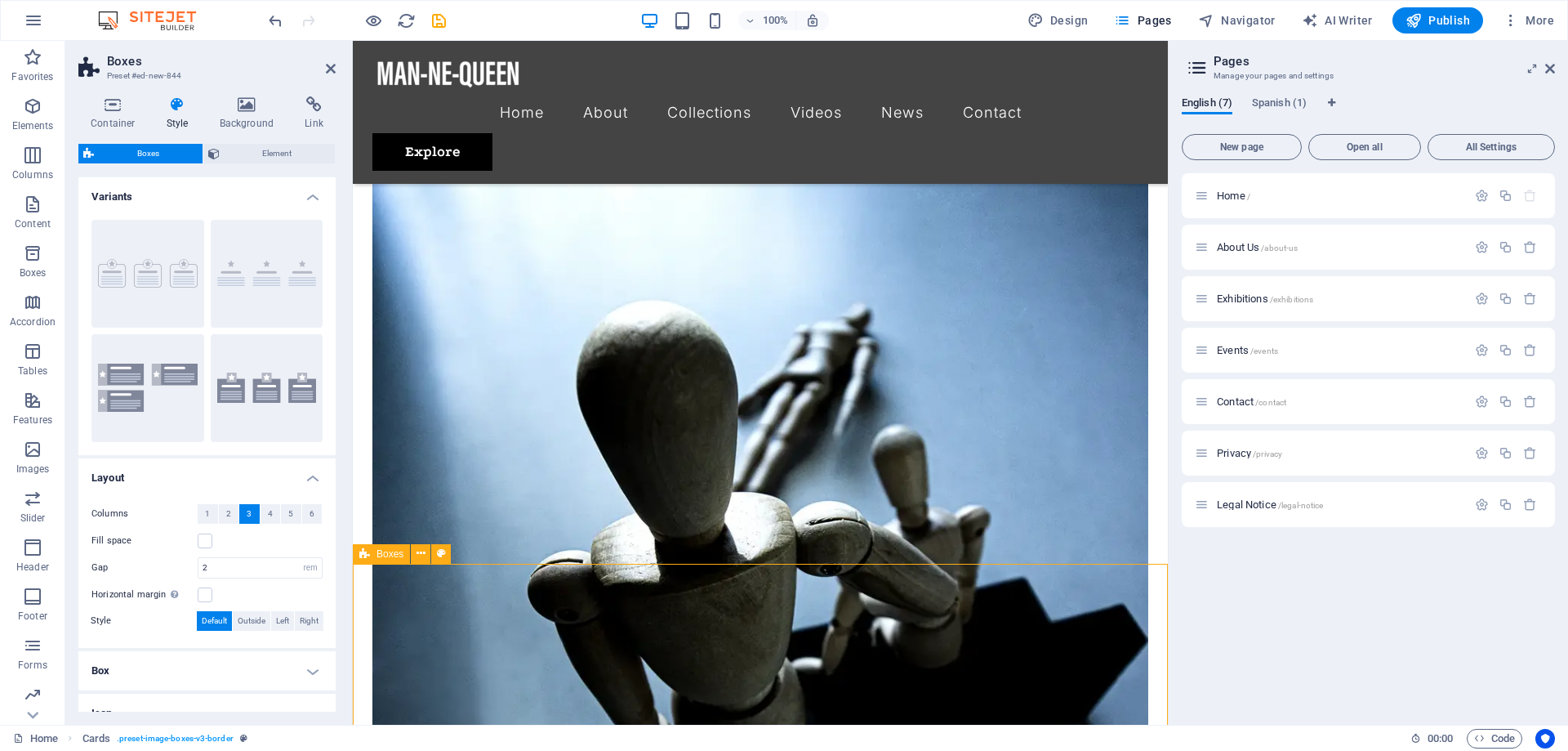
scroll to position [2719, 0]
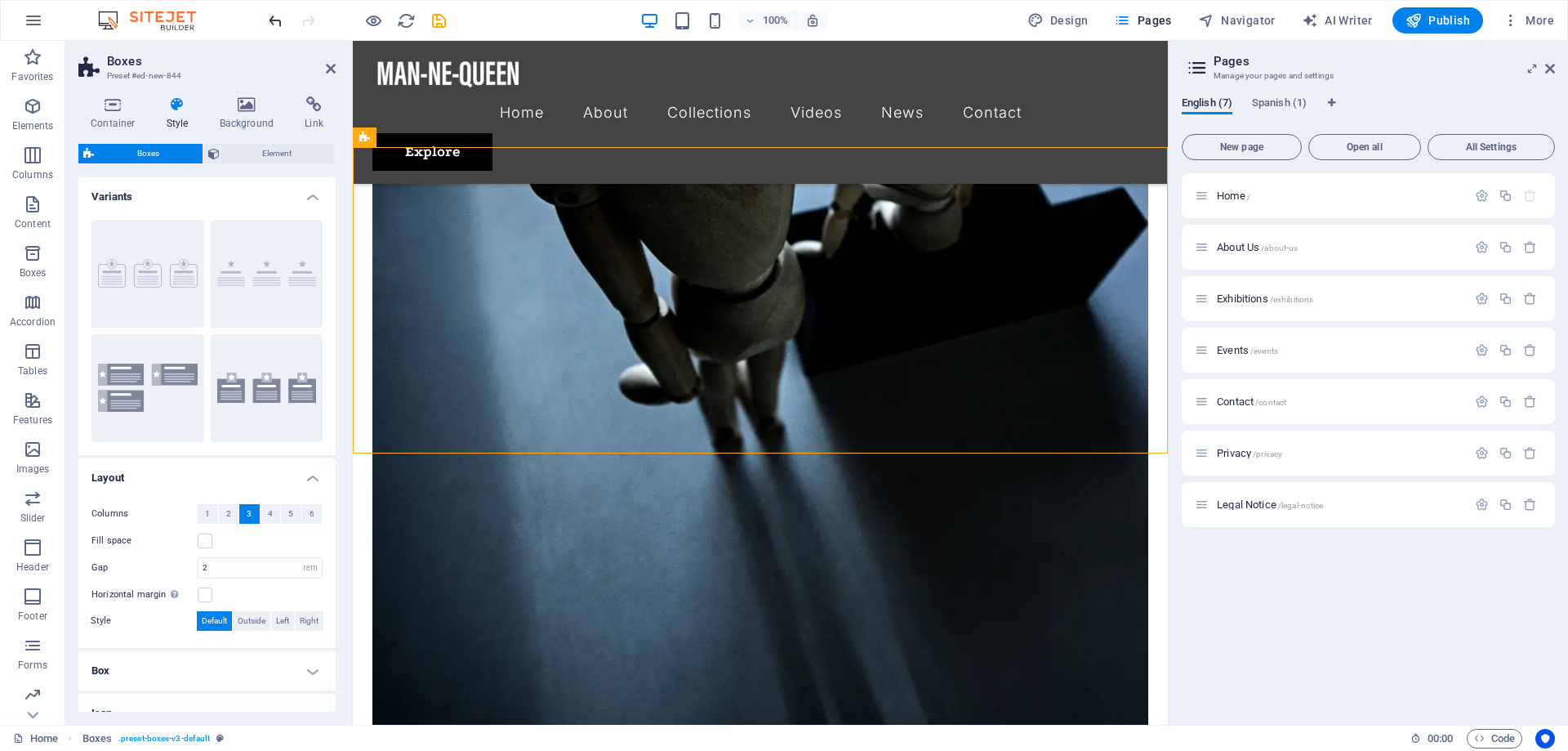
click at [271, 18] on icon "undo" at bounding box center [276, 20] width 19 height 19
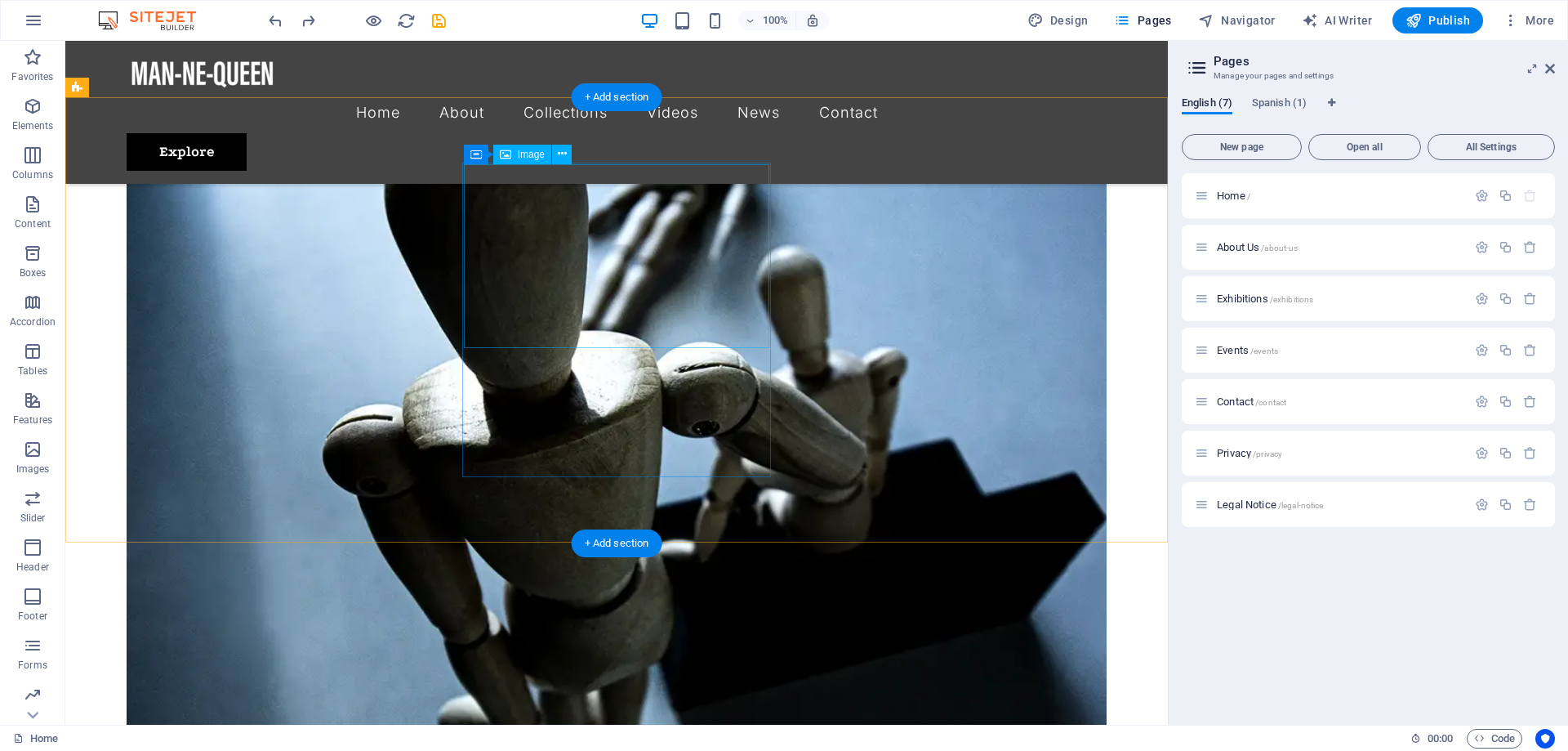
scroll to position [2406, 0]
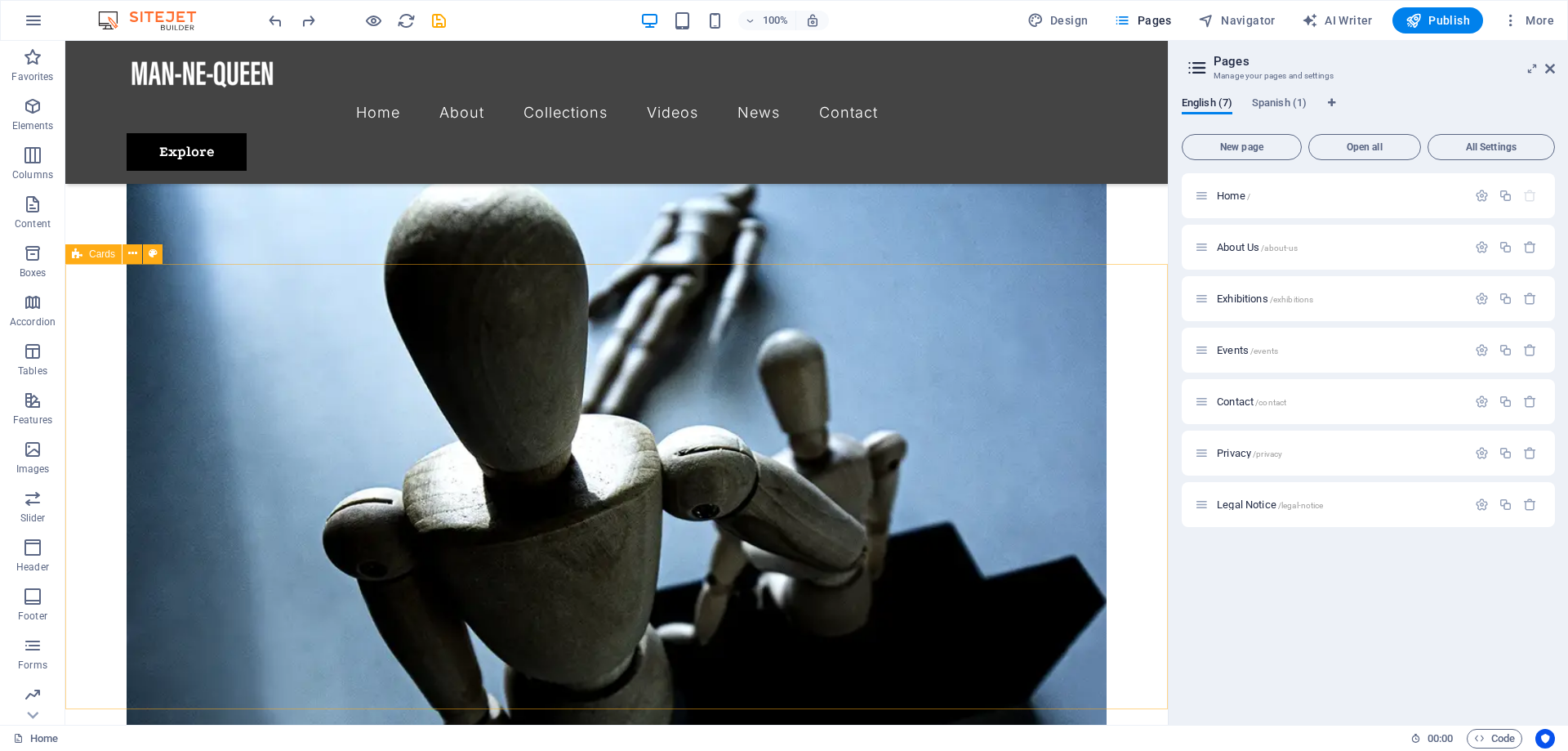
click at [95, 256] on span "Cards" at bounding box center [102, 253] width 26 height 9
click at [134, 253] on icon at bounding box center [132, 253] width 9 height 17
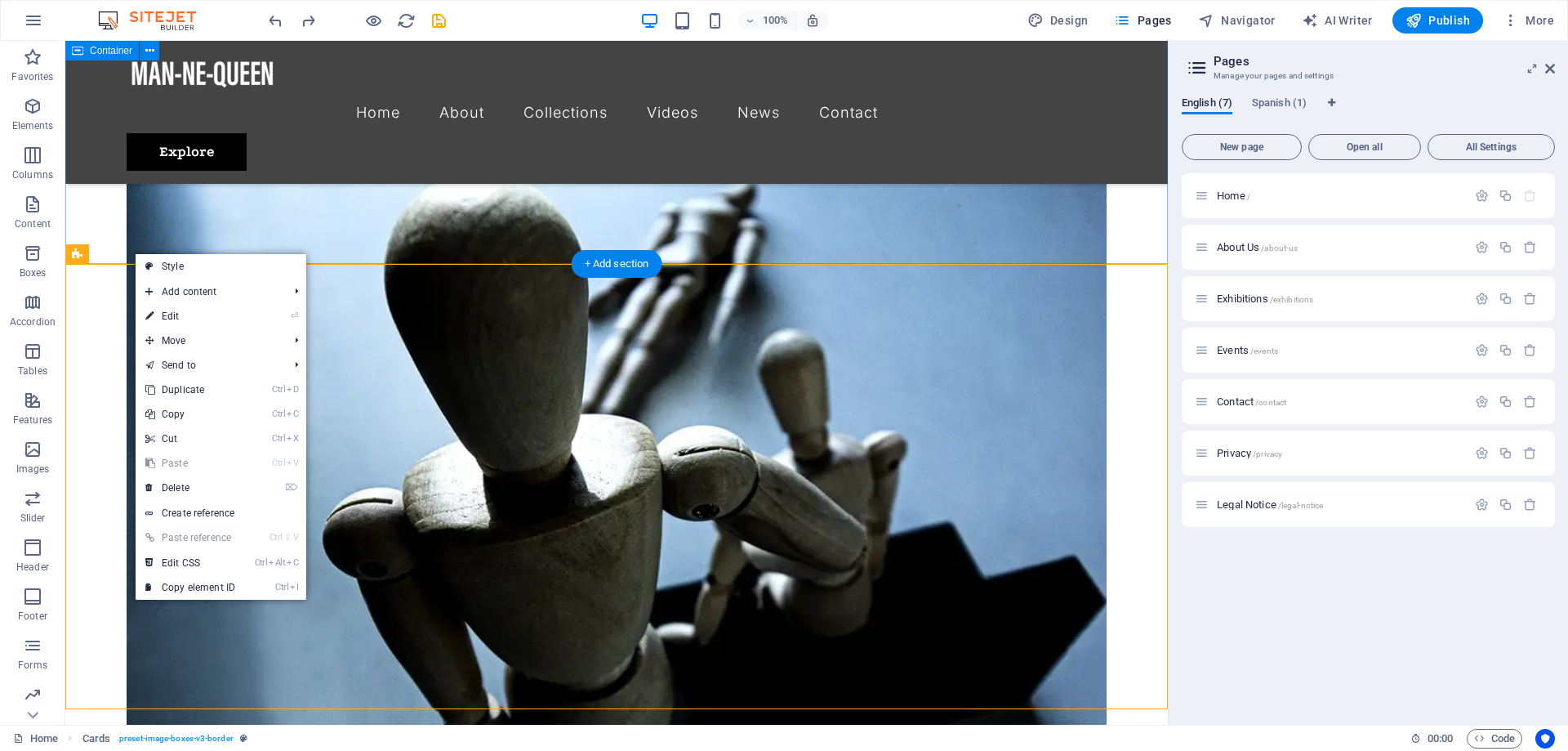
scroll to position [2238, 0]
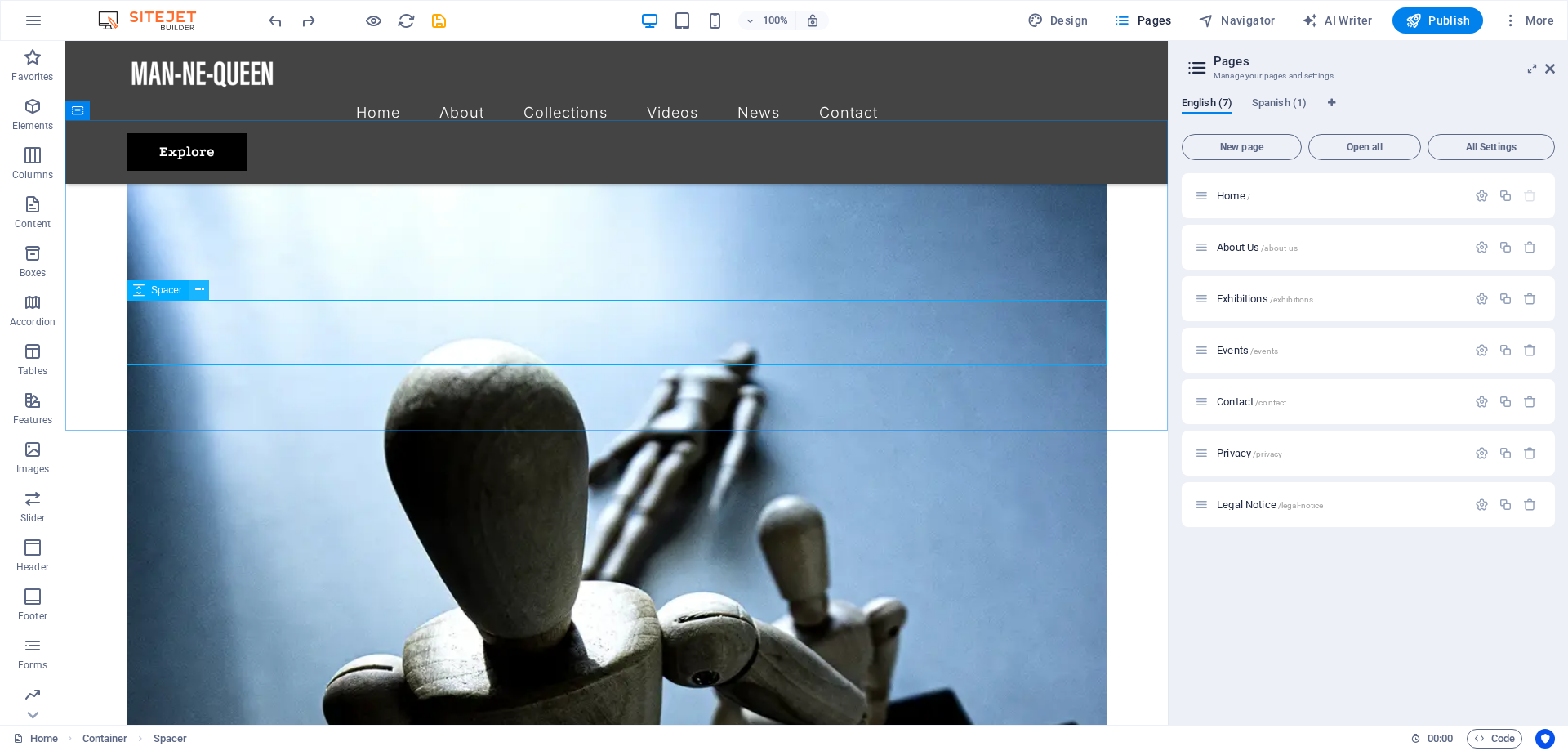
click at [200, 286] on icon at bounding box center [200, 289] width 9 height 17
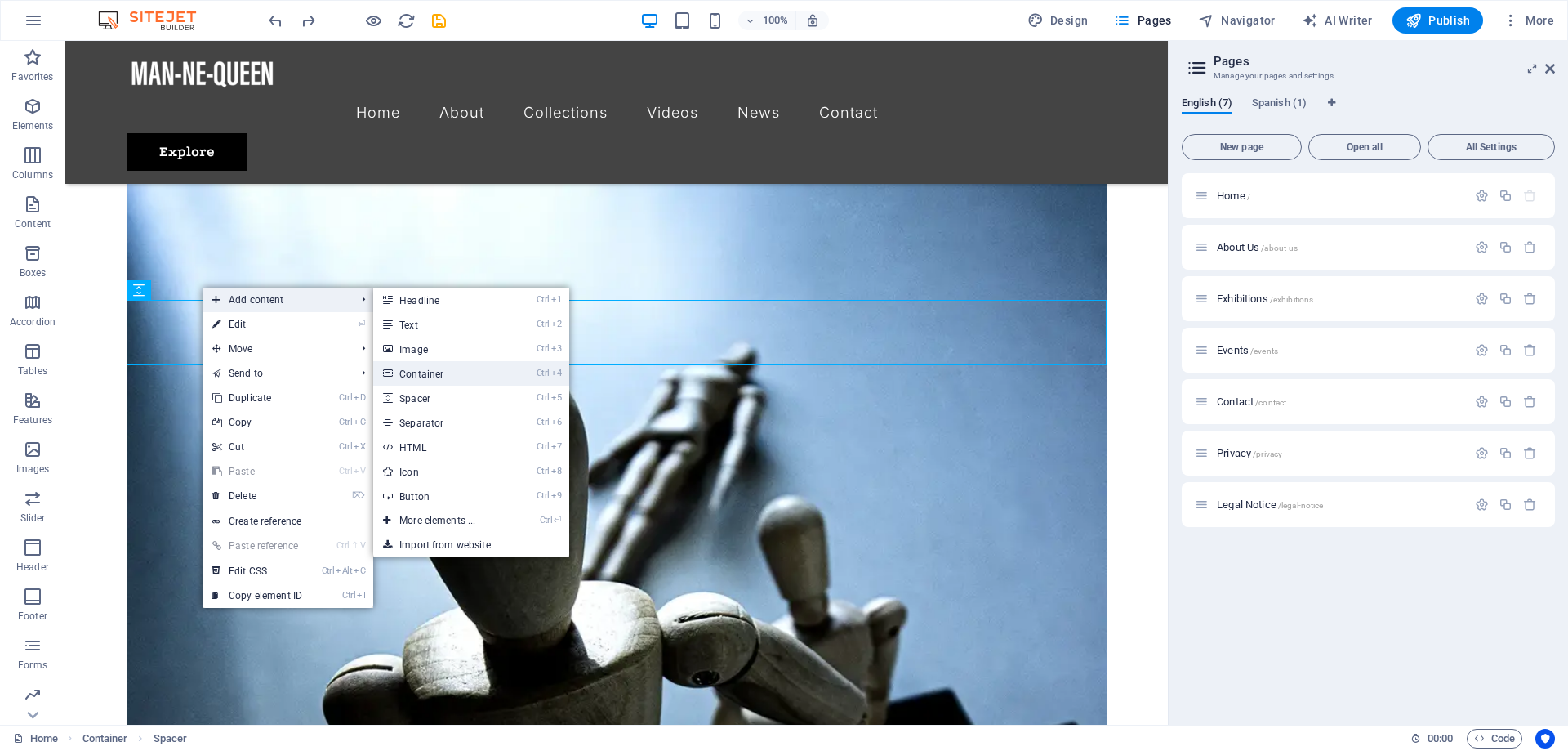
click at [447, 374] on link "Ctrl 4 Container" at bounding box center [440, 373] width 135 height 25
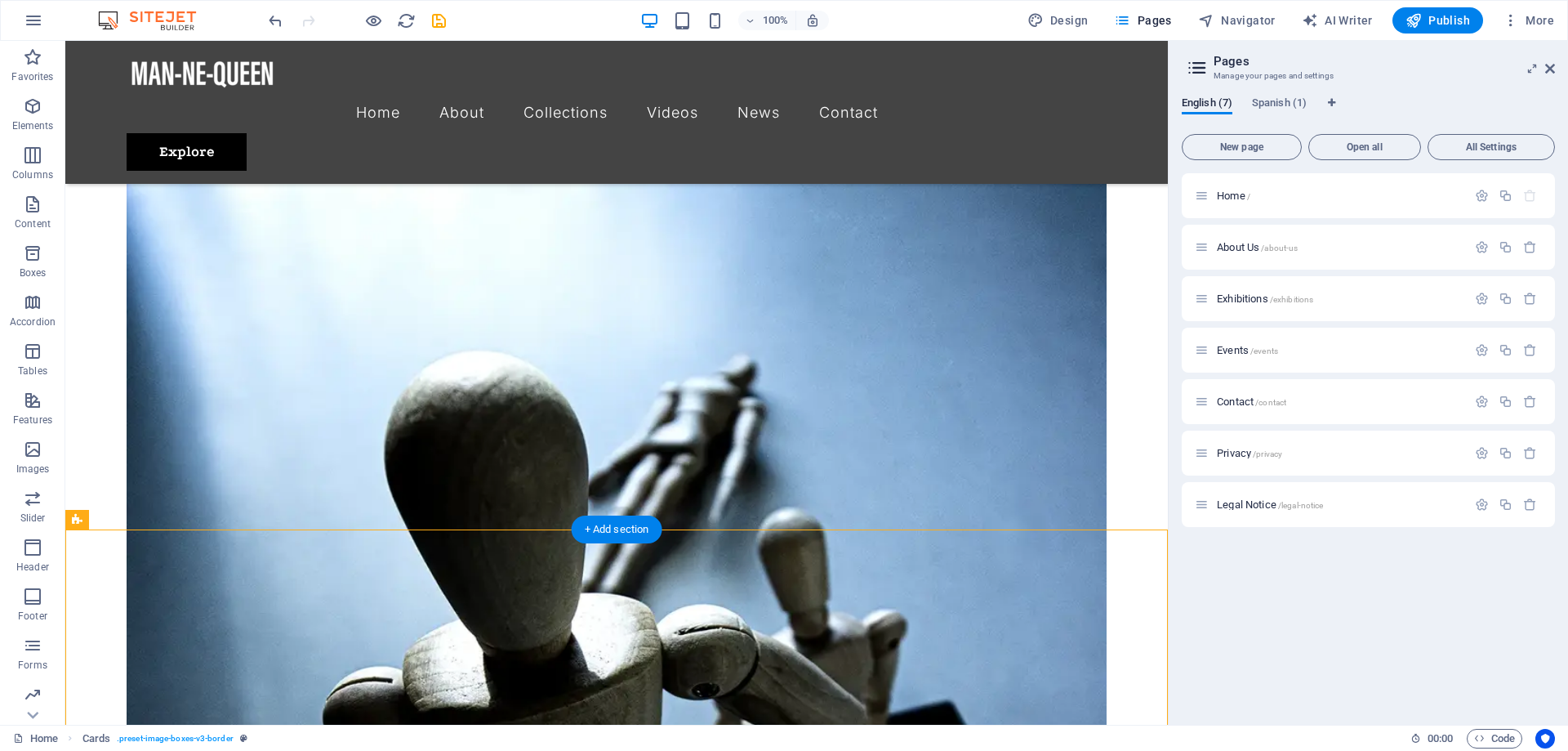
scroll to position [2258, 0]
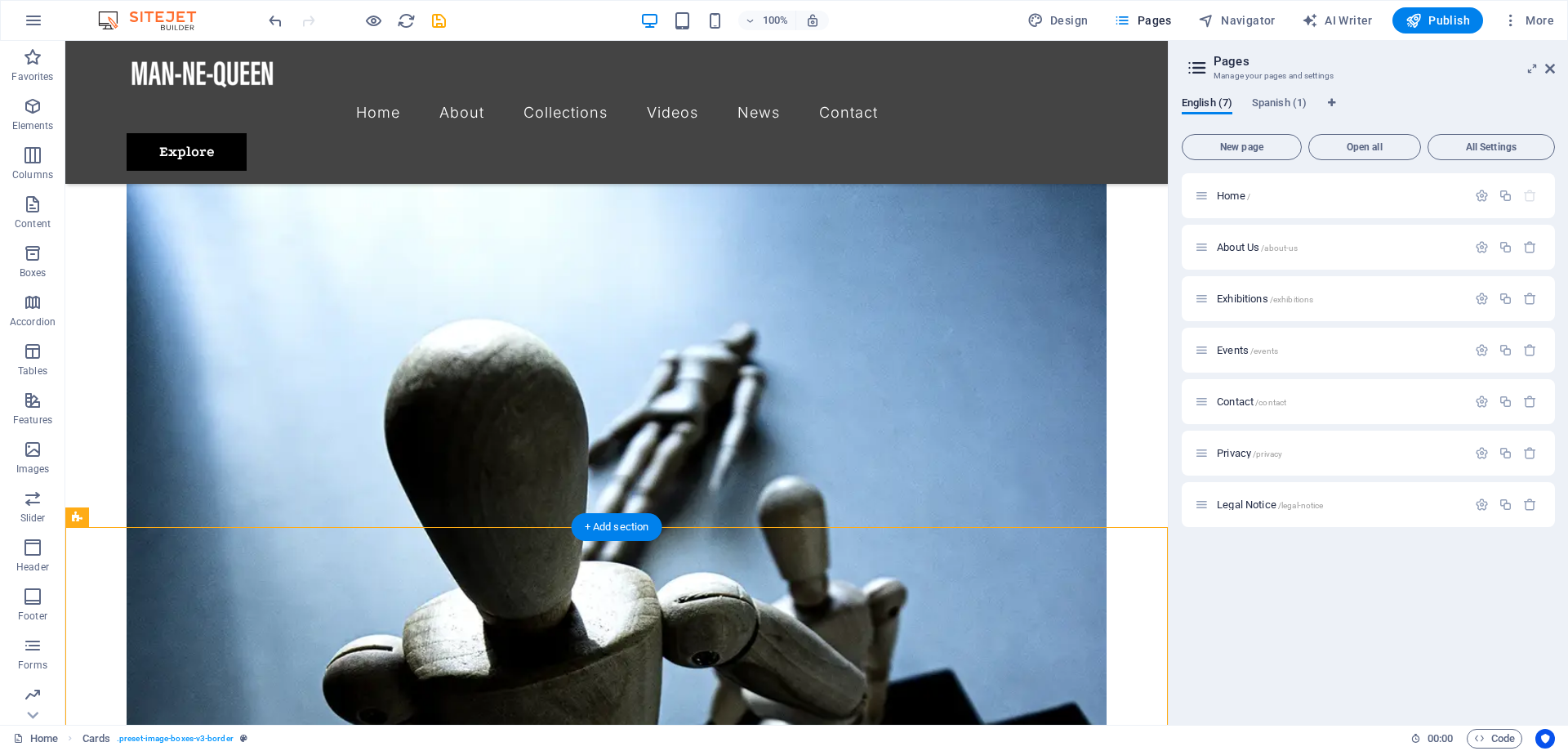
drag, startPoint x: 450, startPoint y: 513, endPoint x: 330, endPoint y: 542, distance: 123.5
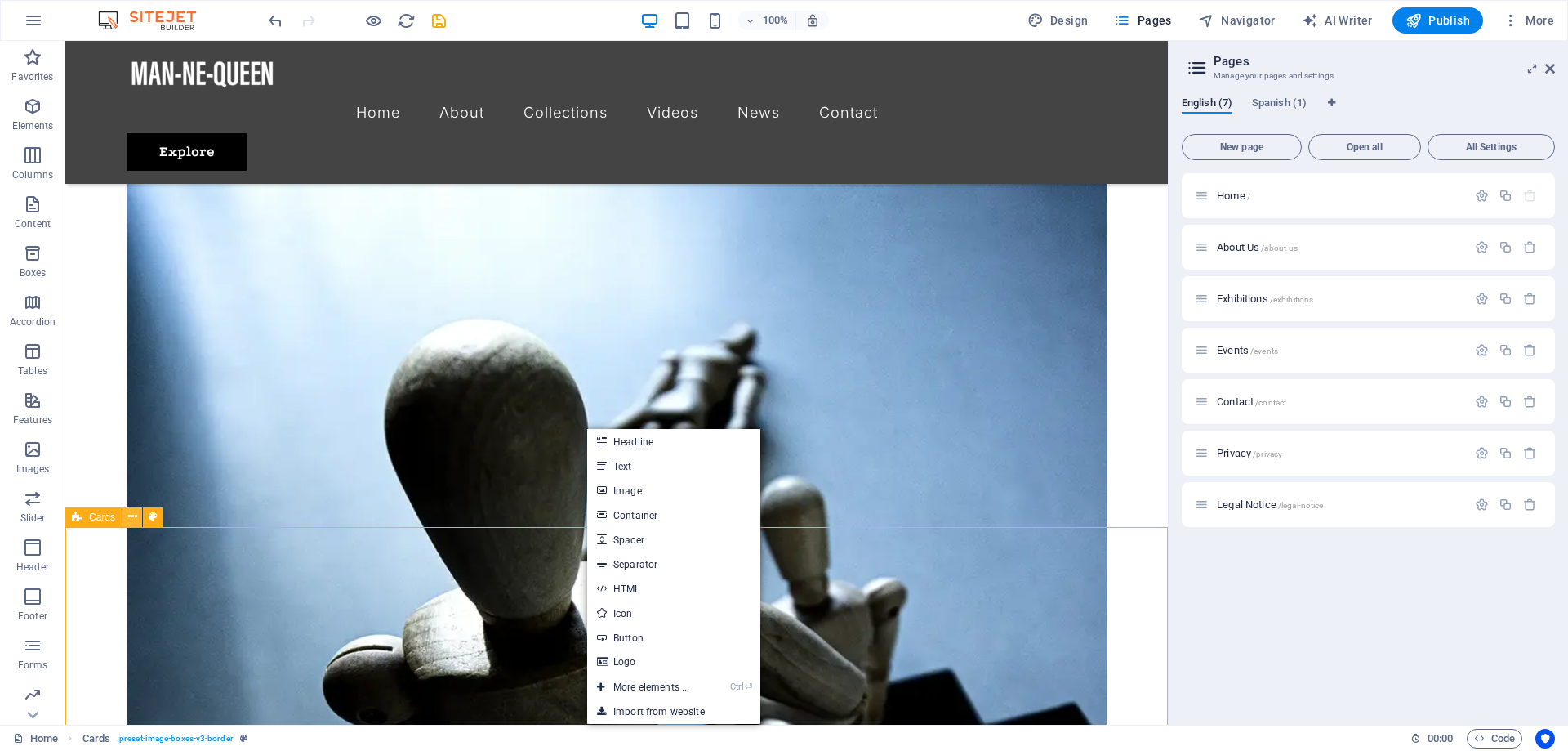
click at [136, 518] on icon at bounding box center [132, 516] width 9 height 17
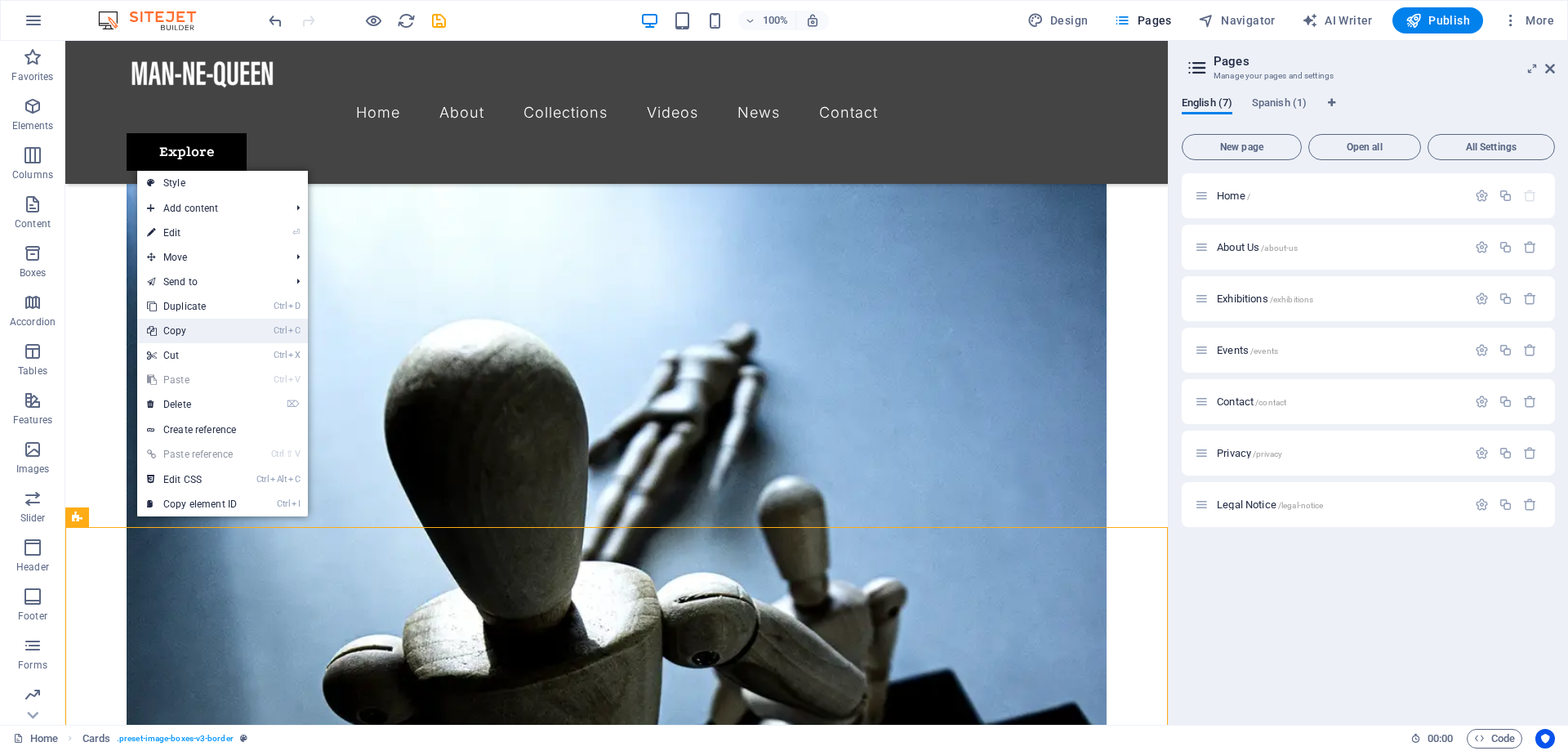
click at [195, 333] on link "Ctrl C Copy" at bounding box center [192, 330] width 109 height 25
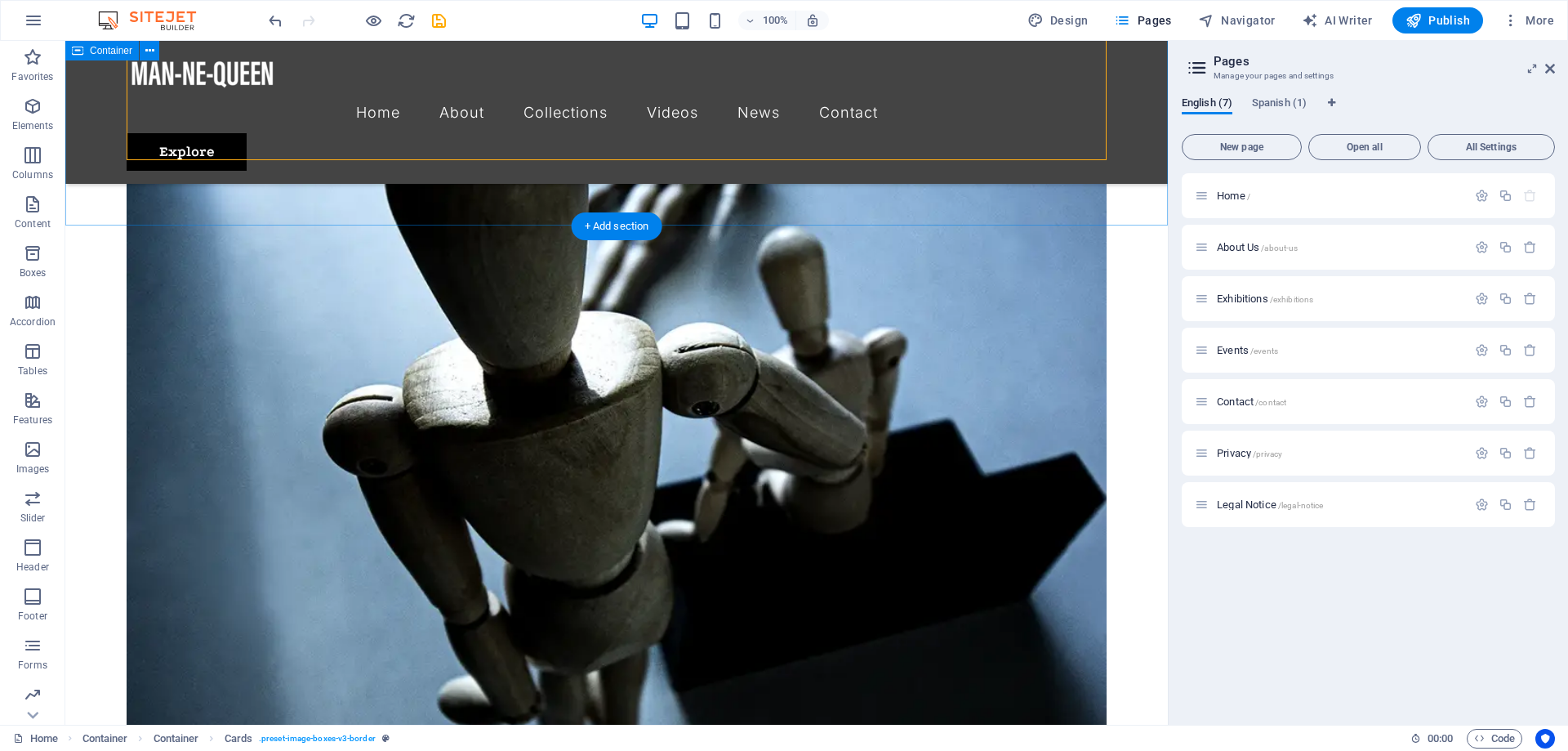
scroll to position [2758, 0]
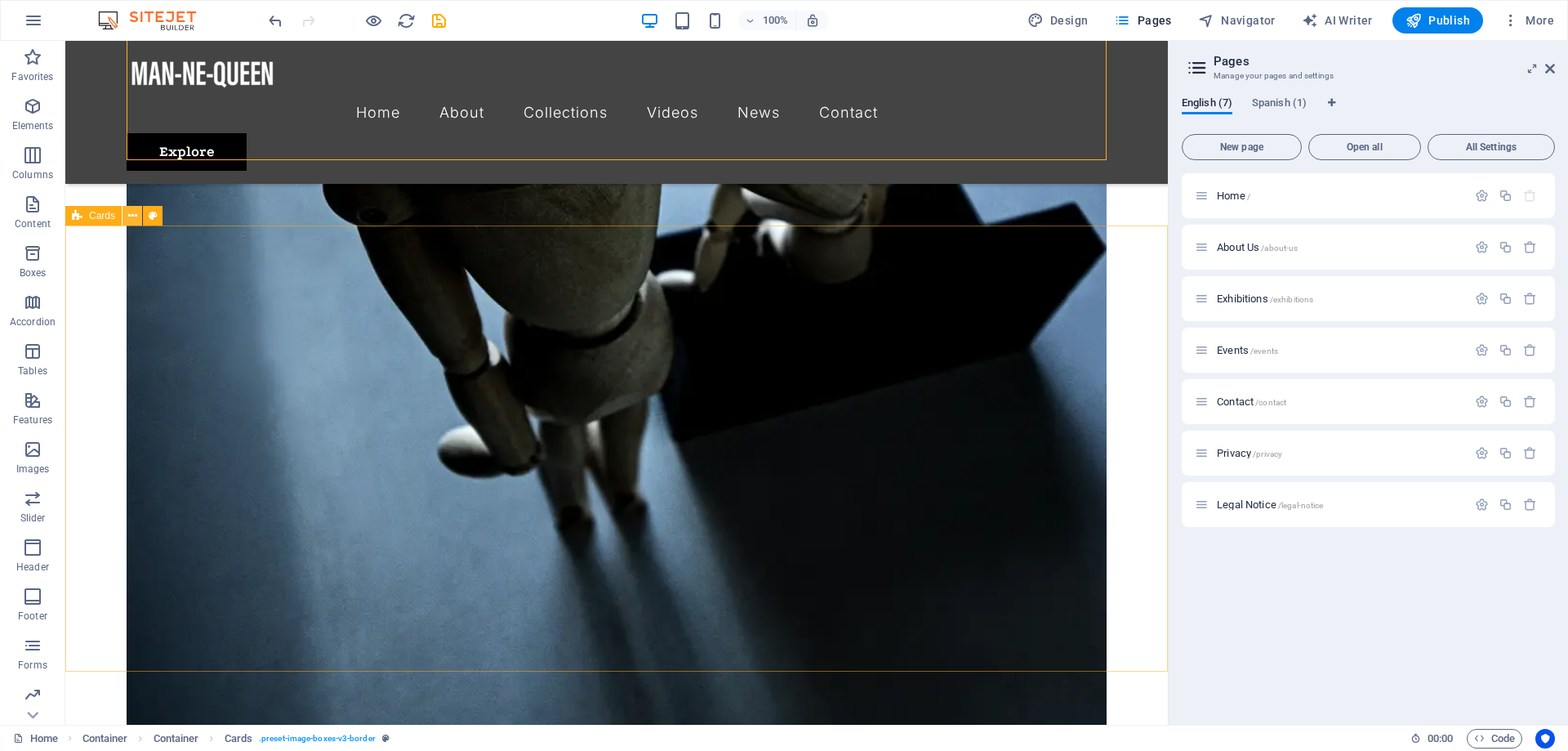
click at [129, 219] on icon at bounding box center [132, 216] width 9 height 17
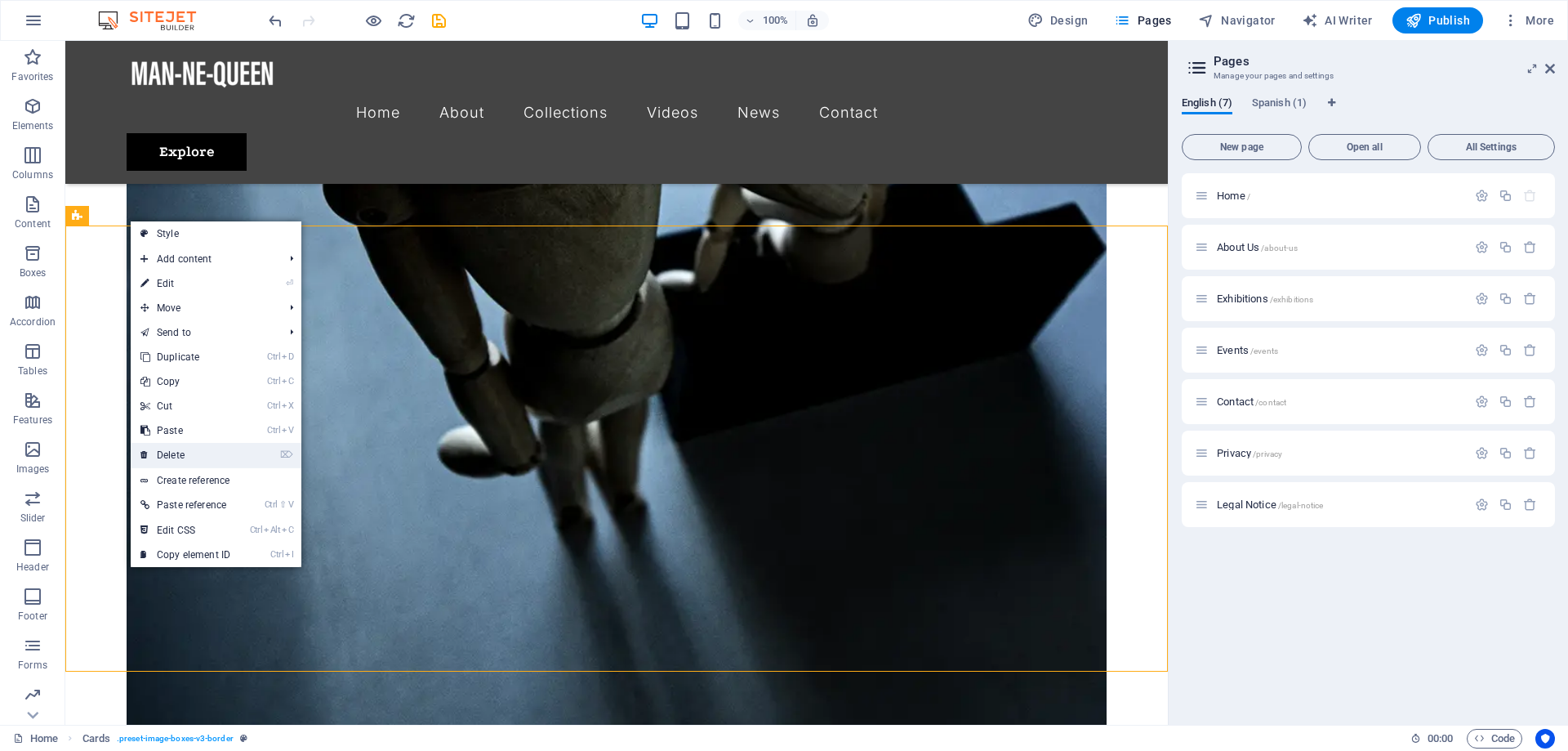
click at [206, 445] on link "⌦ Delete" at bounding box center [185, 455] width 109 height 25
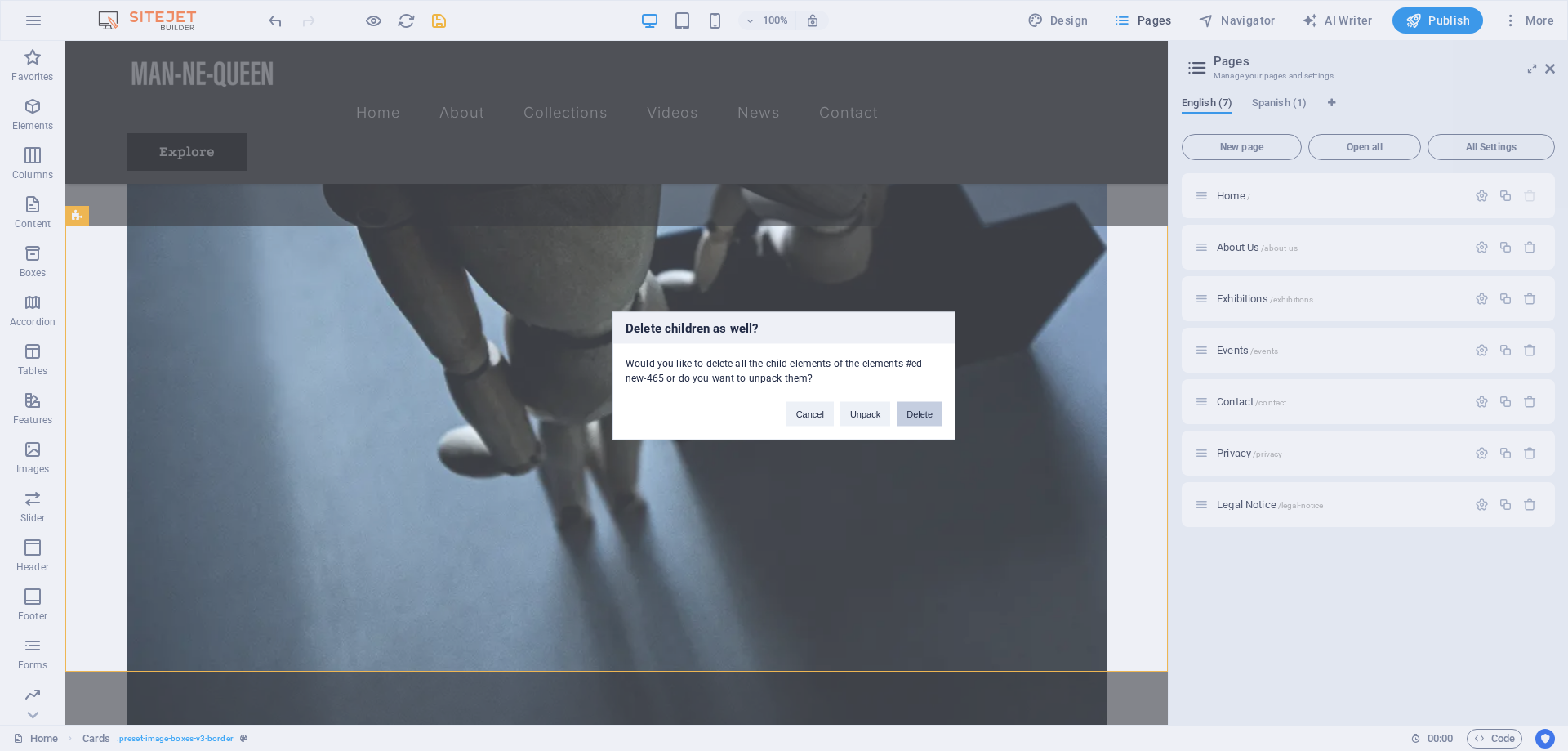
click at [929, 413] on button "Delete" at bounding box center [920, 413] width 46 height 25
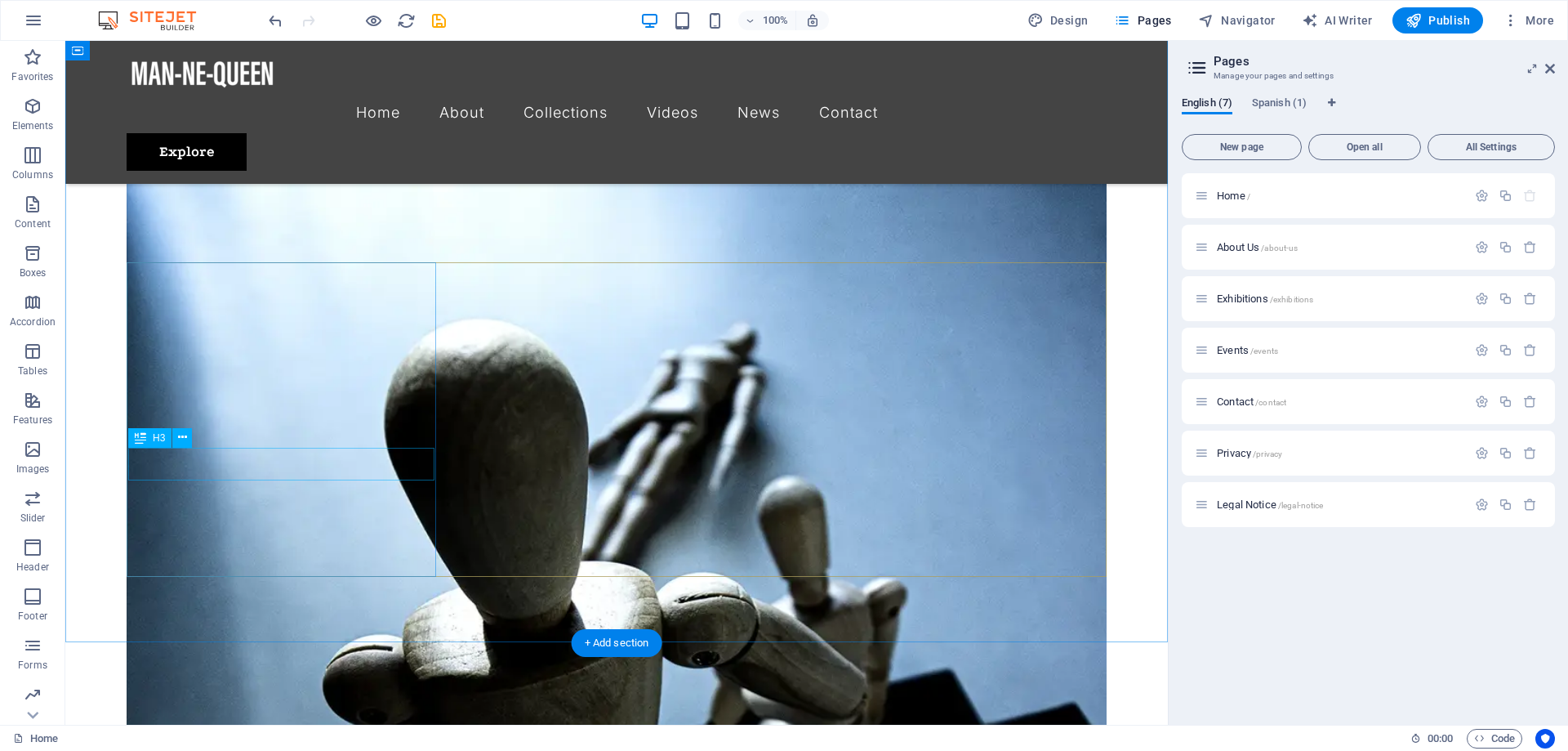
scroll to position [2342, 0]
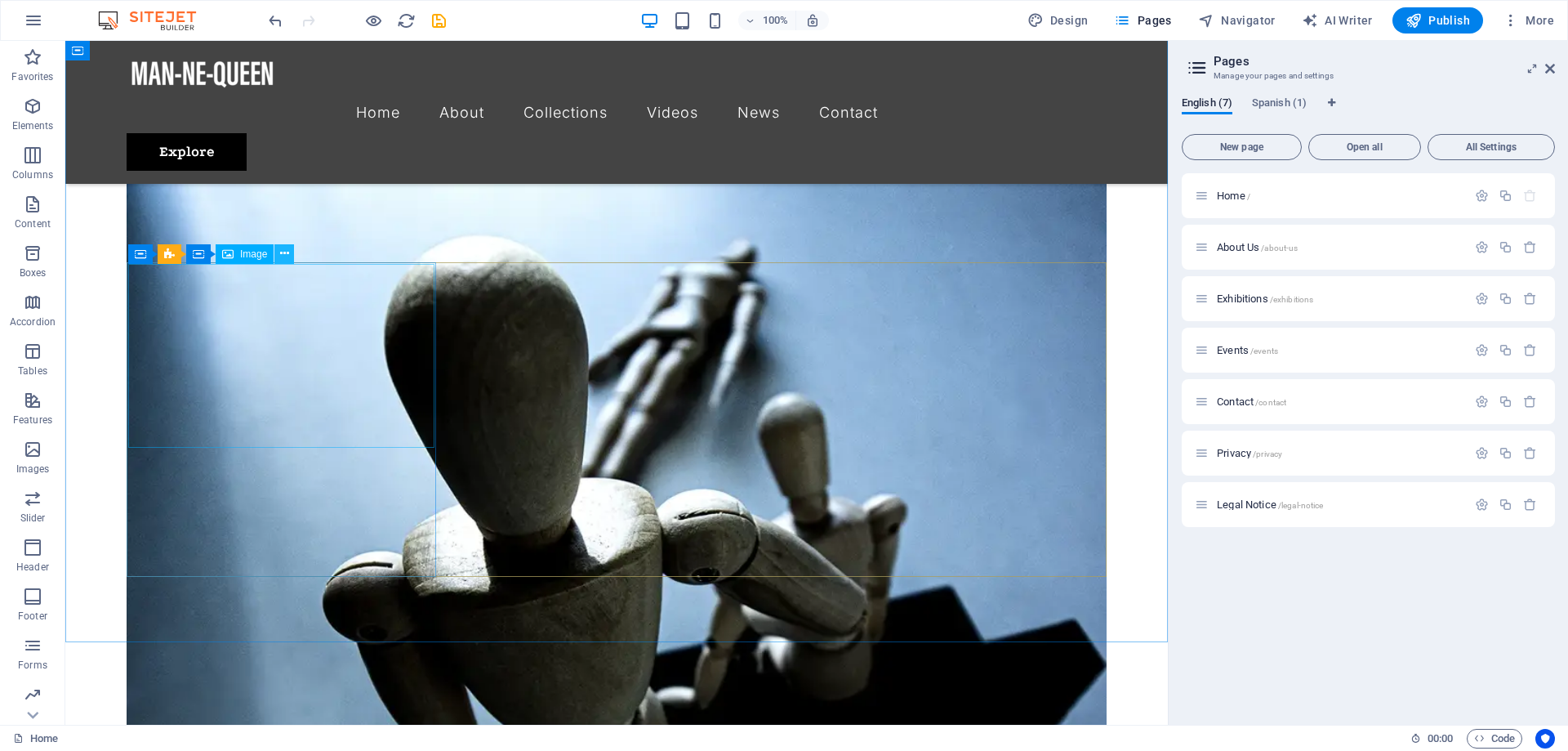
click at [279, 257] on button at bounding box center [284, 253] width 20 height 20
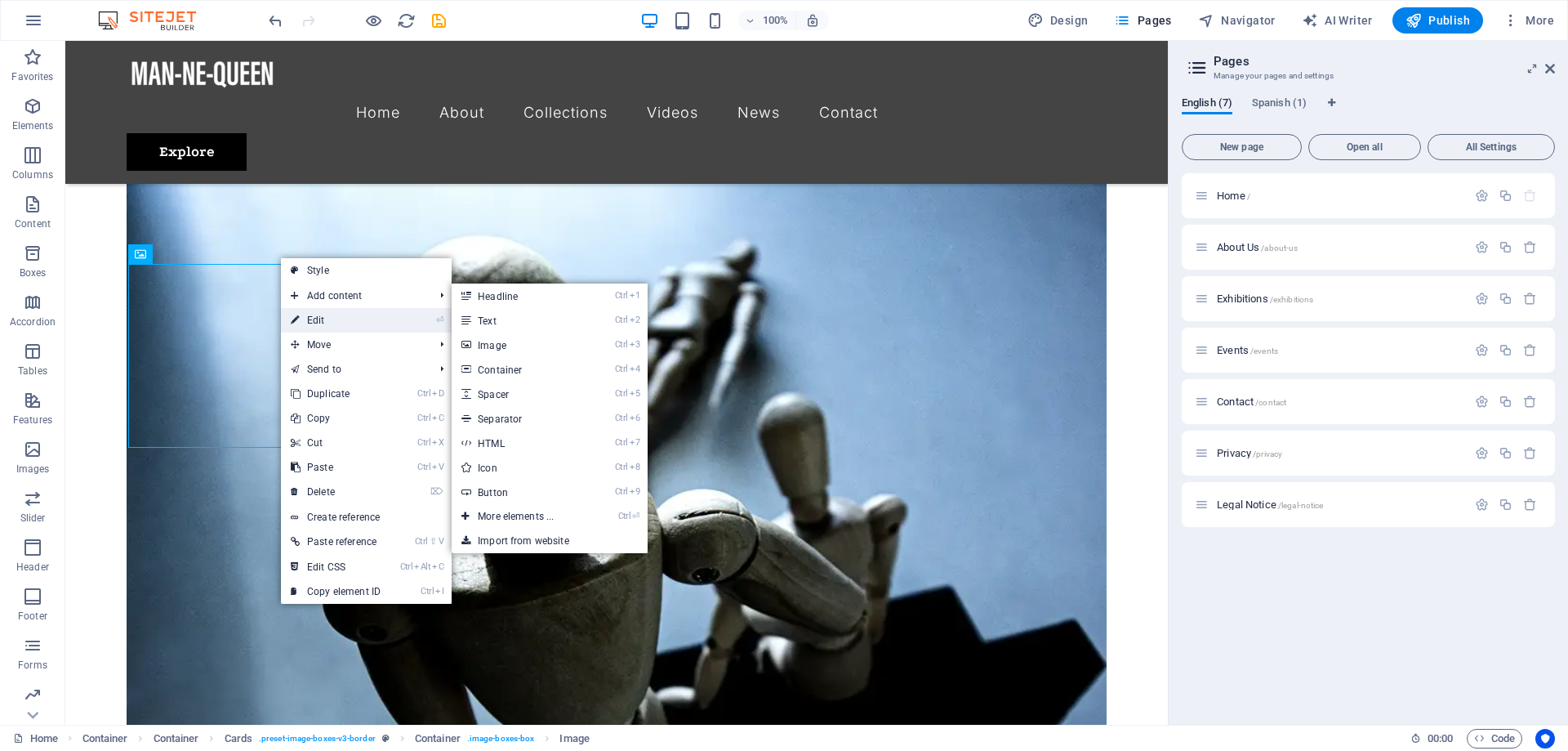
click at [330, 314] on link "⏎ Edit" at bounding box center [335, 320] width 109 height 25
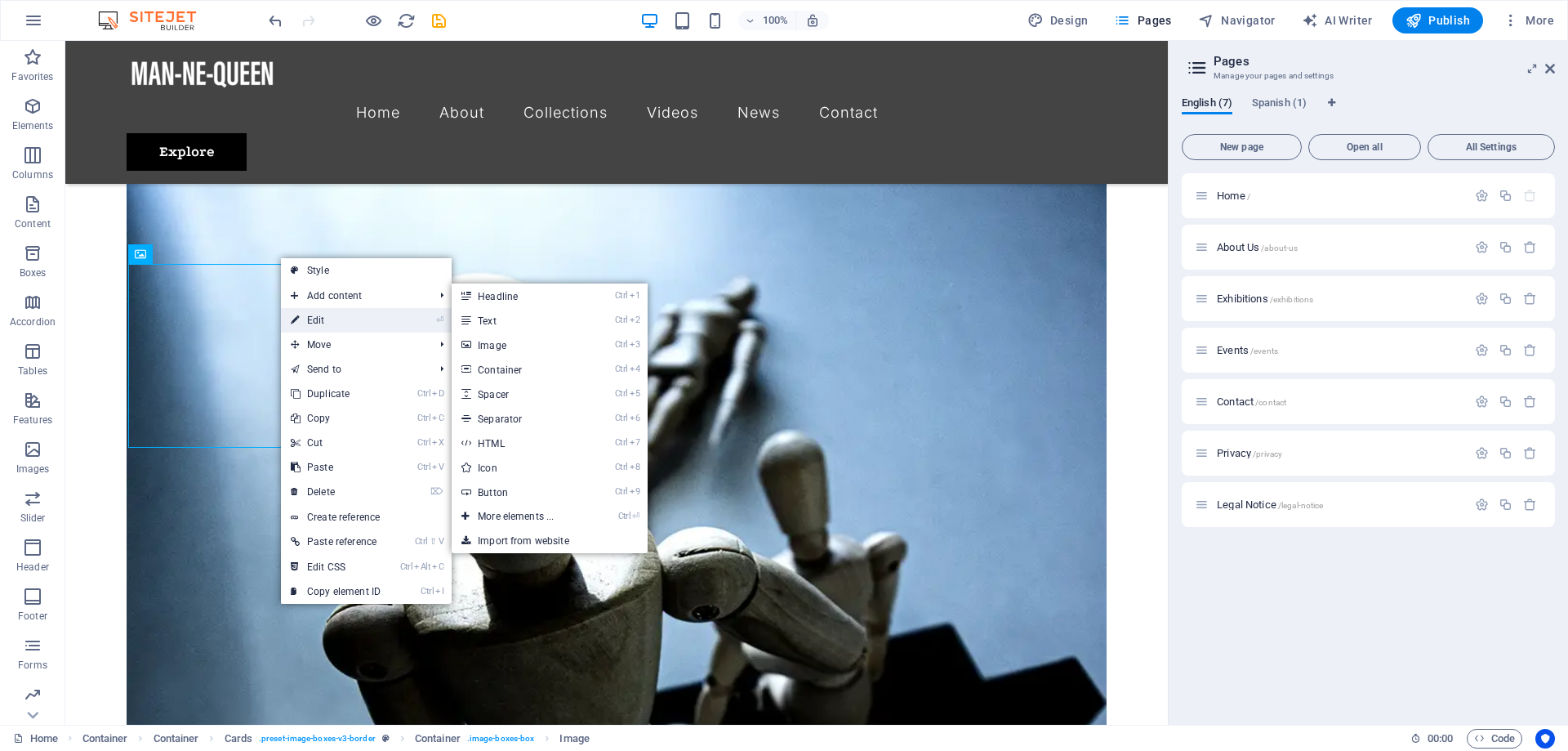
select select "%"
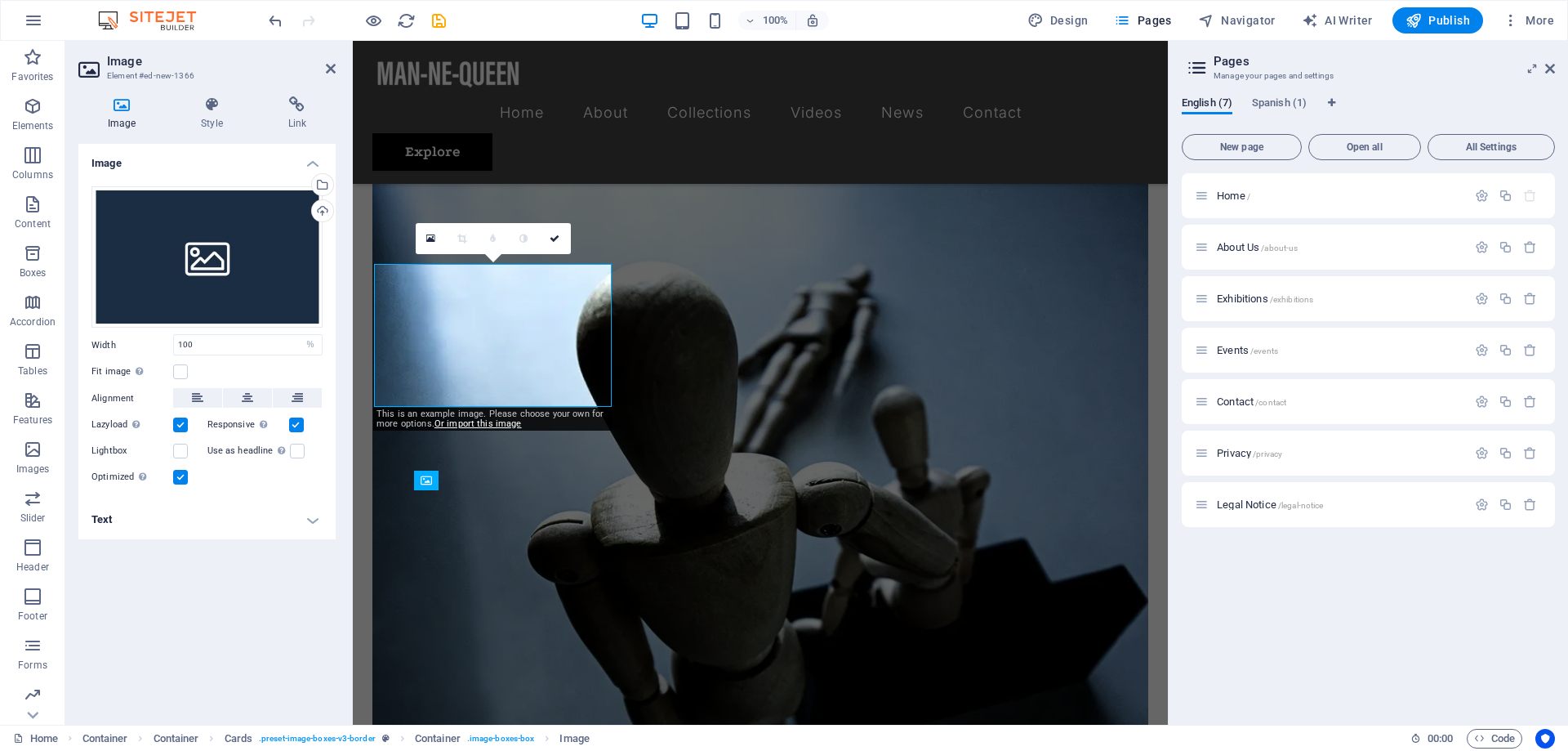
scroll to position [2114, 0]
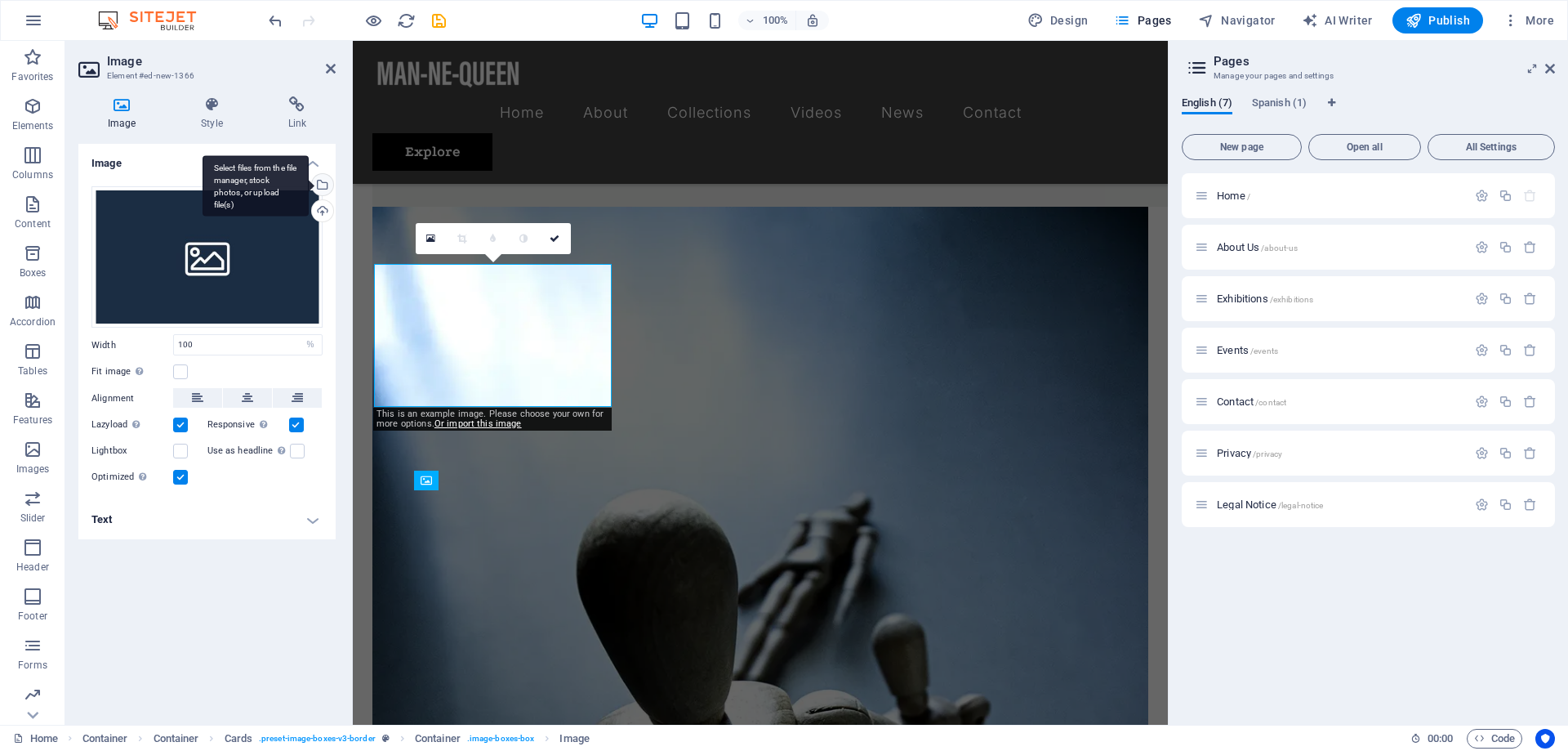
click at [325, 178] on div "Select files from the file manager, stock photos, or upload file(s)" at bounding box center [321, 186] width 25 height 25
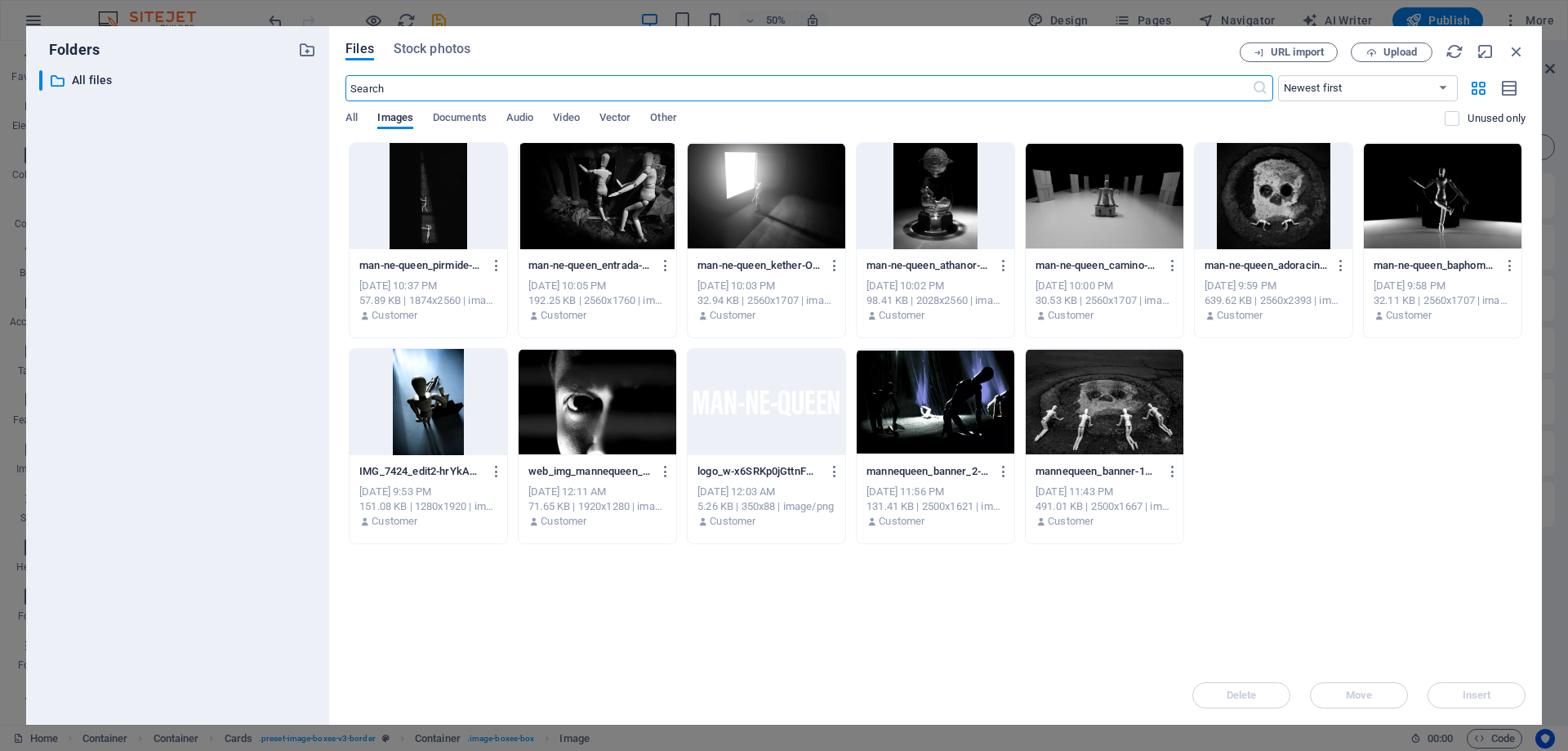
scroll to position [2739, 0]
click at [1108, 398] on div at bounding box center [1104, 402] width 158 height 106
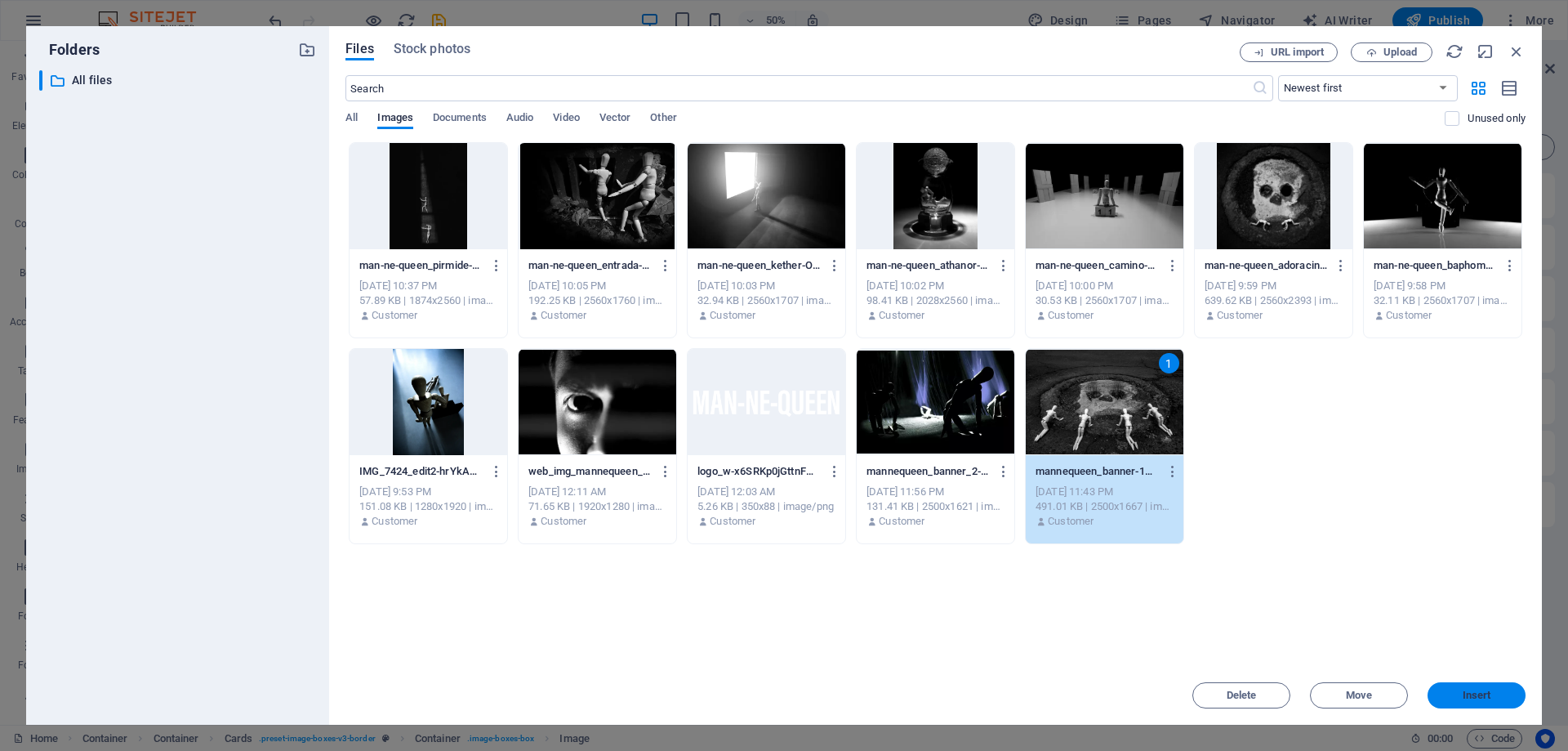
click at [1458, 697] on span "Insert" at bounding box center [1477, 695] width 85 height 9
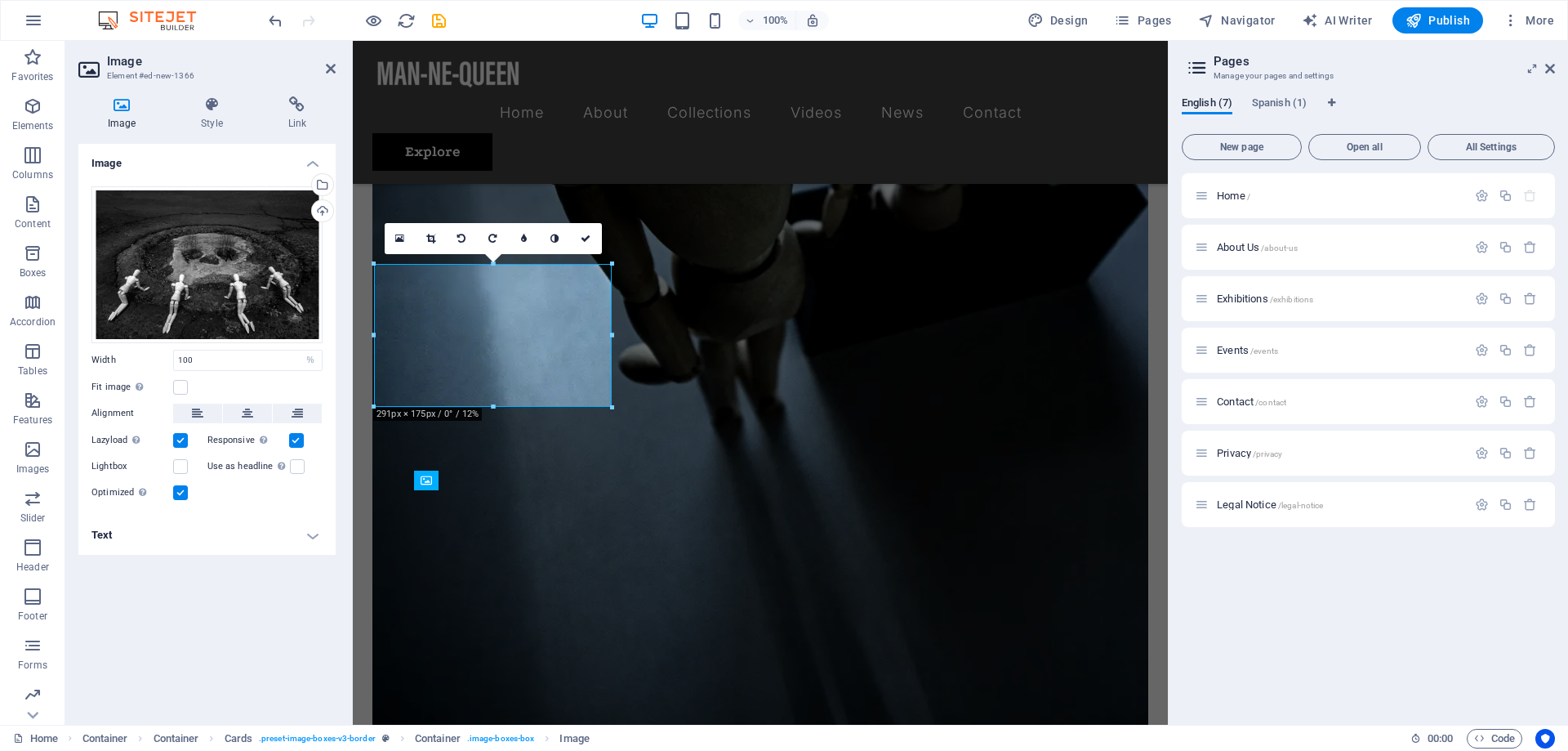
scroll to position [2114, 0]
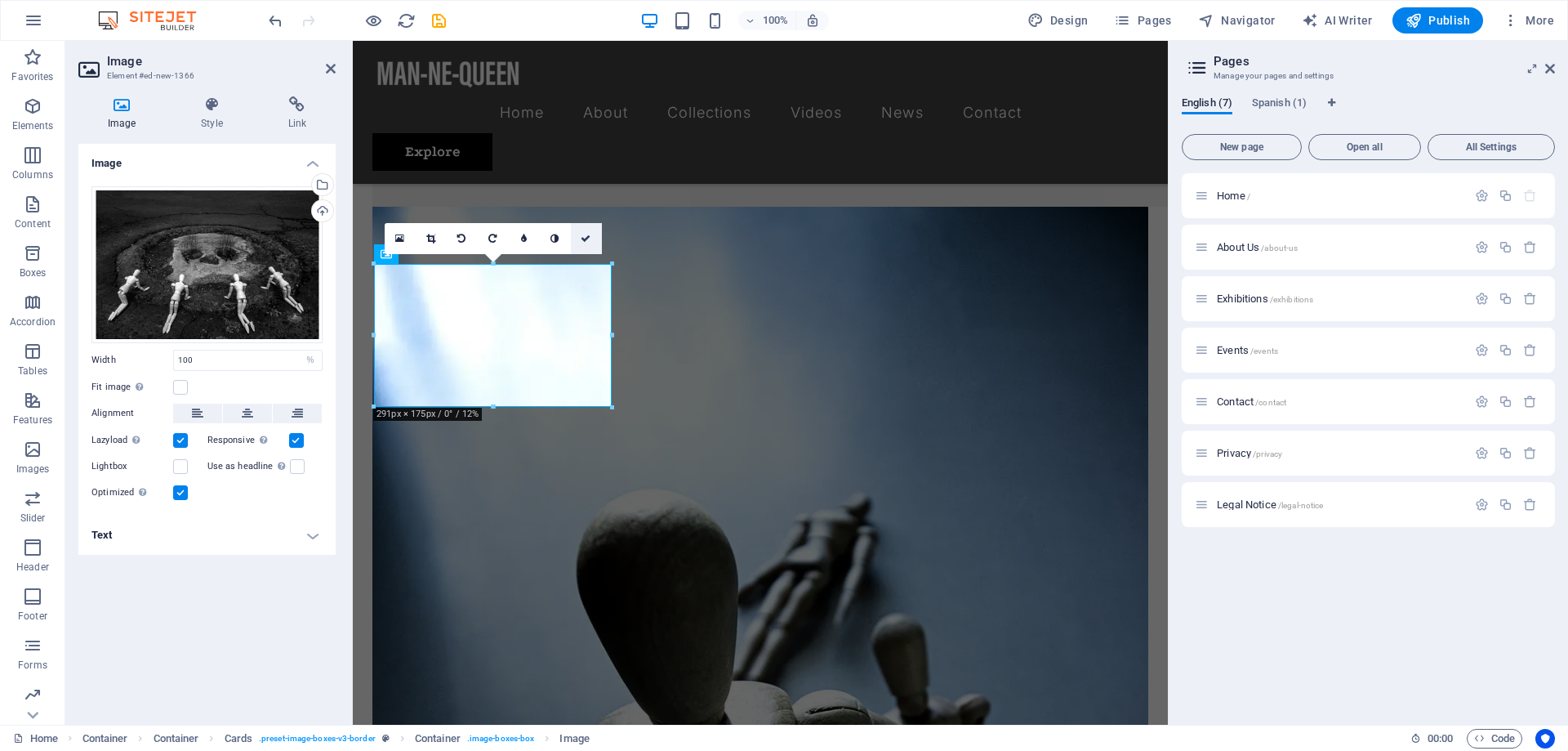
click at [584, 236] on icon at bounding box center [584, 238] width 9 height 9
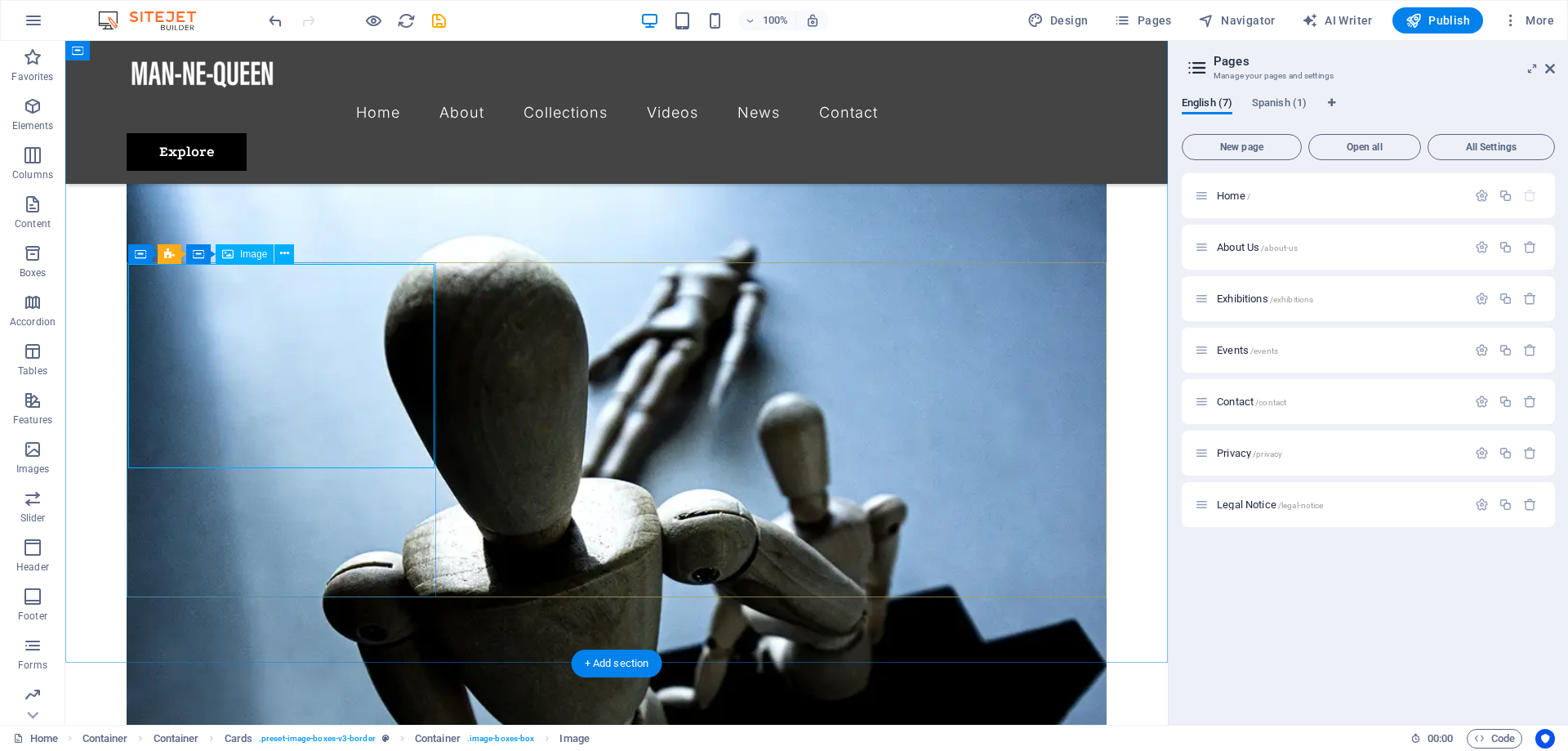
scroll to position [2425, 0]
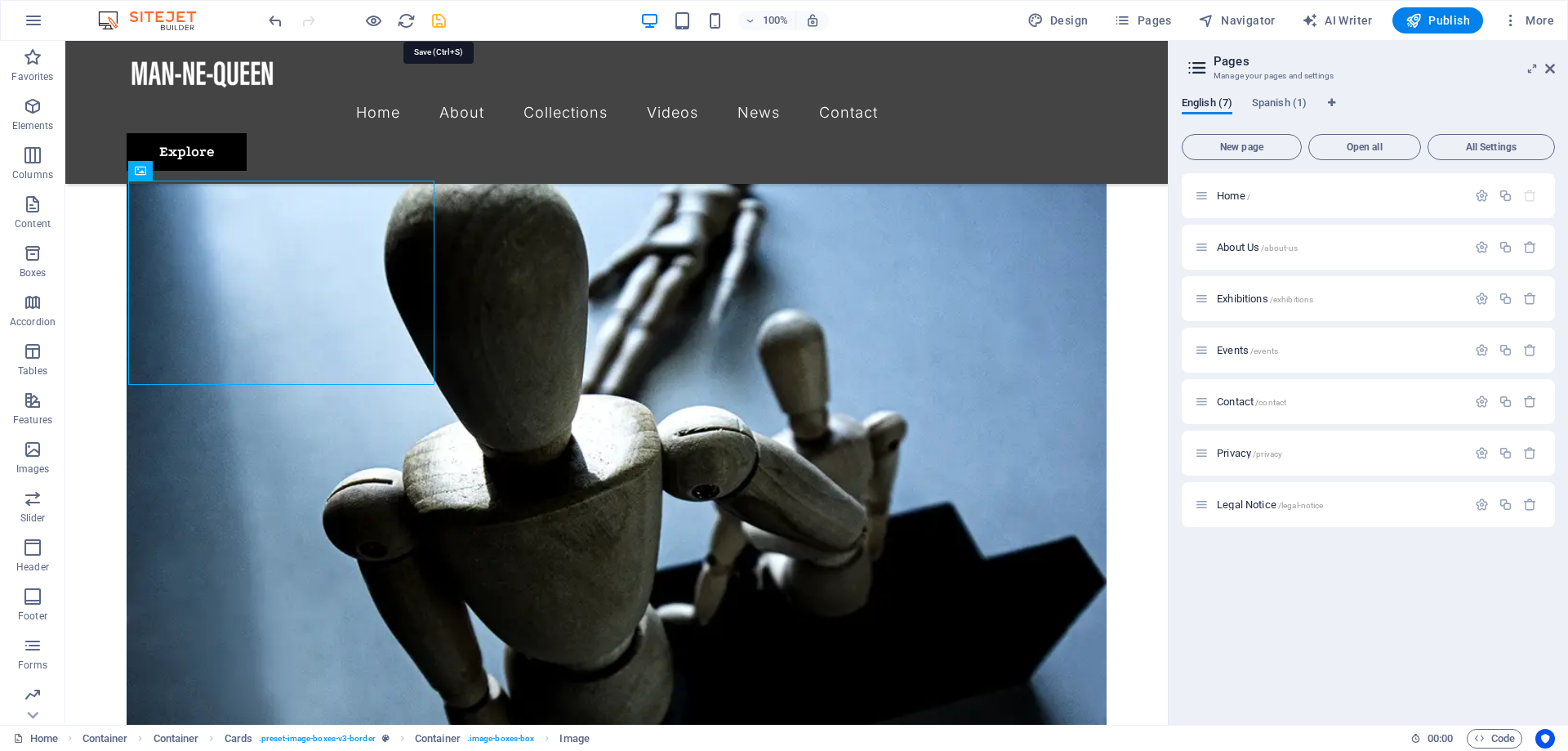
click at [438, 23] on icon "save" at bounding box center [438, 20] width 19 height 19
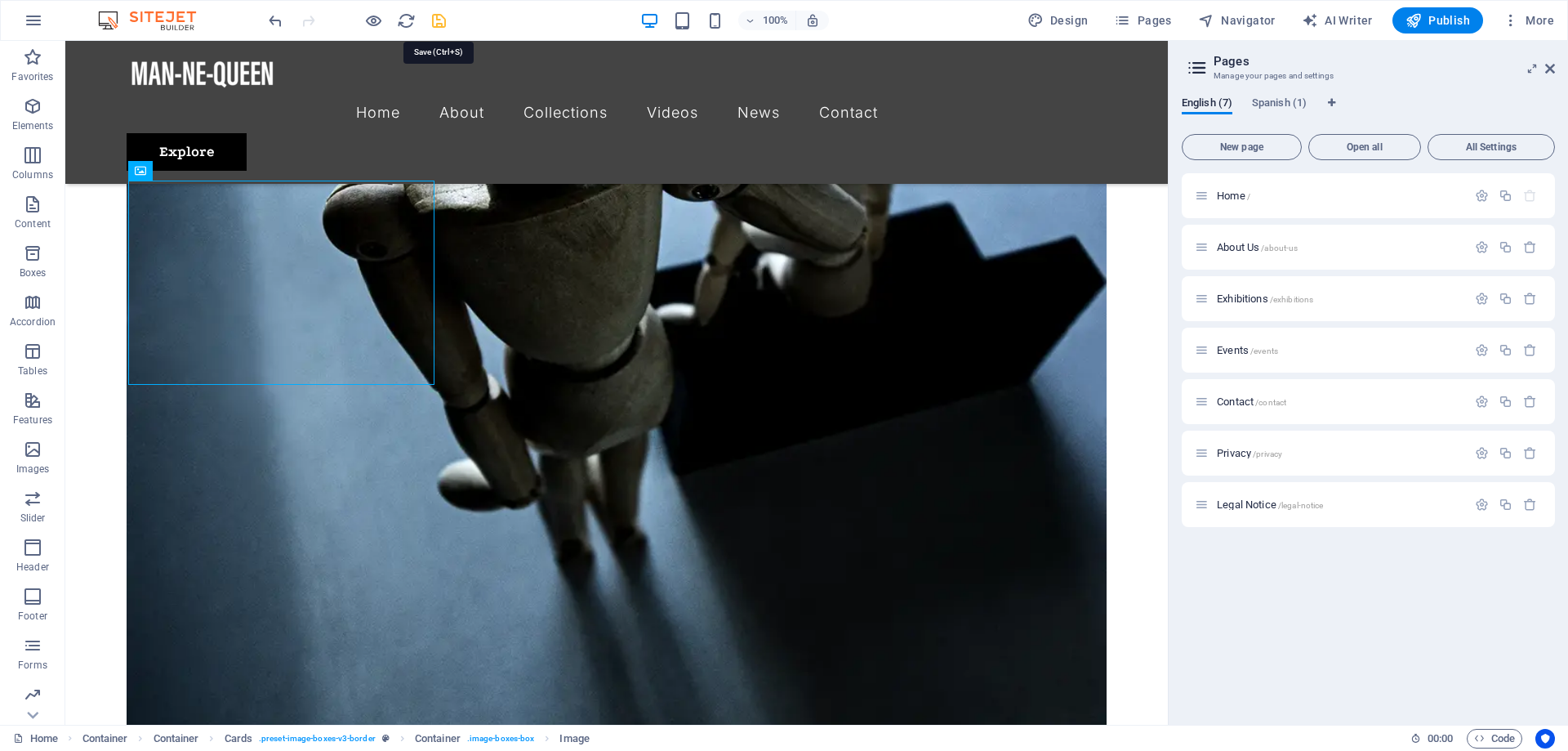
checkbox input "false"
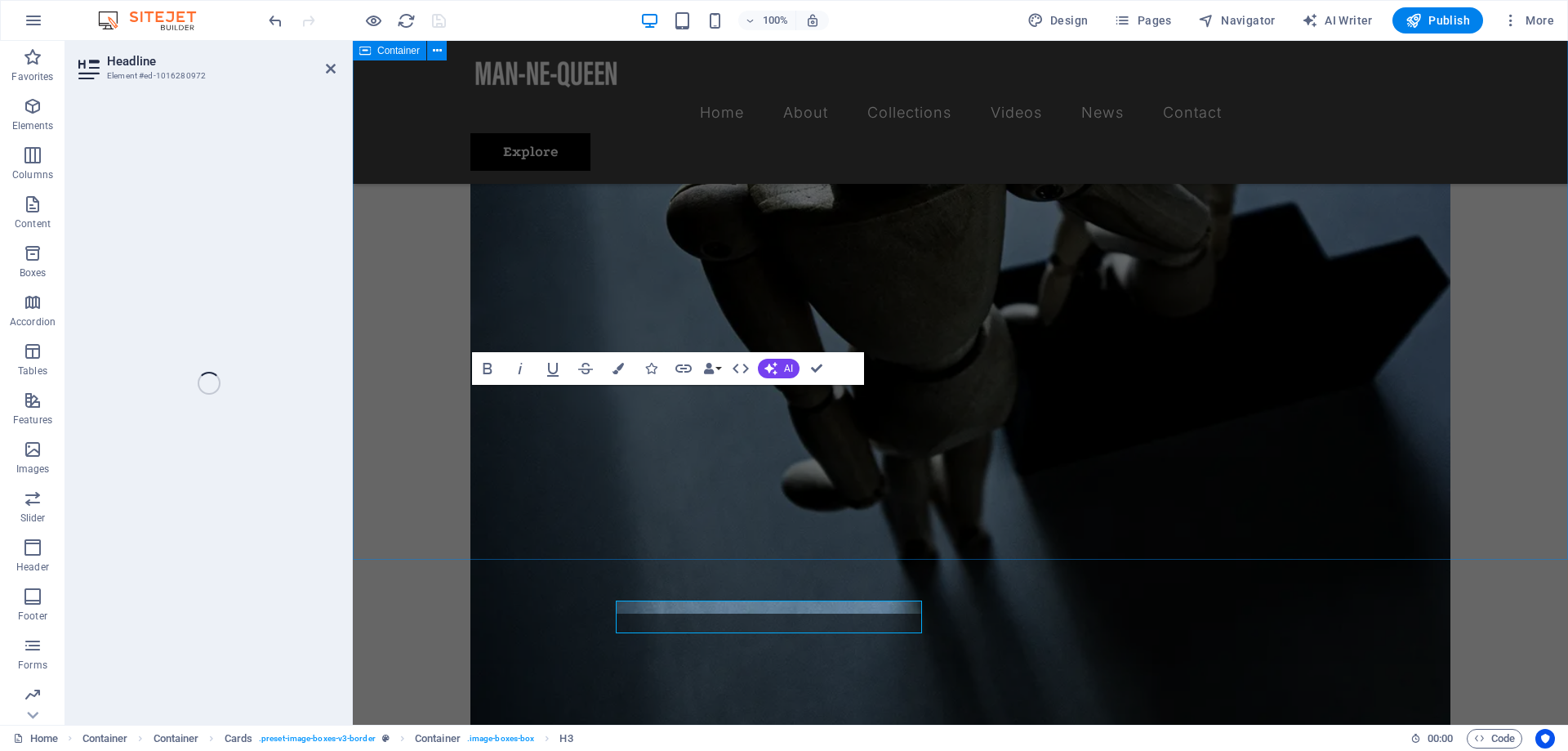
scroll to position [2509, 0]
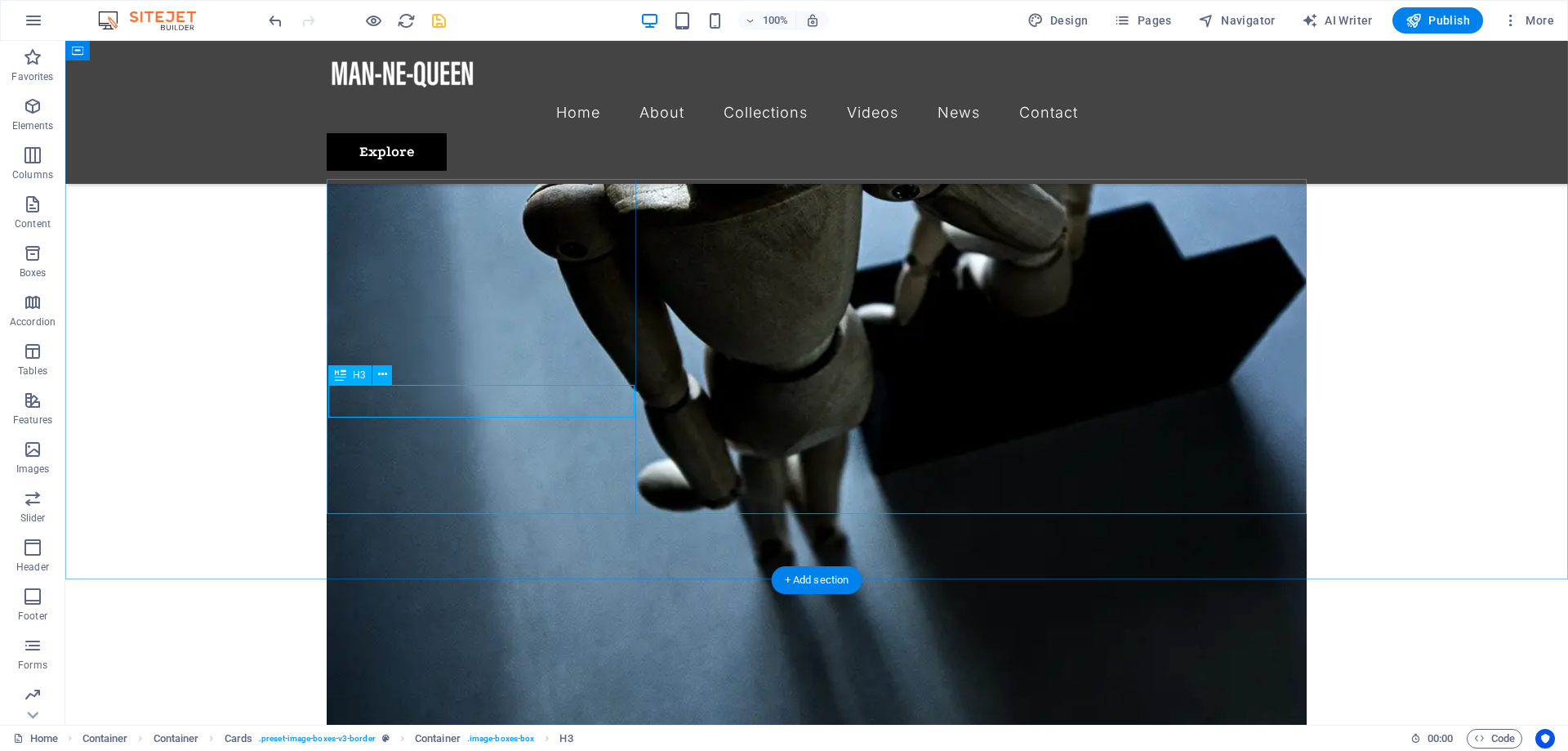
click at [651, 9] on div "100%" at bounding box center [734, 20] width 189 height 26
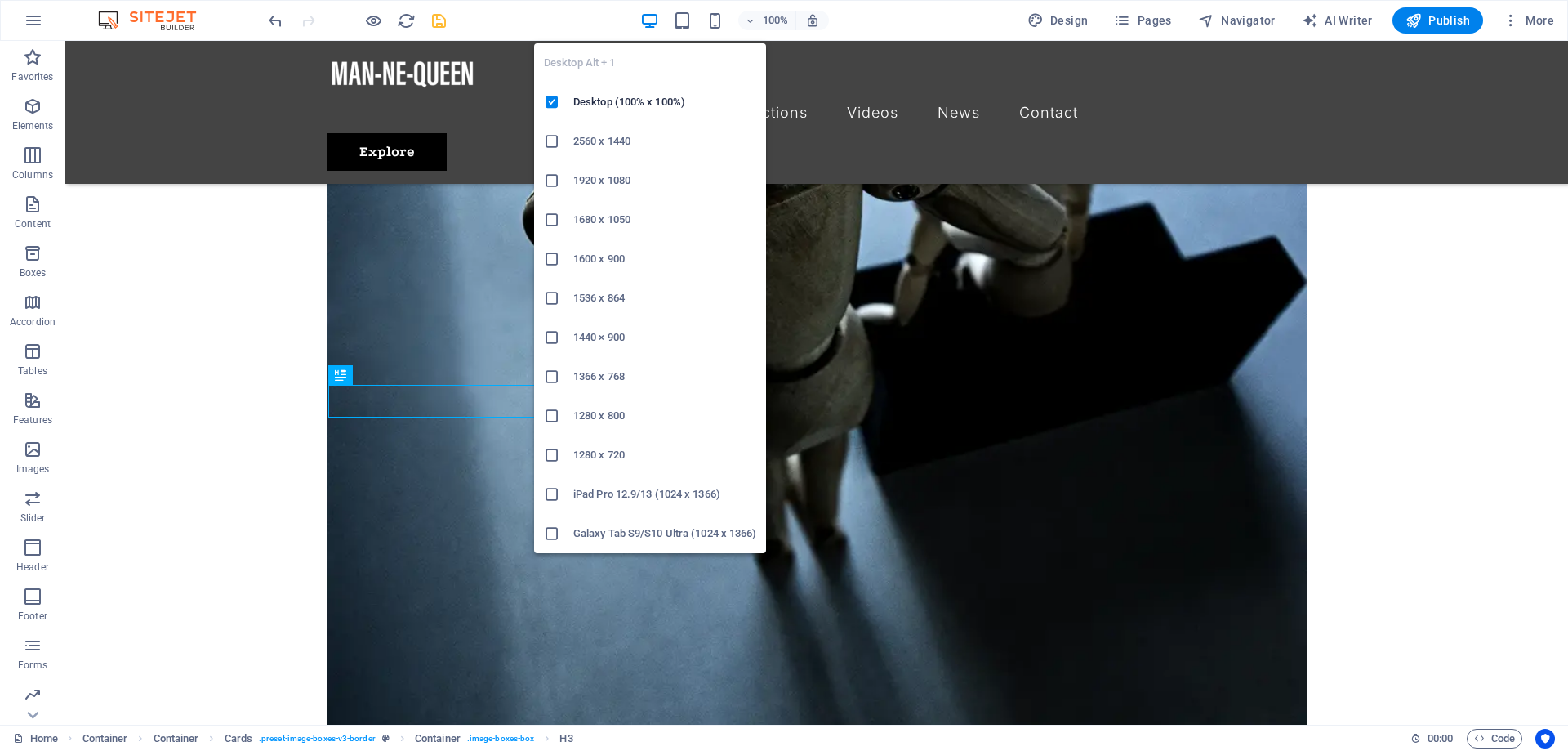
click at [653, 15] on icon "button" at bounding box center [649, 20] width 19 height 19
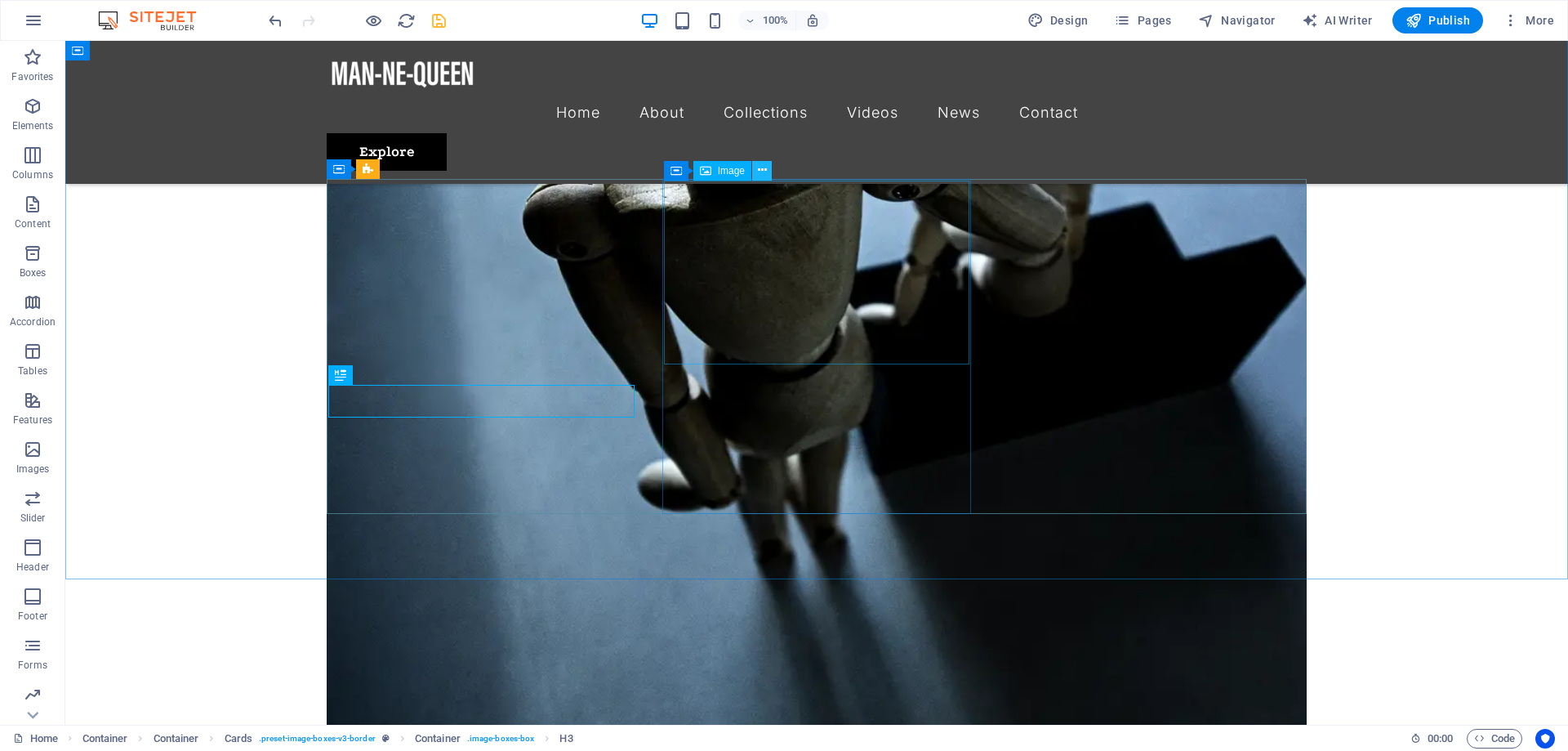
click at [763, 179] on icon at bounding box center [762, 171] width 9 height 17
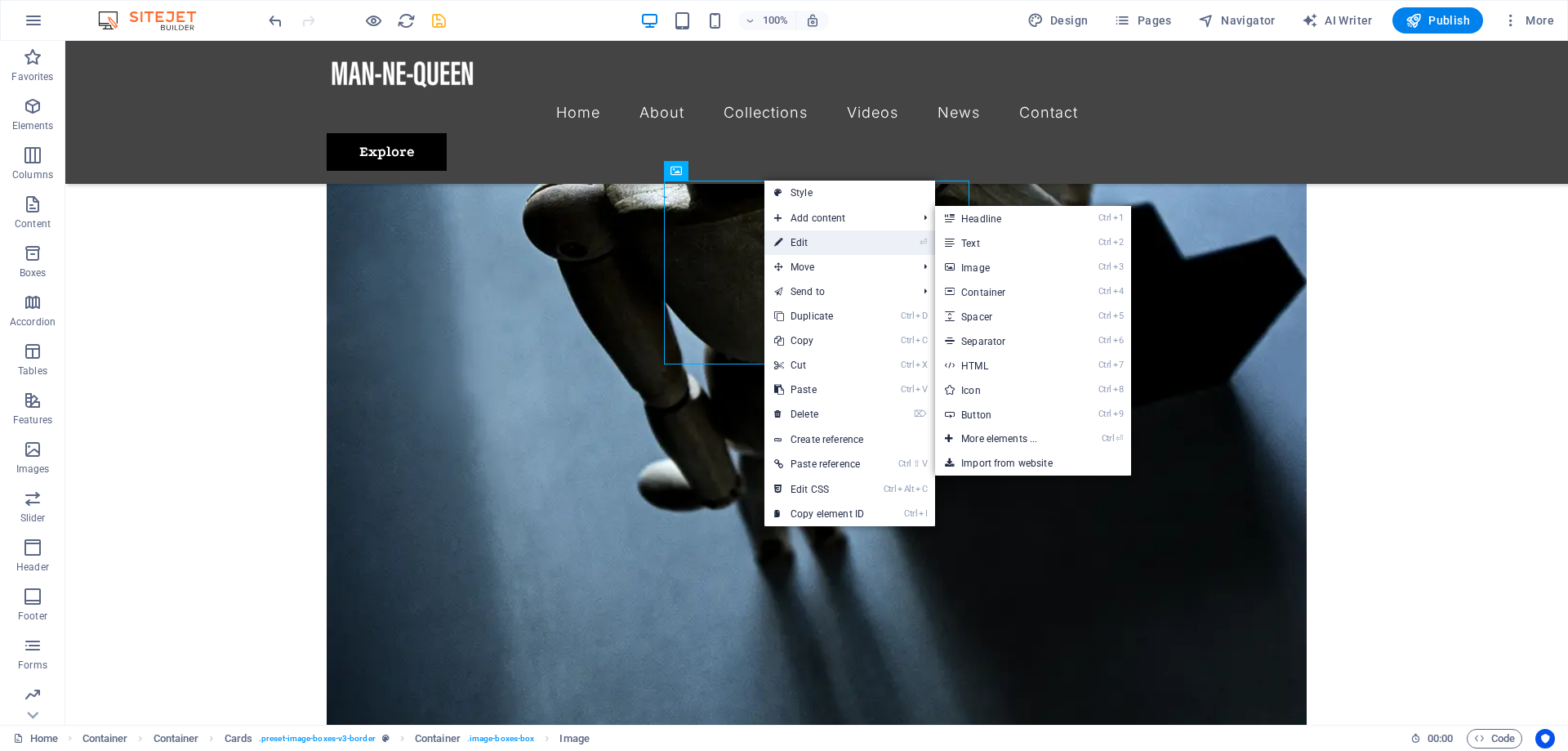
drag, startPoint x: 450, startPoint y: 204, endPoint x: 809, endPoint y: 238, distance: 360.6
click at [809, 238] on link "⏎ Edit" at bounding box center [819, 242] width 109 height 25
select select "%"
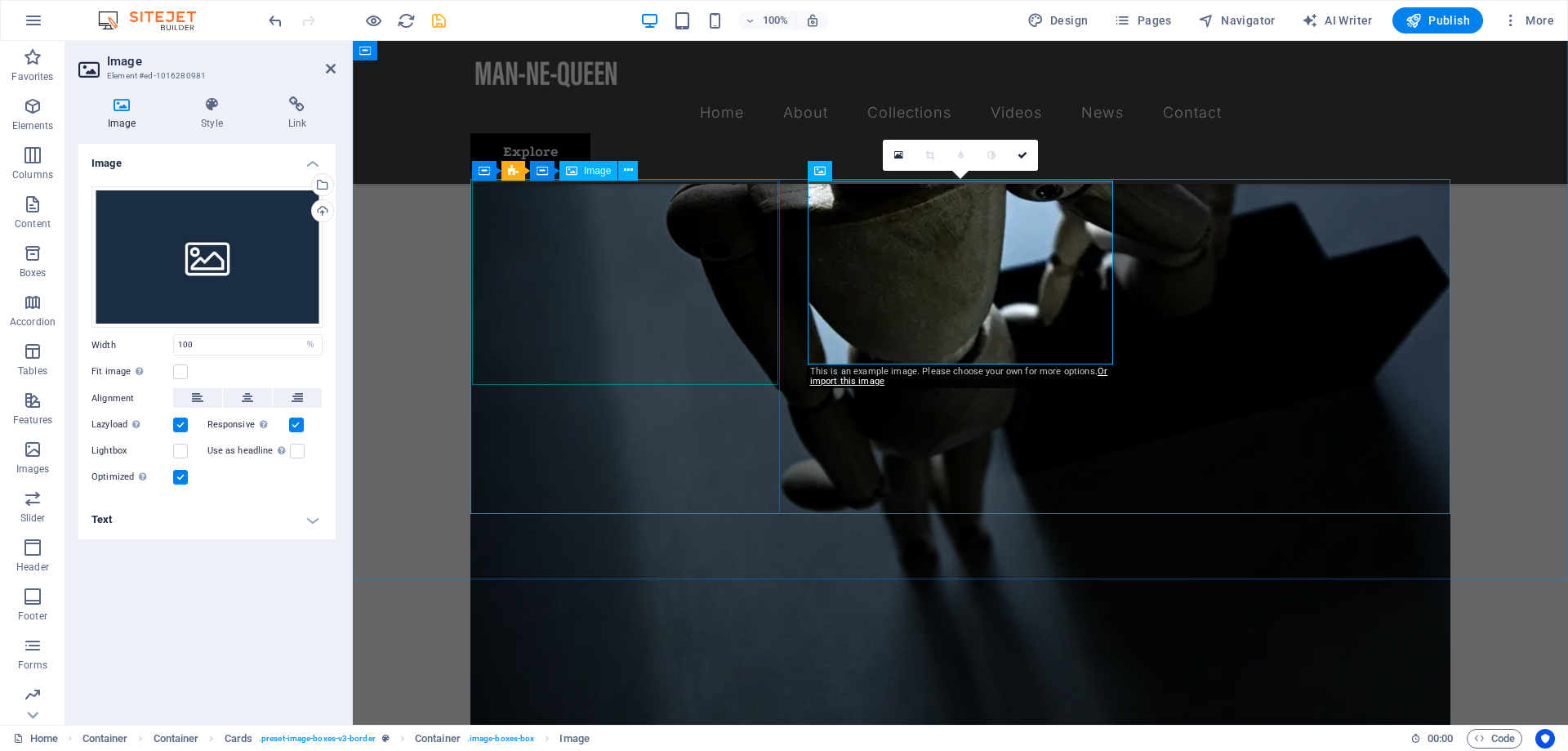
scroll to position [2509, 0]
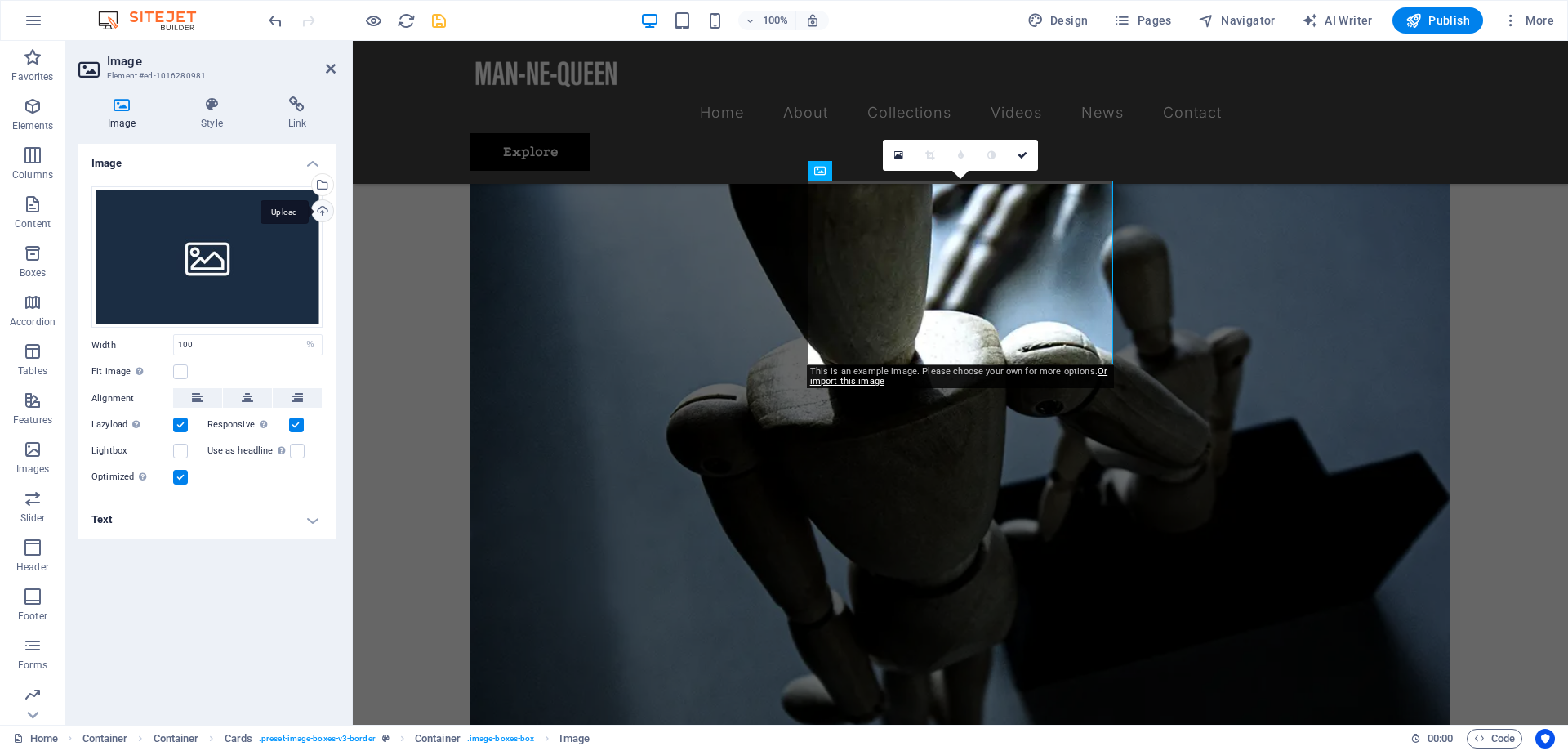
click at [324, 208] on div "Upload" at bounding box center [321, 212] width 25 height 25
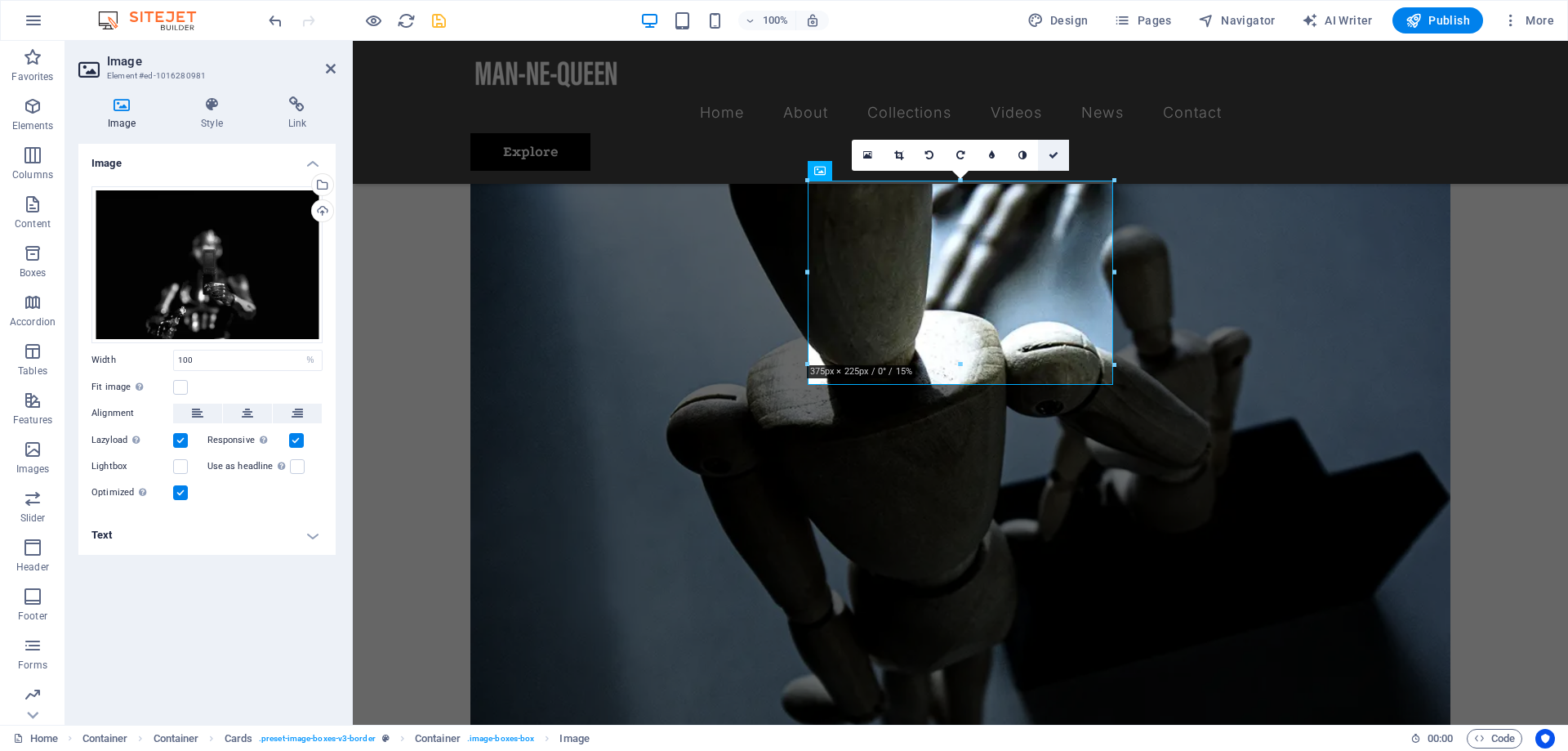
click at [1060, 156] on link at bounding box center [1053, 155] width 31 height 31
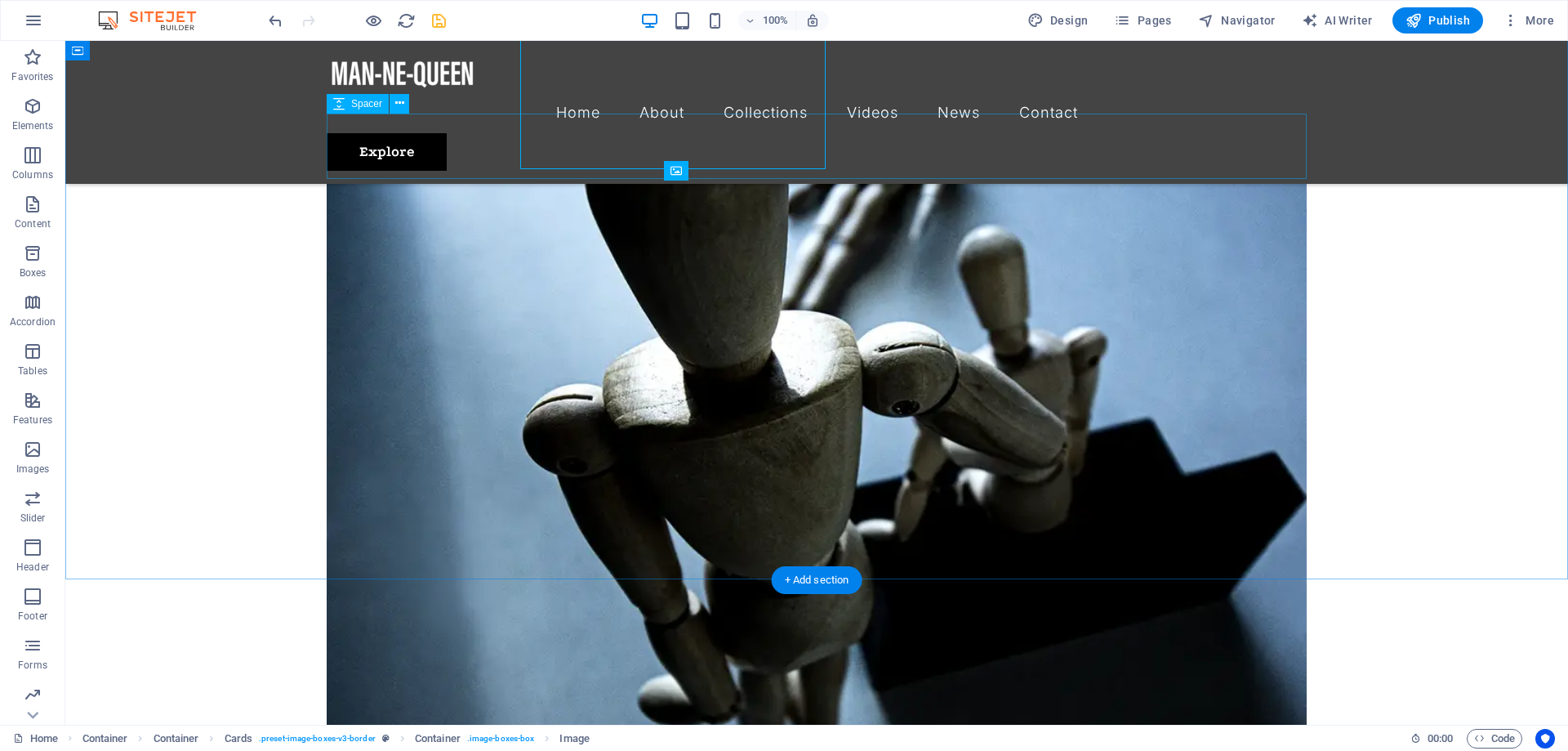
scroll to position [2725, 0]
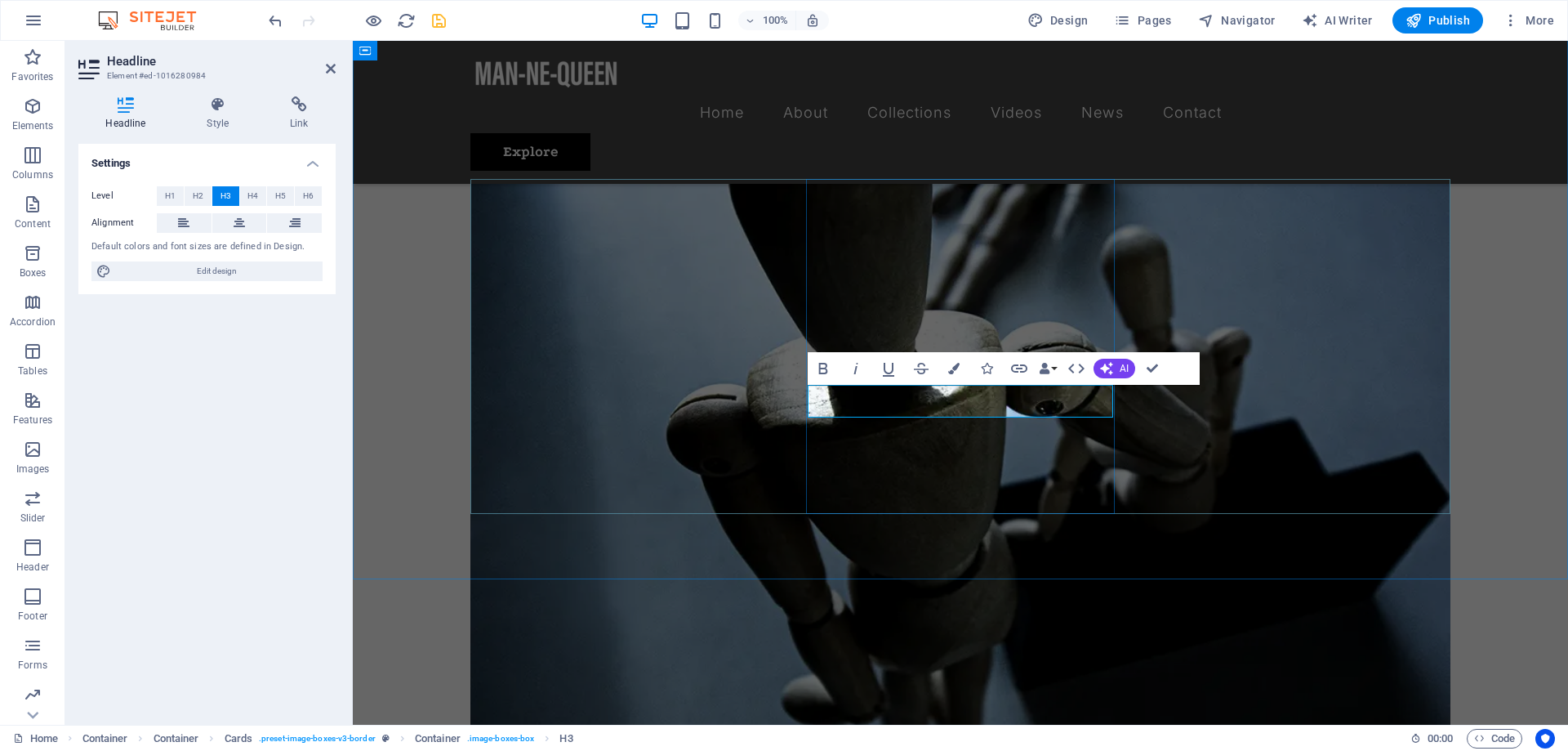
drag, startPoint x: 1000, startPoint y: 405, endPoint x: 917, endPoint y: 412, distance: 83.3
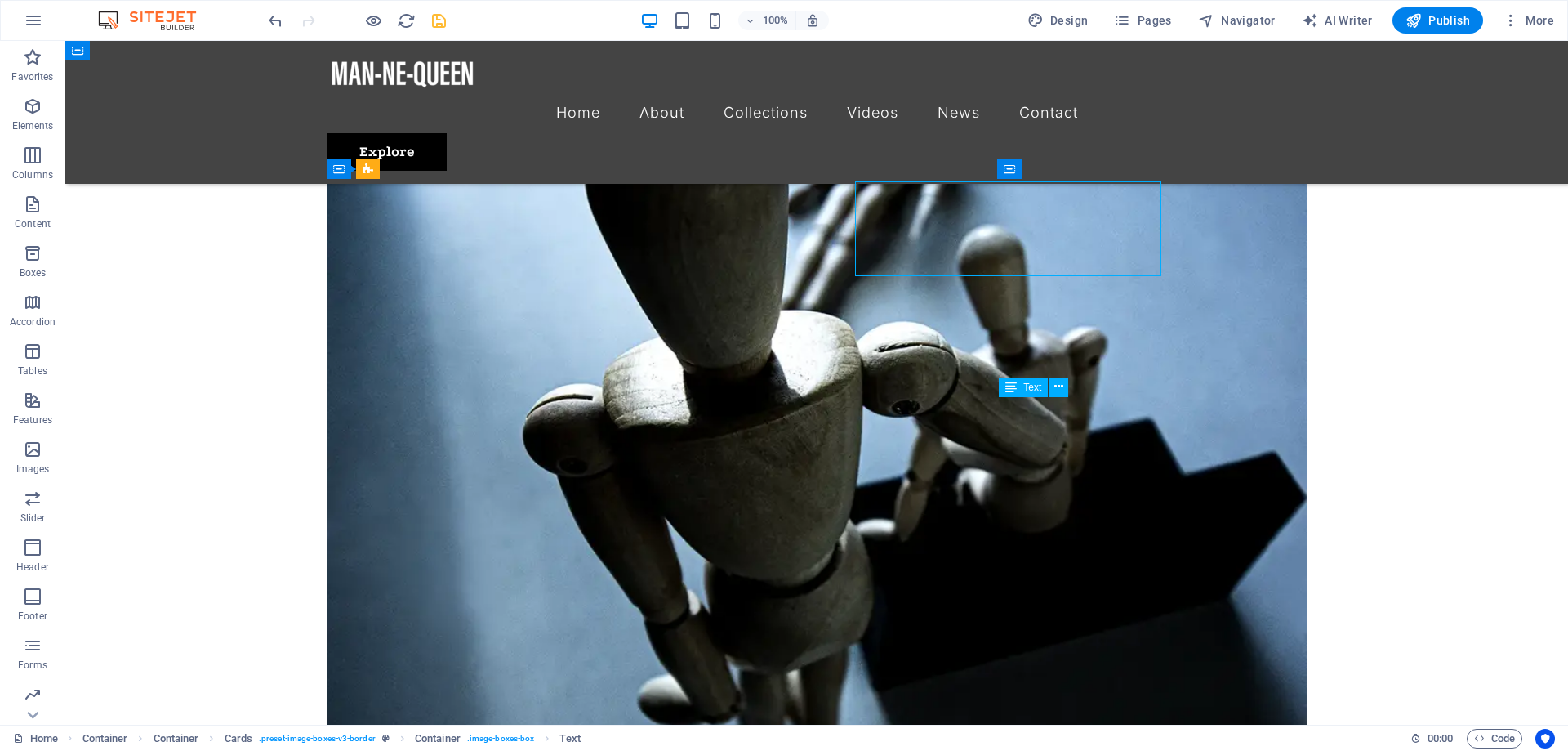
scroll to position [2725, 0]
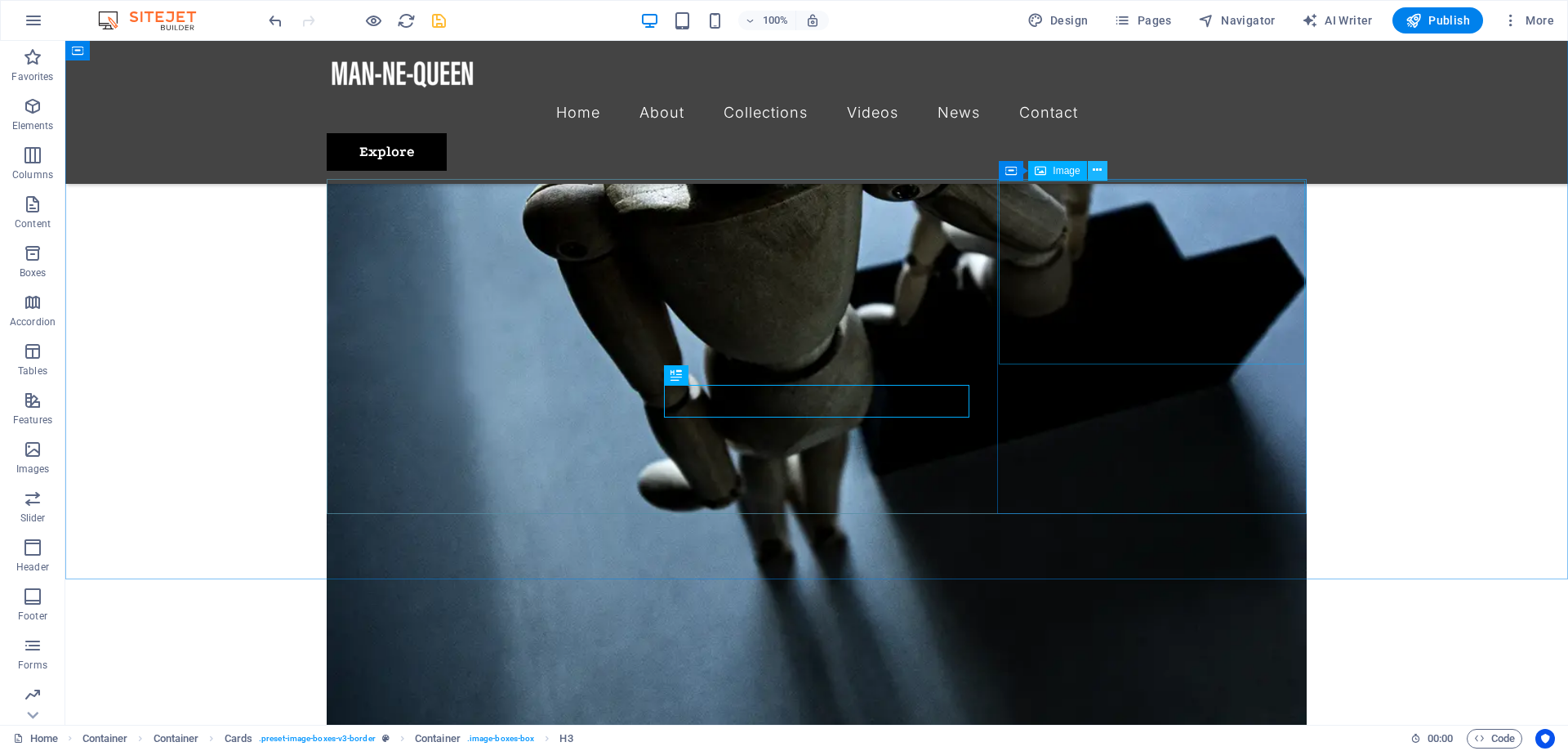
click at [1097, 172] on icon at bounding box center [1097, 171] width 9 height 17
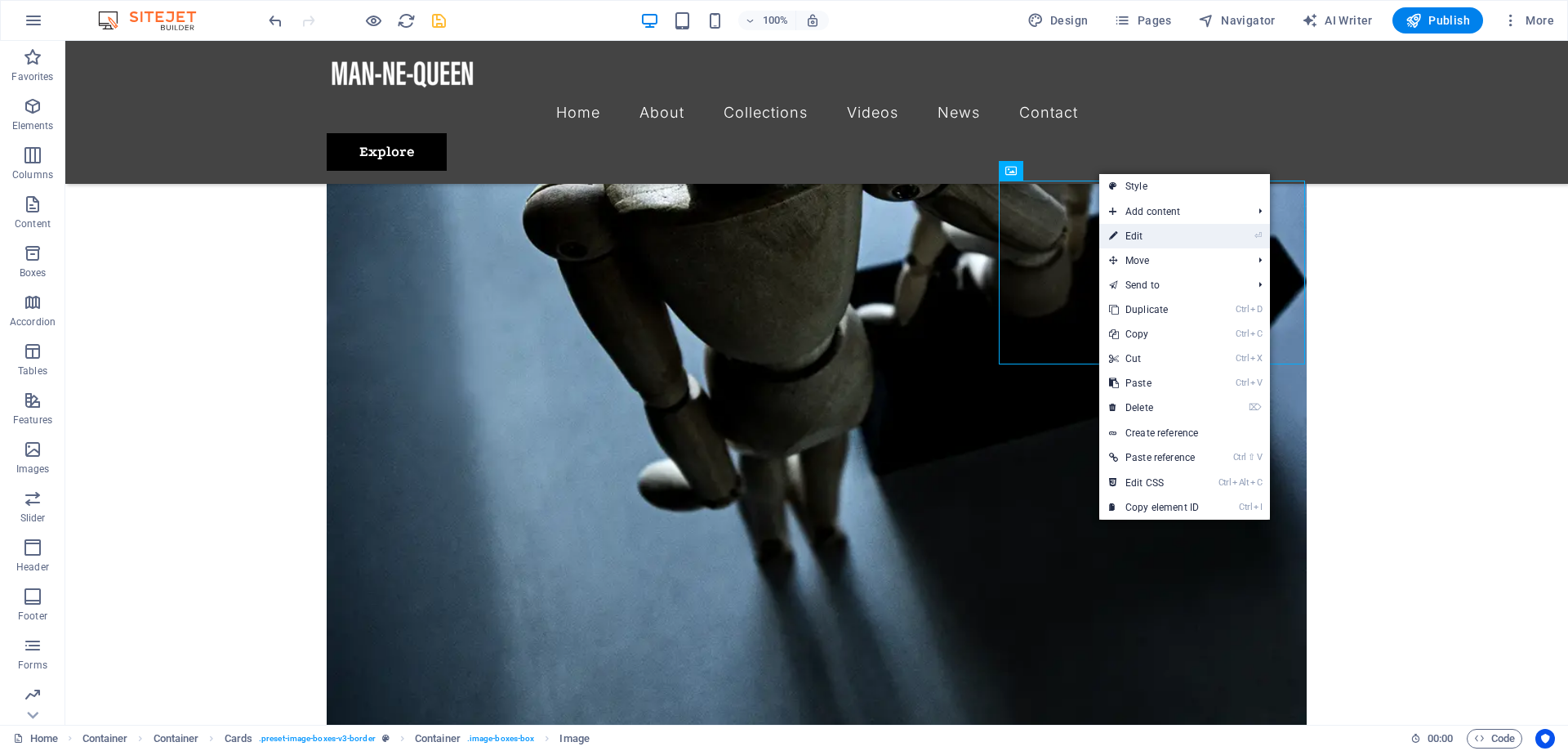
click at [1149, 236] on link "⏎ Edit" at bounding box center [1153, 236] width 109 height 25
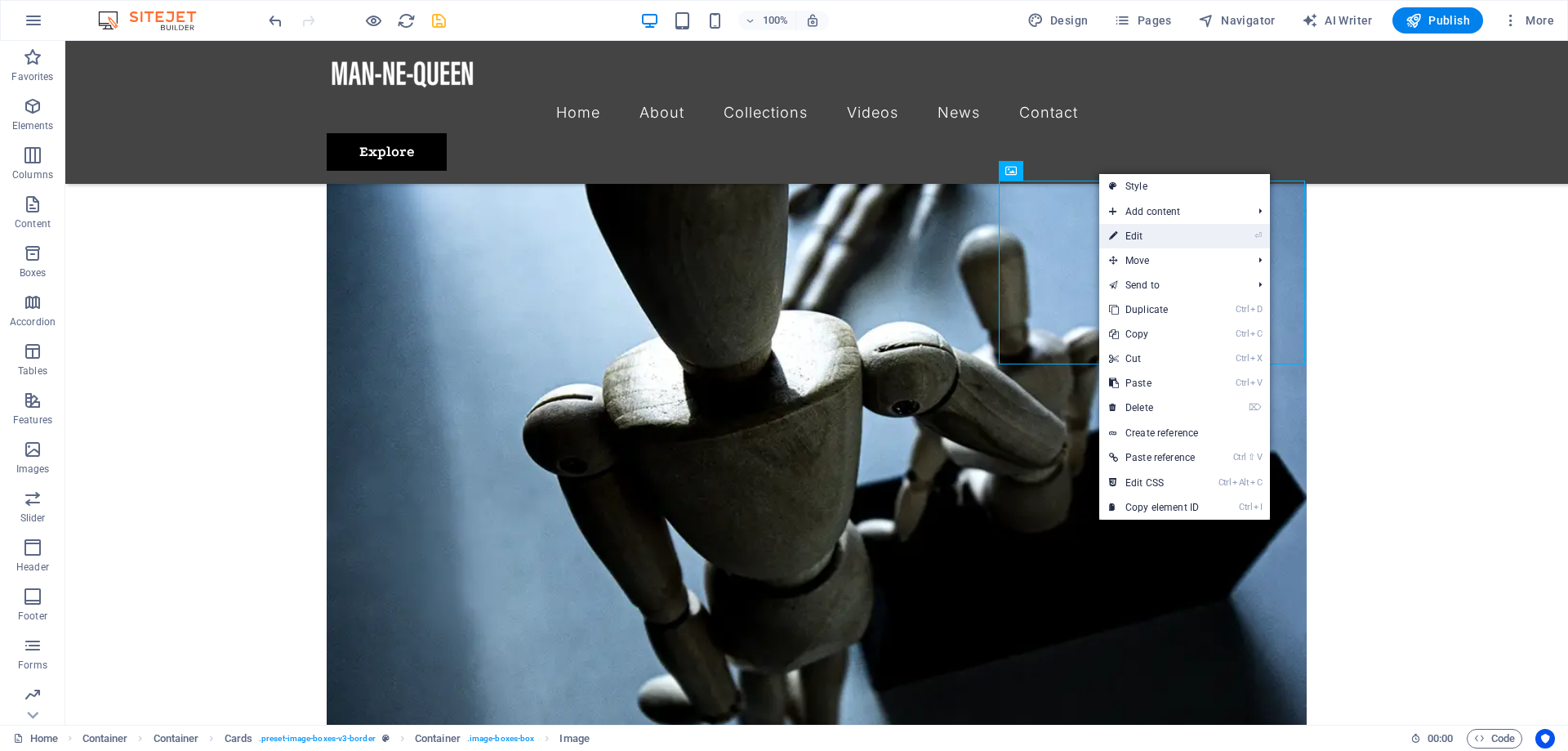
select select "%"
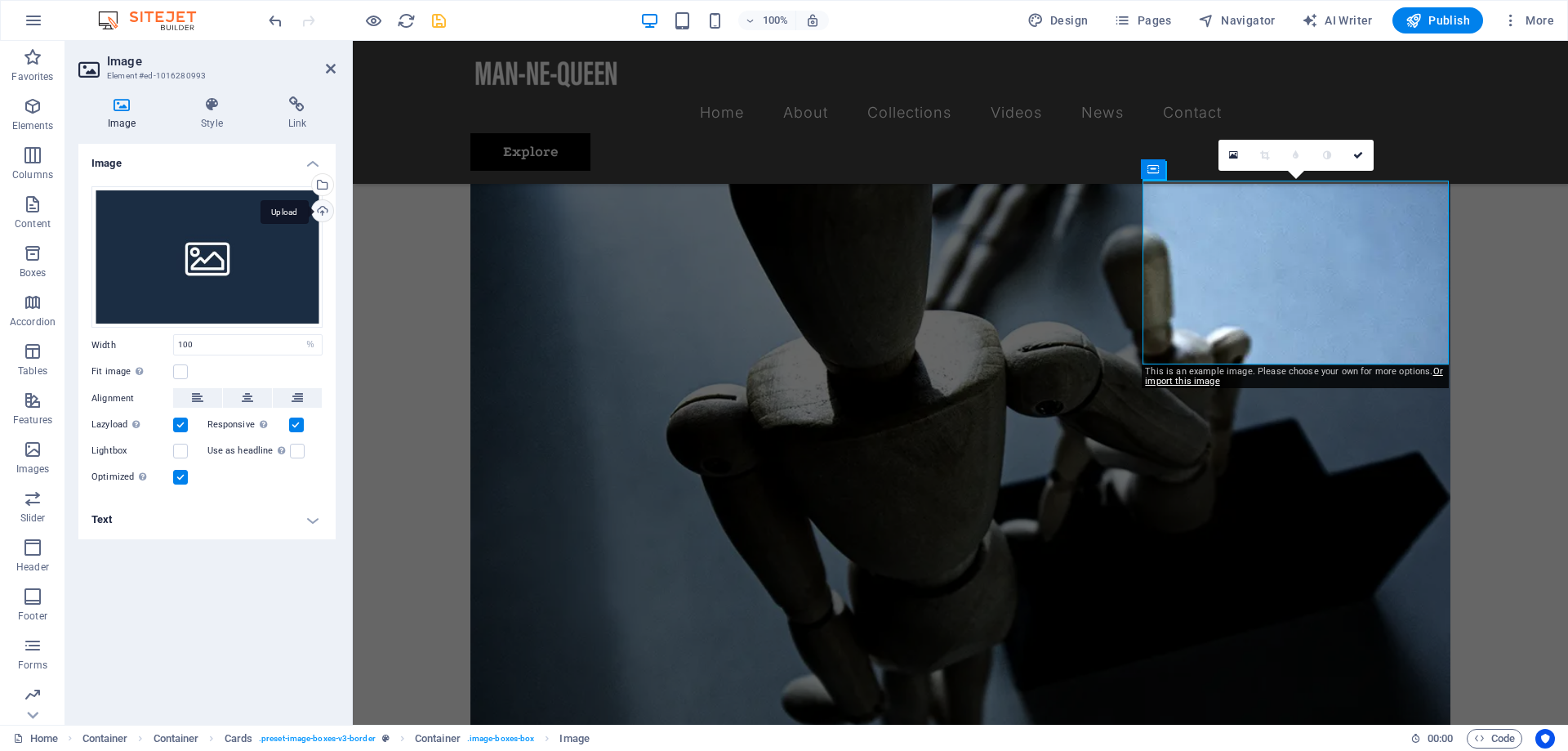
click at [321, 215] on div "Upload" at bounding box center [321, 212] width 25 height 25
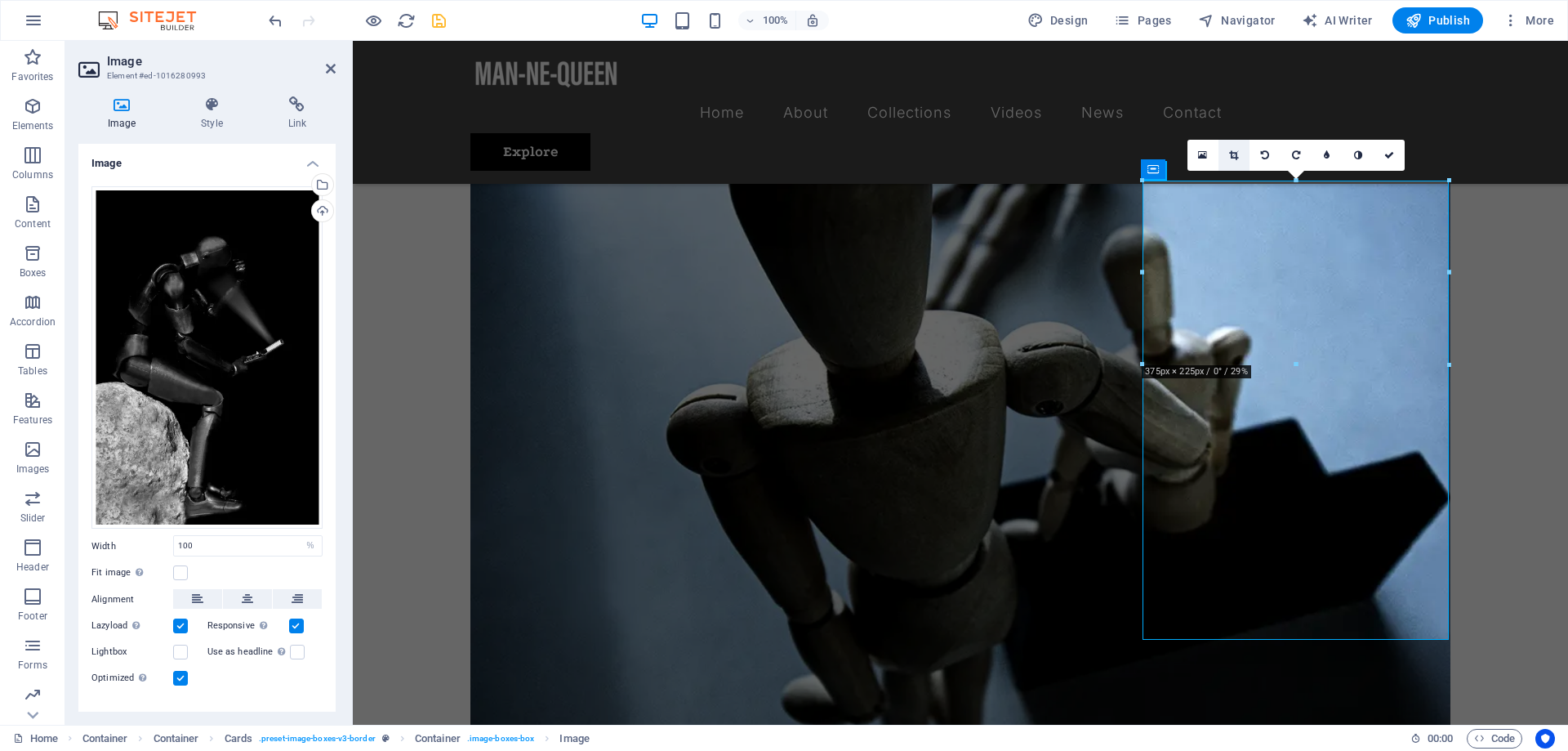
click at [1236, 152] on icon at bounding box center [1233, 154] width 9 height 9
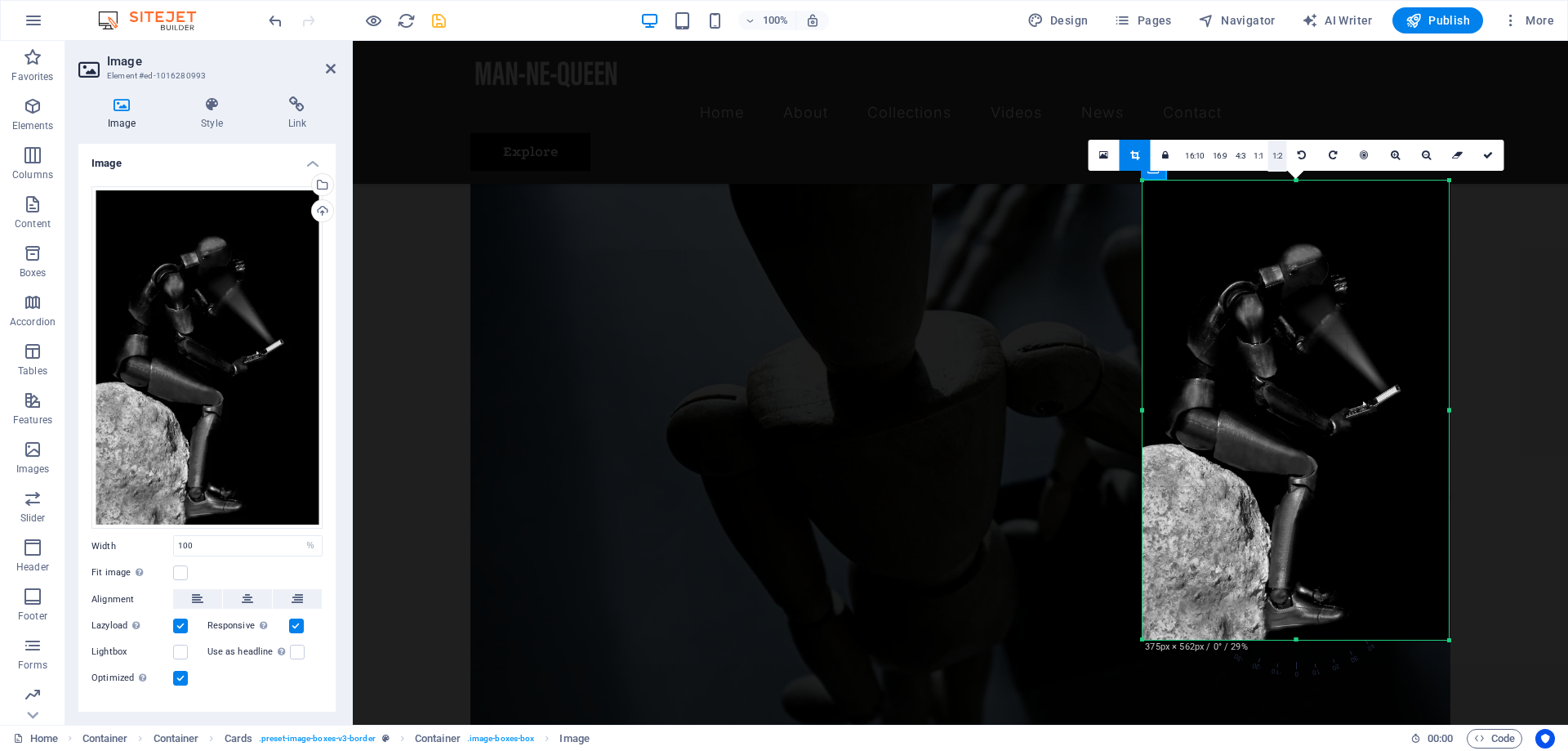
click at [1278, 157] on link "1:2" at bounding box center [1277, 156] width 19 height 31
click at [1153, 148] on link "16:10" at bounding box center [1157, 156] width 28 height 31
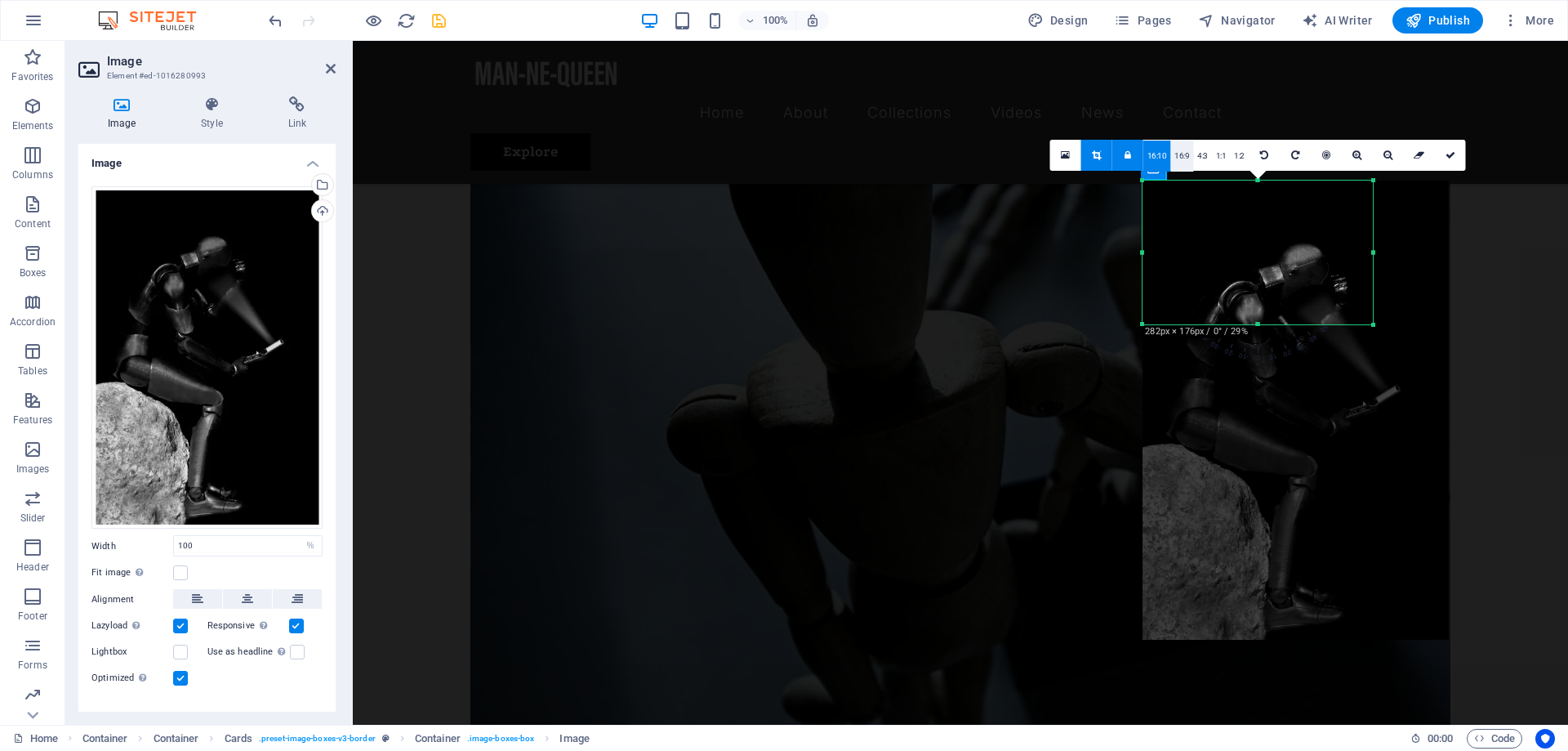
click at [1185, 156] on link "16:9" at bounding box center [1182, 156] width 23 height 31
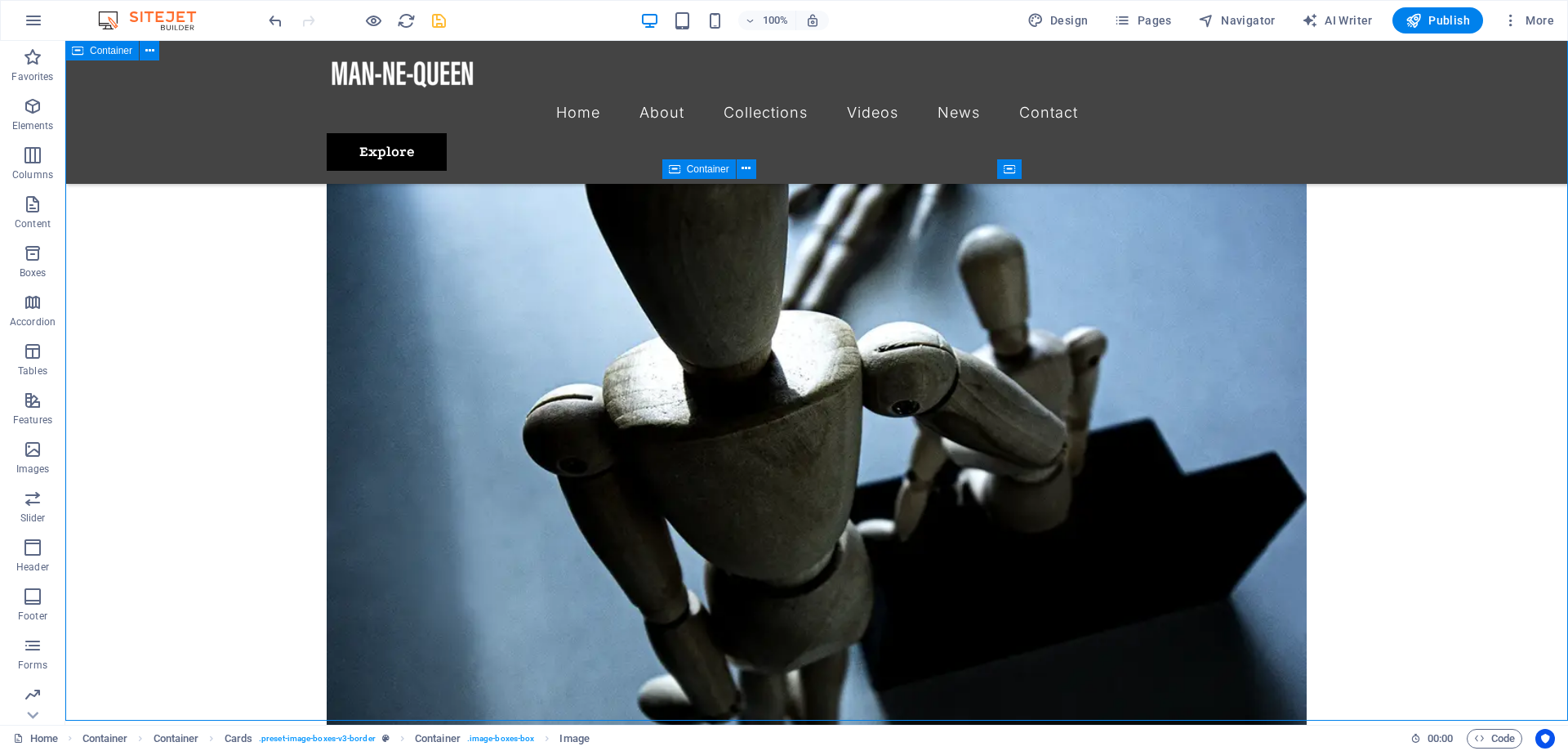
scroll to position [2725, 0]
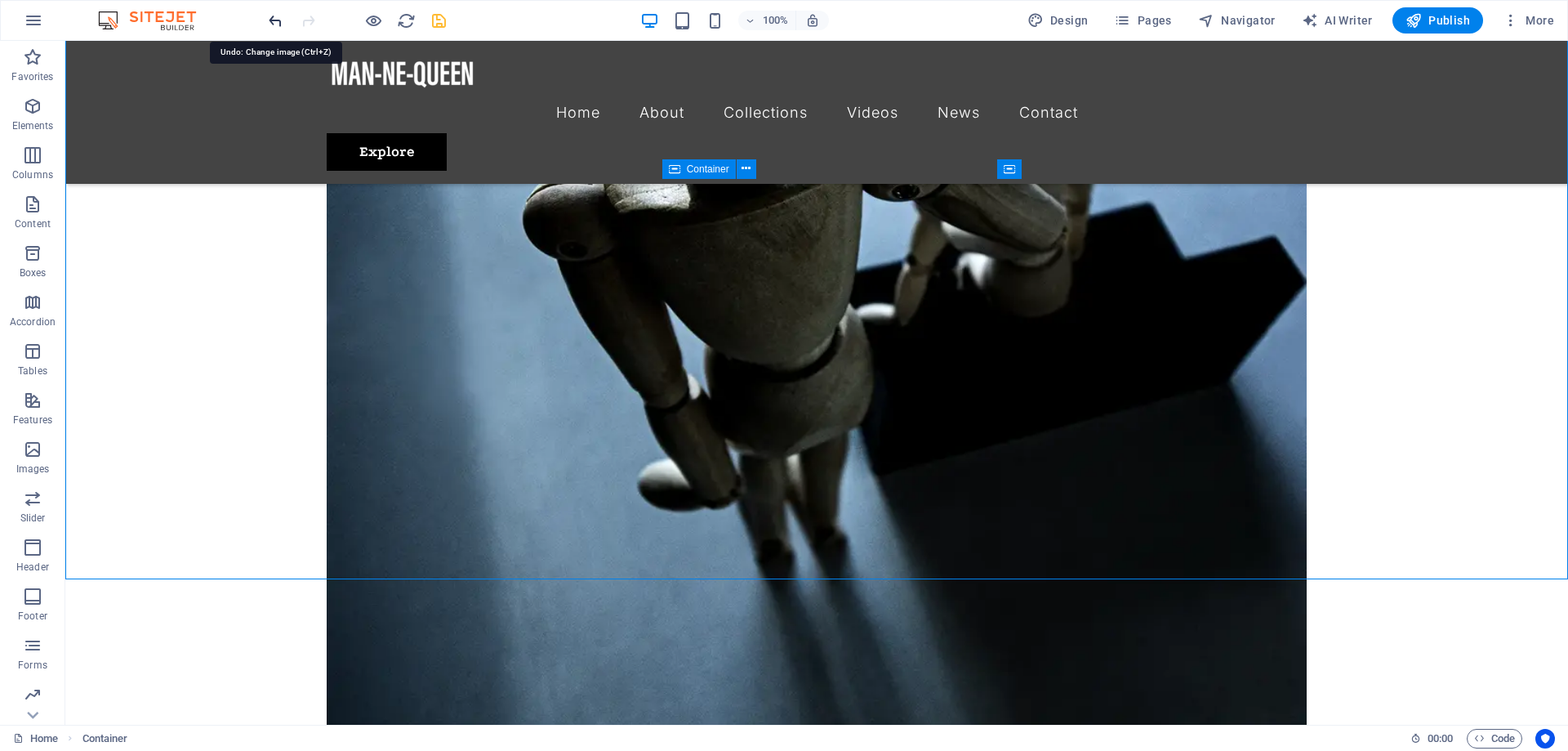
click at [277, 15] on icon "undo" at bounding box center [276, 20] width 19 height 19
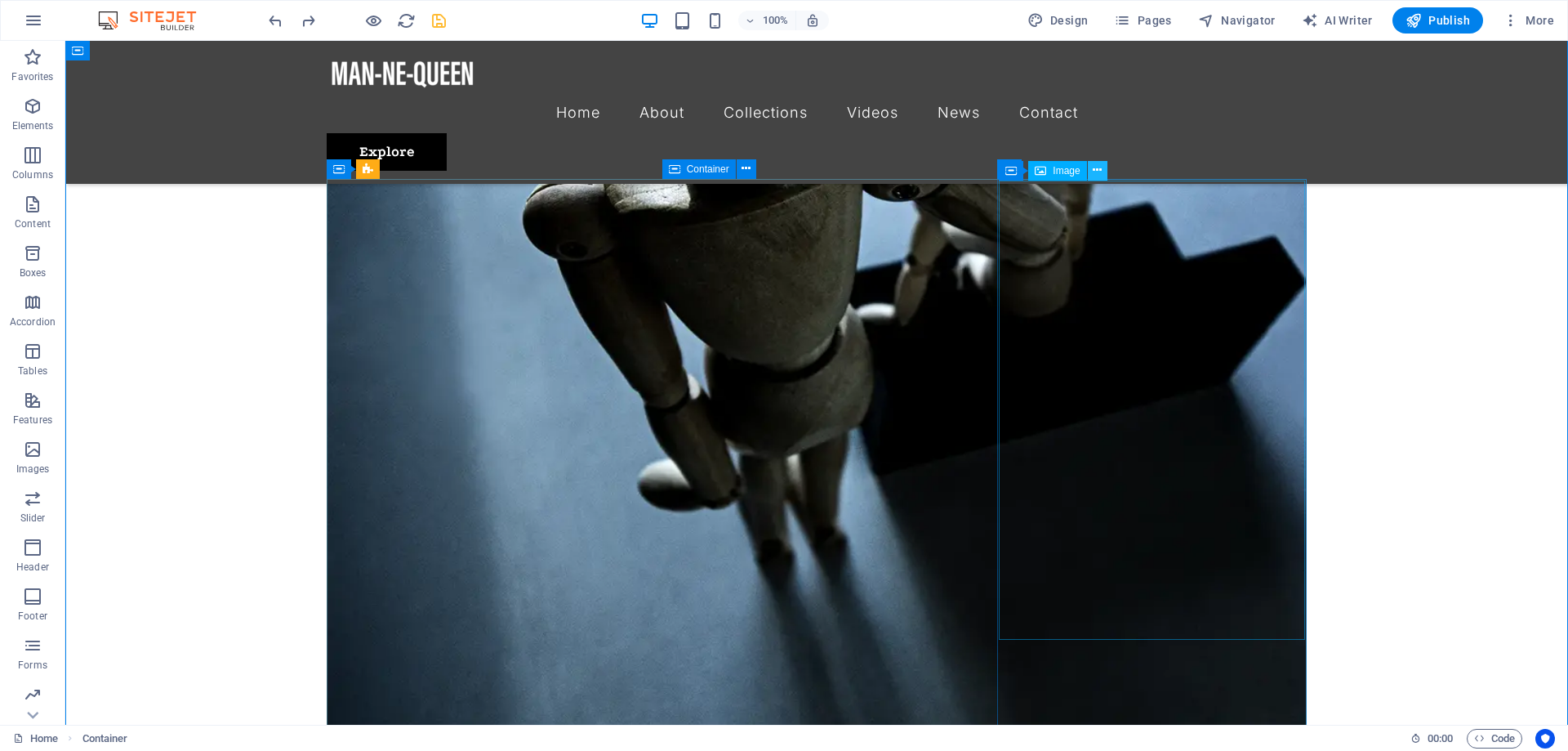
click at [1099, 165] on icon at bounding box center [1097, 171] width 9 height 17
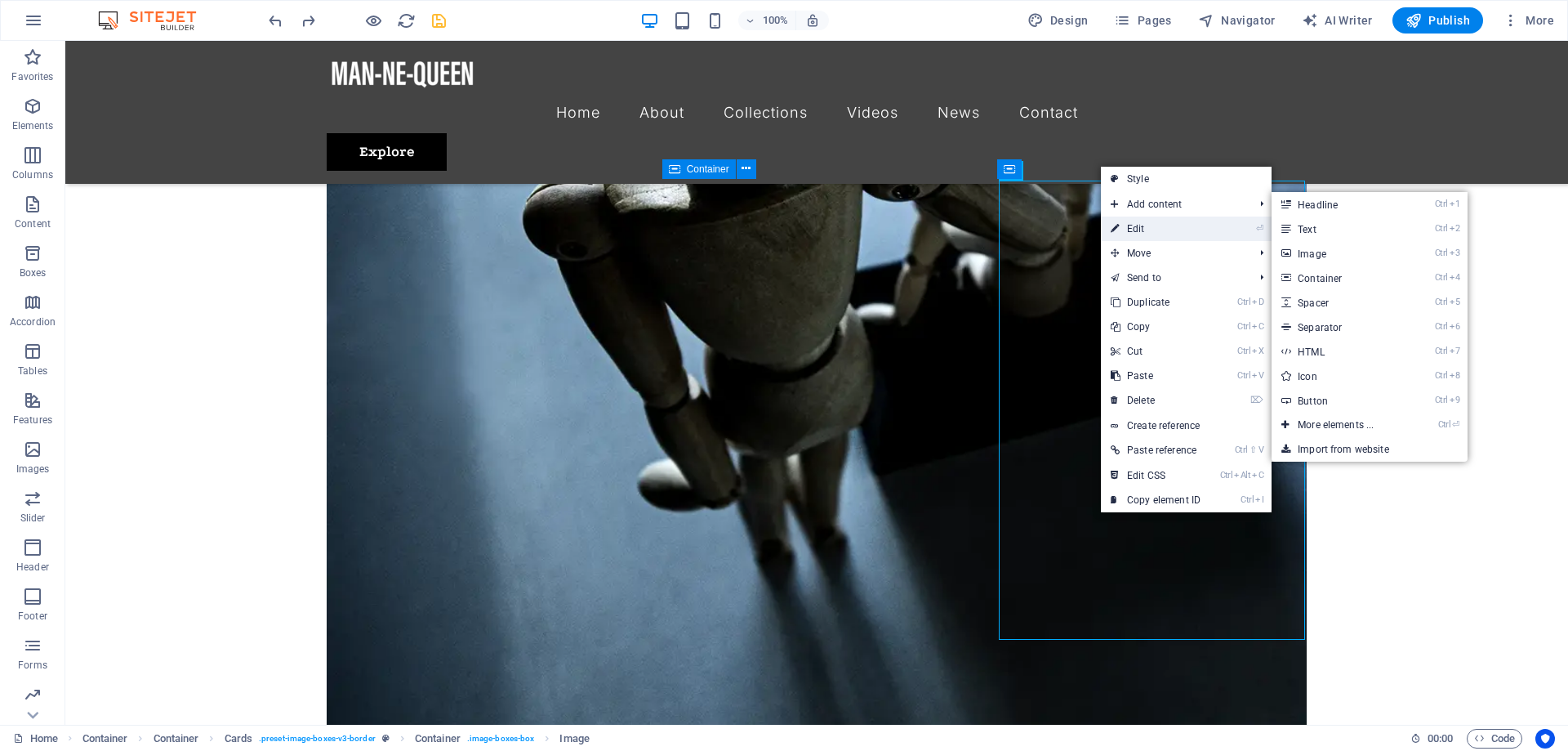
click at [1152, 232] on link "⏎ Edit" at bounding box center [1155, 229] width 109 height 25
select select "%"
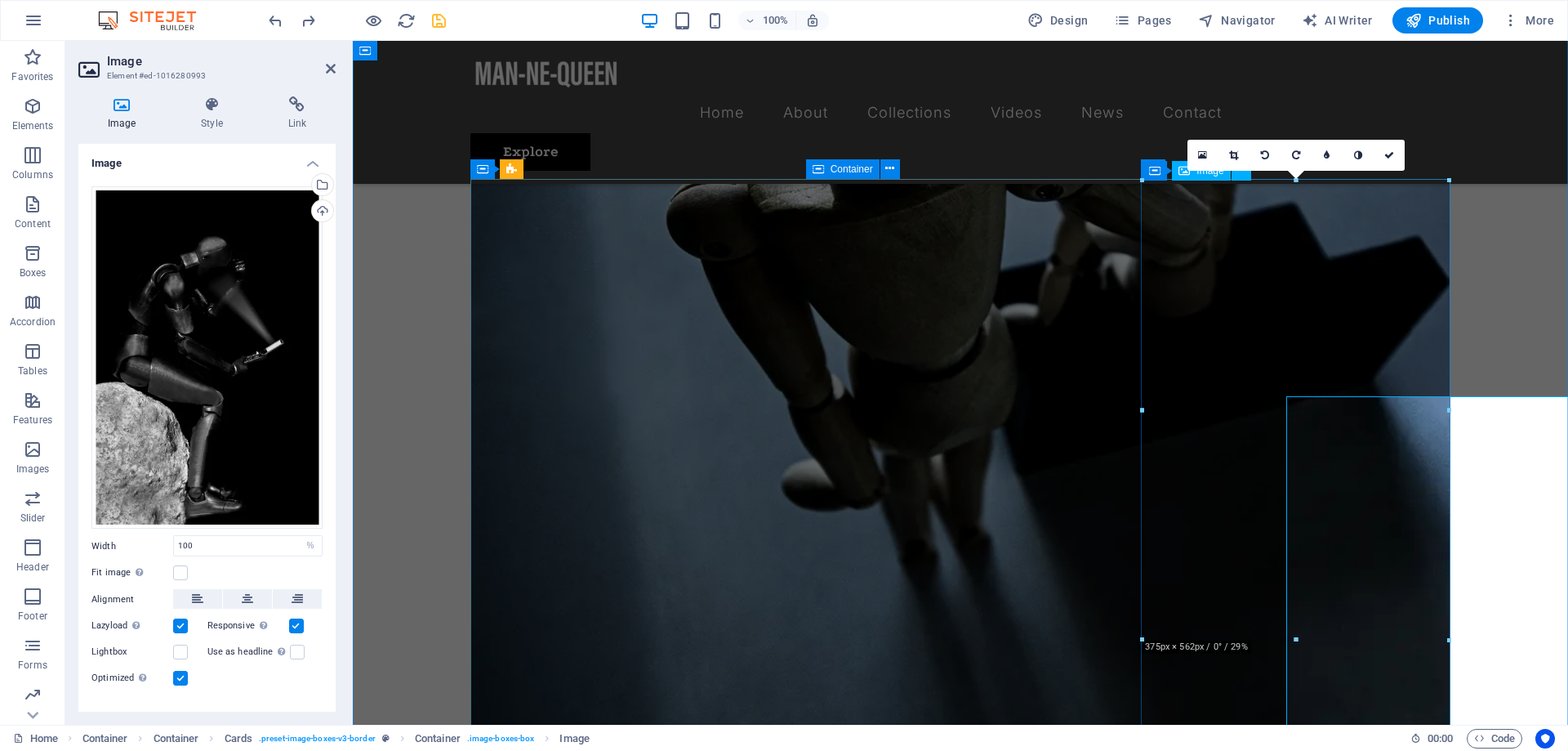
scroll to position [2509, 0]
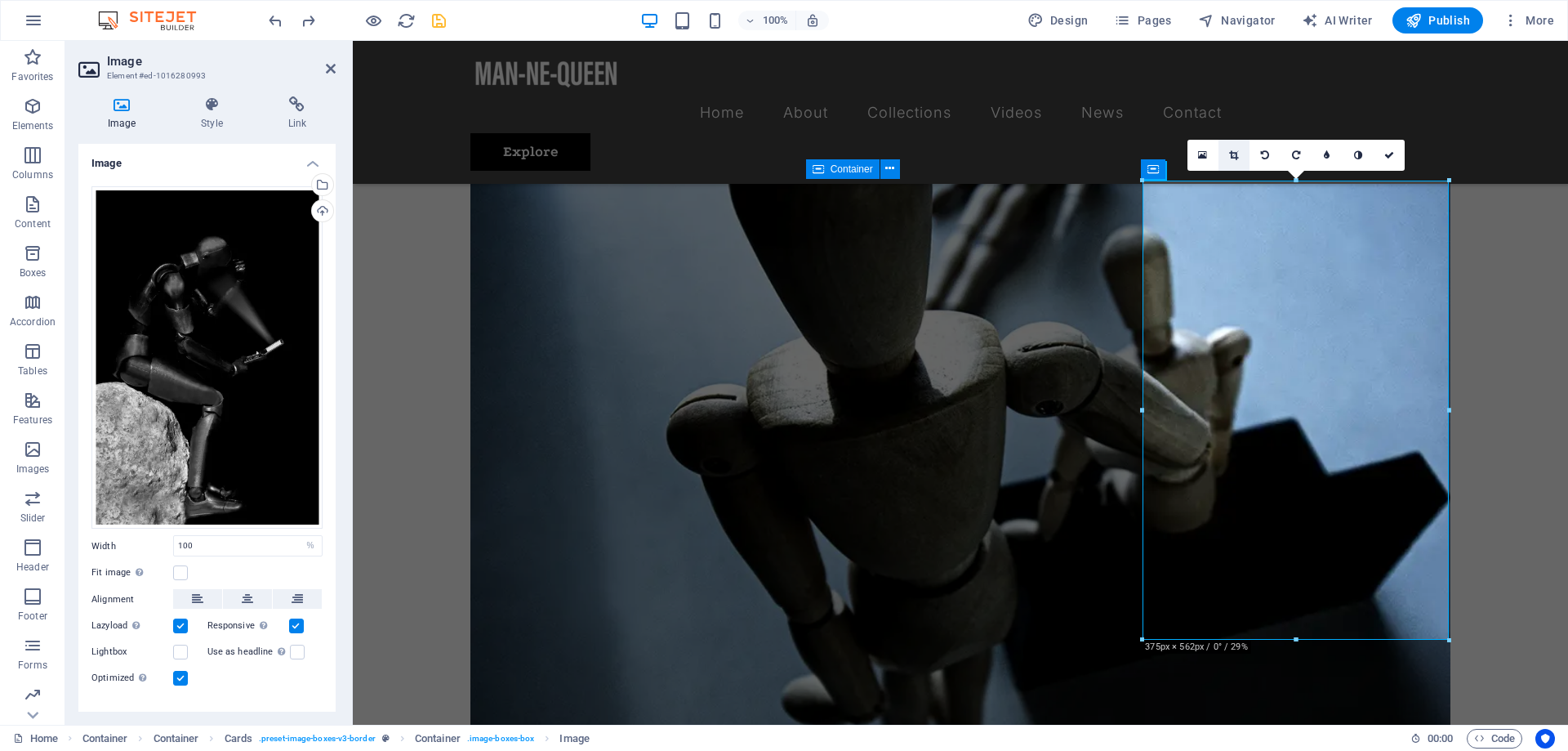
click at [1239, 157] on link at bounding box center [1234, 155] width 31 height 31
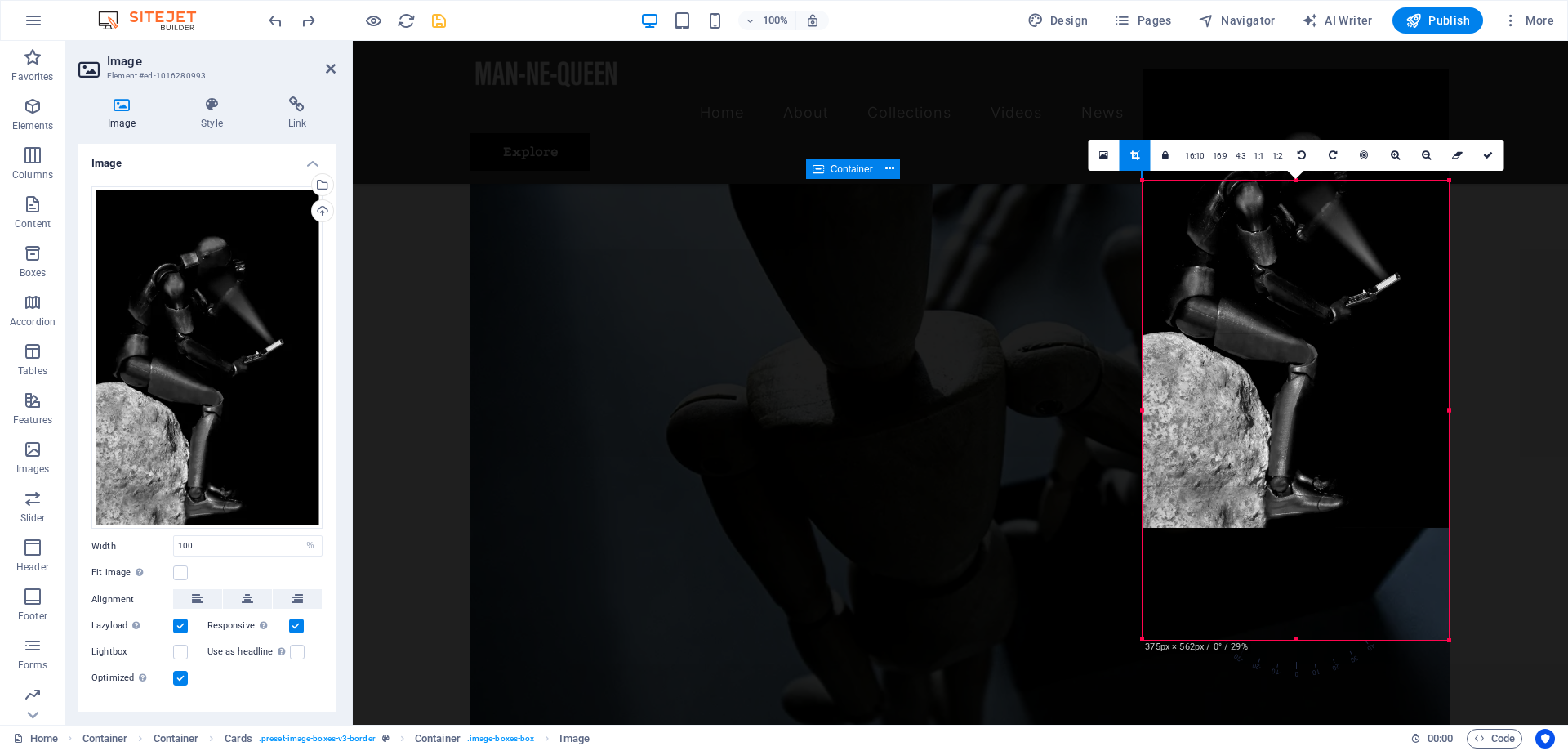
drag, startPoint x: 1253, startPoint y: 484, endPoint x: 1252, endPoint y: 371, distance: 113.0
click at [1252, 371] on div at bounding box center [1295, 298] width 306 height 460
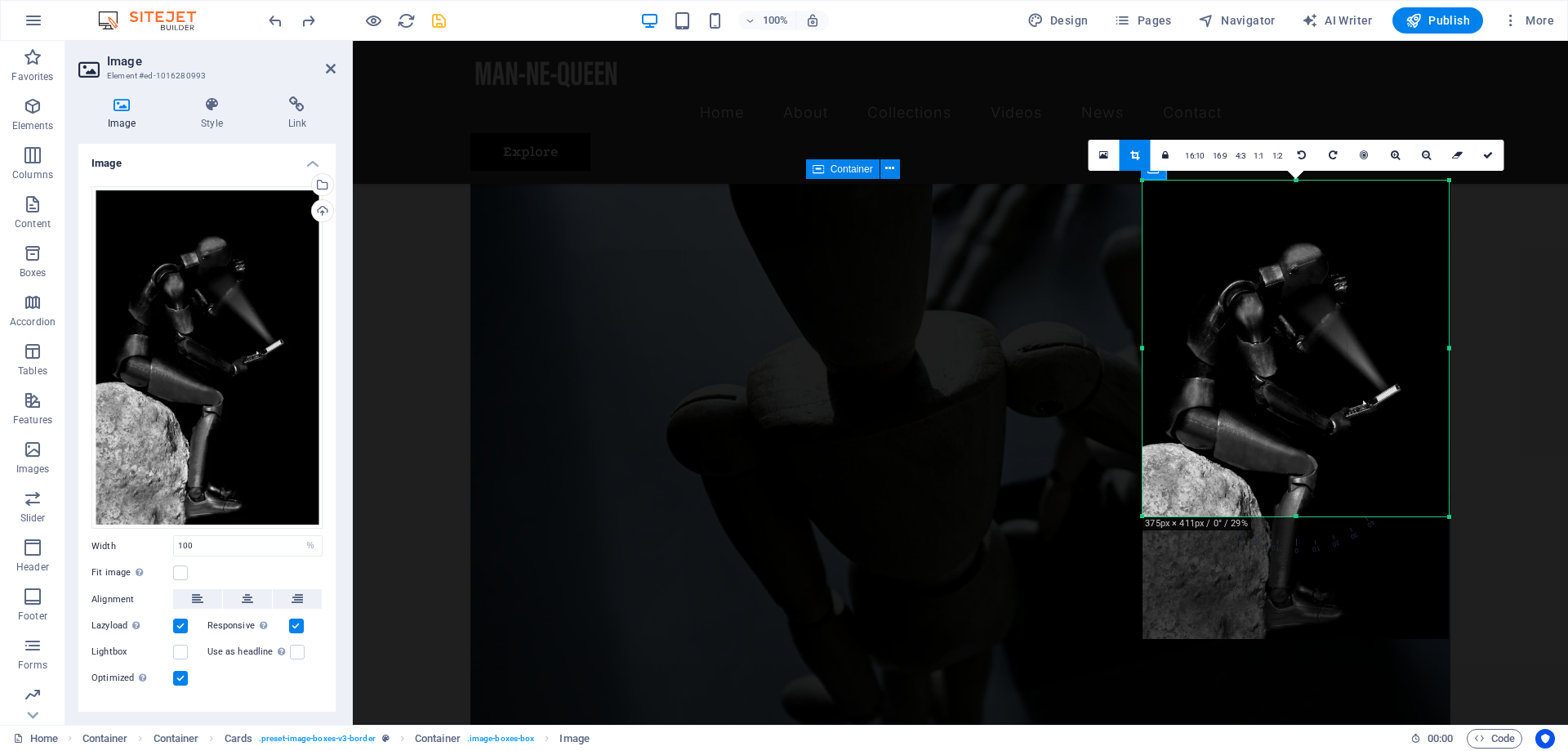
drag, startPoint x: 1298, startPoint y: 639, endPoint x: 1317, endPoint y: 516, distance: 124.5
click at [1317, 516] on div at bounding box center [1295, 516] width 306 height 6
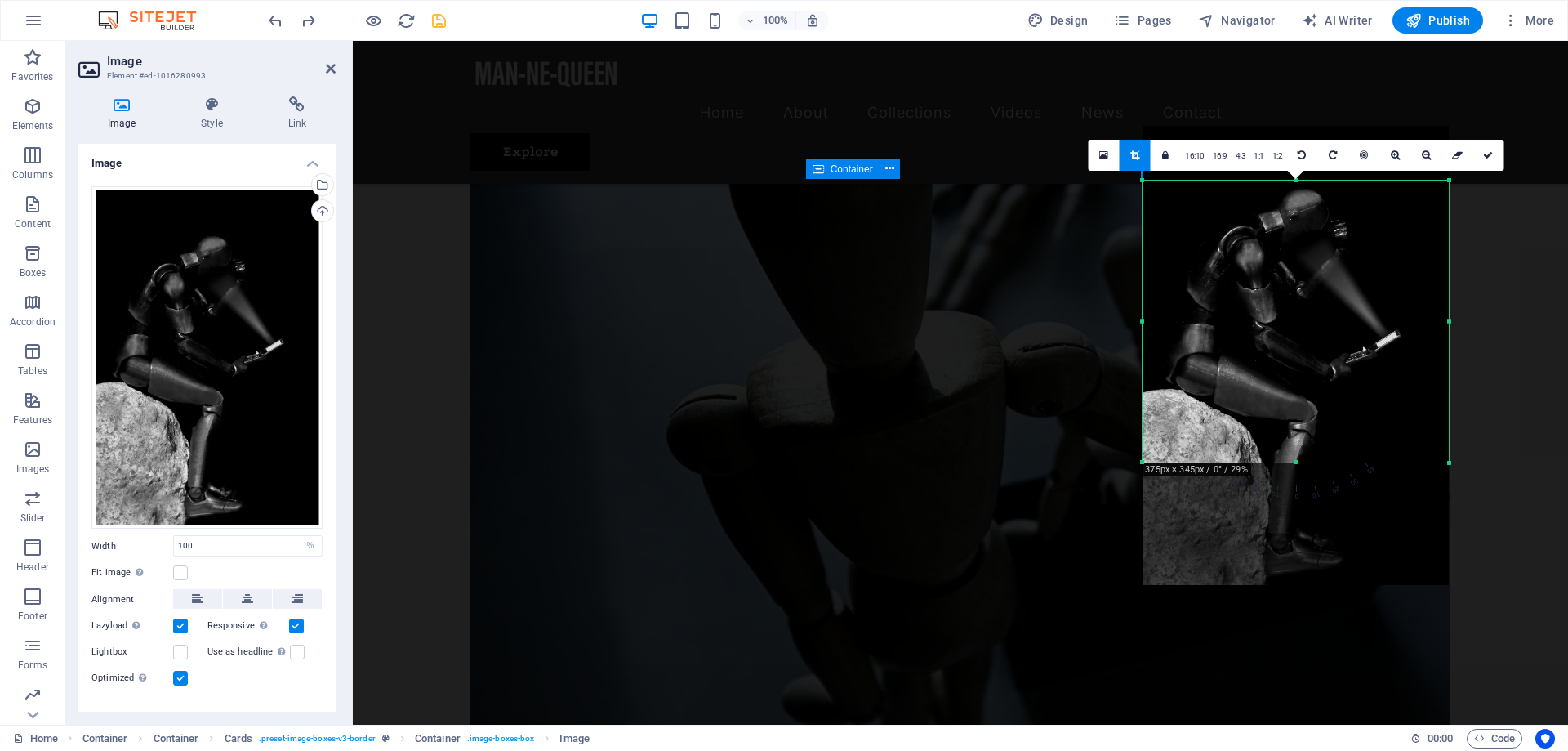
drag, startPoint x: 1298, startPoint y: 179, endPoint x: 1300, endPoint y: 233, distance: 54.0
click at [1300, 233] on div "180 170 160 150 140 130 120 110 100 90 80 70 60 50 40 30 20 10 0 -10 -20 -30 -4…" at bounding box center [1295, 322] width 306 height 282
drag, startPoint x: 1300, startPoint y: 465, endPoint x: 1309, endPoint y: 405, distance: 60.7
click at [1309, 405] on div at bounding box center [1295, 403] width 306 height 6
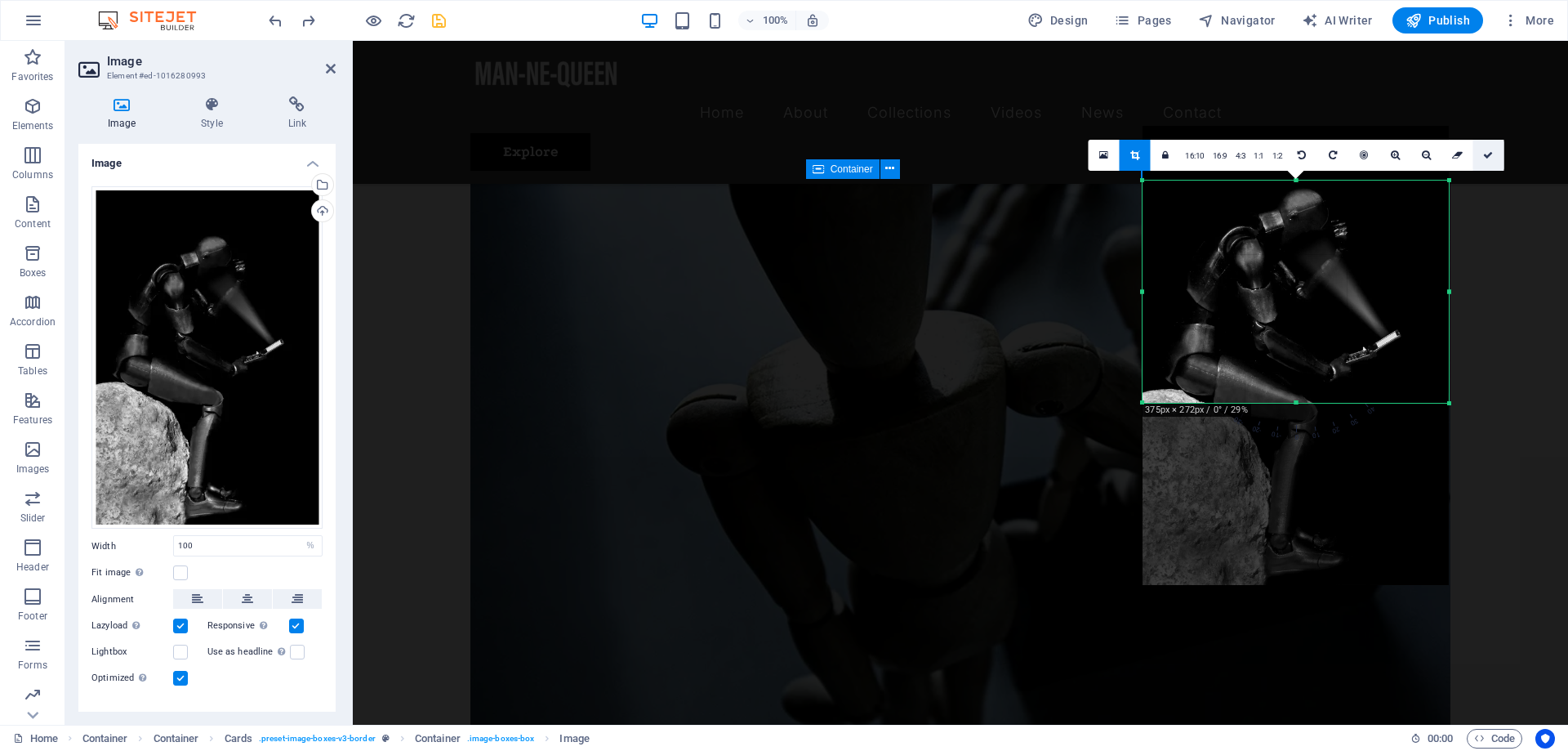
click at [1494, 154] on link at bounding box center [1488, 155] width 31 height 31
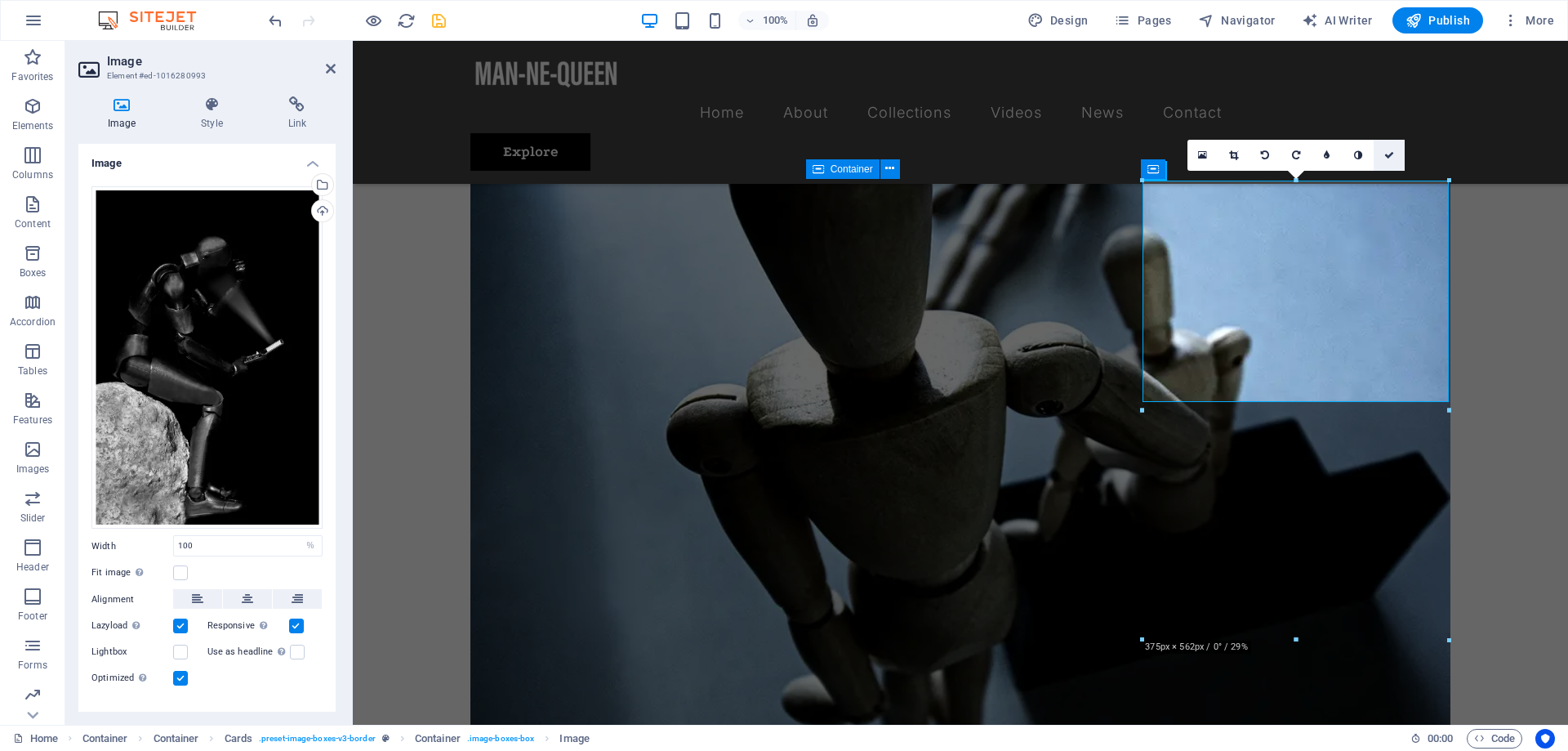
click at [1391, 156] on icon at bounding box center [1388, 154] width 9 height 9
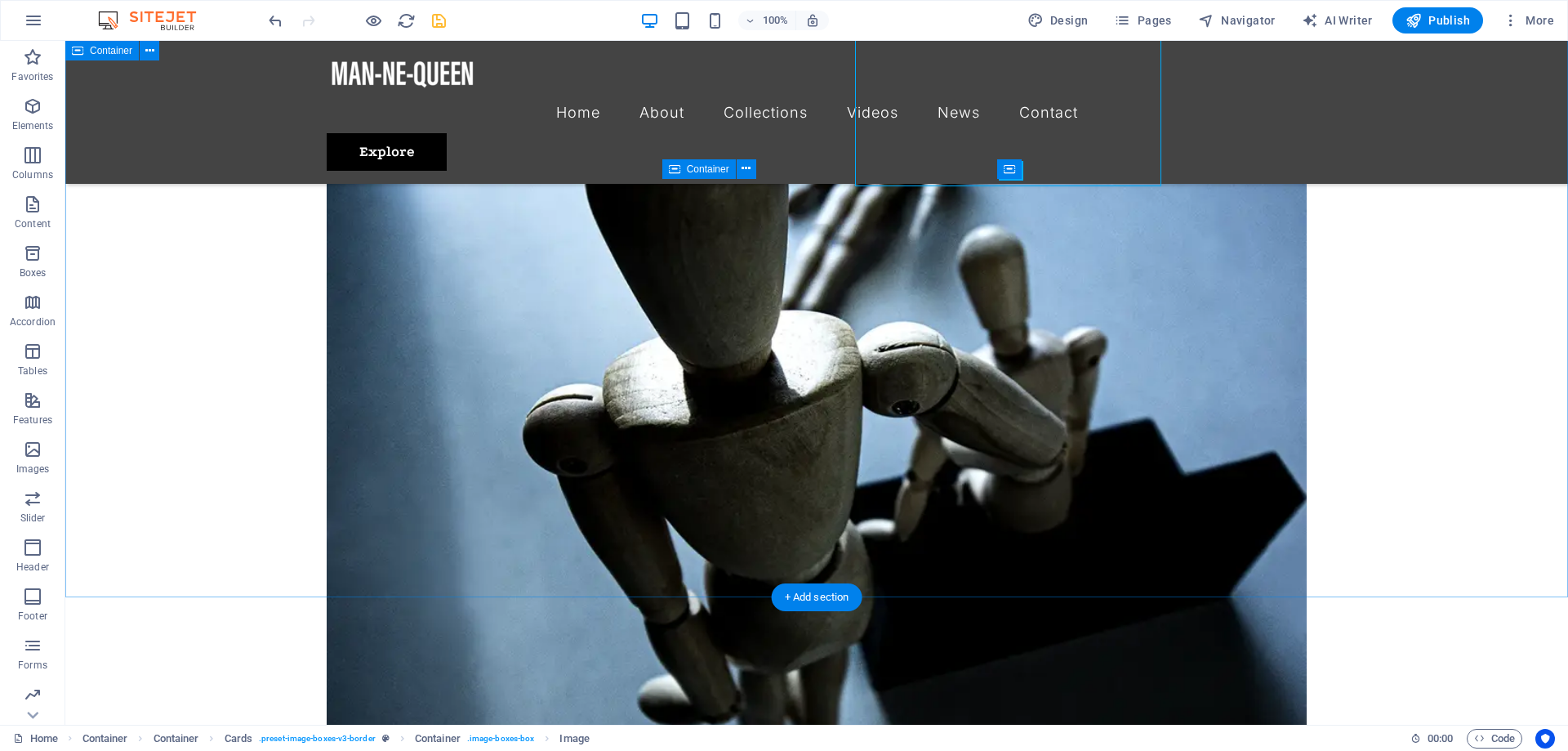
scroll to position [2725, 0]
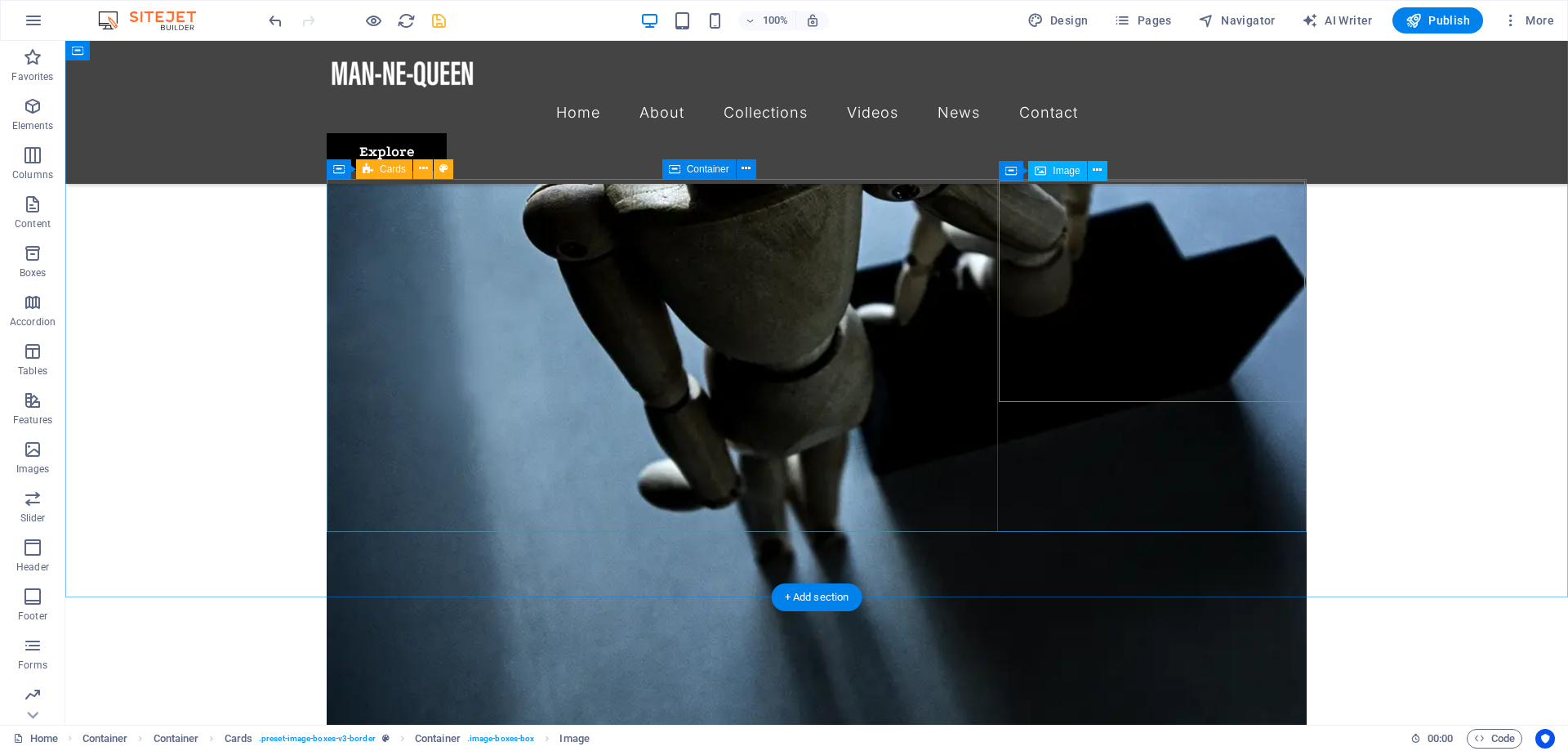
click at [1101, 171] on button at bounding box center [1097, 171] width 20 height 20
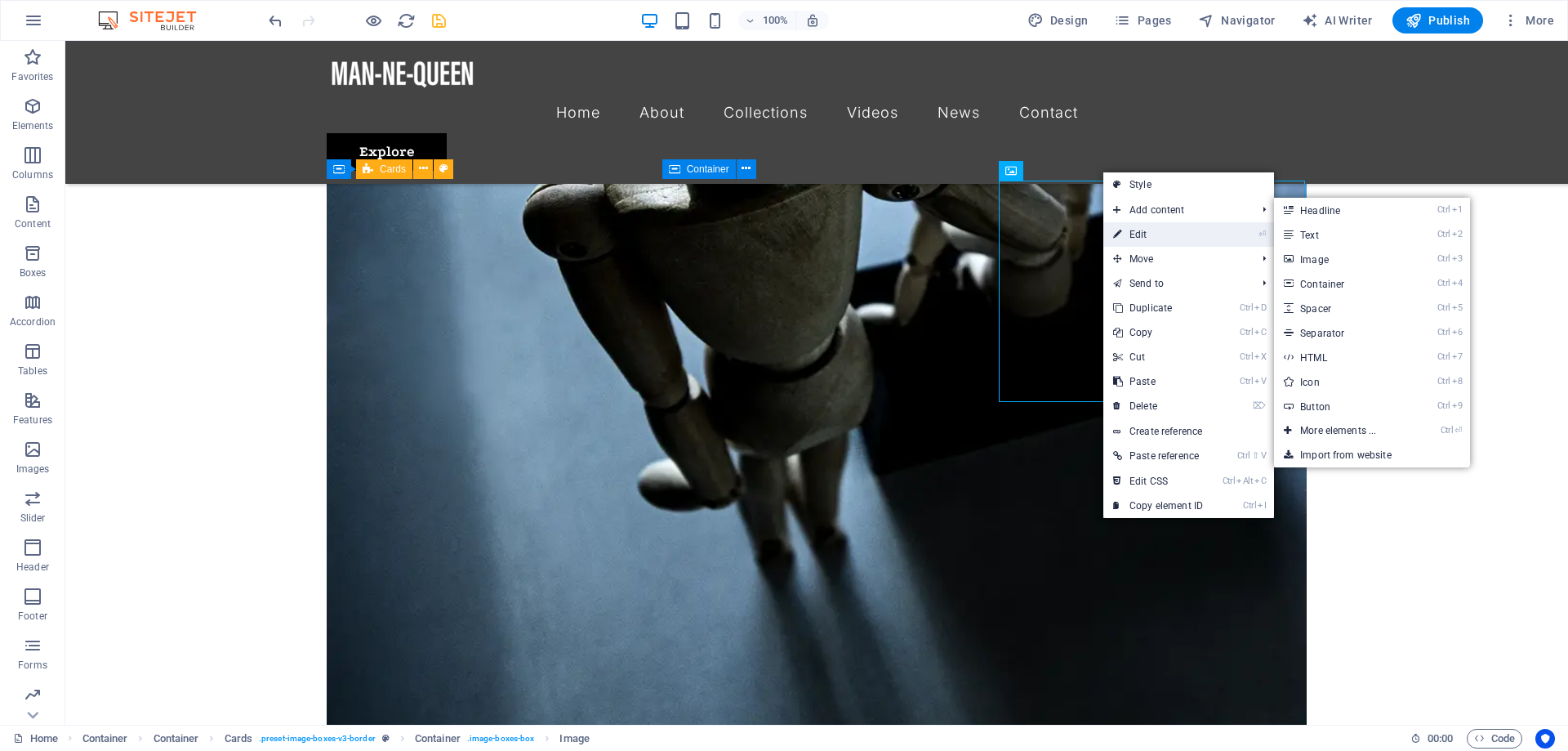
click at [1156, 230] on link "⏎ Edit" at bounding box center [1158, 234] width 109 height 25
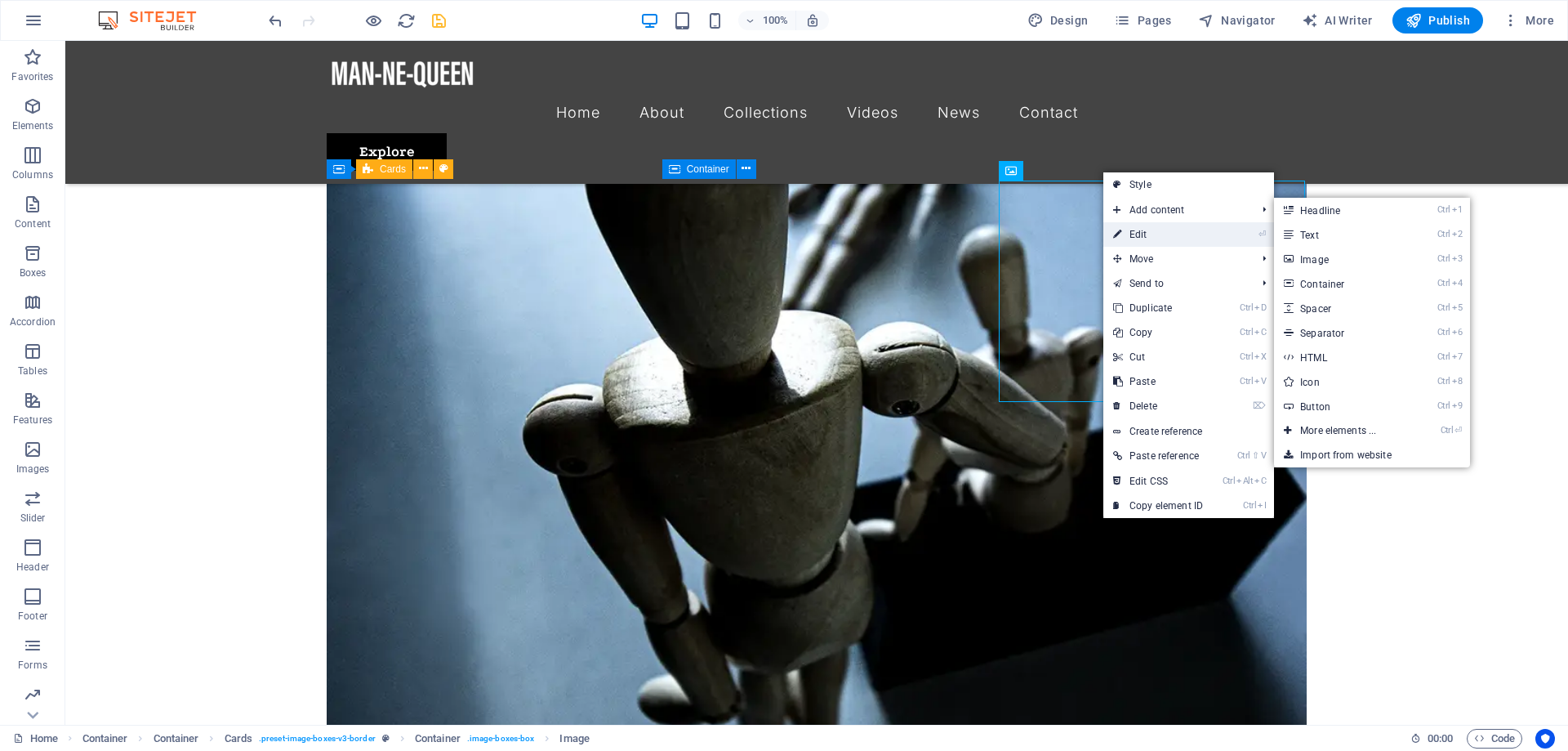
select select "%"
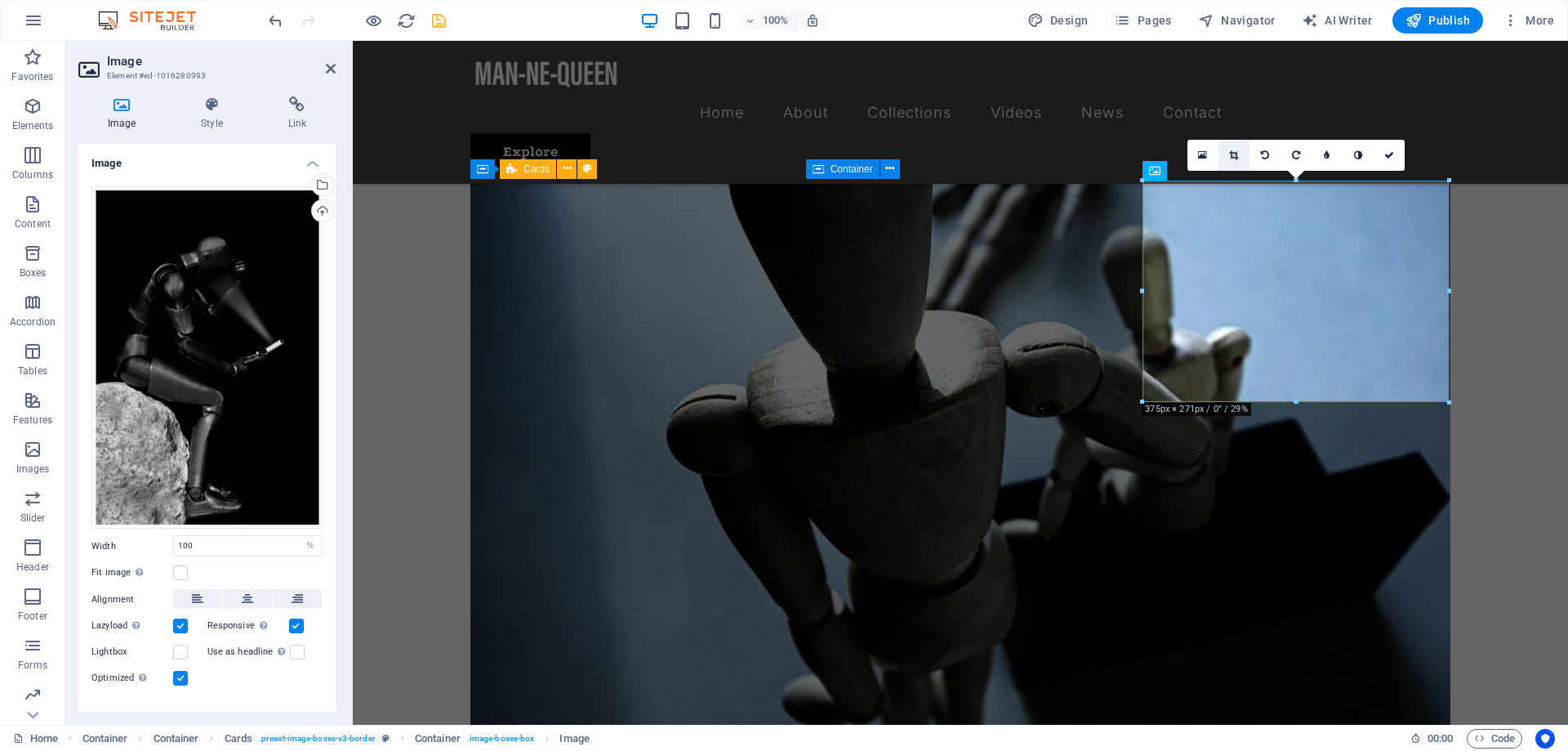
click at [1240, 153] on link at bounding box center [1234, 155] width 31 height 31
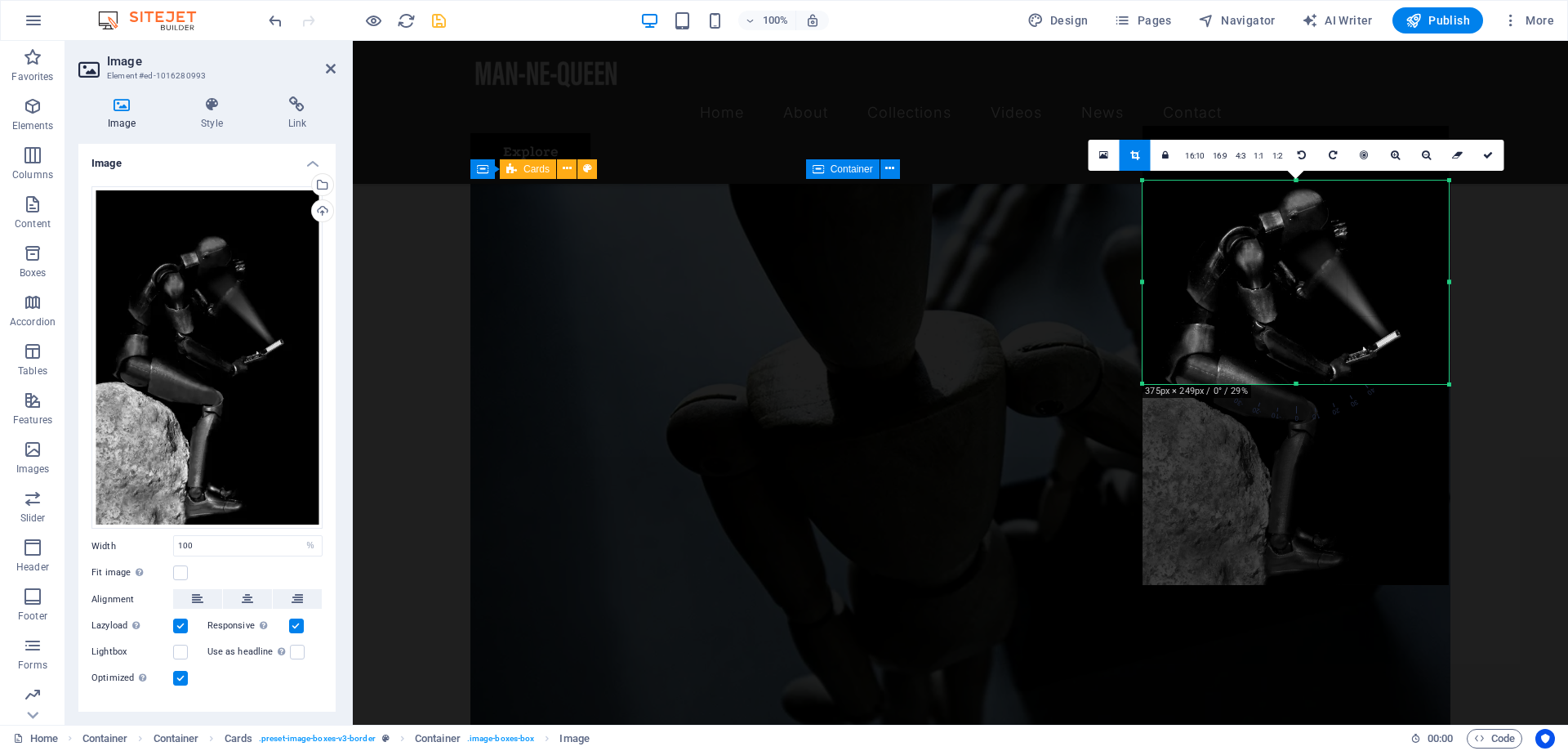
drag, startPoint x: 1295, startPoint y: 400, endPoint x: 1298, endPoint y: 382, distance: 18.2
click at [1298, 382] on div at bounding box center [1295, 384] width 306 height 6
click at [1494, 153] on link at bounding box center [1488, 155] width 31 height 31
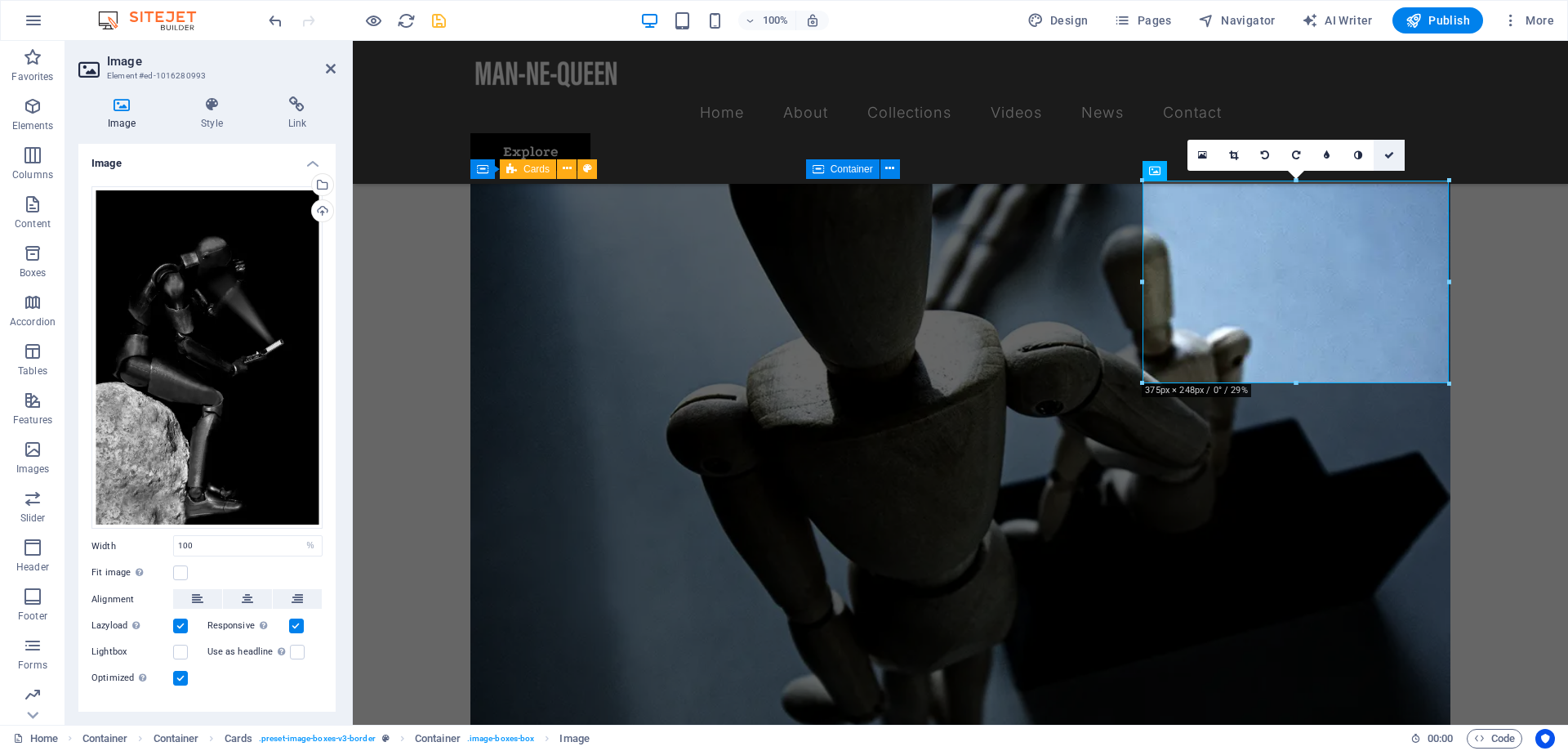
click at [1394, 154] on icon at bounding box center [1388, 154] width 9 height 9
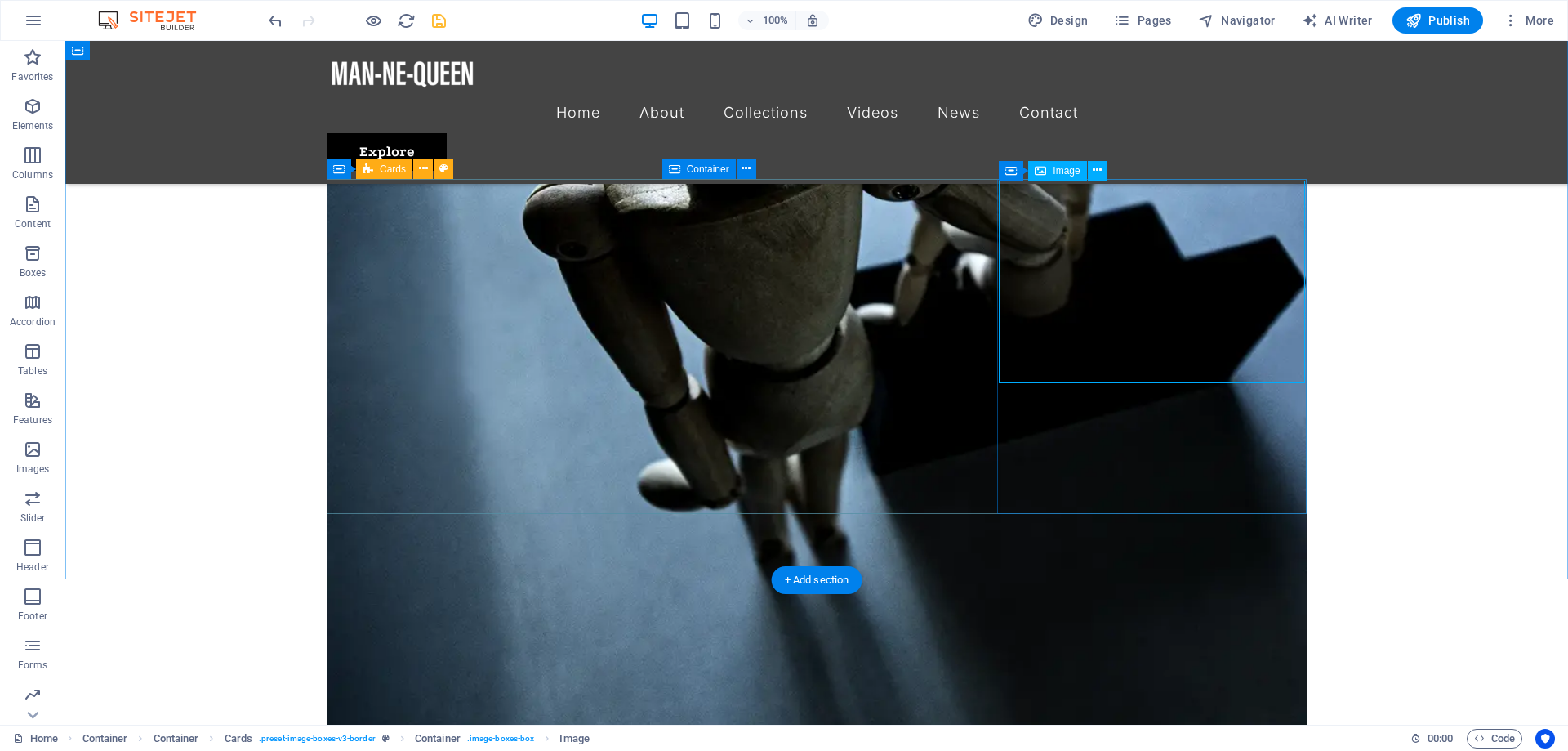
click at [1095, 169] on icon at bounding box center [1097, 171] width 9 height 17
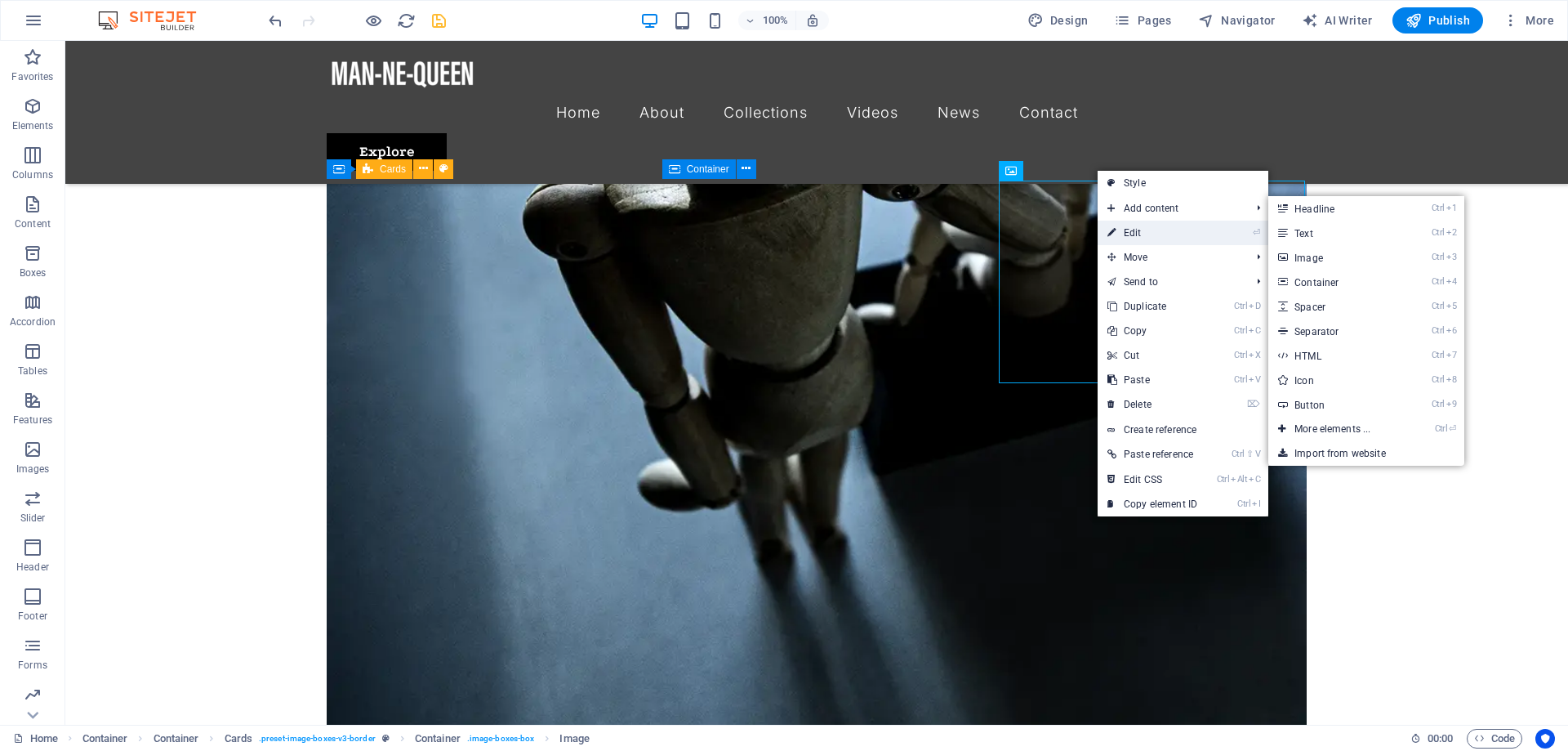
click at [1156, 232] on link "⏎ Edit" at bounding box center [1152, 232] width 109 height 25
select select "%"
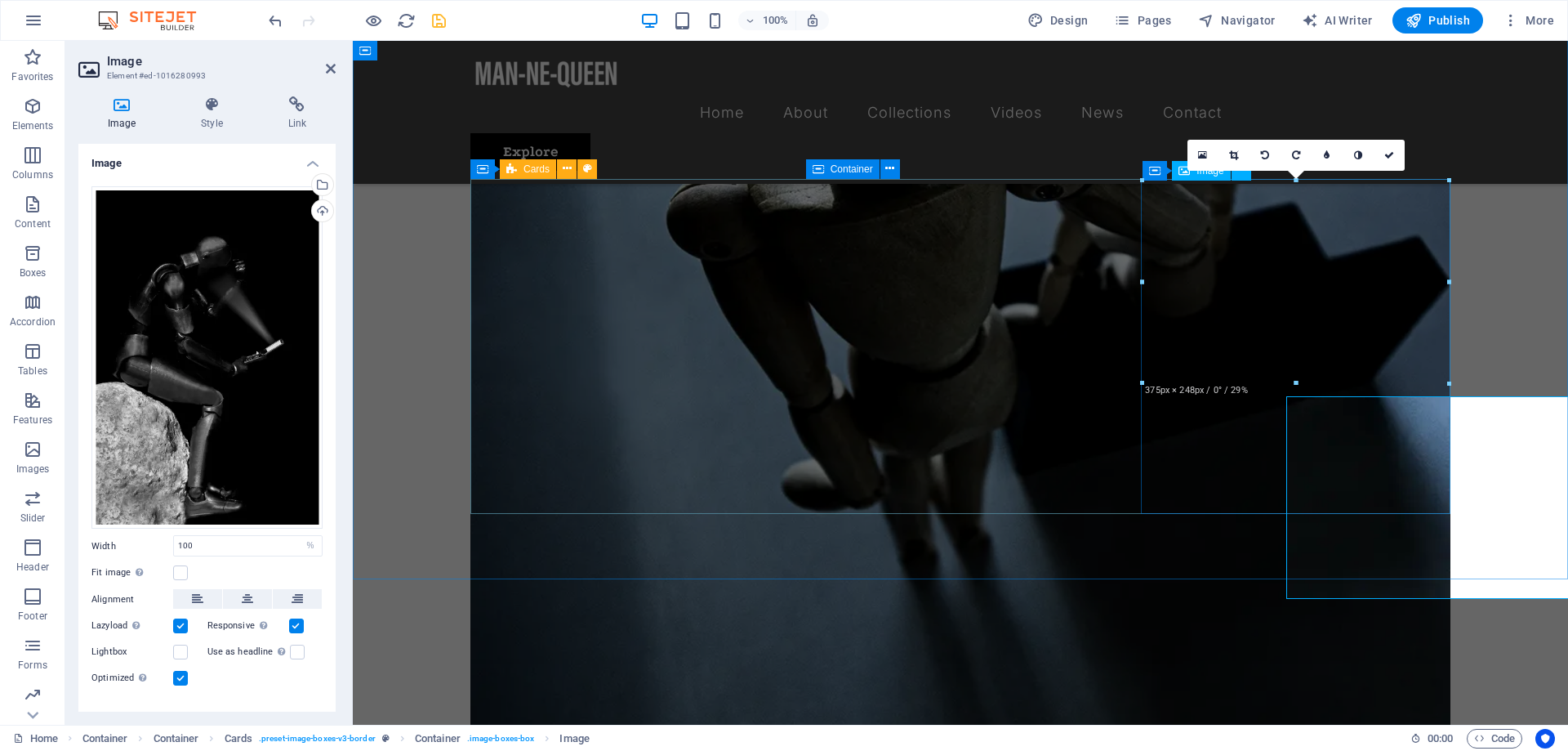
scroll to position [2509, 0]
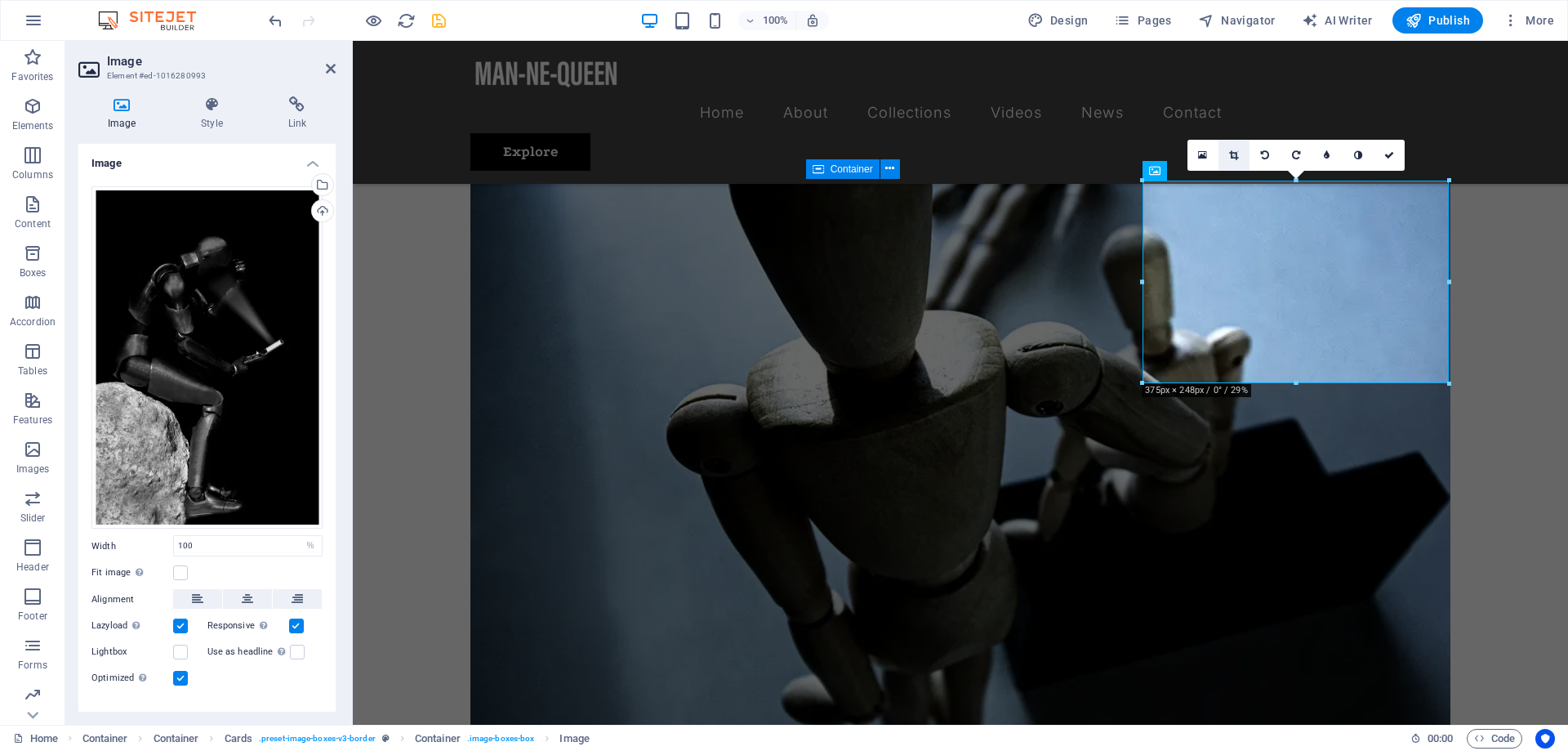
click at [1233, 148] on link at bounding box center [1234, 155] width 31 height 31
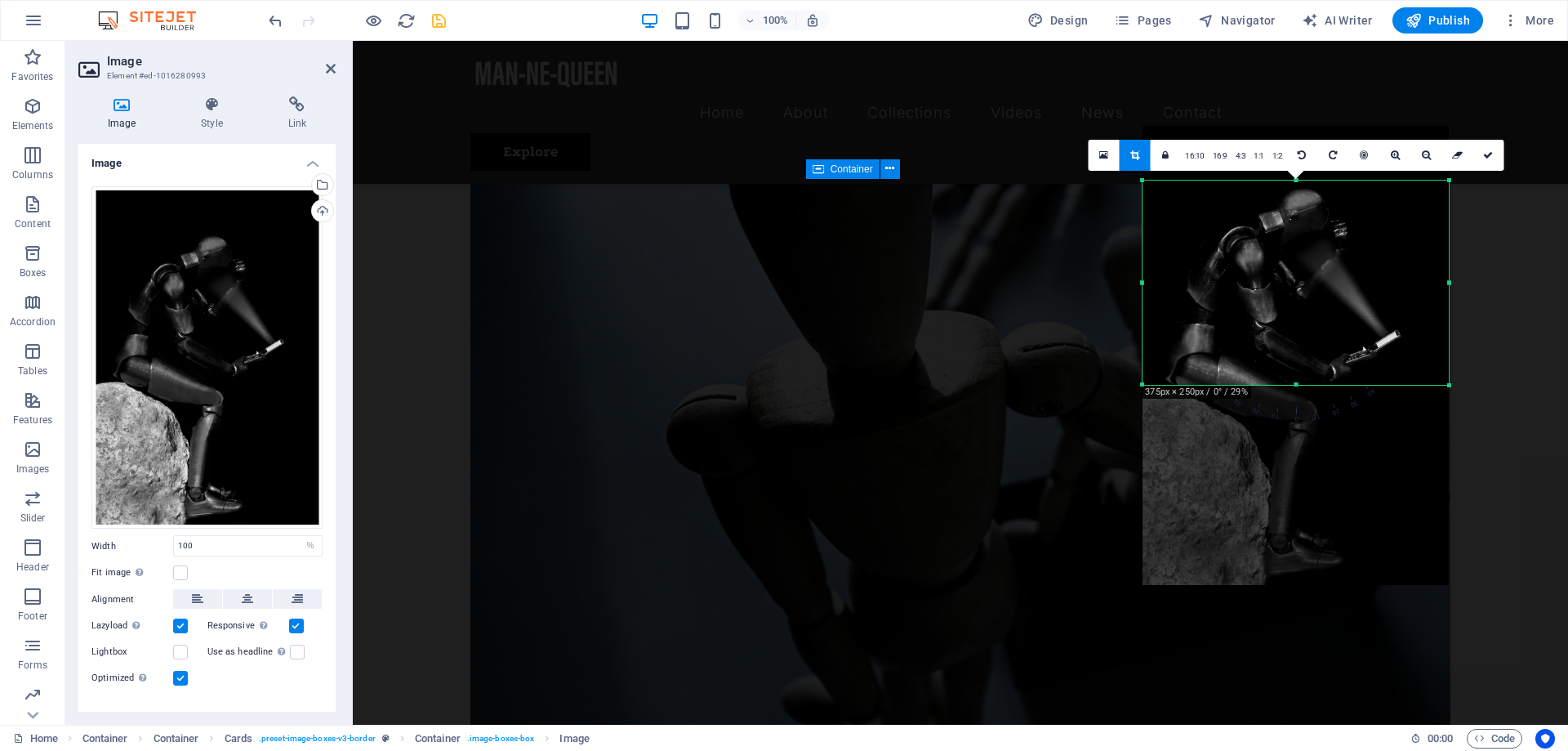
click at [1300, 383] on div at bounding box center [1295, 385] width 306 height 6
click at [1484, 155] on icon at bounding box center [1487, 154] width 9 height 9
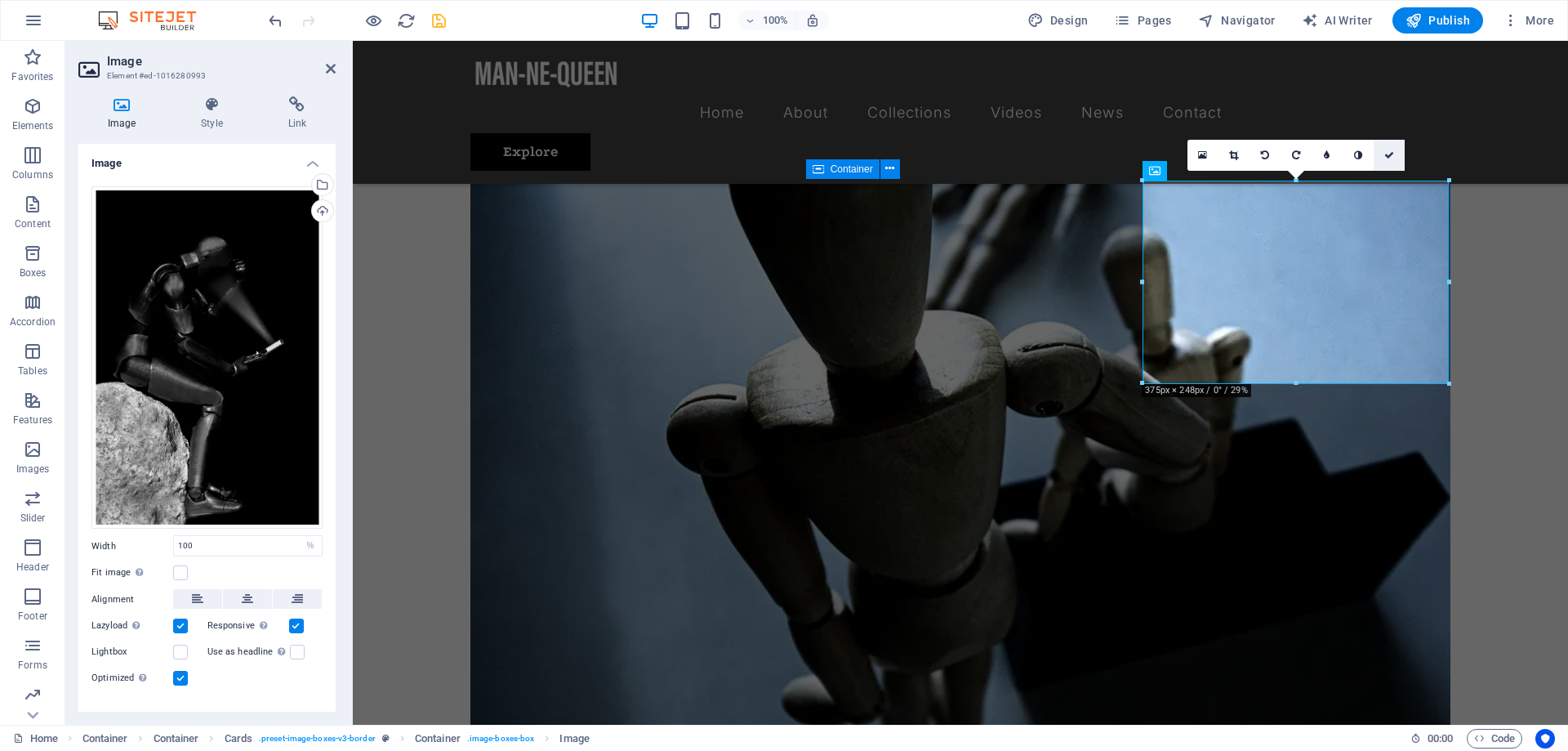
click at [1385, 154] on icon at bounding box center [1388, 154] width 9 height 9
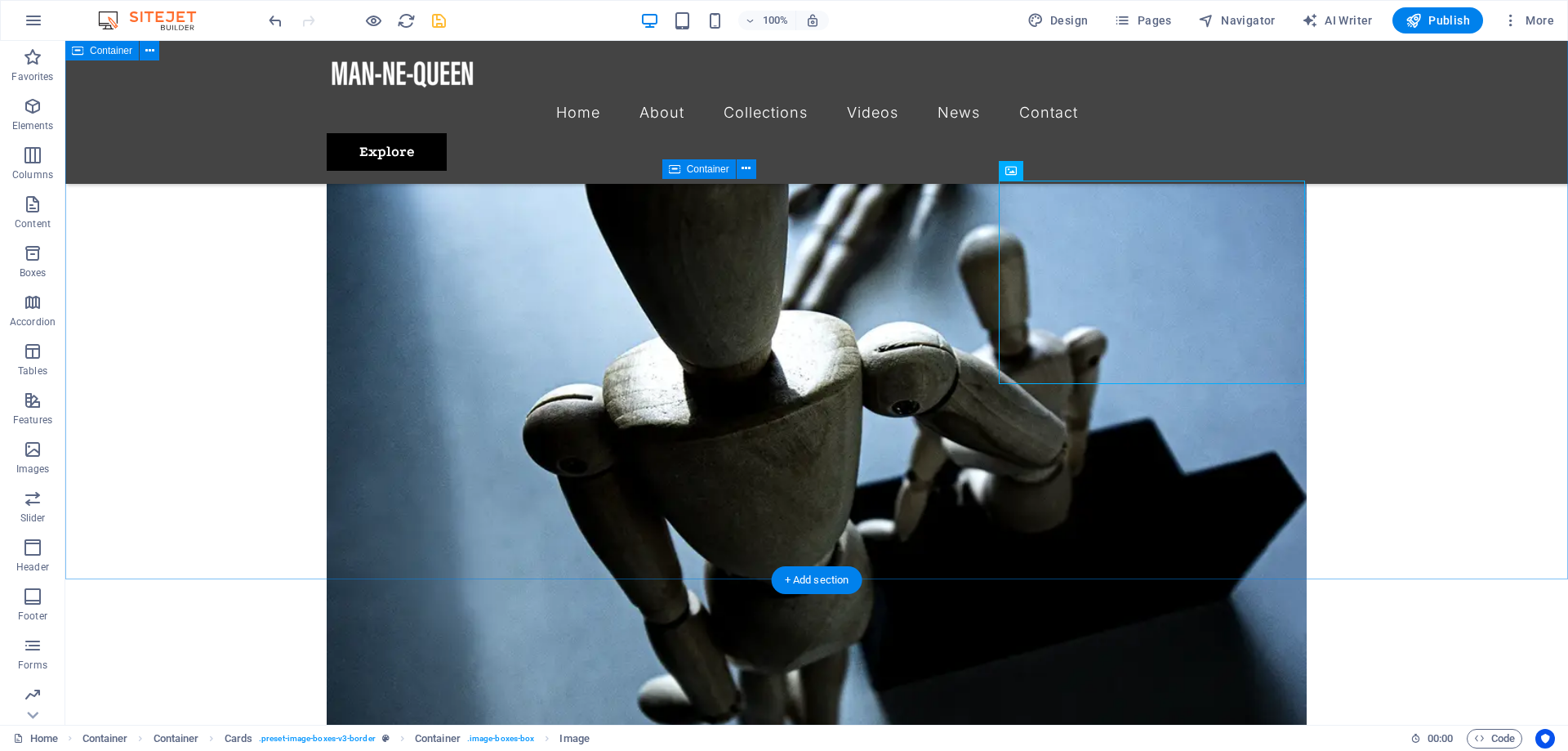
scroll to position [2725, 0]
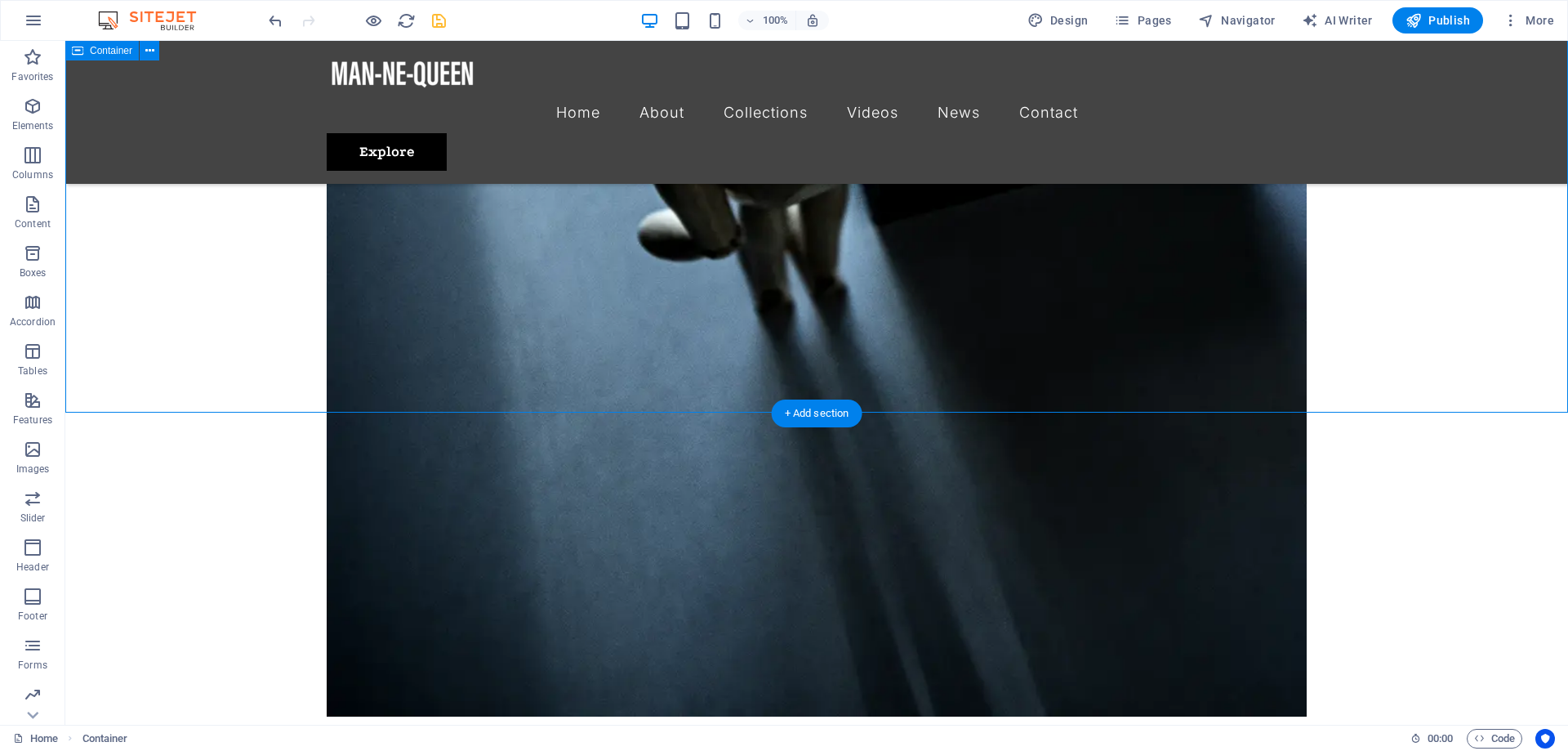
scroll to position [3058, 0]
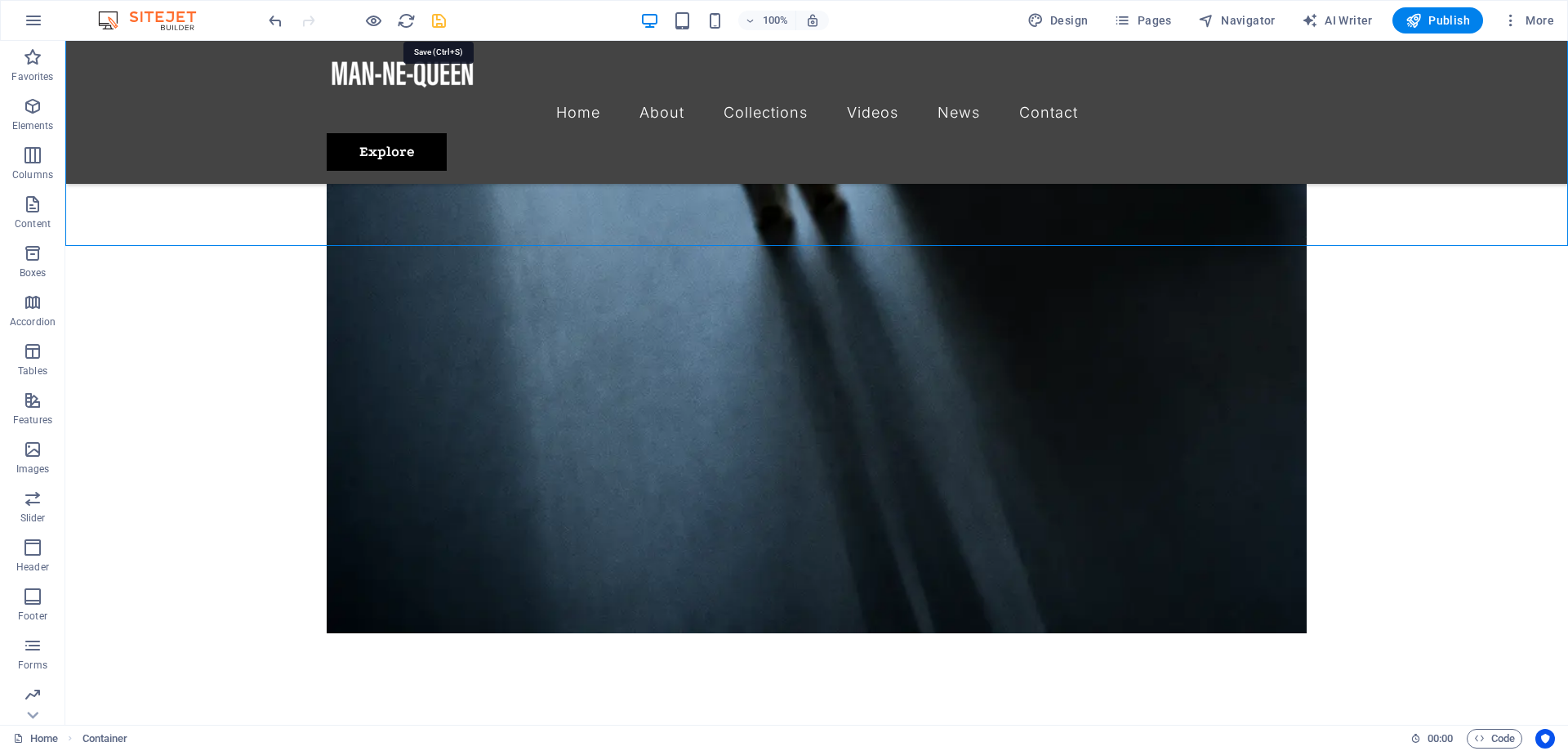
click at [434, 18] on icon "save" at bounding box center [438, 20] width 19 height 19
checkbox input "false"
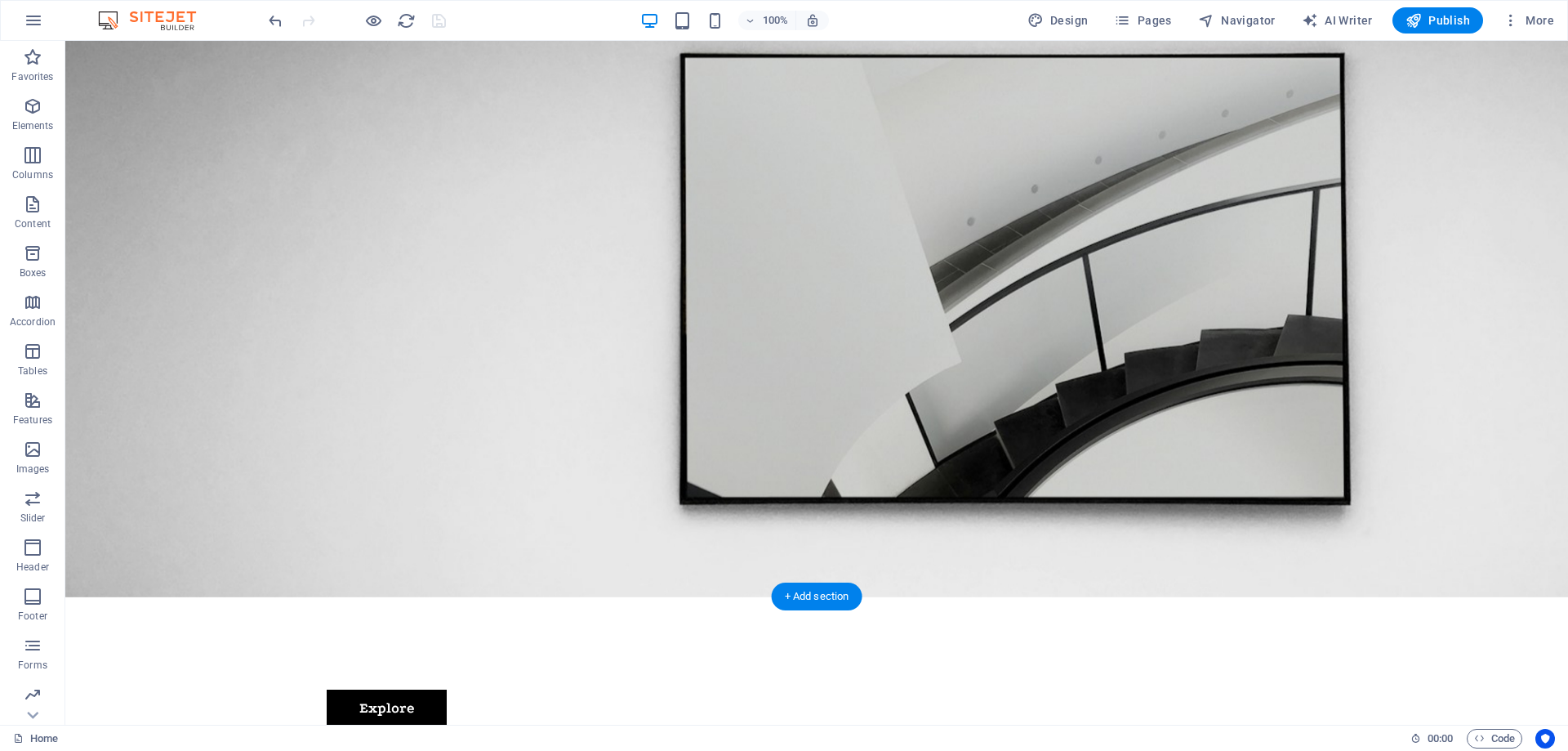
scroll to position [0, 0]
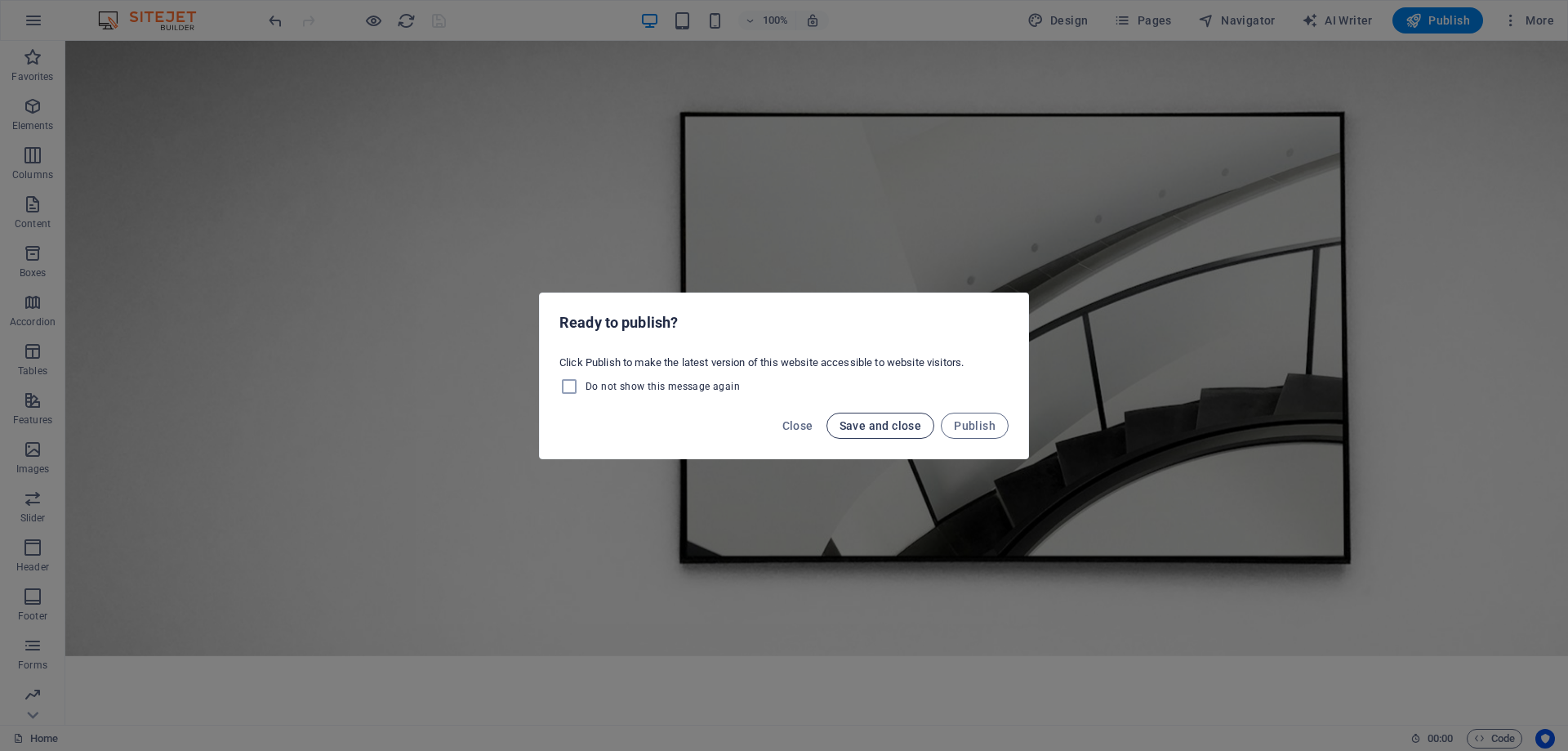
click at [882, 427] on span "Save and close" at bounding box center [880, 425] width 83 height 13
